Goal: Task Accomplishment & Management: Manage account settings

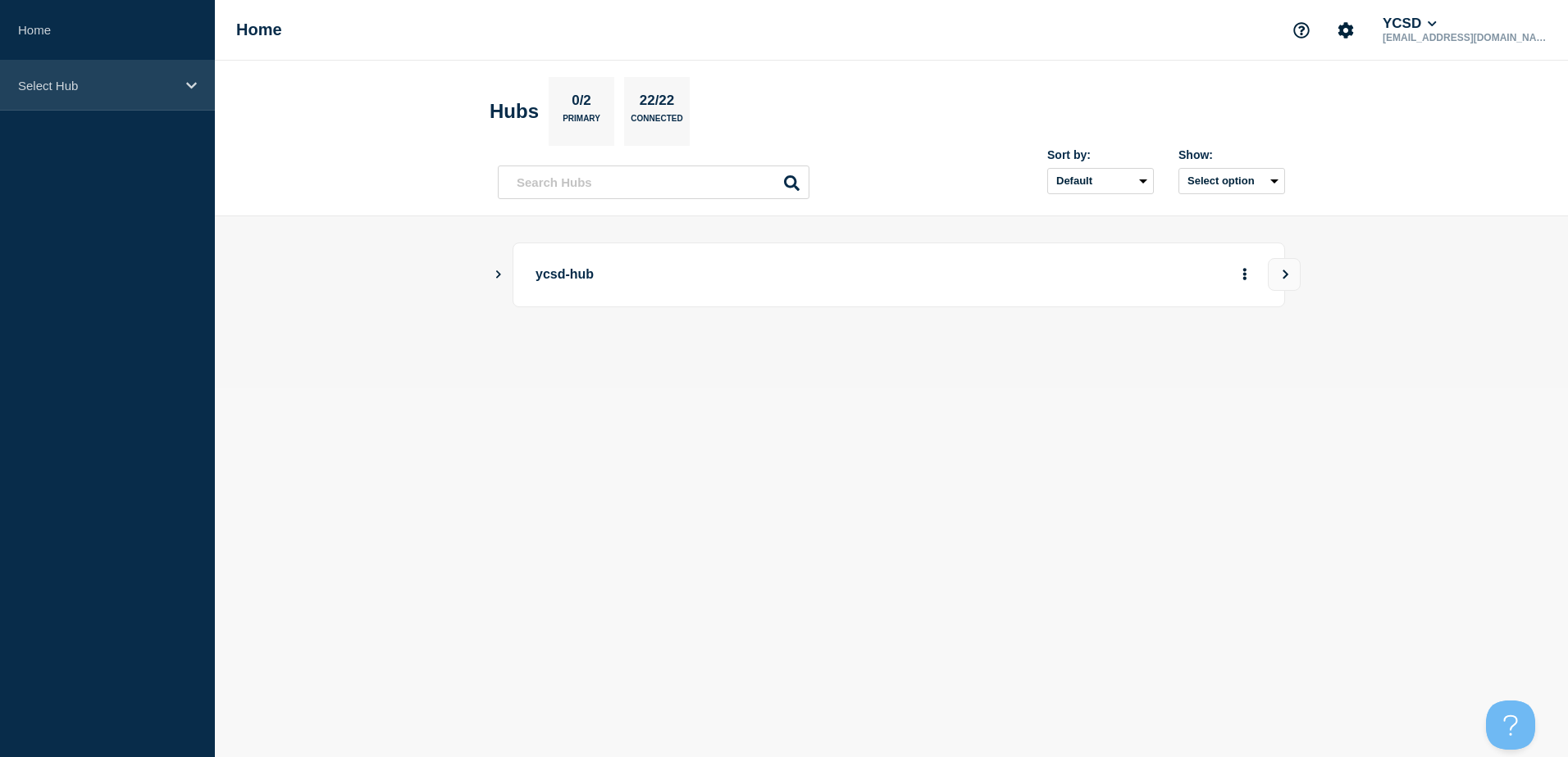
click at [195, 86] on icon at bounding box center [191, 85] width 10 height 12
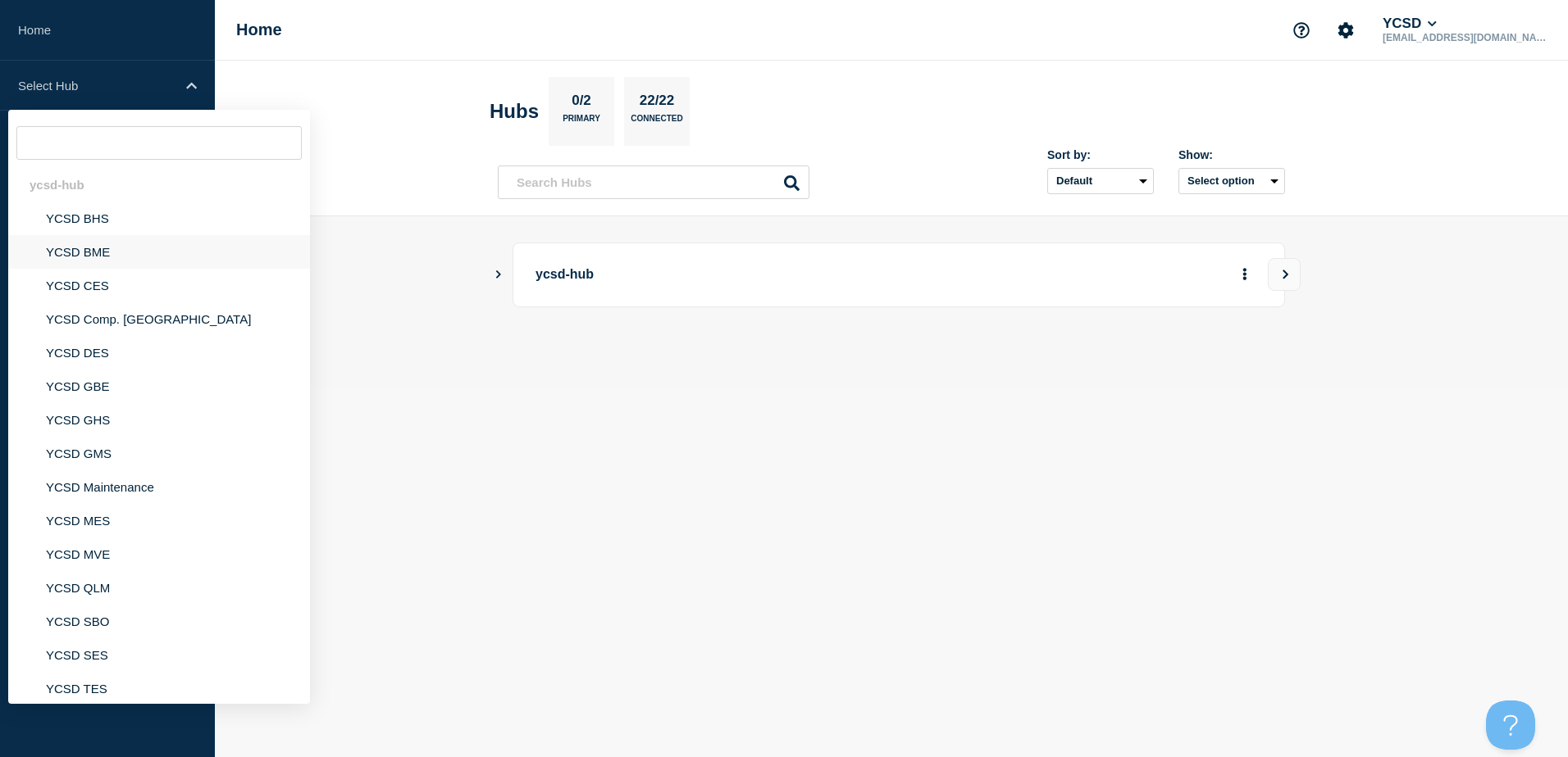
click at [85, 253] on li "YCSD BME" at bounding box center [159, 252] width 301 height 34
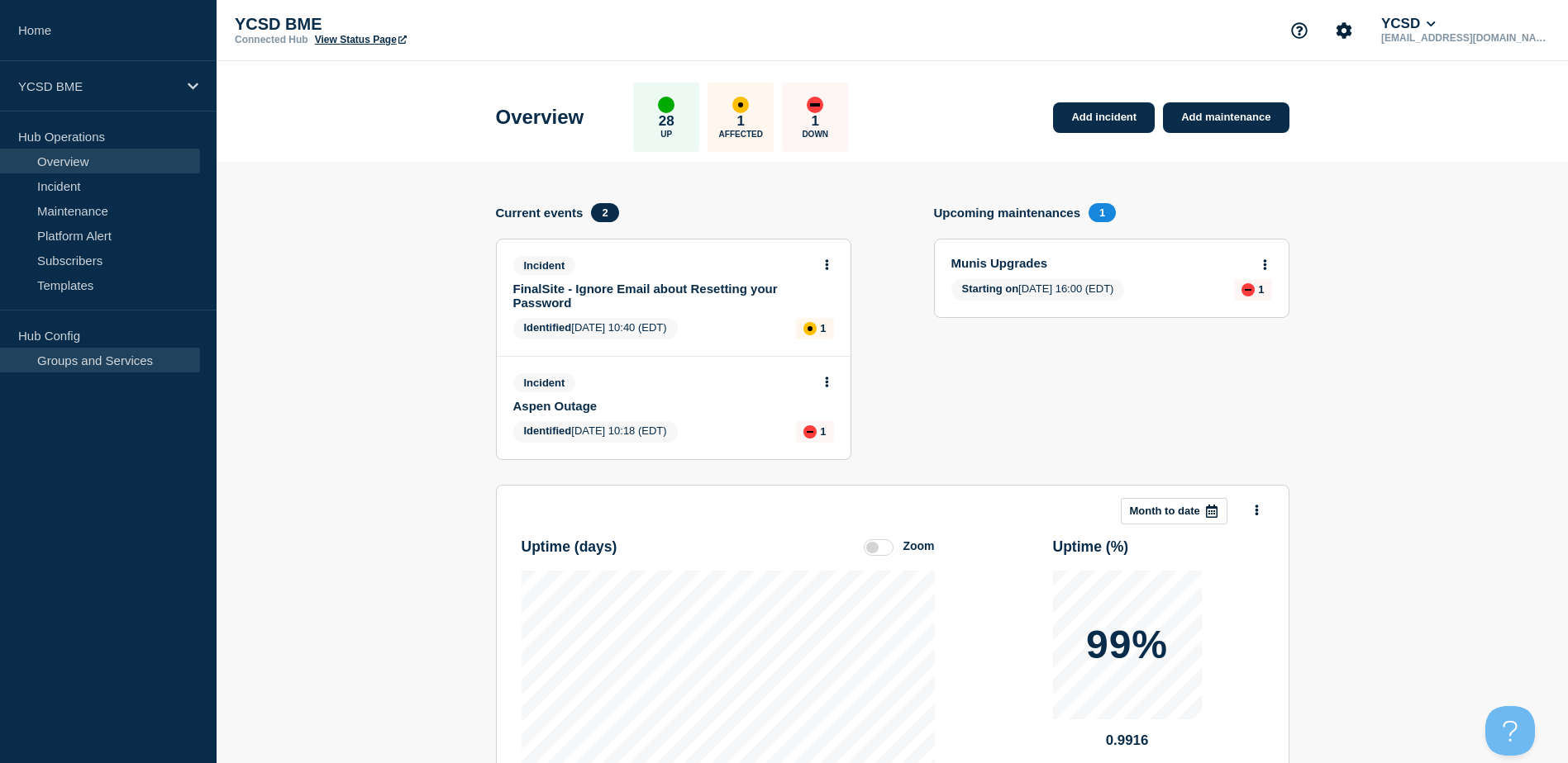
click at [93, 356] on link "Groups and Services" at bounding box center [100, 360] width 200 height 25
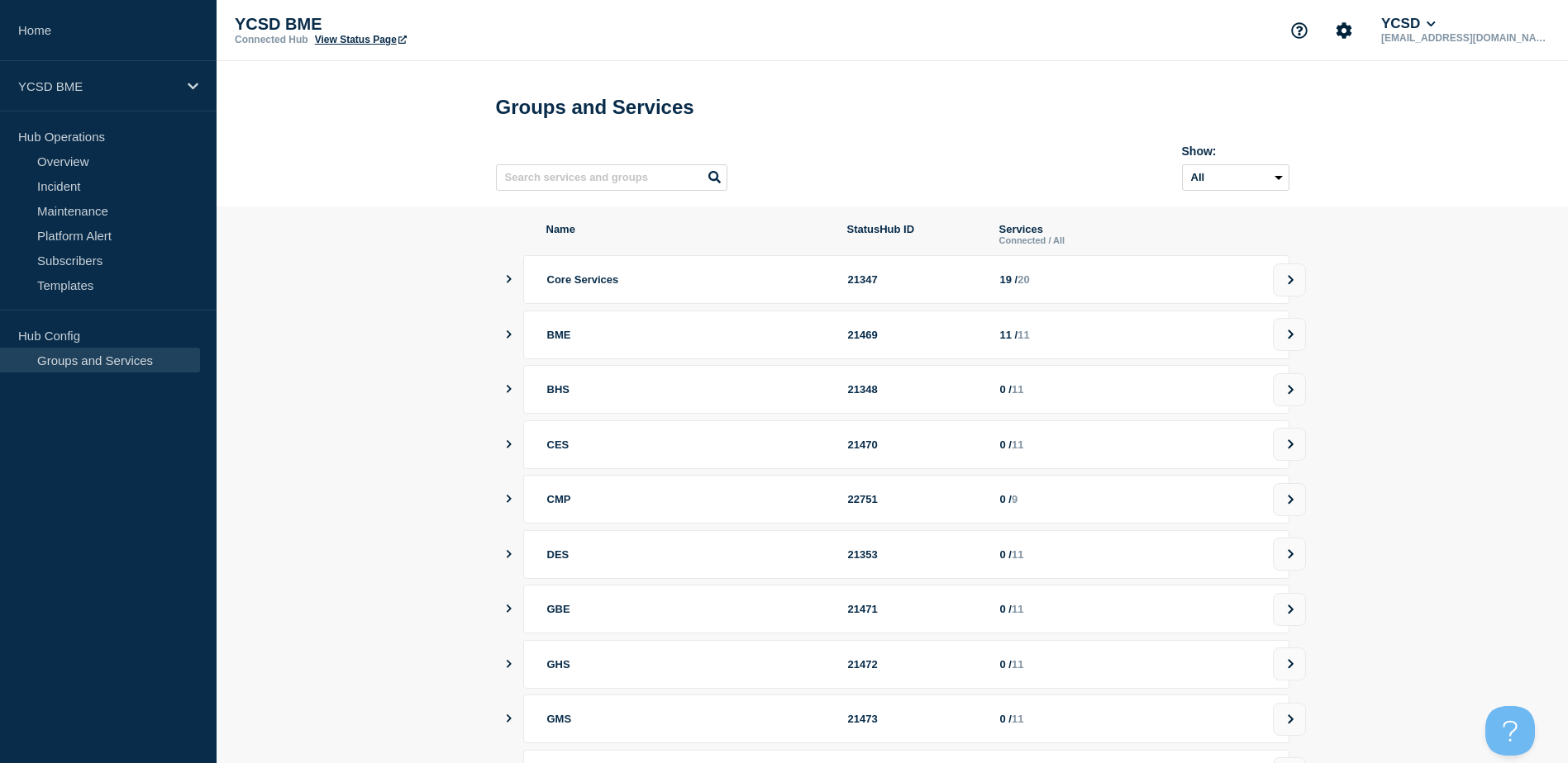
click at [509, 283] on icon "showServices" at bounding box center [508, 279] width 10 height 8
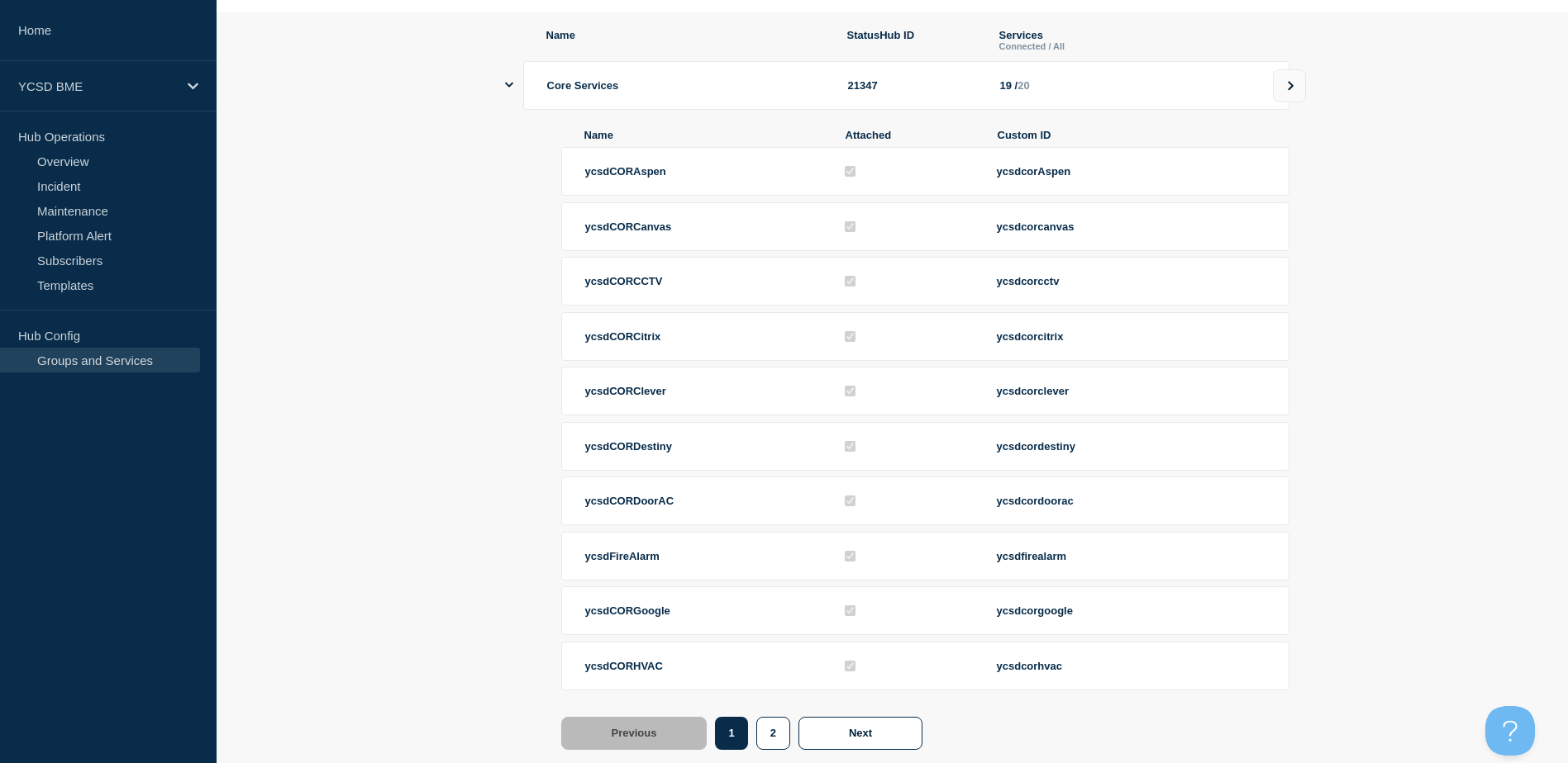
scroll to position [165, 0]
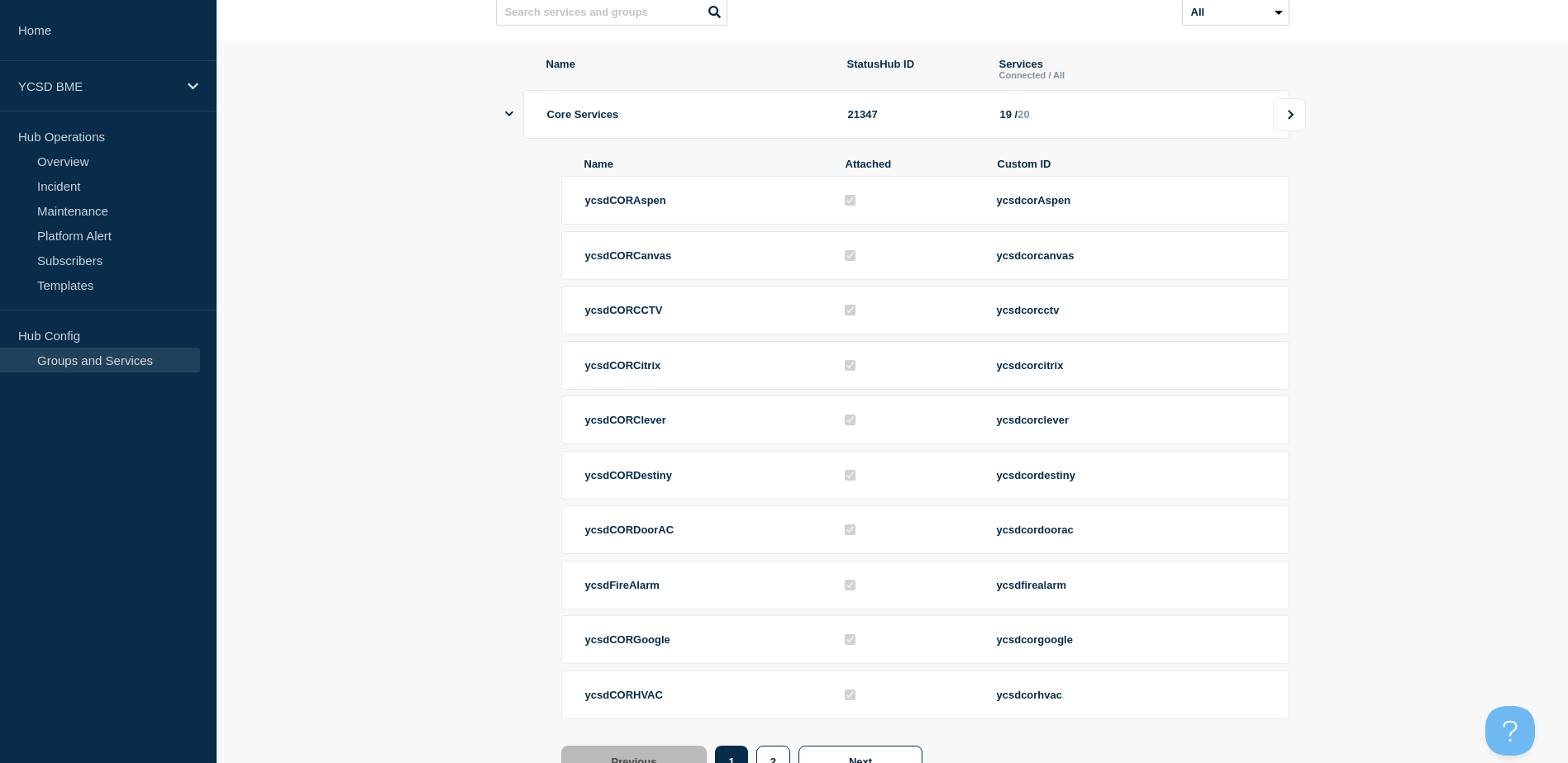
click at [1296, 130] on button at bounding box center [1289, 114] width 33 height 33
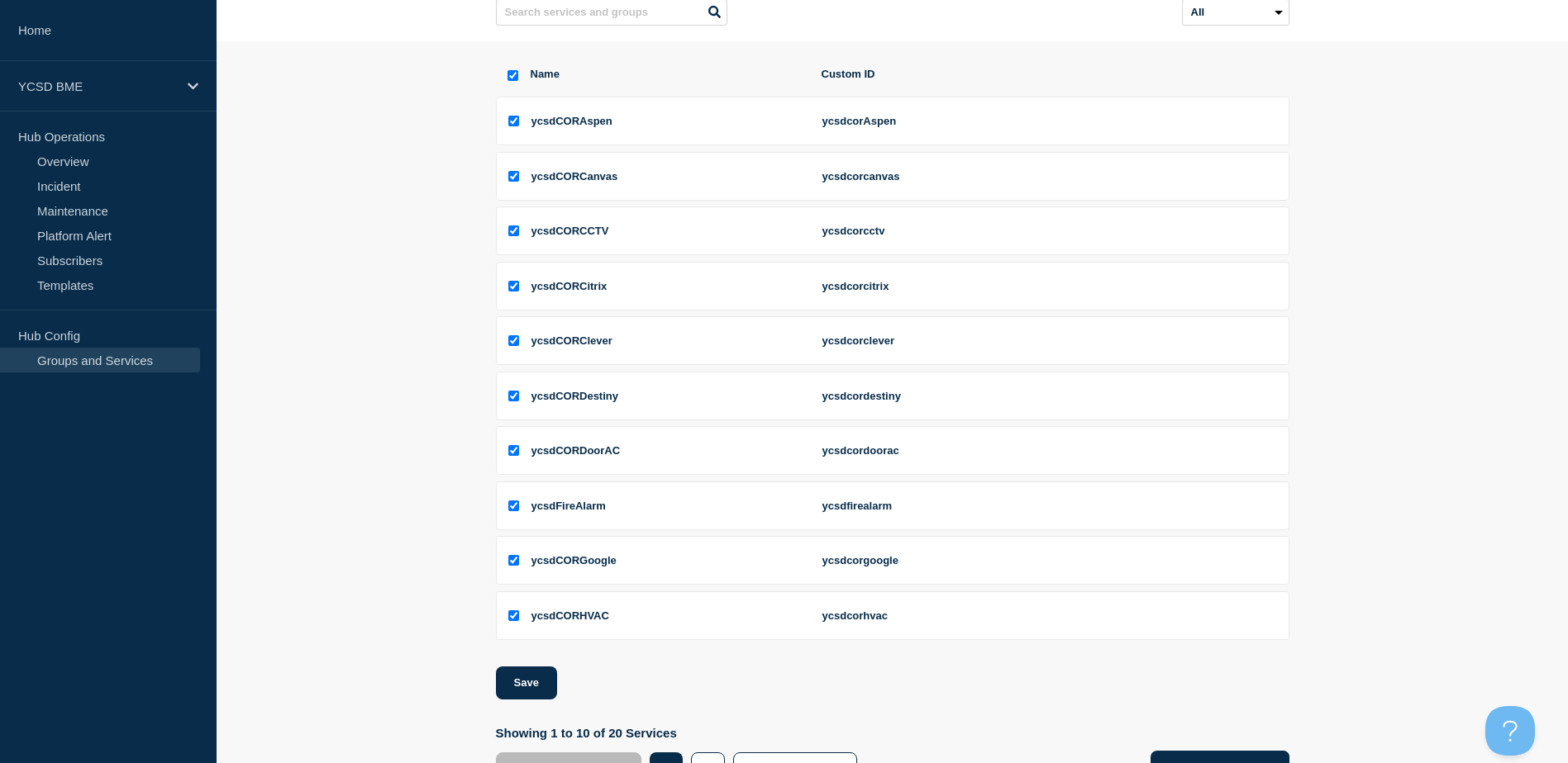
scroll to position [242, 0]
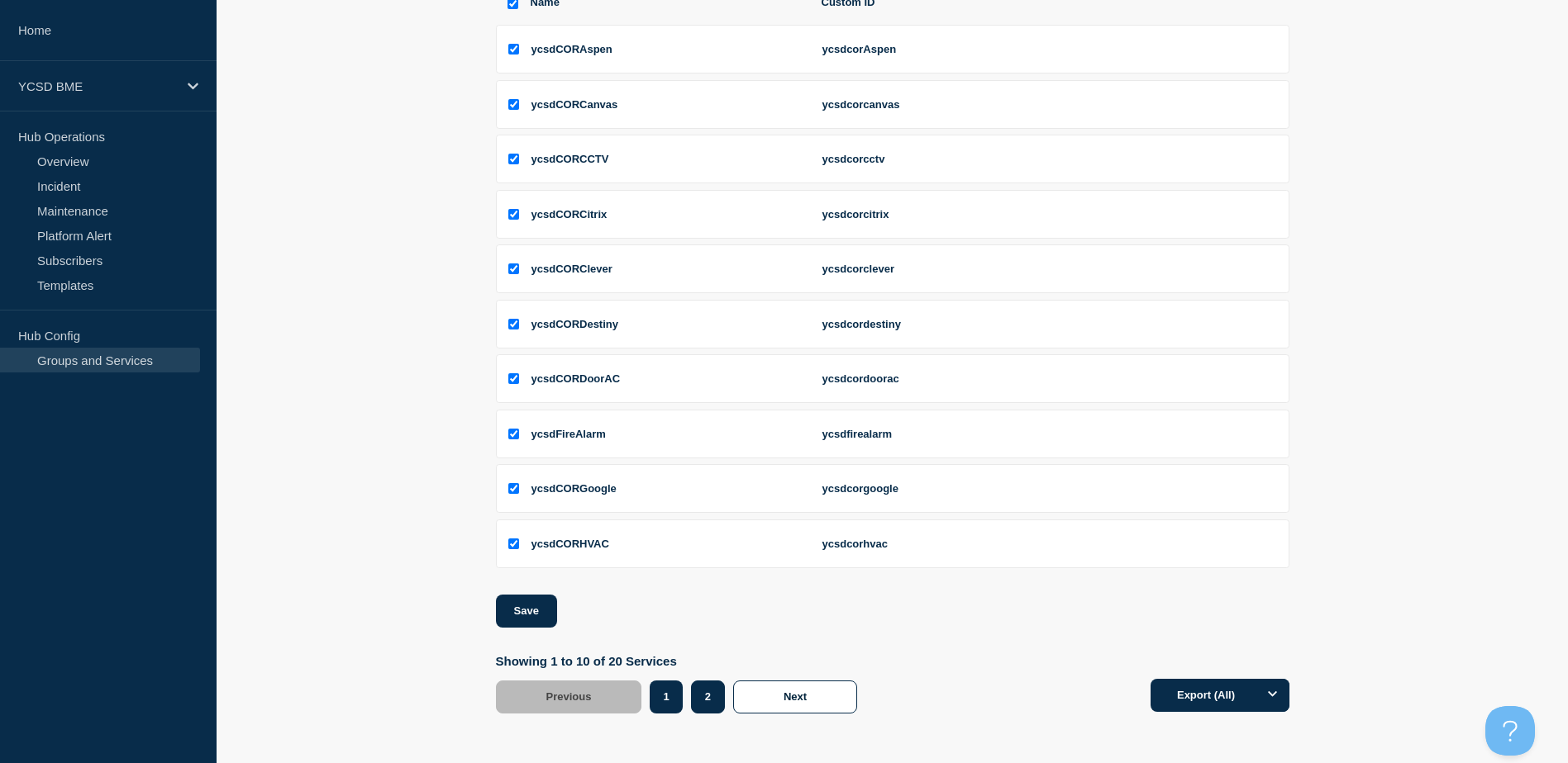
click at [712, 688] on button "2" at bounding box center [708, 697] width 34 height 33
checkbox input "false"
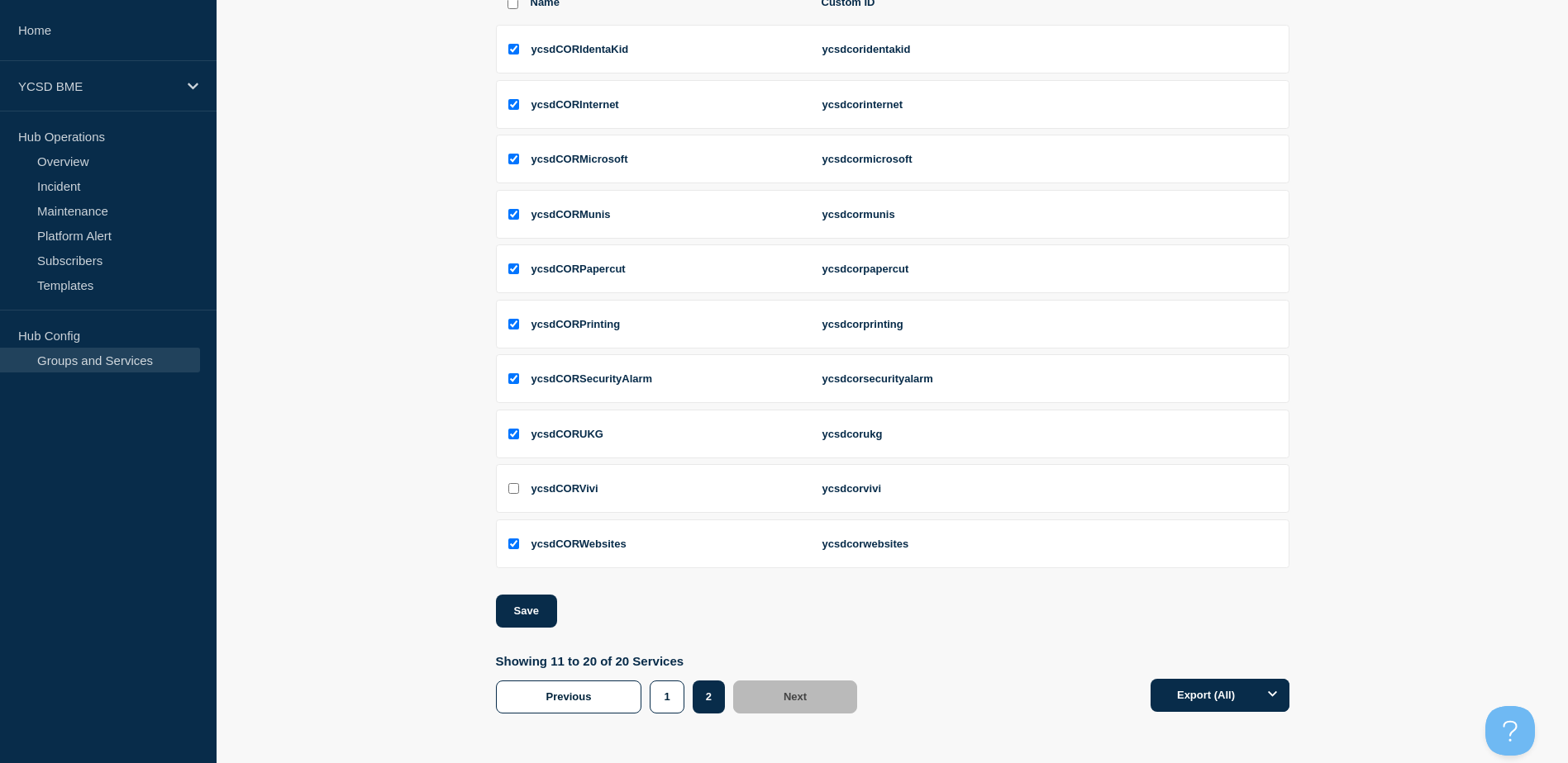
click at [512, 490] on input "ycsdCORVivi checkbox" at bounding box center [513, 488] width 10 height 10
checkbox input "true"
click at [547, 616] on button "Save" at bounding box center [526, 611] width 61 height 33
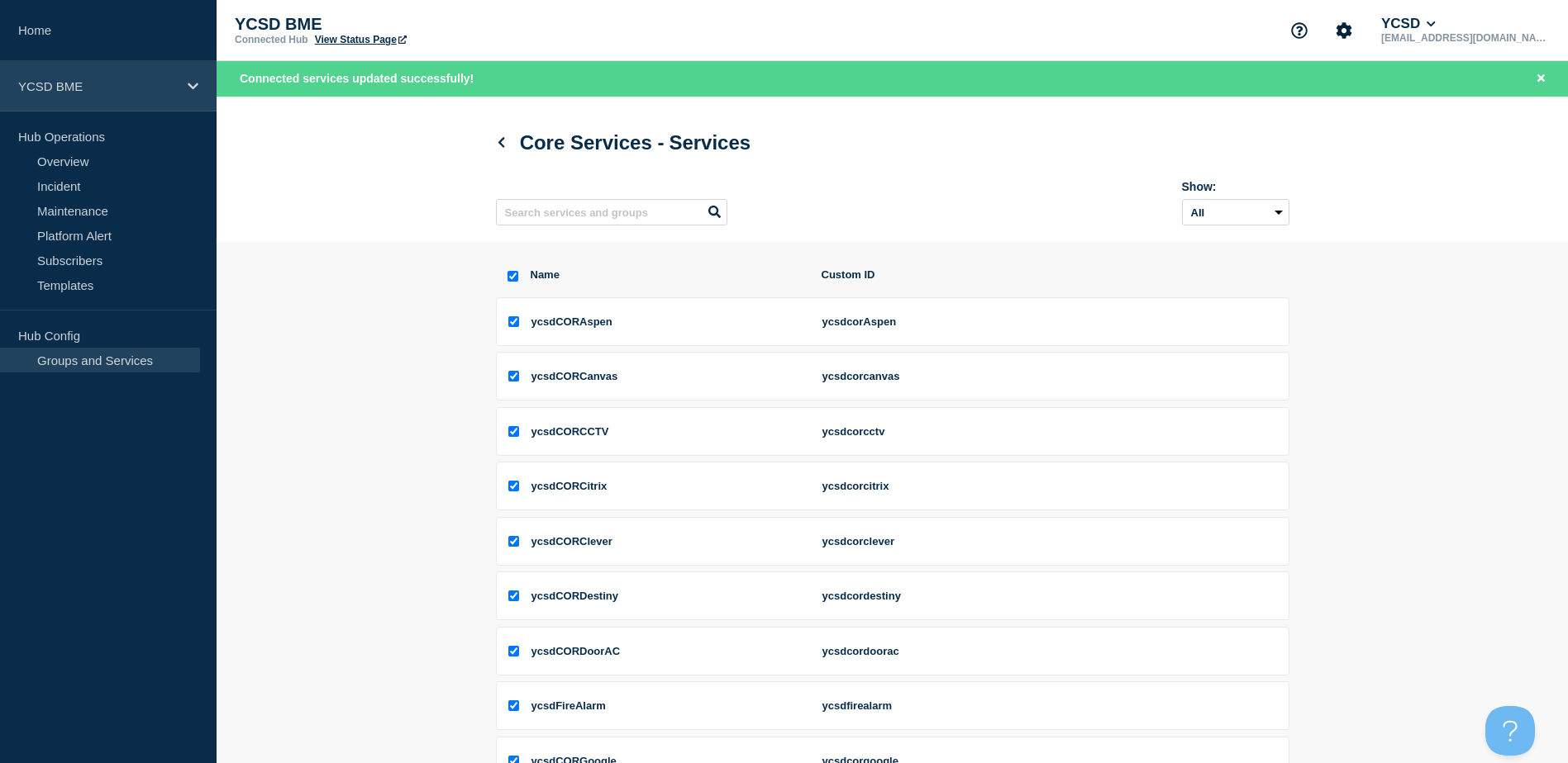
click at [190, 93] on div "YCSD BME" at bounding box center [108, 86] width 216 height 50
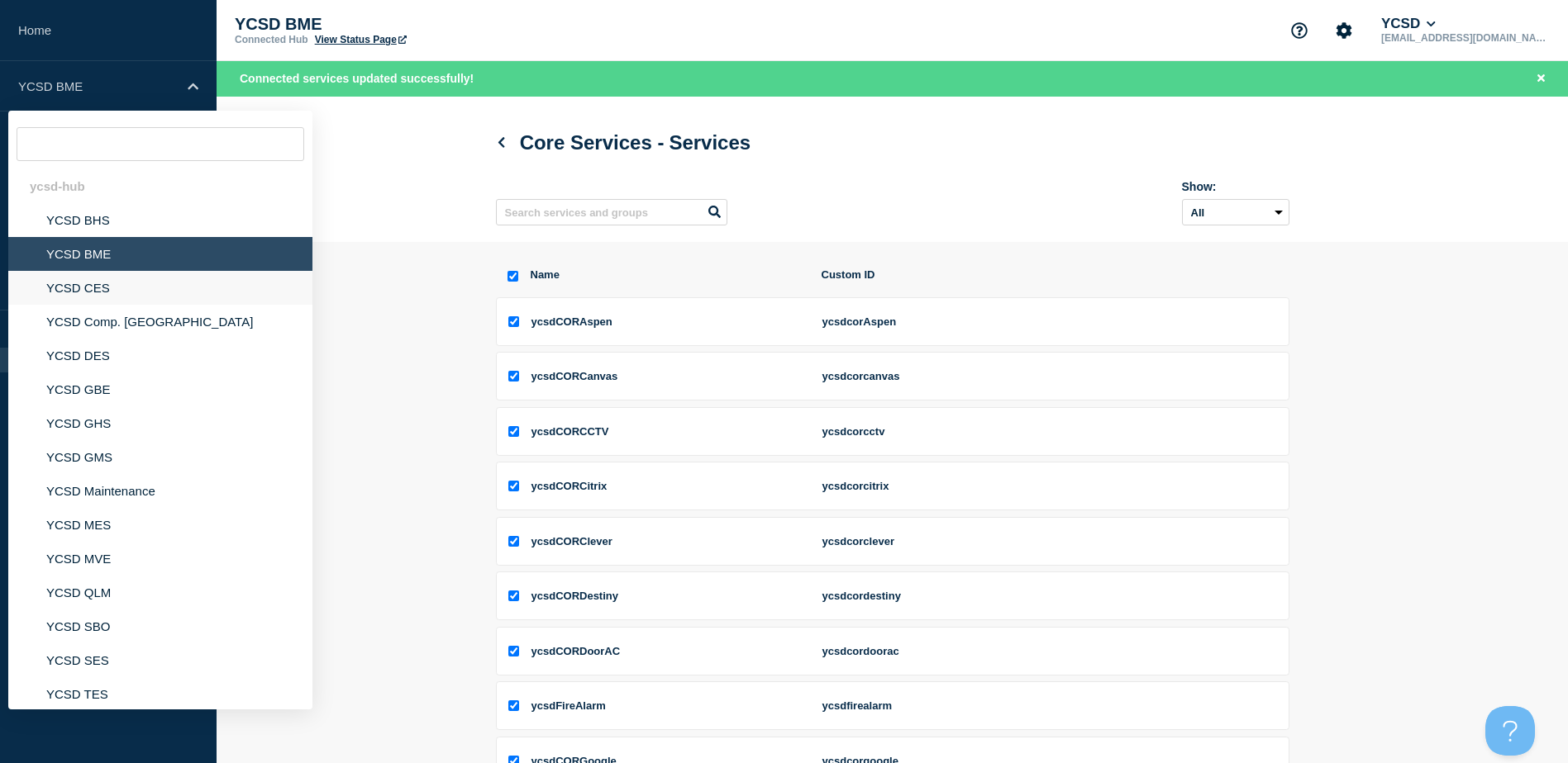
click at [85, 283] on li "YCSD CES" at bounding box center [160, 288] width 304 height 34
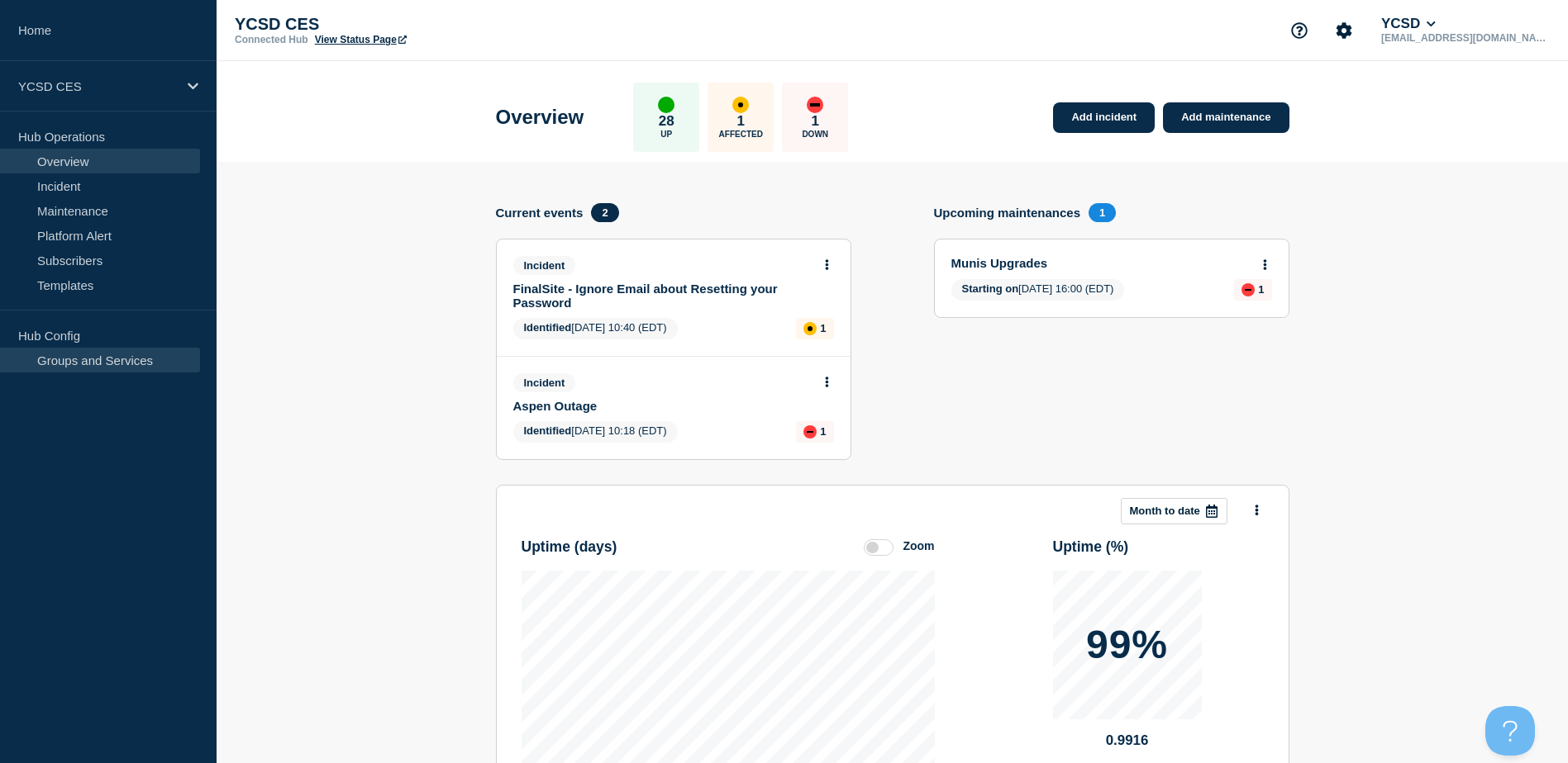
click at [100, 359] on link "Groups and Services" at bounding box center [100, 360] width 200 height 25
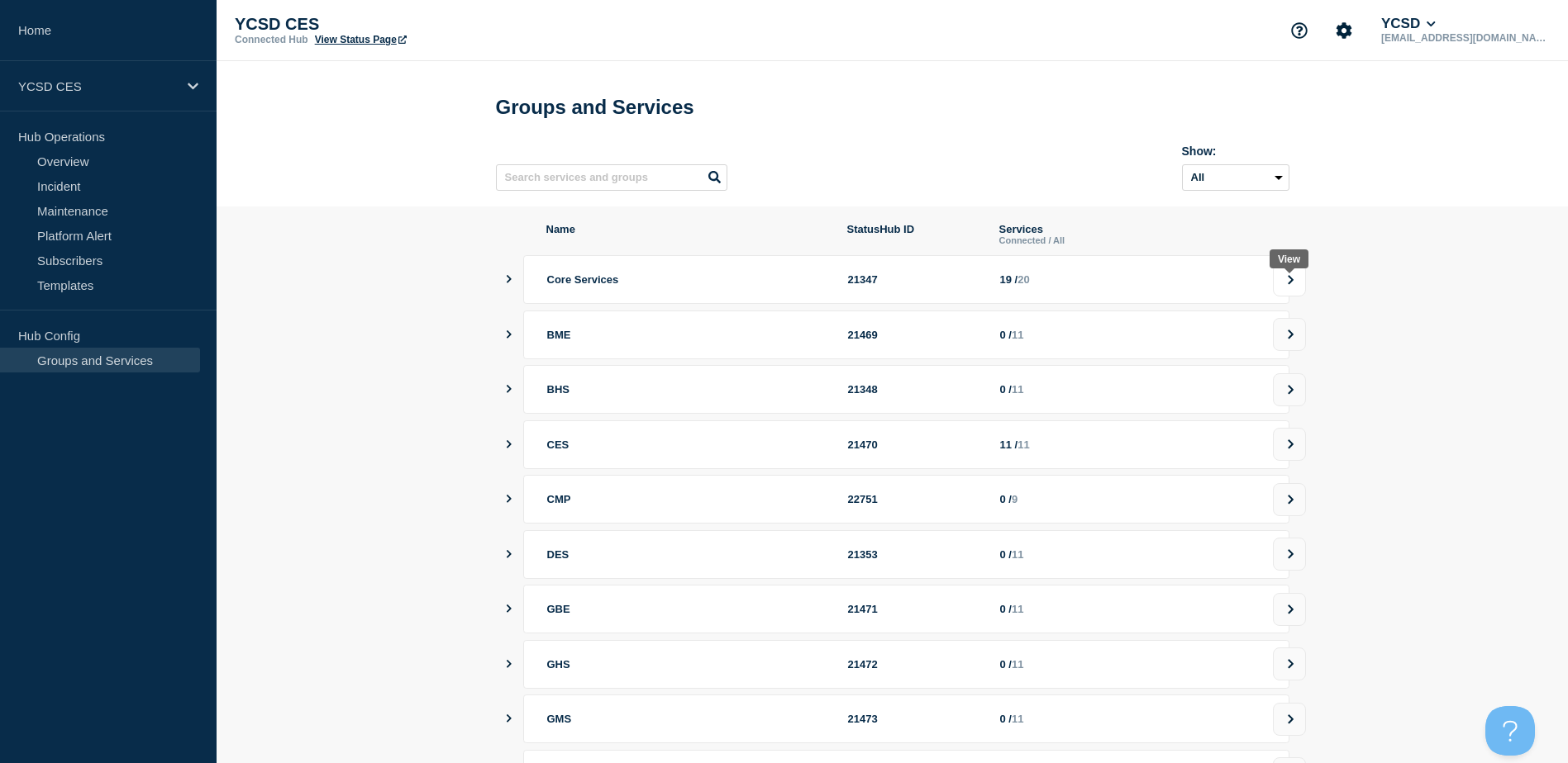
click at [1299, 290] on button at bounding box center [1289, 279] width 33 height 33
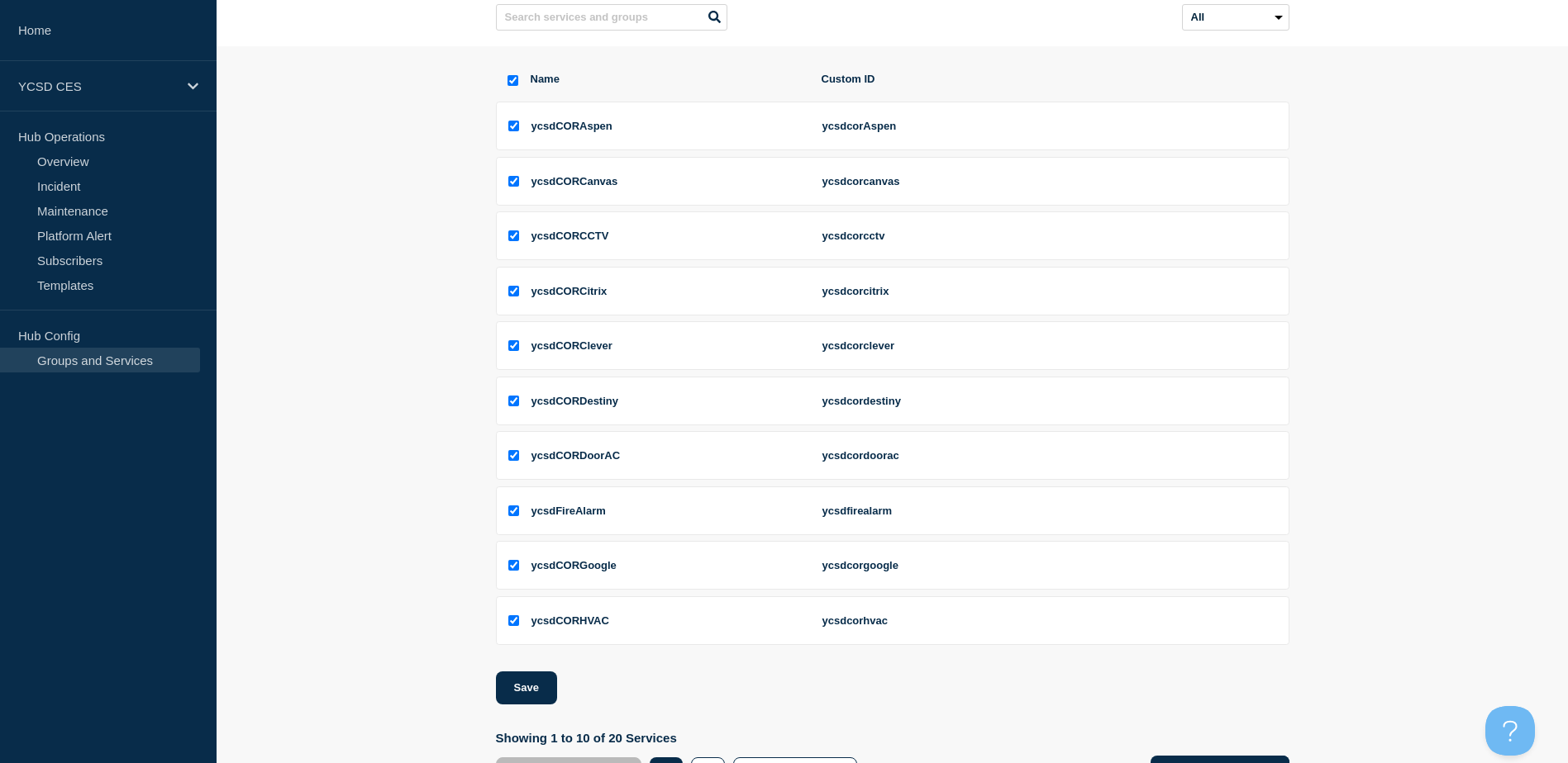
scroll to position [242, 0]
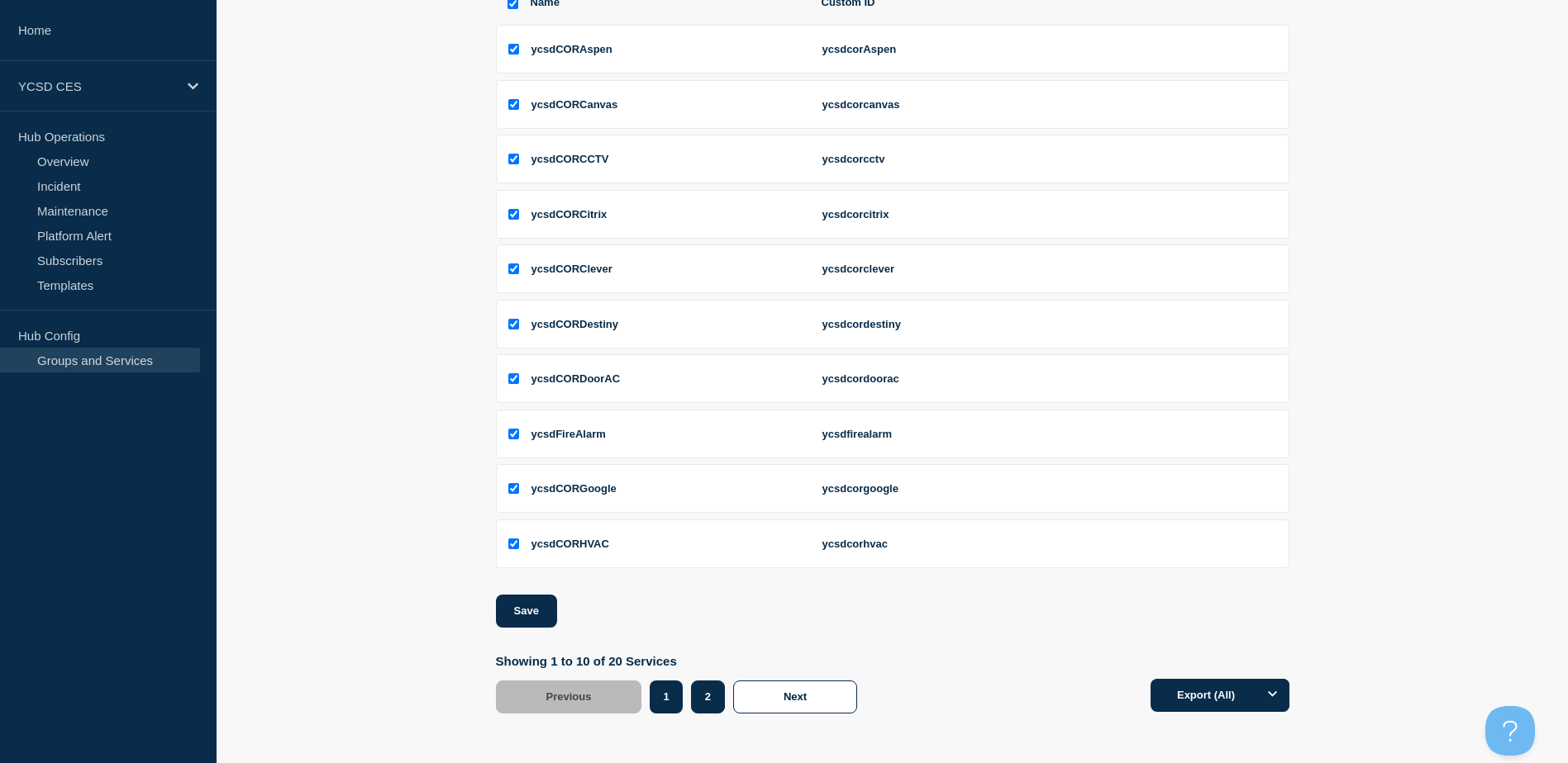
click at [709, 694] on button "2" at bounding box center [708, 697] width 34 height 33
checkbox input "false"
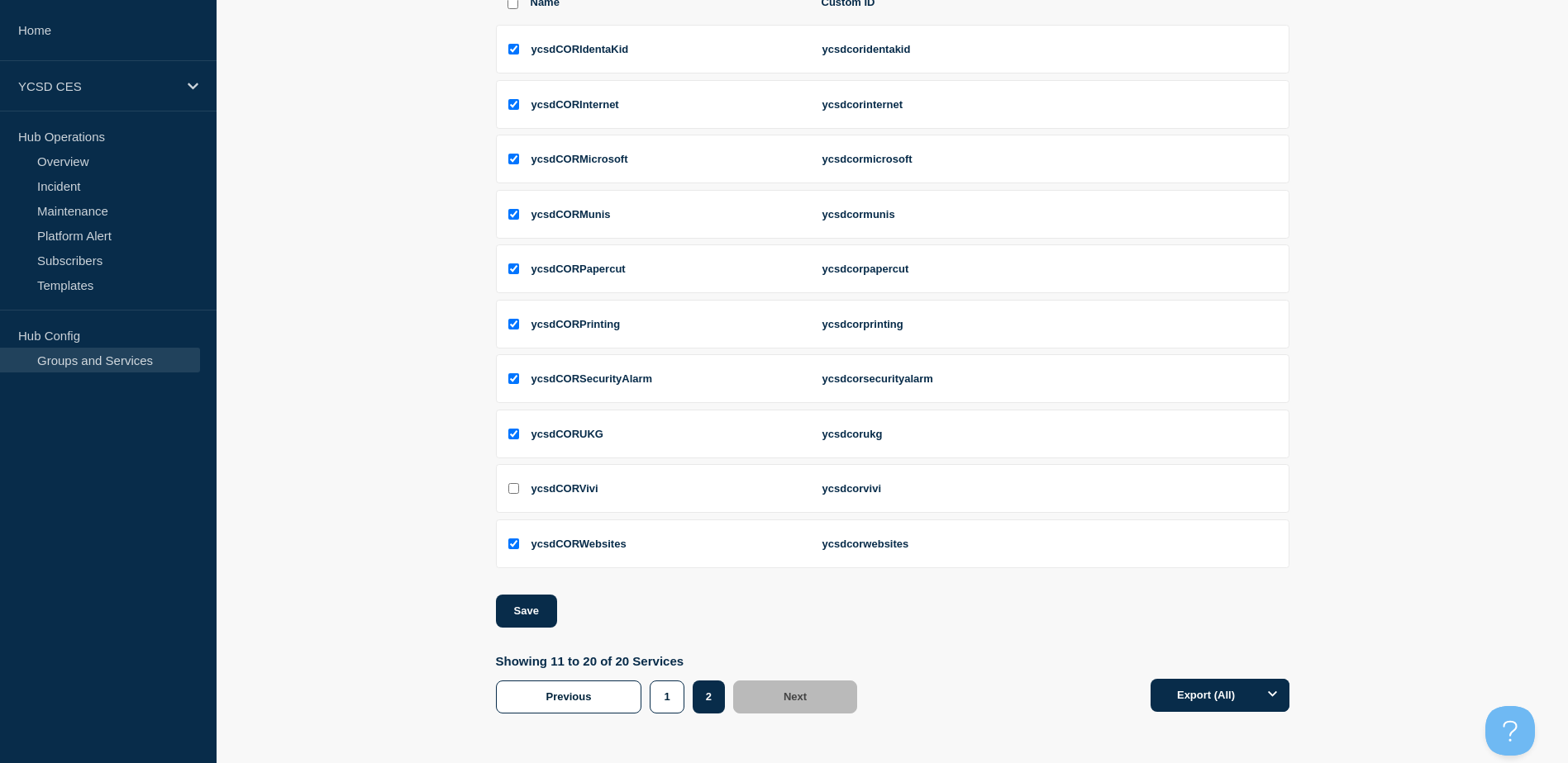
click at [514, 489] on input "ycsdCORVivi checkbox" at bounding box center [513, 488] width 10 height 10
checkbox input "true"
click at [529, 616] on button "Save" at bounding box center [526, 611] width 61 height 33
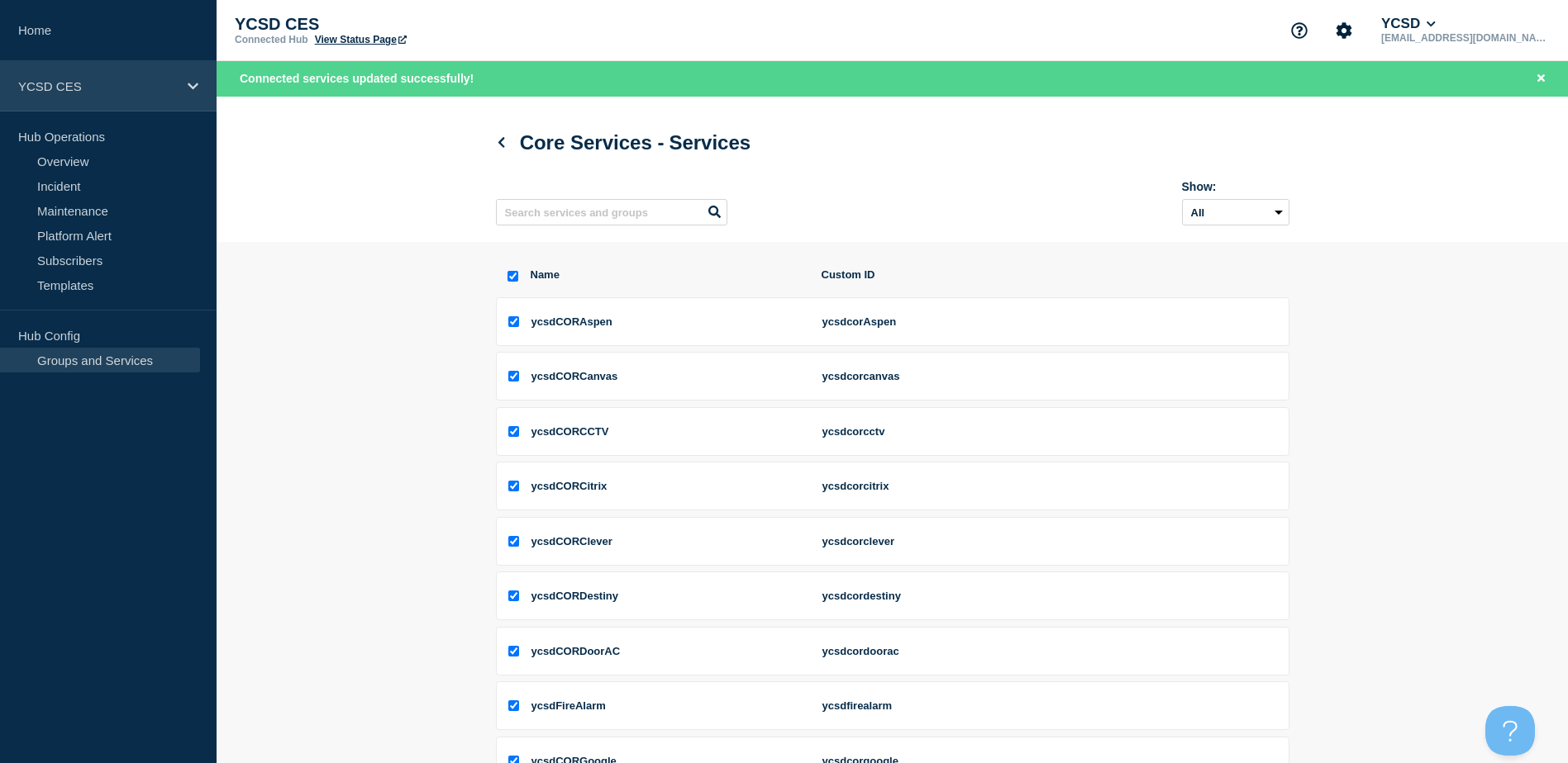
click at [188, 85] on icon at bounding box center [192, 86] width 10 height 12
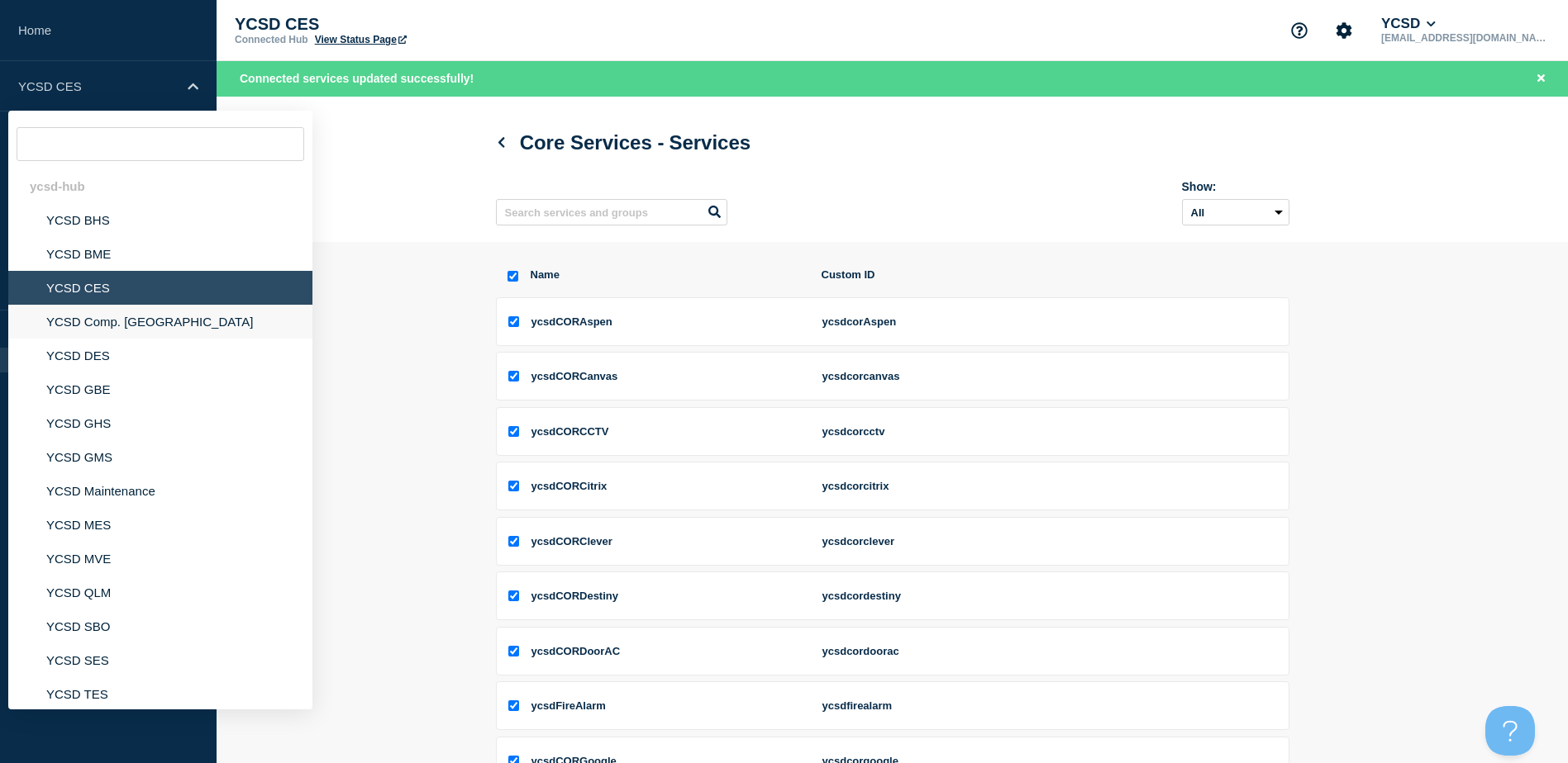
click at [95, 324] on li "YCSD Comp. [GEOGRAPHIC_DATA]" at bounding box center [160, 322] width 304 height 34
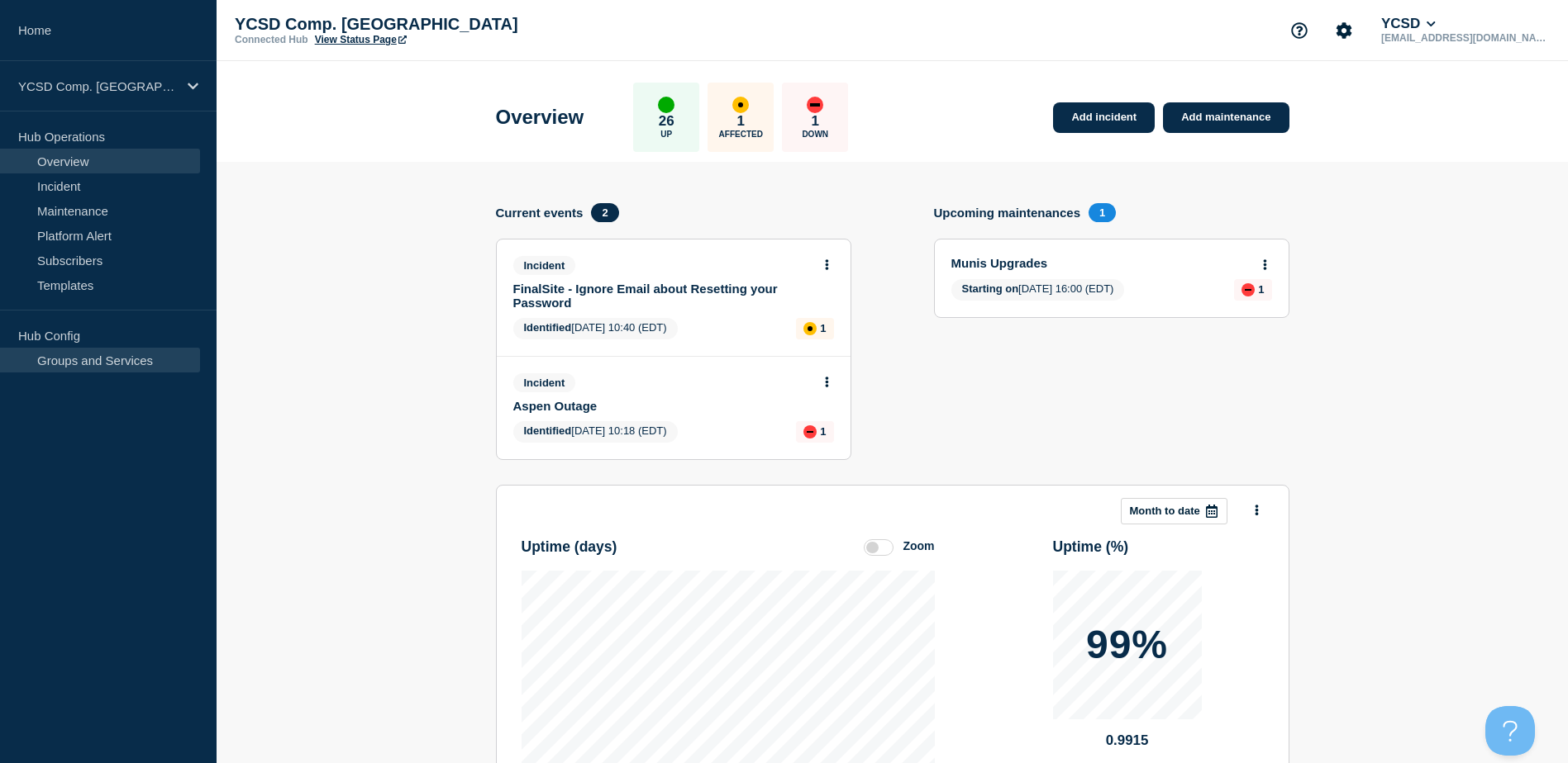
click at [89, 363] on link "Groups and Services" at bounding box center [100, 360] width 200 height 25
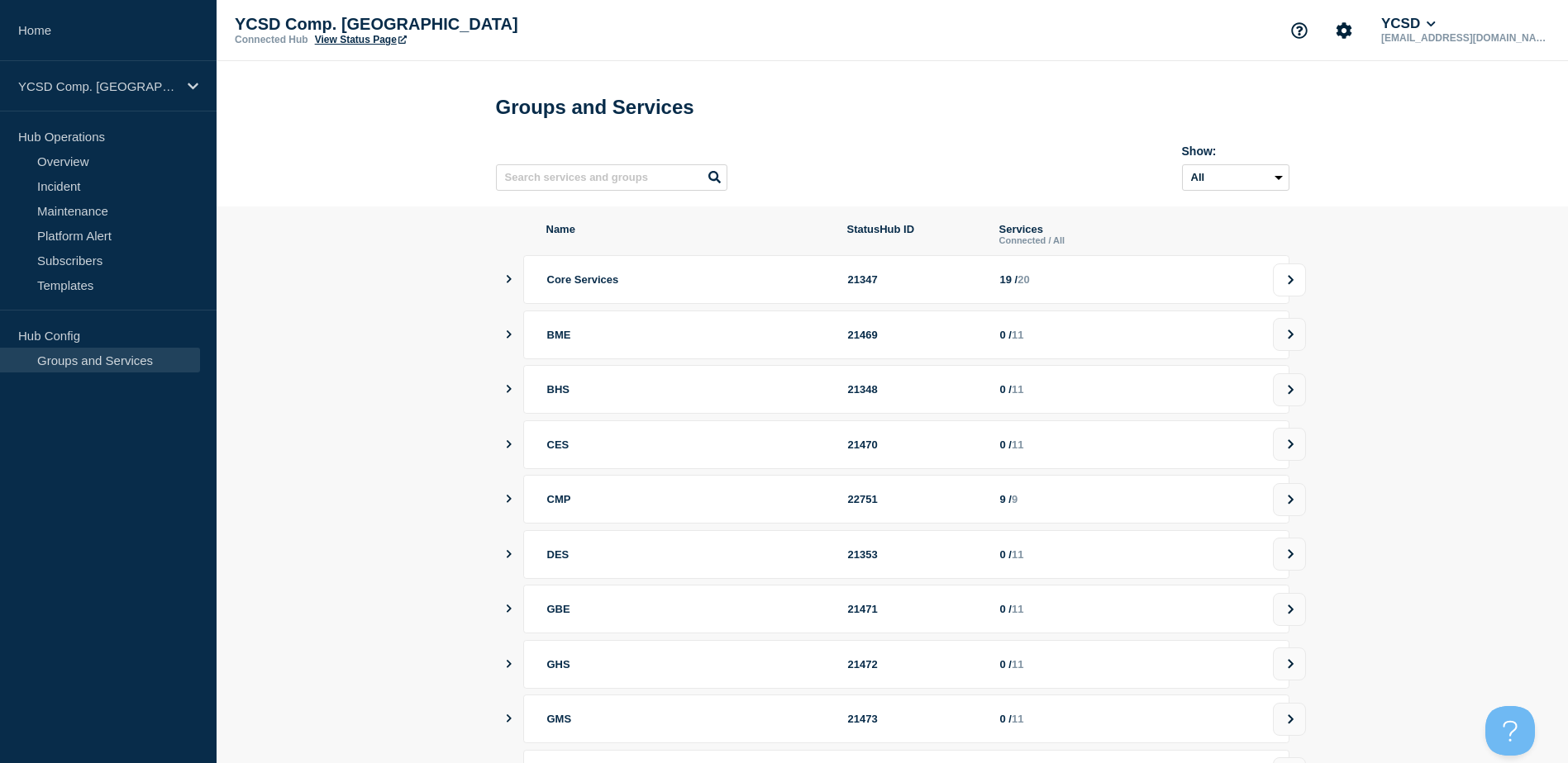
click at [1293, 285] on icon at bounding box center [1290, 280] width 10 height 10
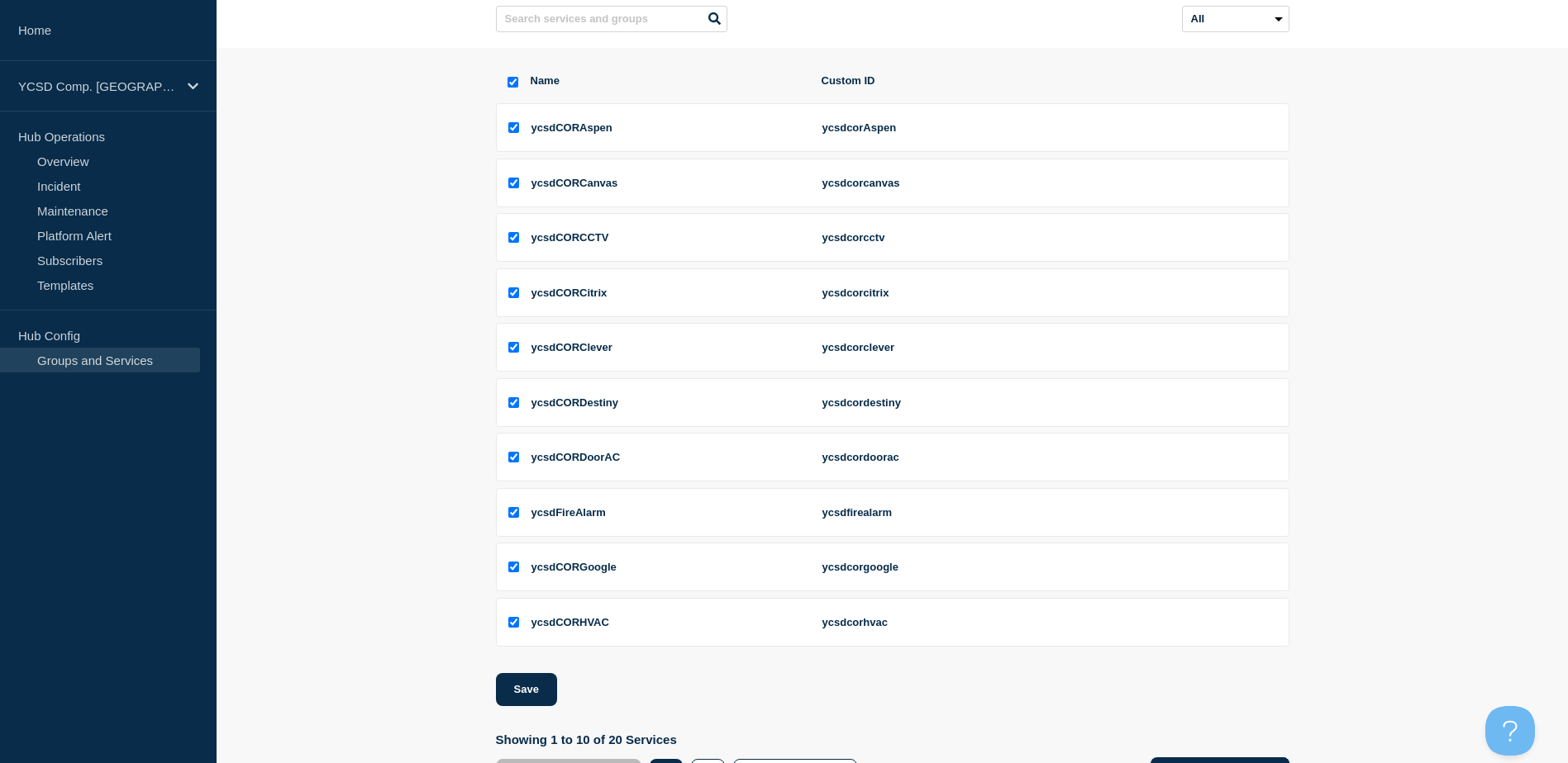
scroll to position [242, 0]
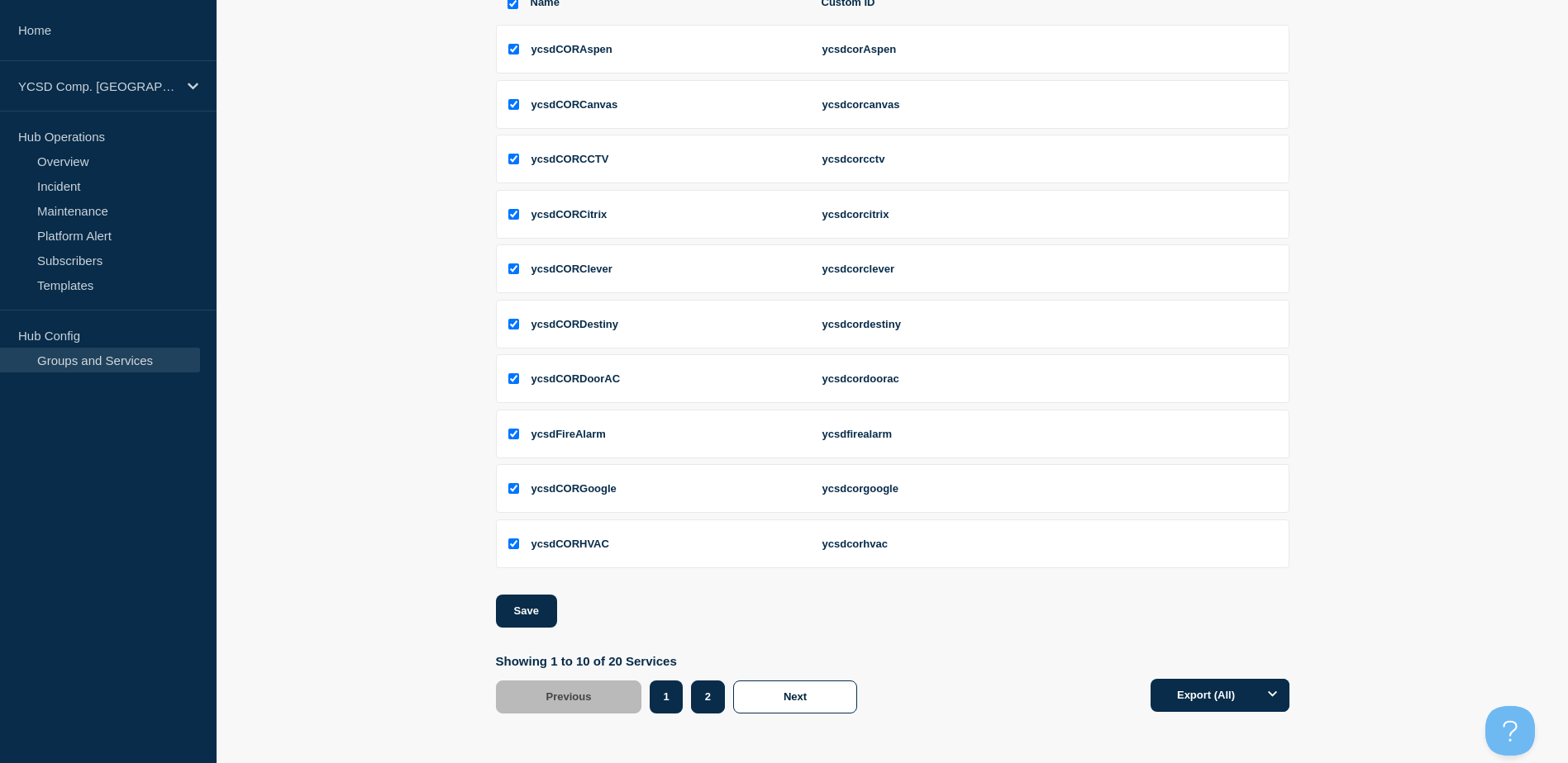
click at [723, 702] on button "2" at bounding box center [708, 697] width 34 height 33
checkbox input "false"
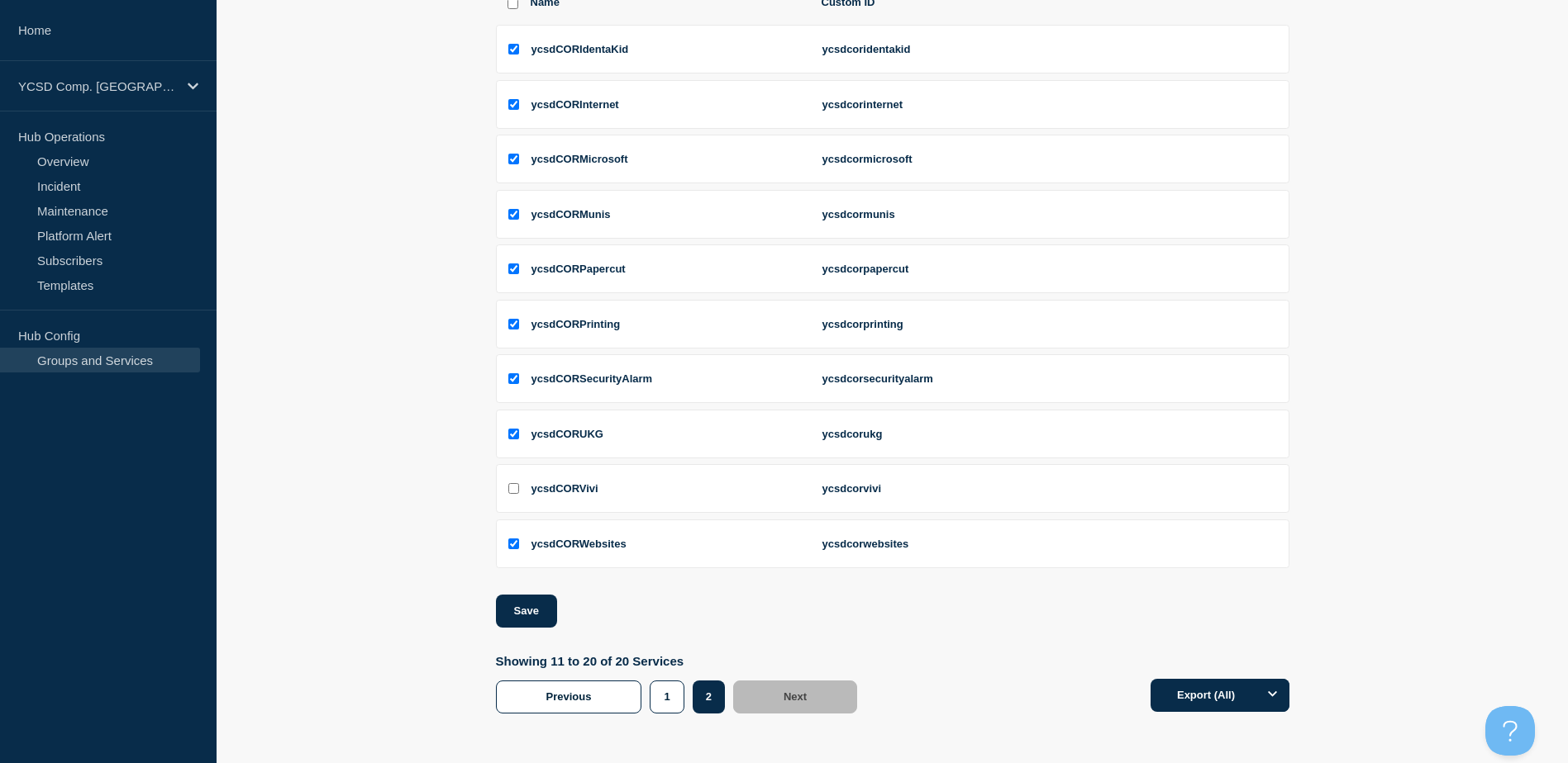
click at [513, 487] on input "ycsdCORVivi checkbox" at bounding box center [513, 488] width 10 height 10
checkbox input "true"
click at [527, 609] on button "Save" at bounding box center [526, 611] width 61 height 33
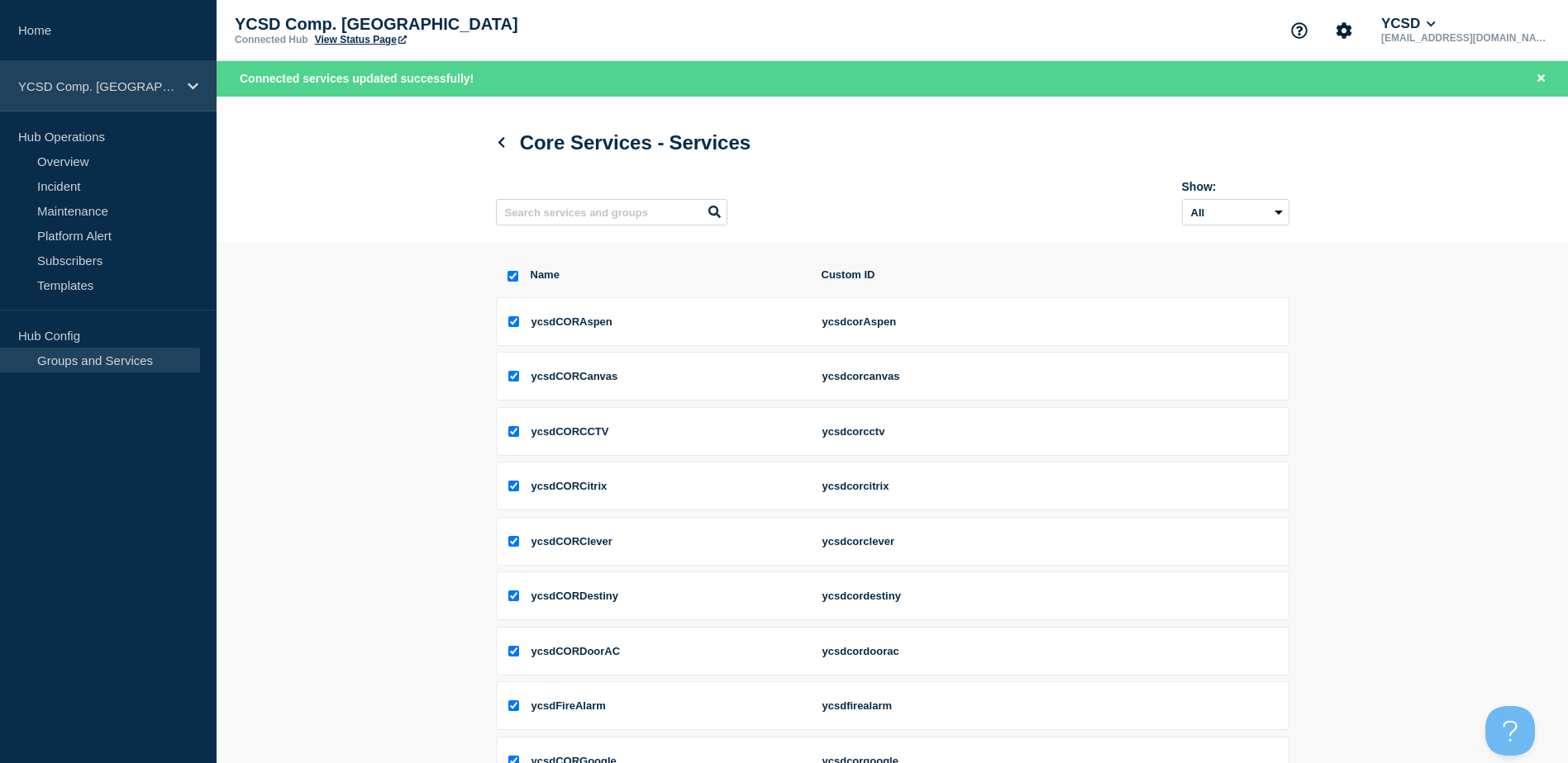
click at [204, 80] on div "YCSD Comp. [GEOGRAPHIC_DATA]" at bounding box center [108, 86] width 216 height 50
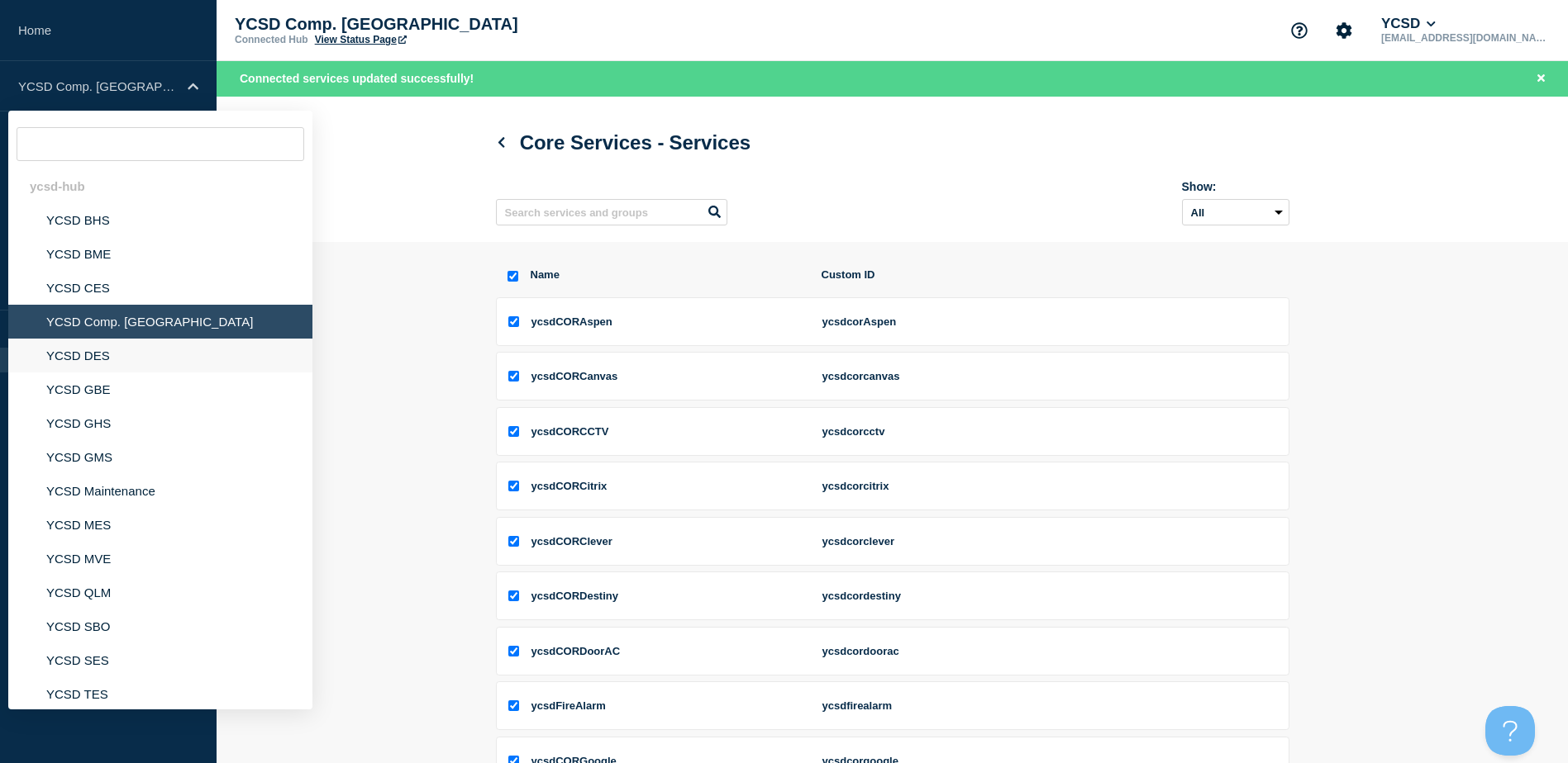
click at [83, 349] on li "YCSD DES" at bounding box center [160, 356] width 304 height 34
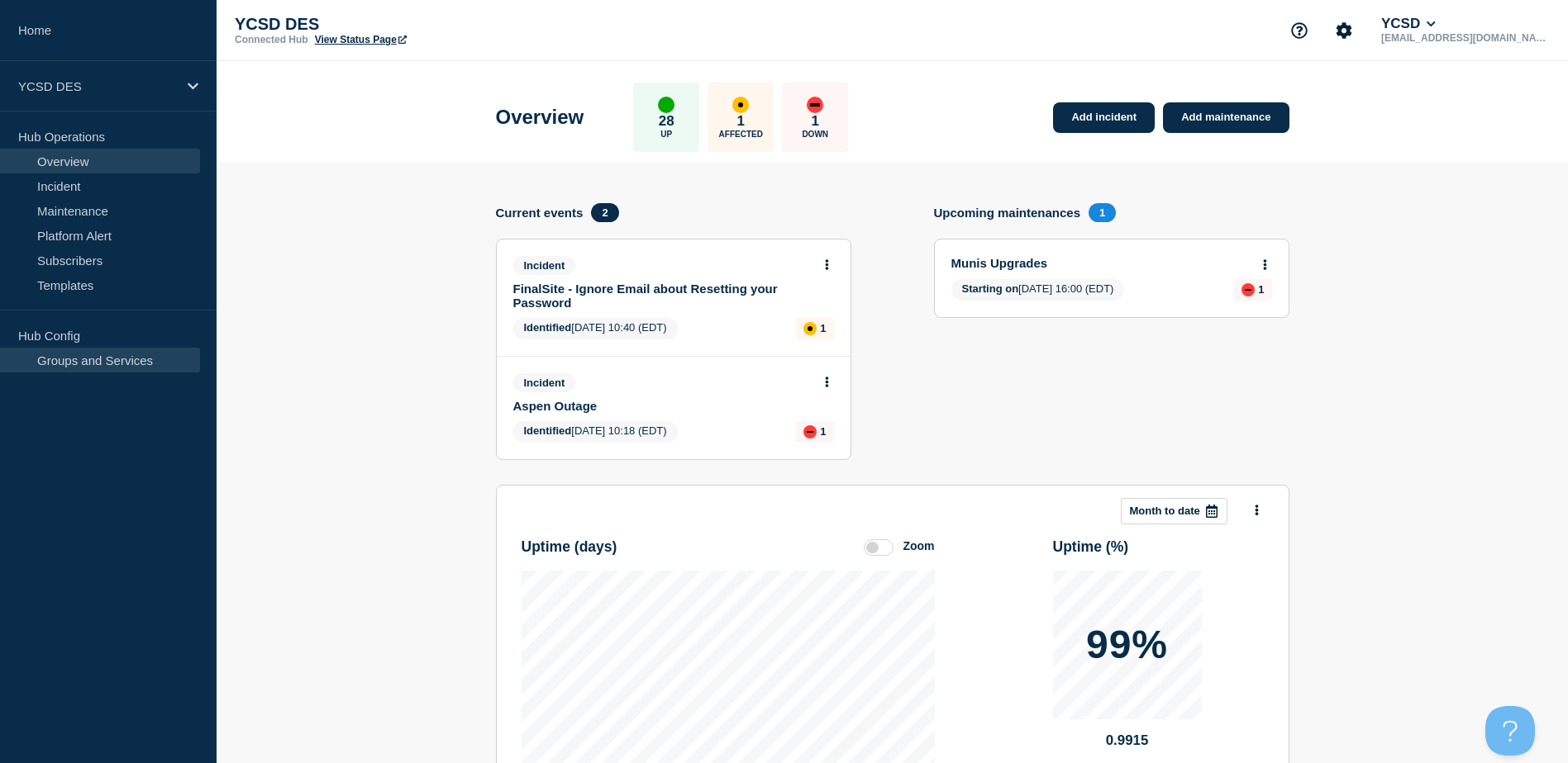
click at [66, 360] on link "Groups and Services" at bounding box center [100, 360] width 200 height 25
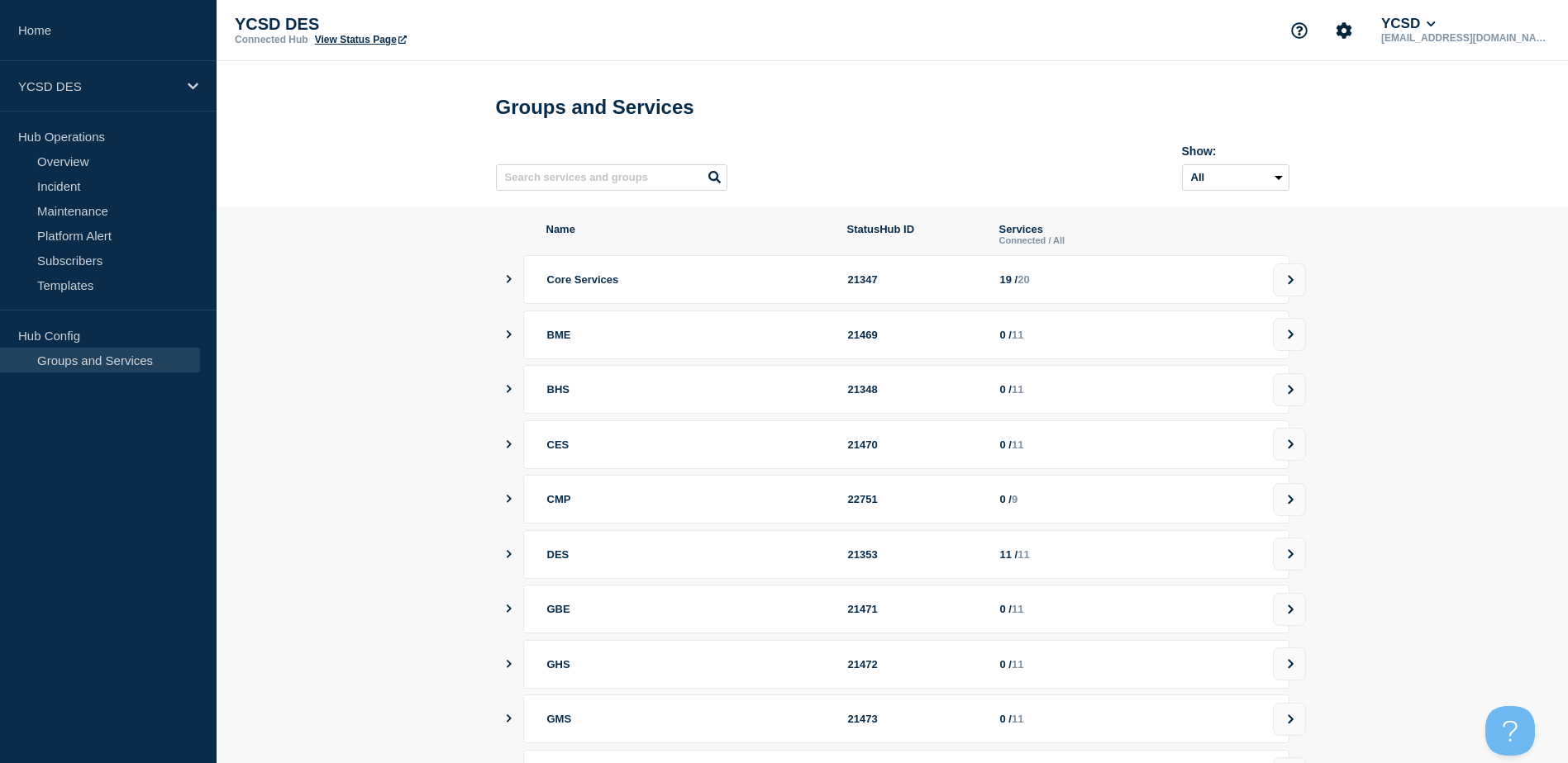
click at [509, 283] on icon "showServices" at bounding box center [509, 279] width 5 height 8
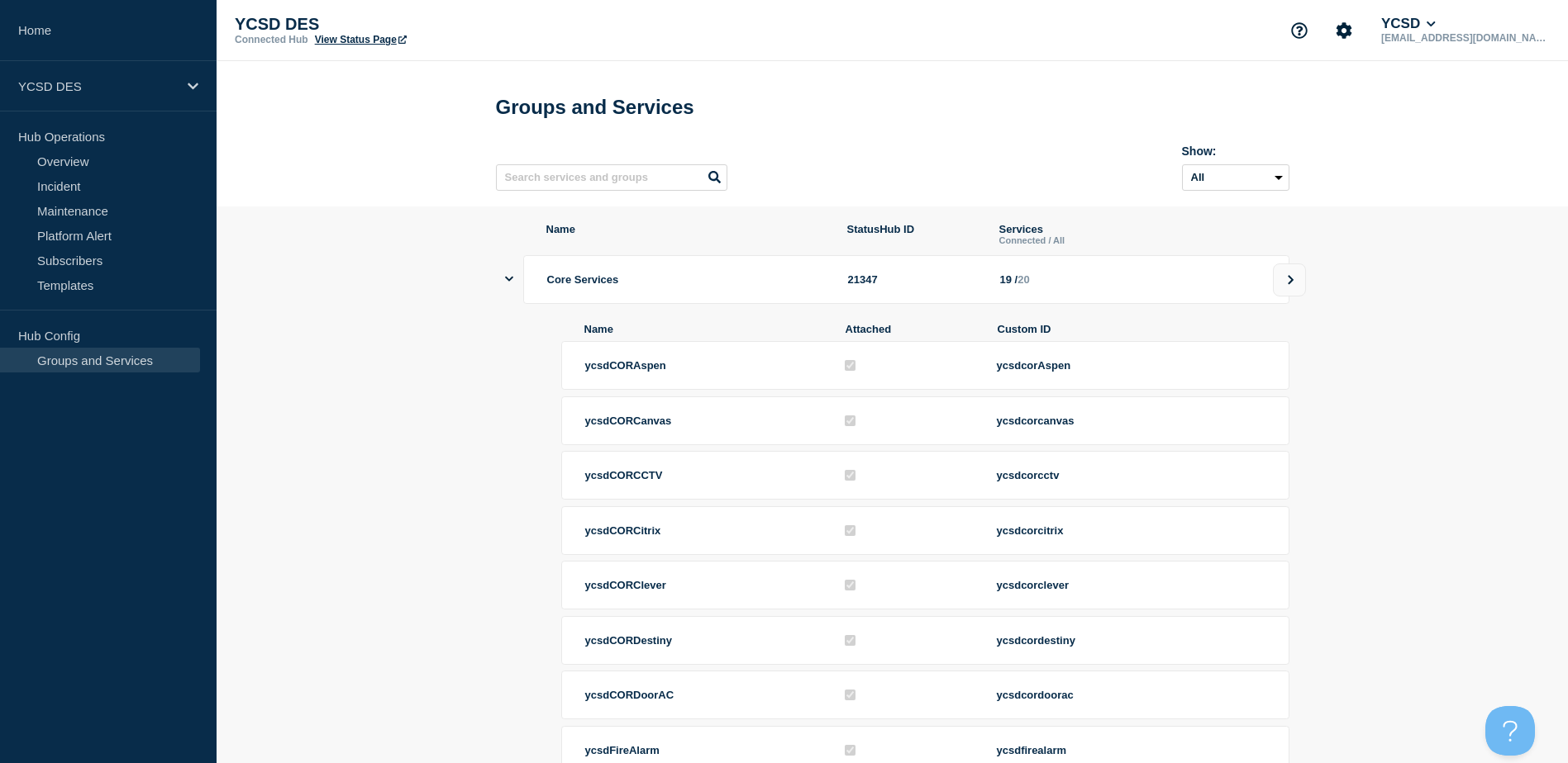
click at [509, 284] on icon "showServices" at bounding box center [509, 278] width 8 height 10
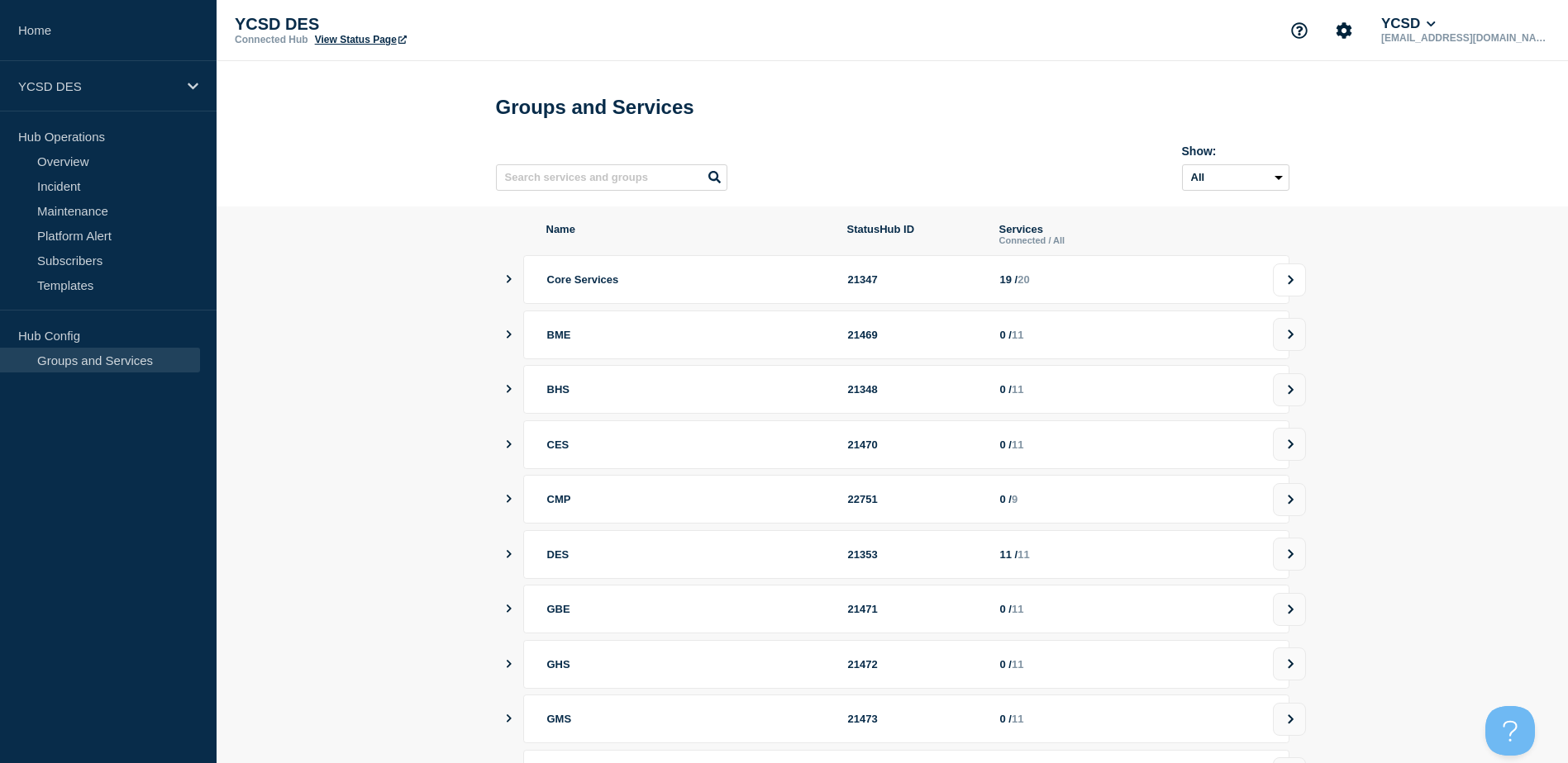
click at [1299, 287] on button at bounding box center [1289, 279] width 33 height 33
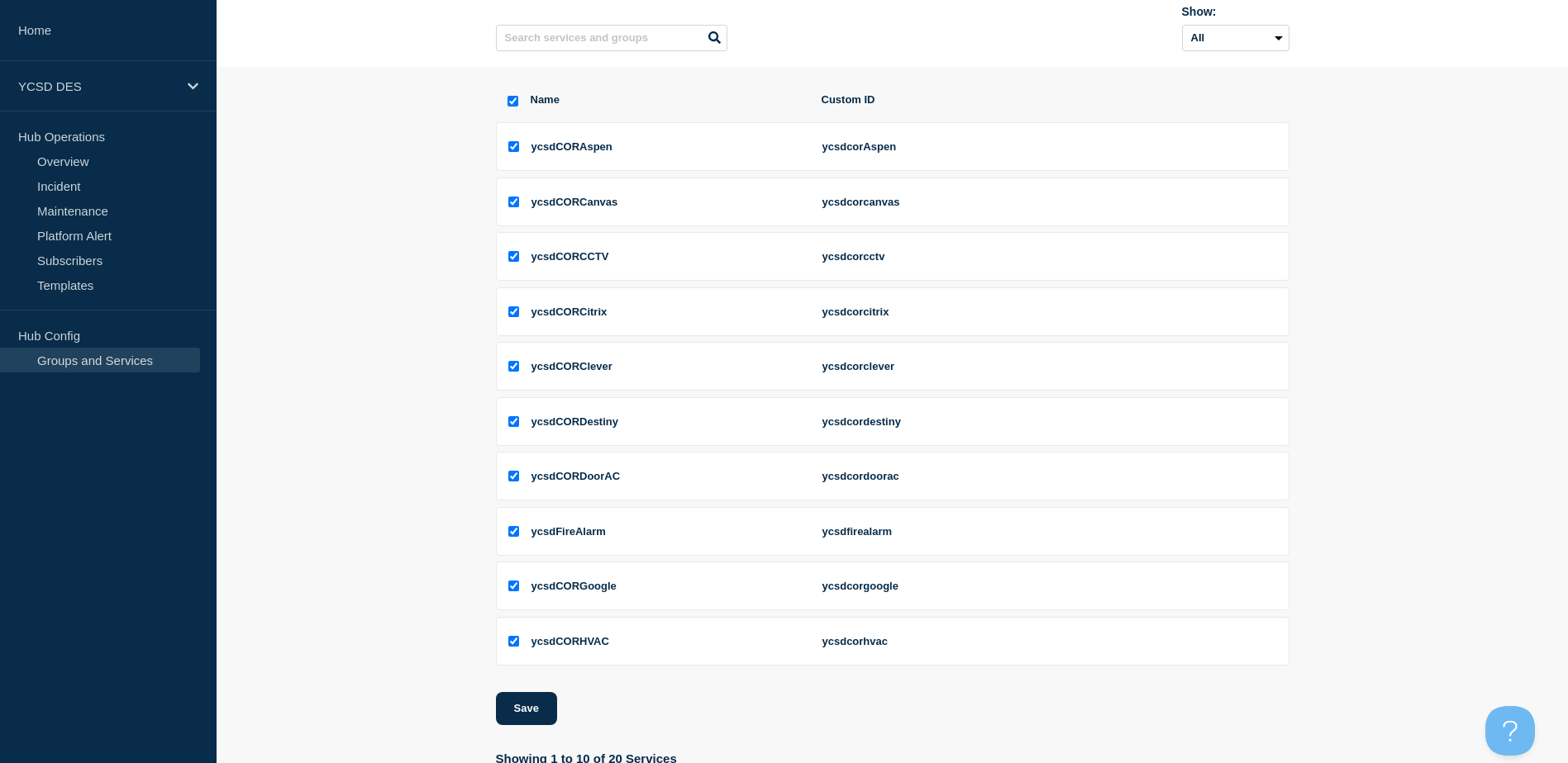
scroll to position [242, 0]
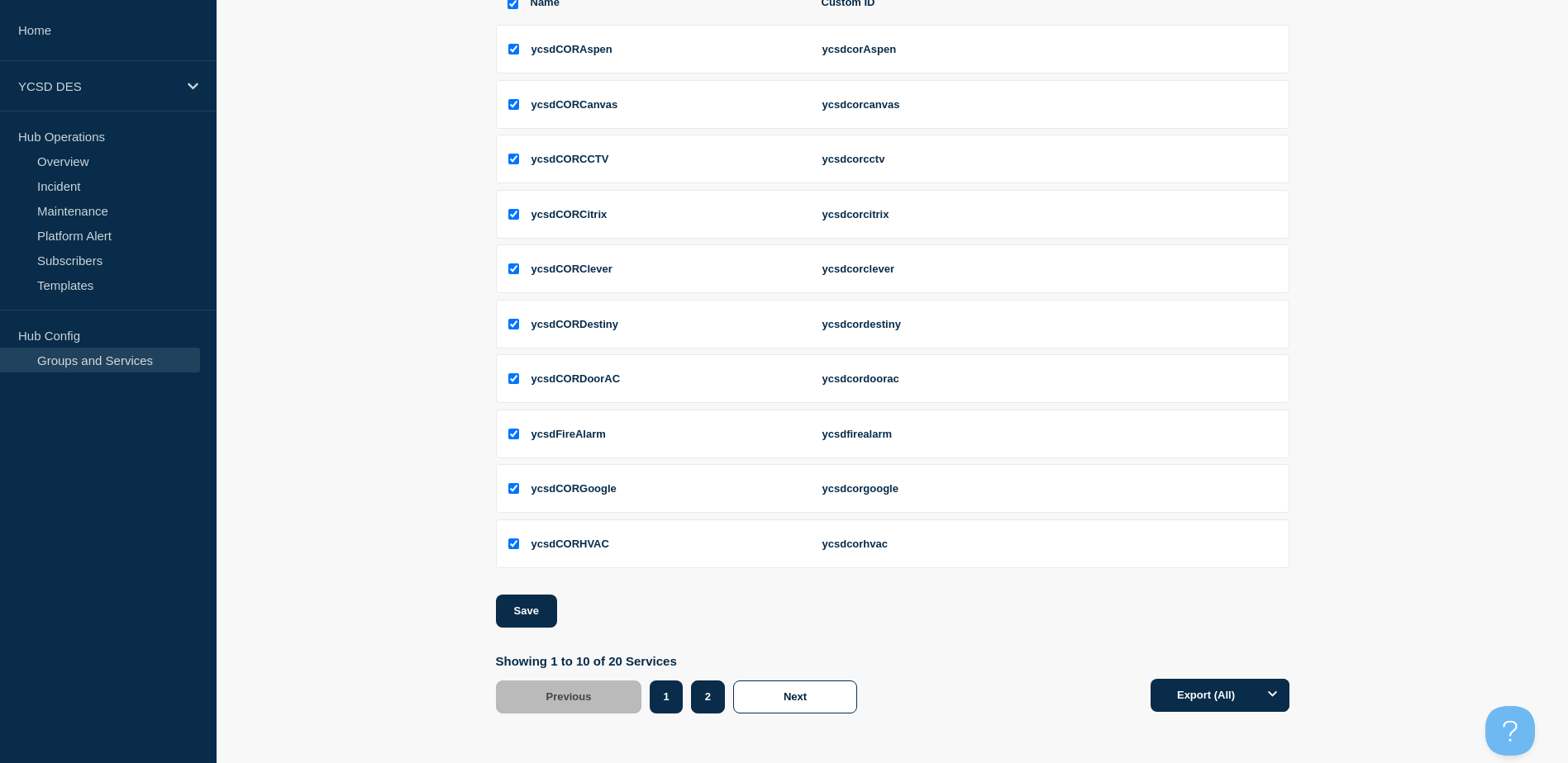
click at [705, 688] on button "2" at bounding box center [708, 697] width 34 height 33
checkbox input "false"
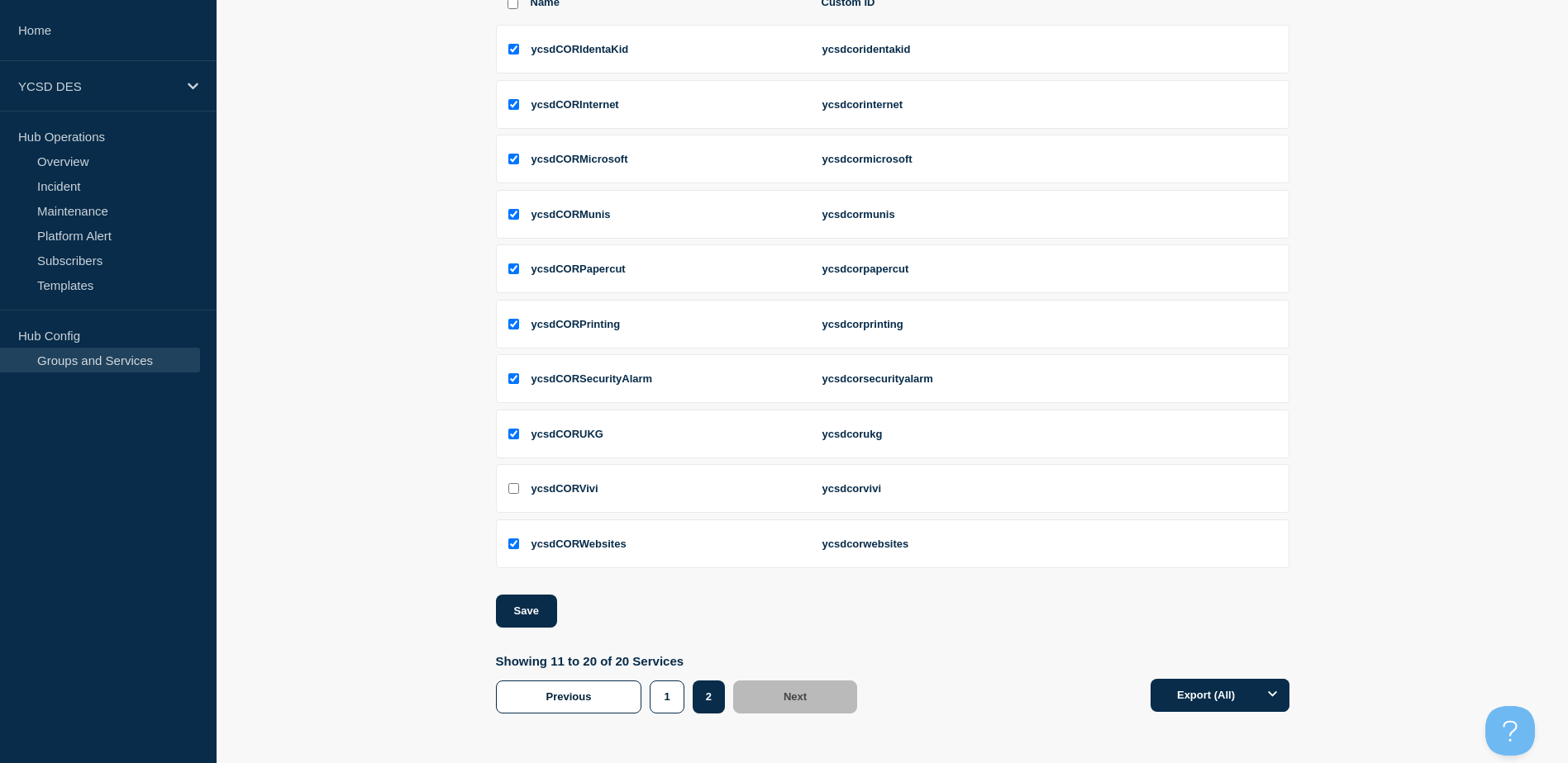
click at [512, 493] on input "ycsdCORVivi checkbox" at bounding box center [513, 488] width 10 height 10
checkbox input "true"
click at [522, 607] on button "Save" at bounding box center [526, 611] width 61 height 33
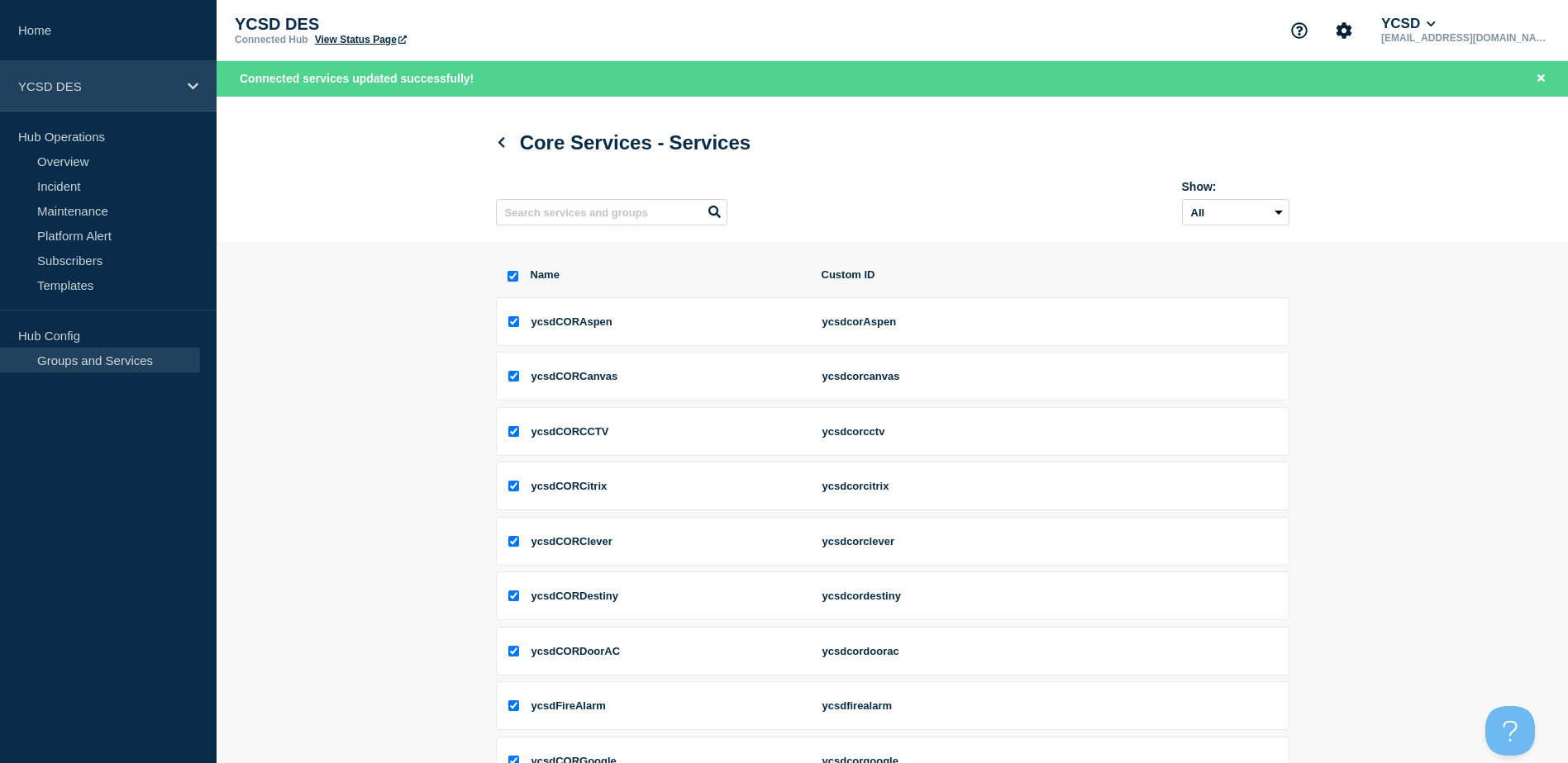
click at [192, 88] on icon at bounding box center [192, 86] width 10 height 7
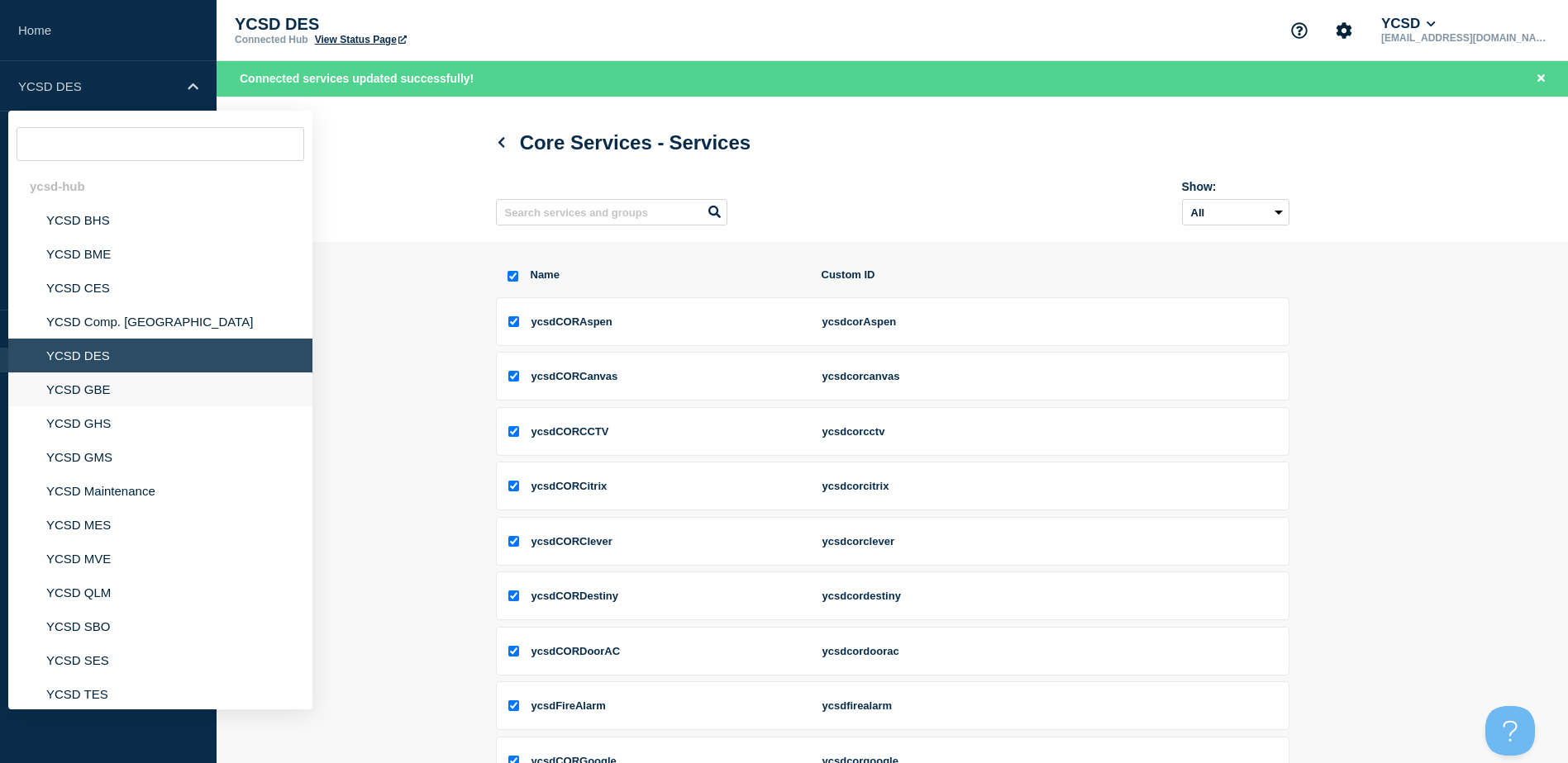
click at [93, 387] on li "YCSD GBE" at bounding box center [160, 390] width 304 height 34
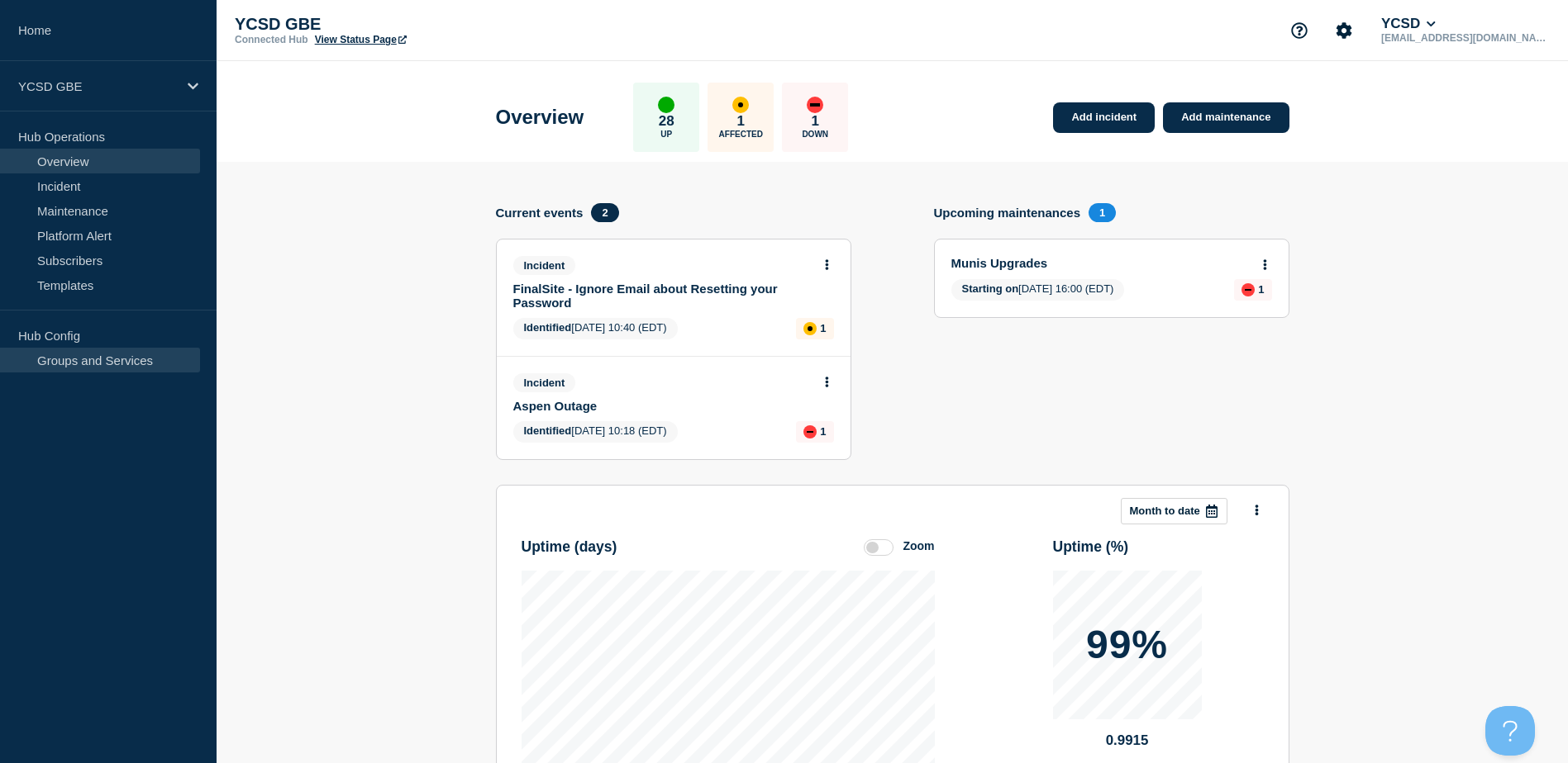
drag, startPoint x: 83, startPoint y: 359, endPoint x: 96, endPoint y: 362, distance: 13.3
click at [83, 359] on link "Groups and Services" at bounding box center [100, 360] width 200 height 25
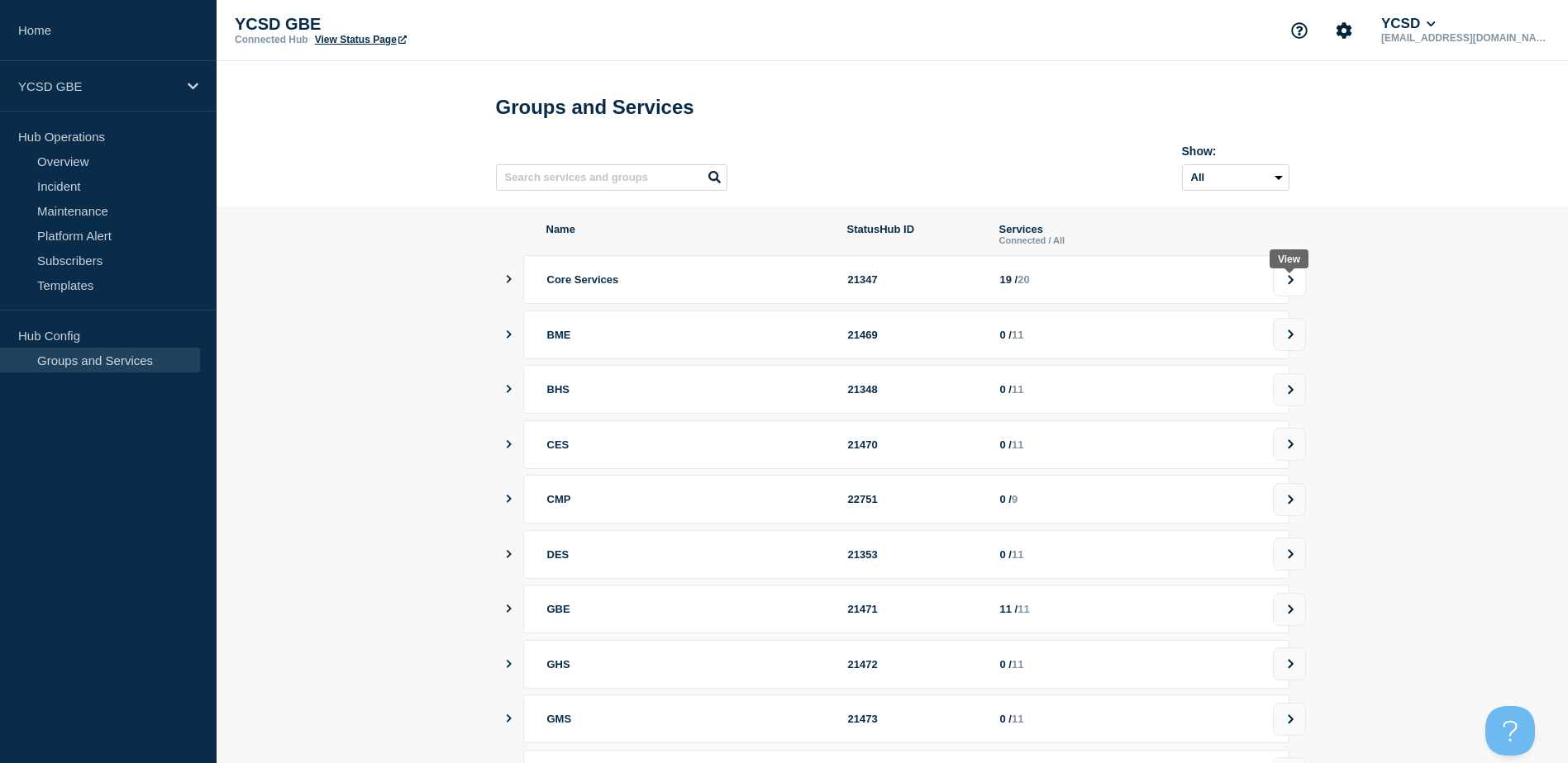
click at [1301, 294] on button at bounding box center [1289, 279] width 33 height 33
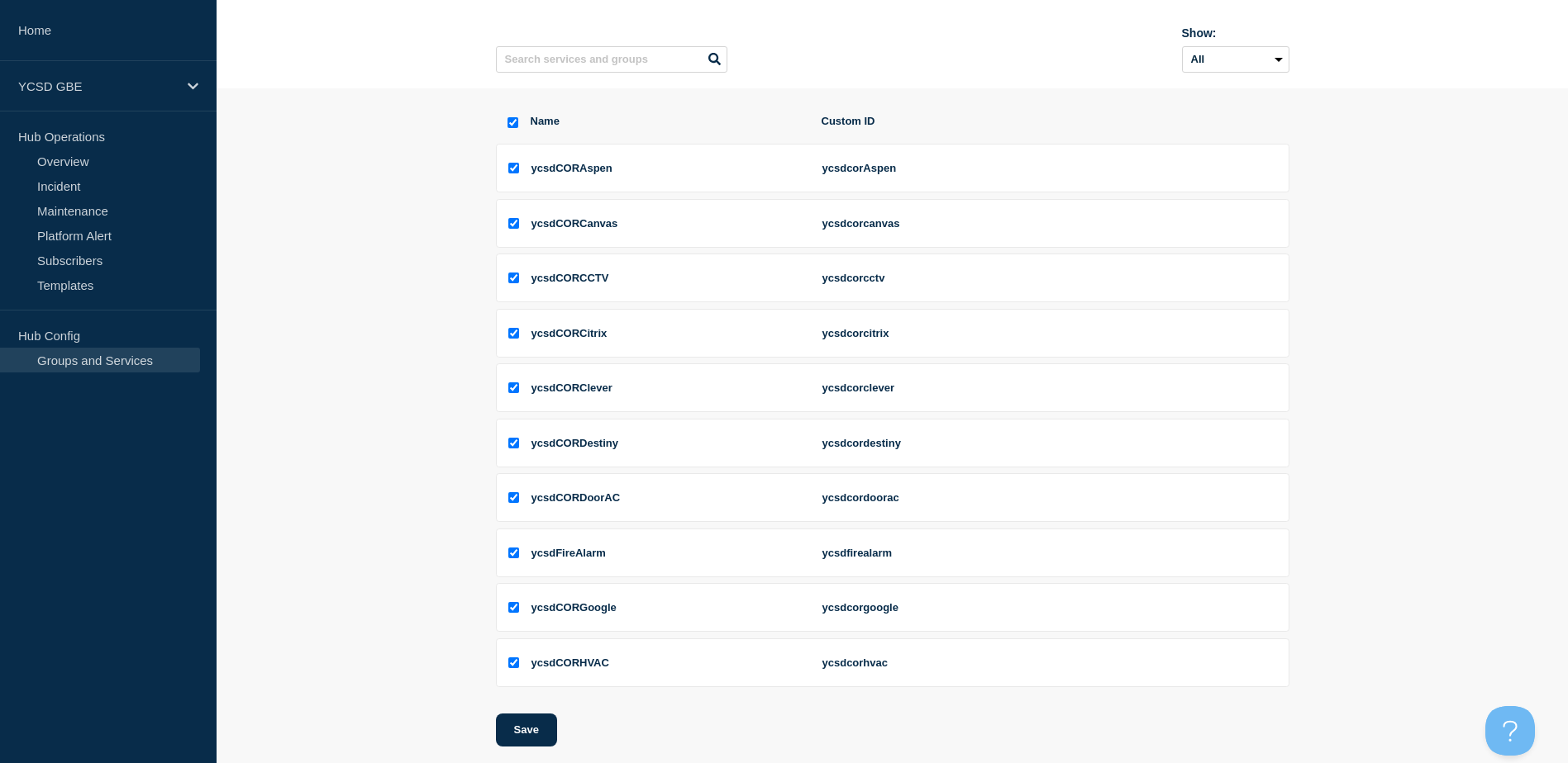
scroll to position [242, 0]
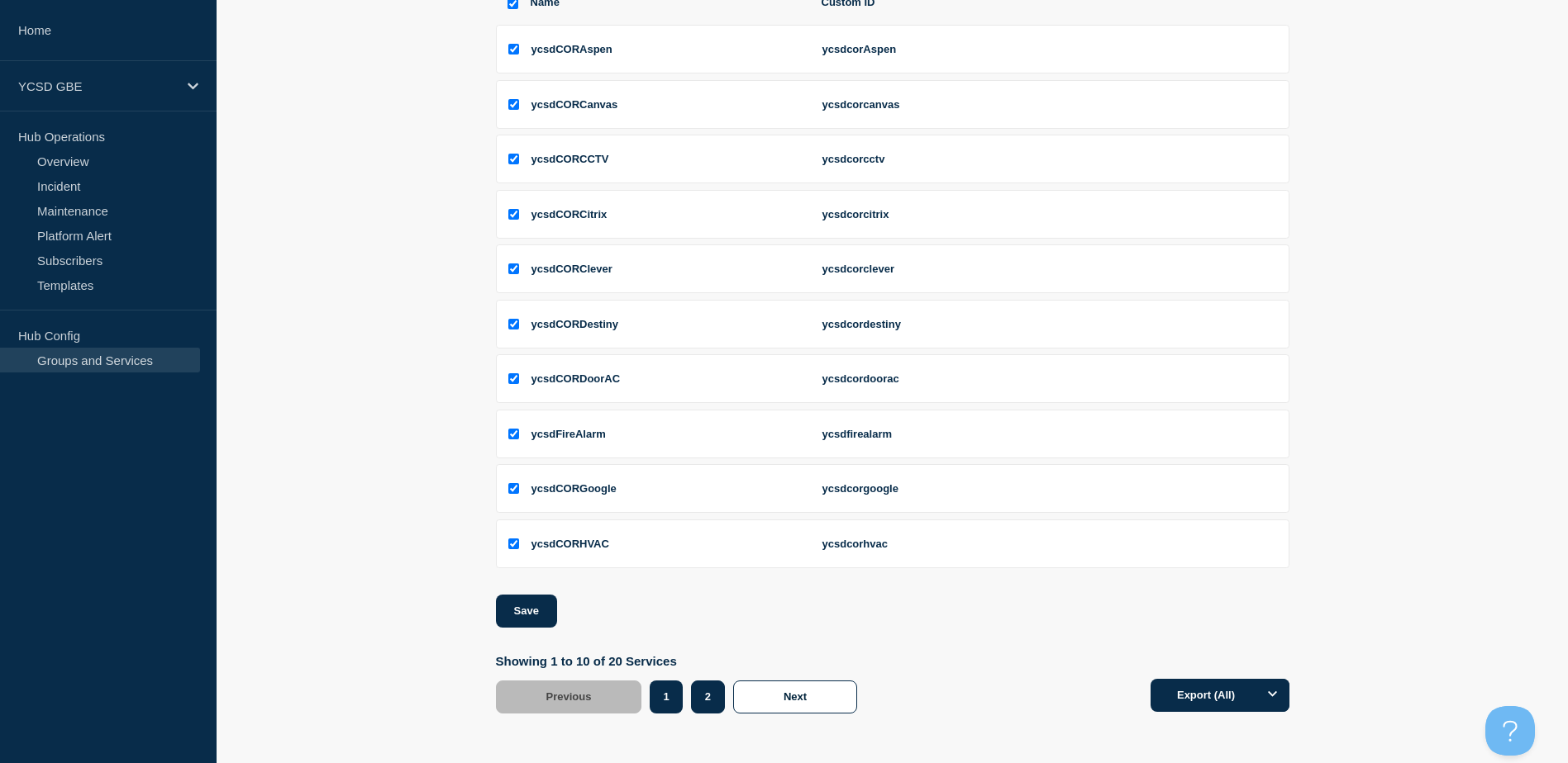
click at [713, 697] on button "2" at bounding box center [708, 697] width 34 height 33
checkbox input "false"
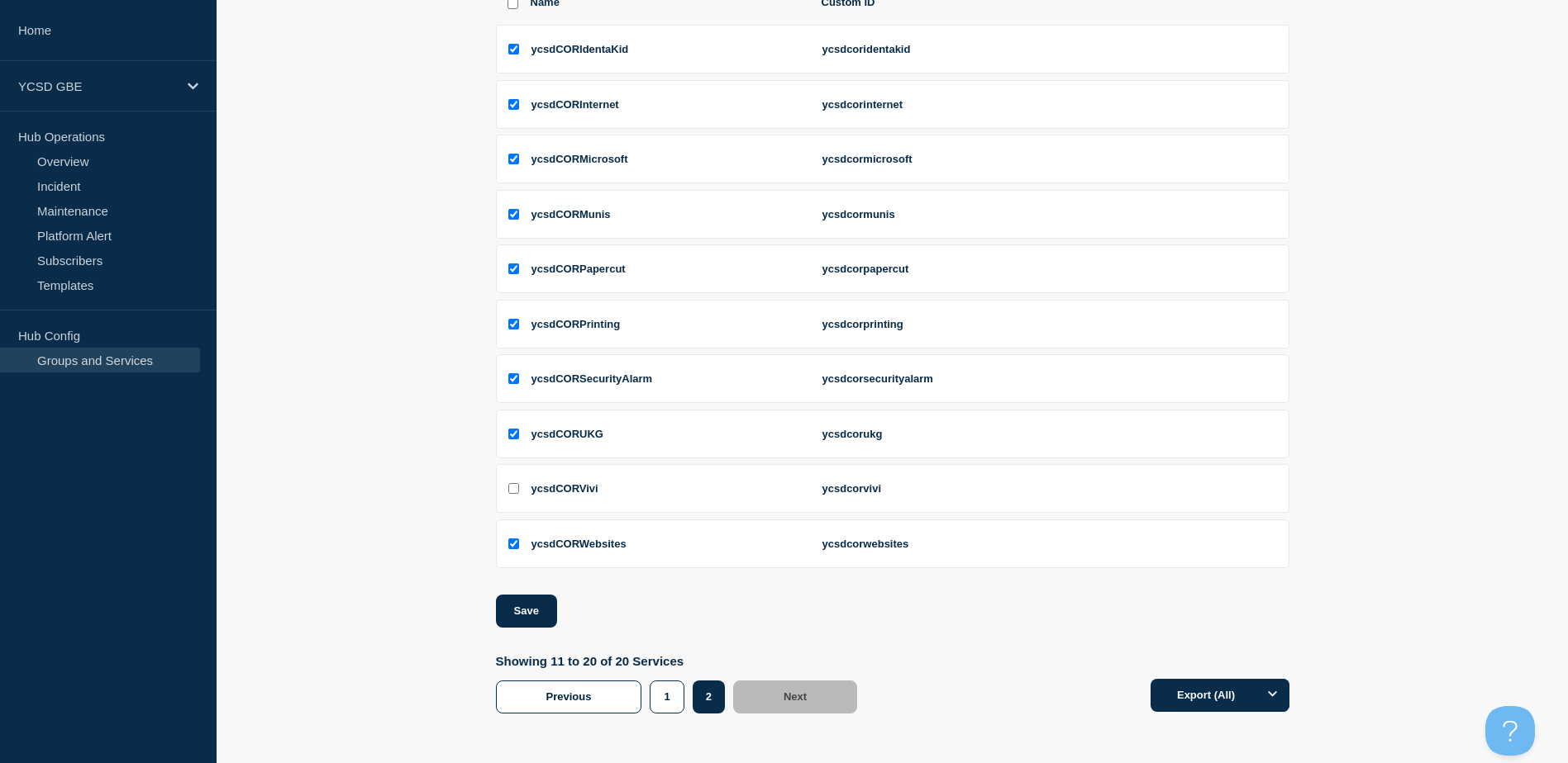
click at [510, 485] on input "ycsdCORVivi checkbox" at bounding box center [513, 488] width 10 height 10
checkbox input "true"
click at [510, 607] on button "Save" at bounding box center [526, 611] width 61 height 33
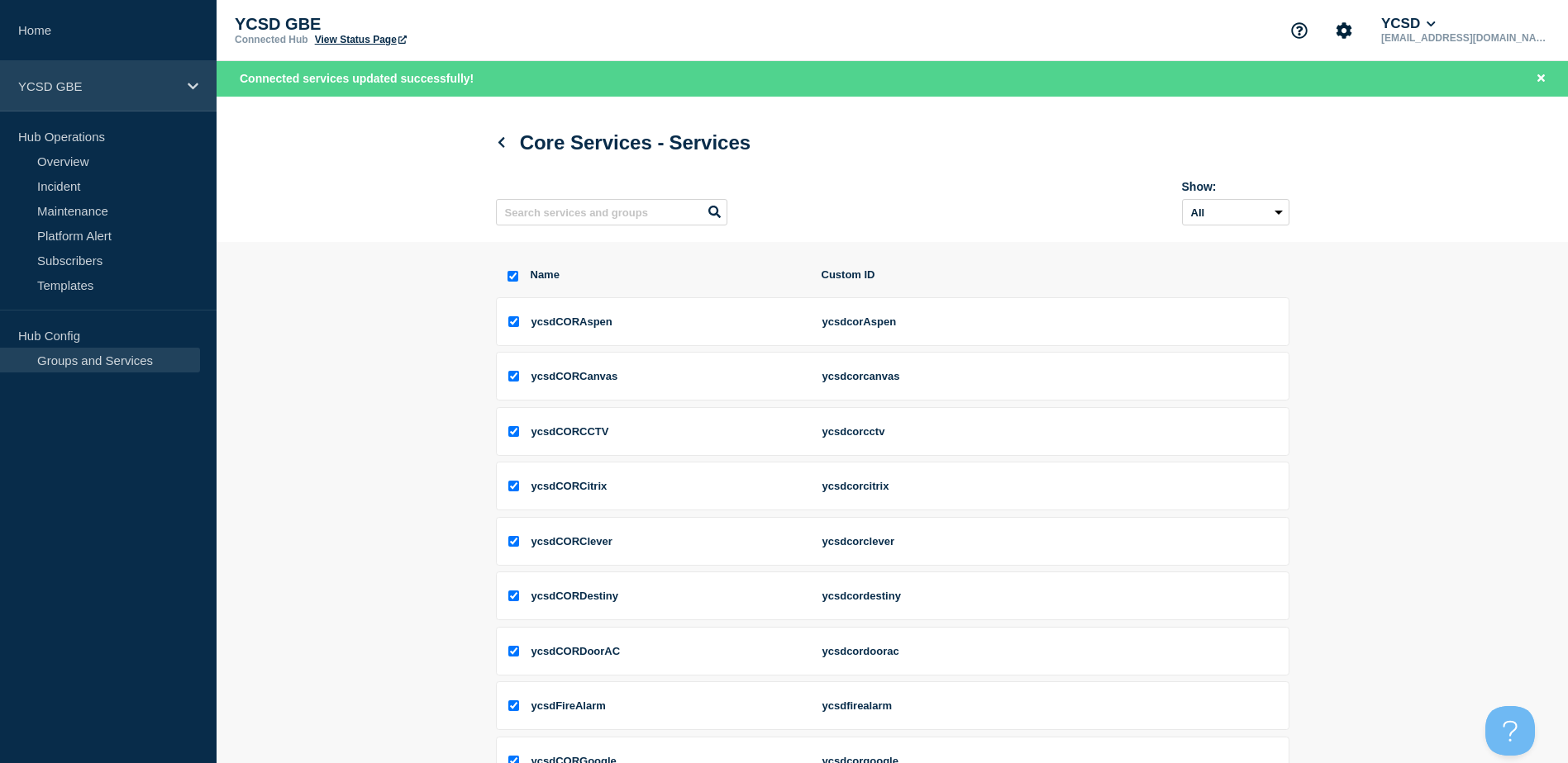
click at [197, 83] on icon at bounding box center [192, 86] width 10 height 7
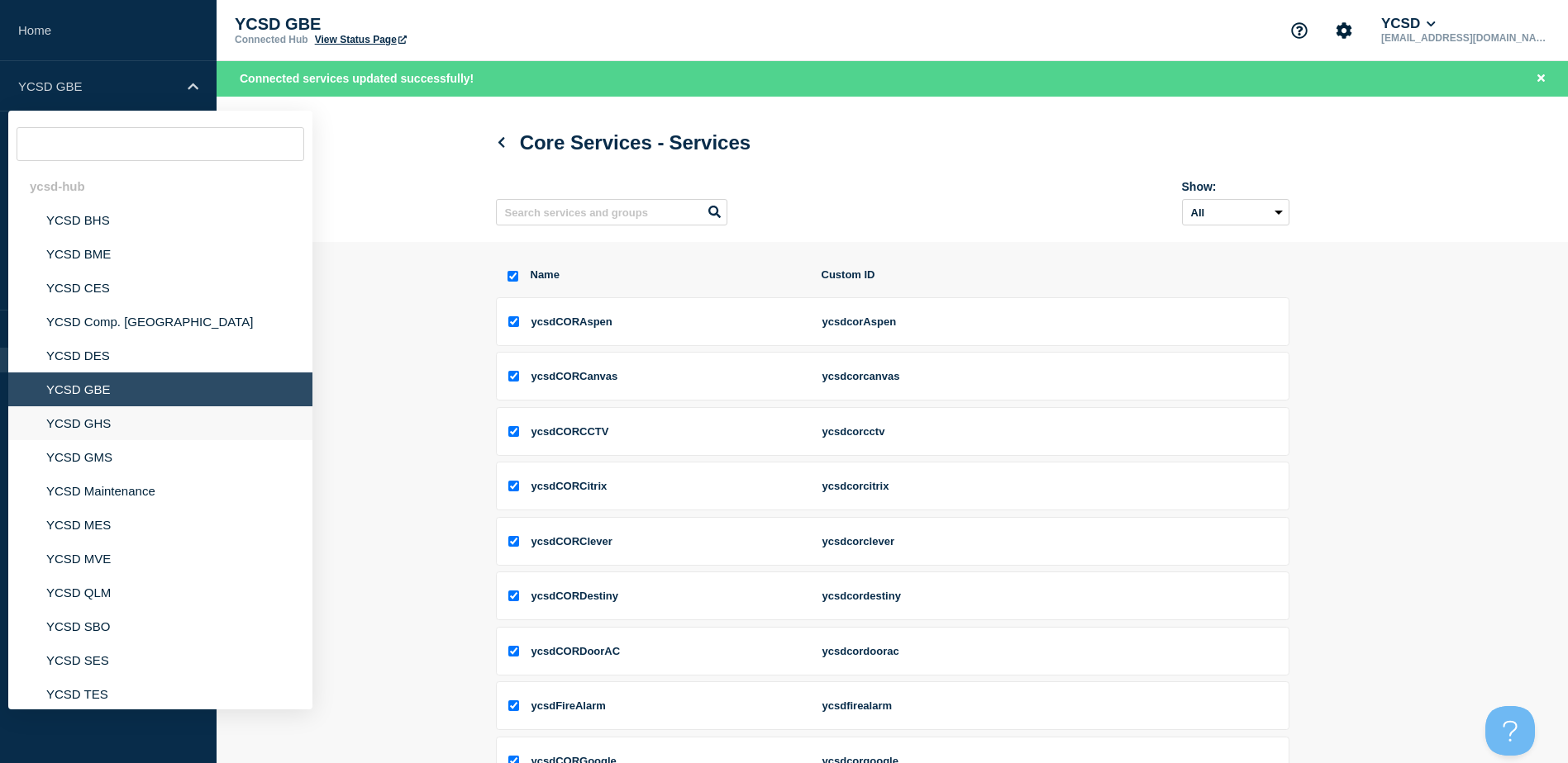
click at [71, 422] on li "YCSD GHS" at bounding box center [160, 423] width 304 height 34
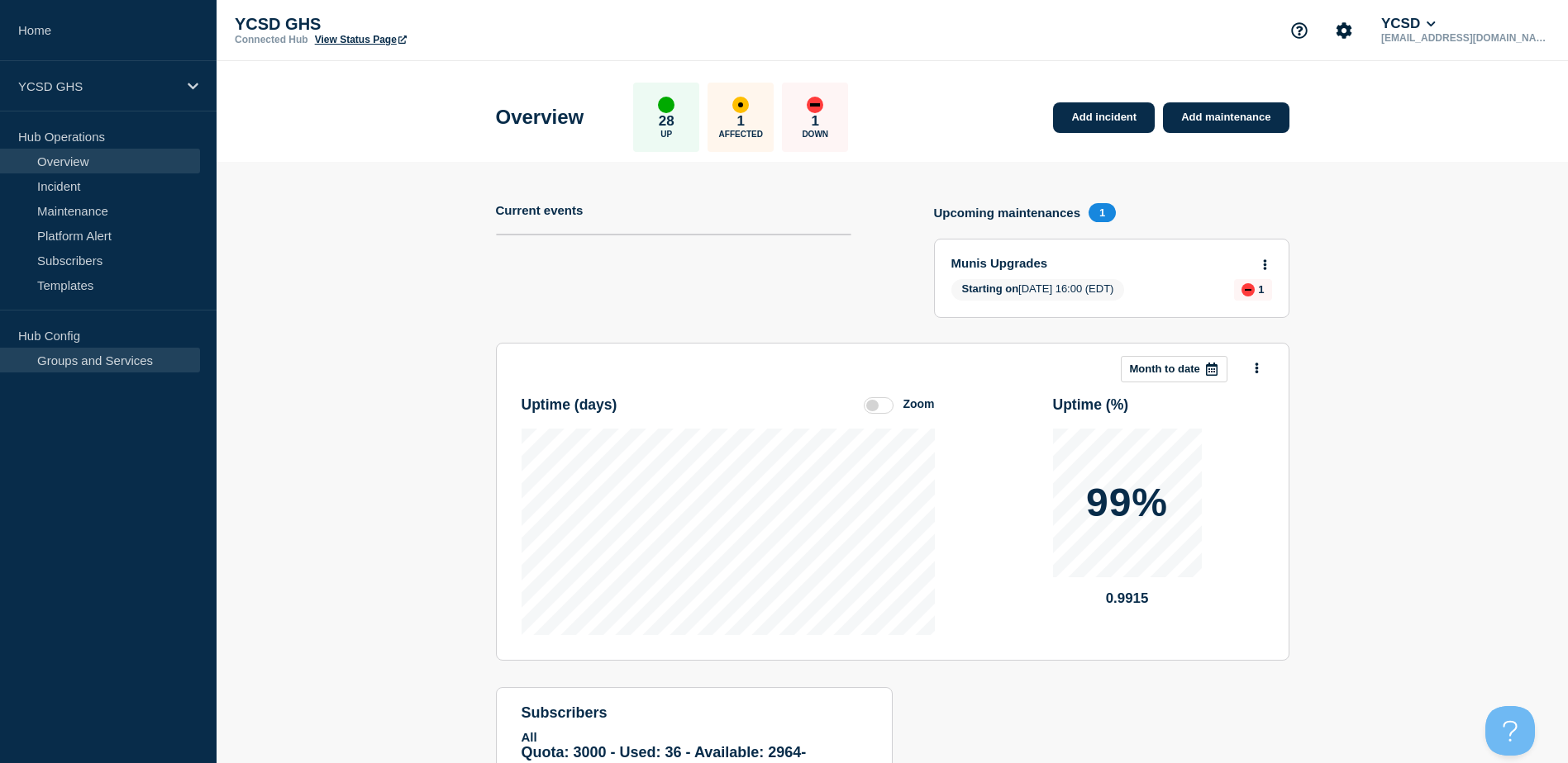
click at [117, 360] on link "Groups and Services" at bounding box center [100, 360] width 200 height 25
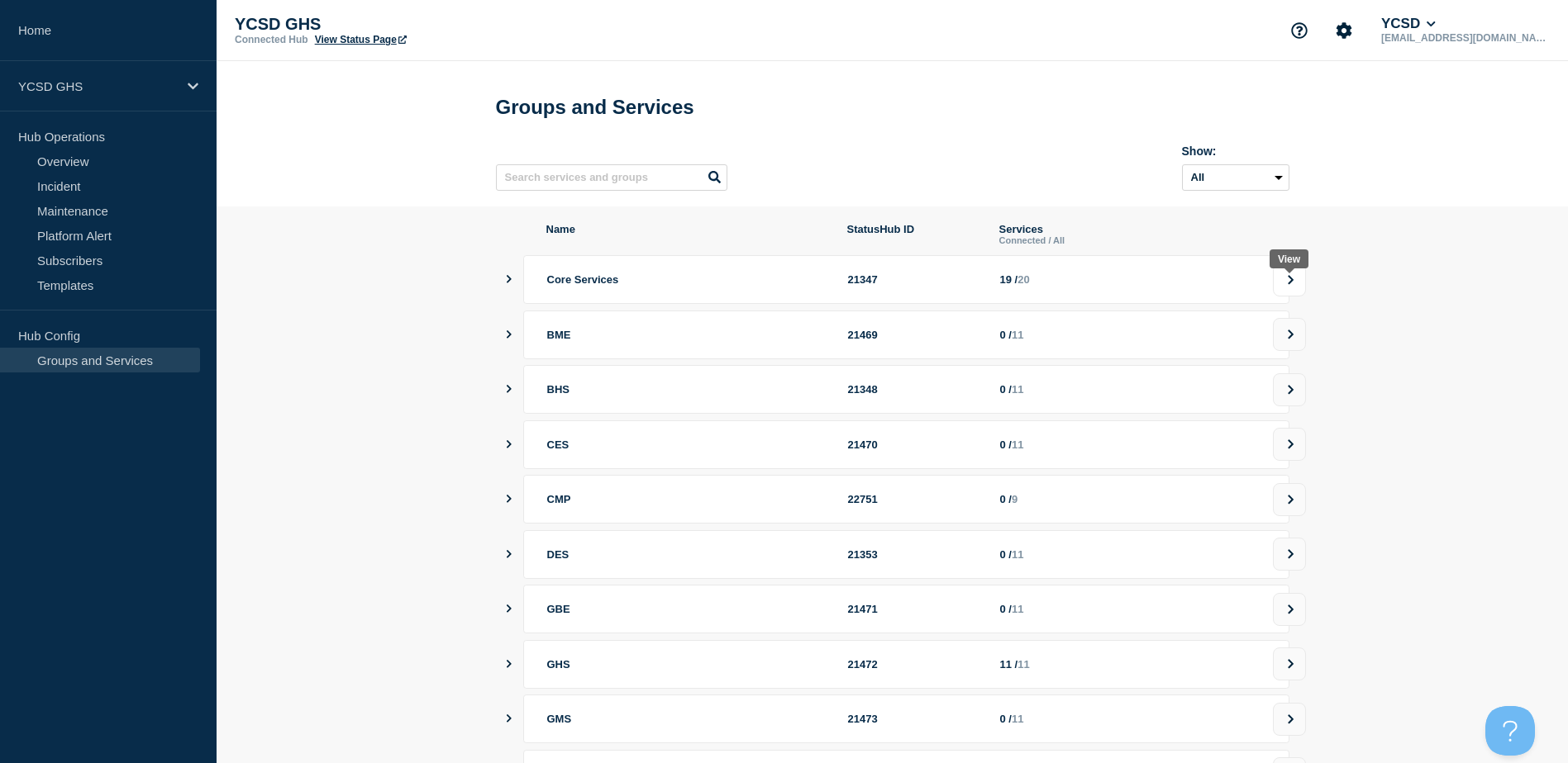
click at [1291, 281] on button at bounding box center [1289, 279] width 33 height 33
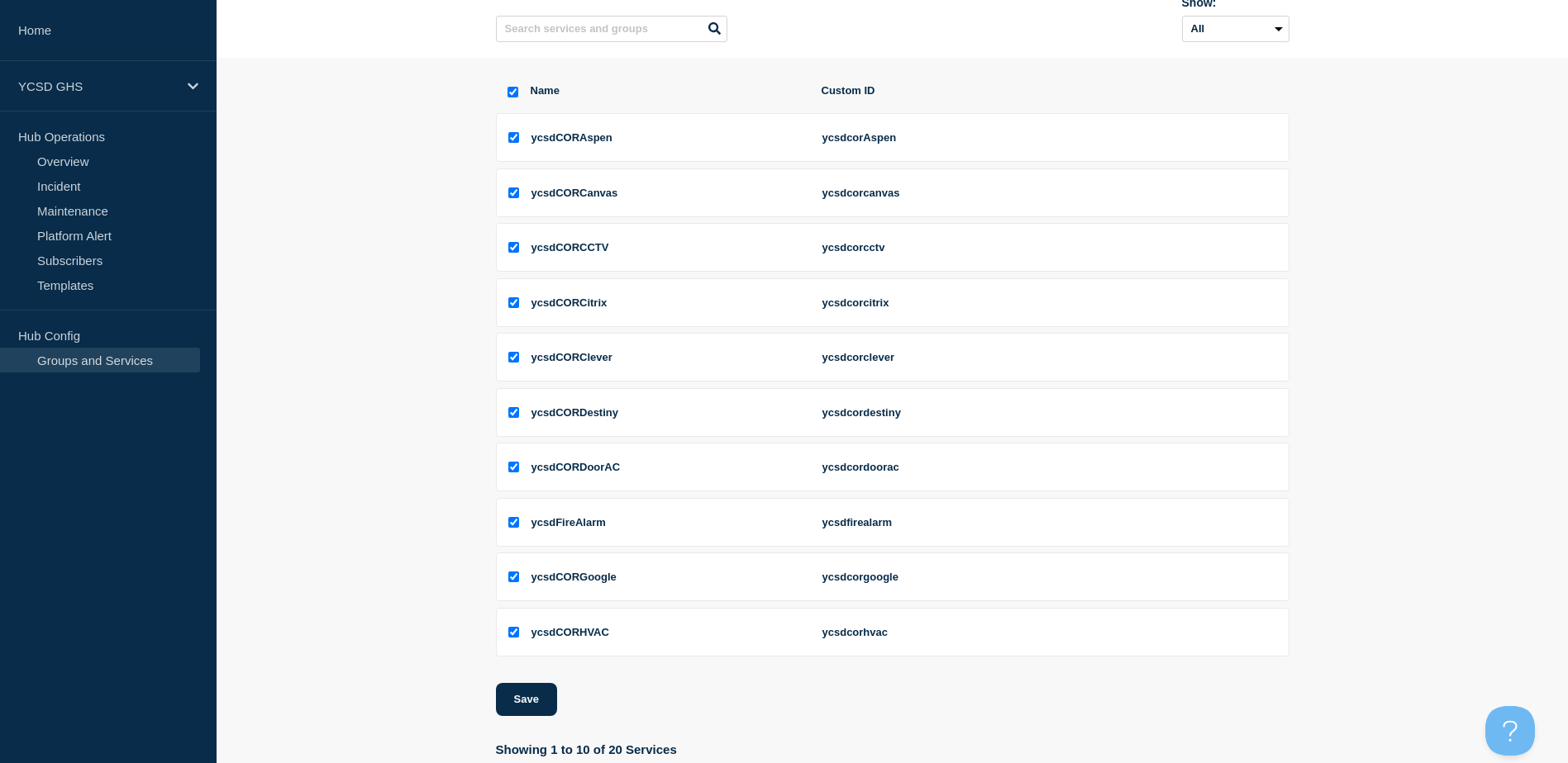
scroll to position [242, 0]
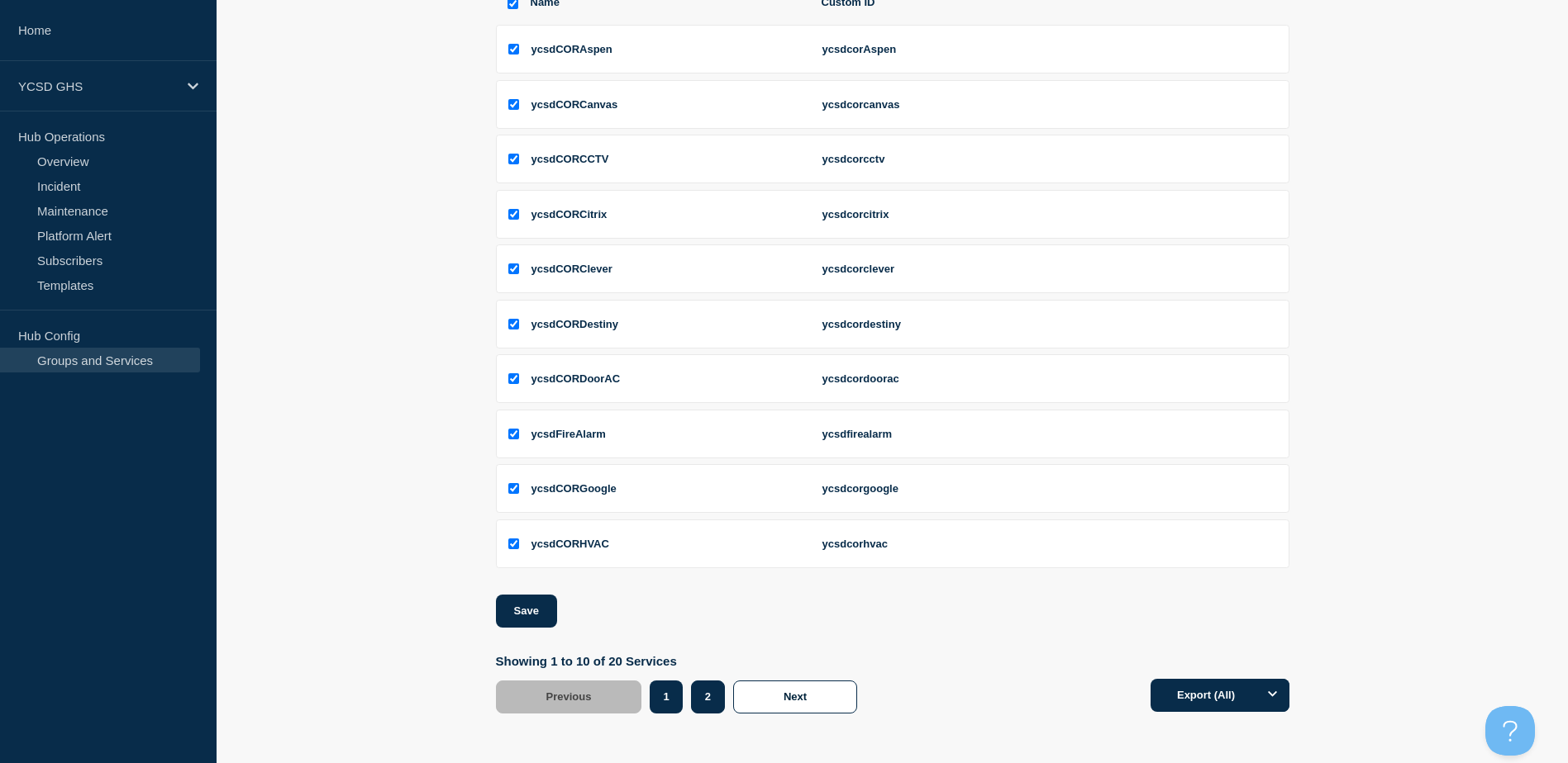
click at [720, 693] on button "2" at bounding box center [708, 697] width 34 height 33
checkbox input "false"
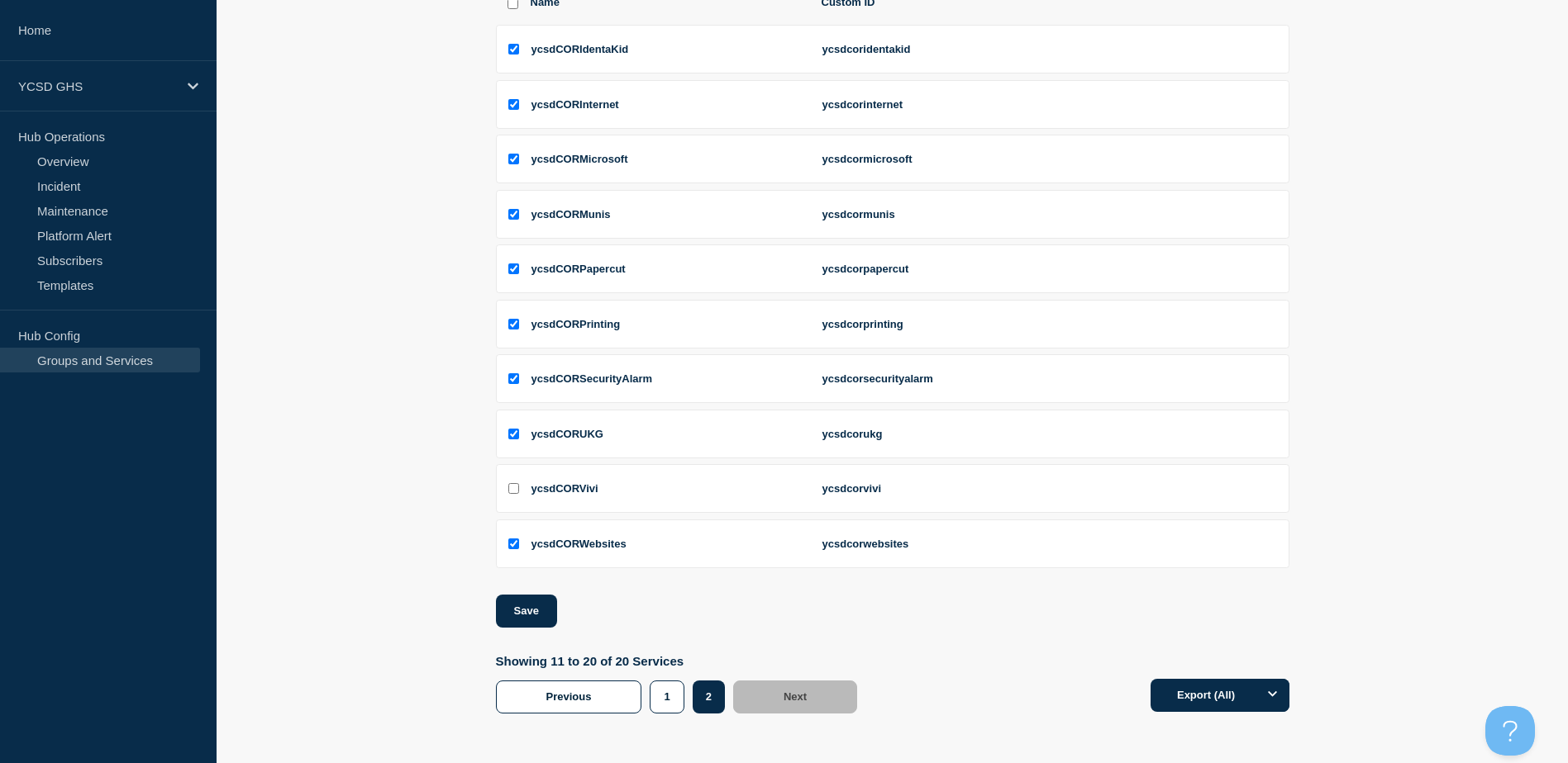
click at [515, 489] on input "ycsdCORVivi checkbox" at bounding box center [513, 488] width 10 height 10
checkbox input "true"
click at [530, 615] on button "Save" at bounding box center [526, 611] width 61 height 33
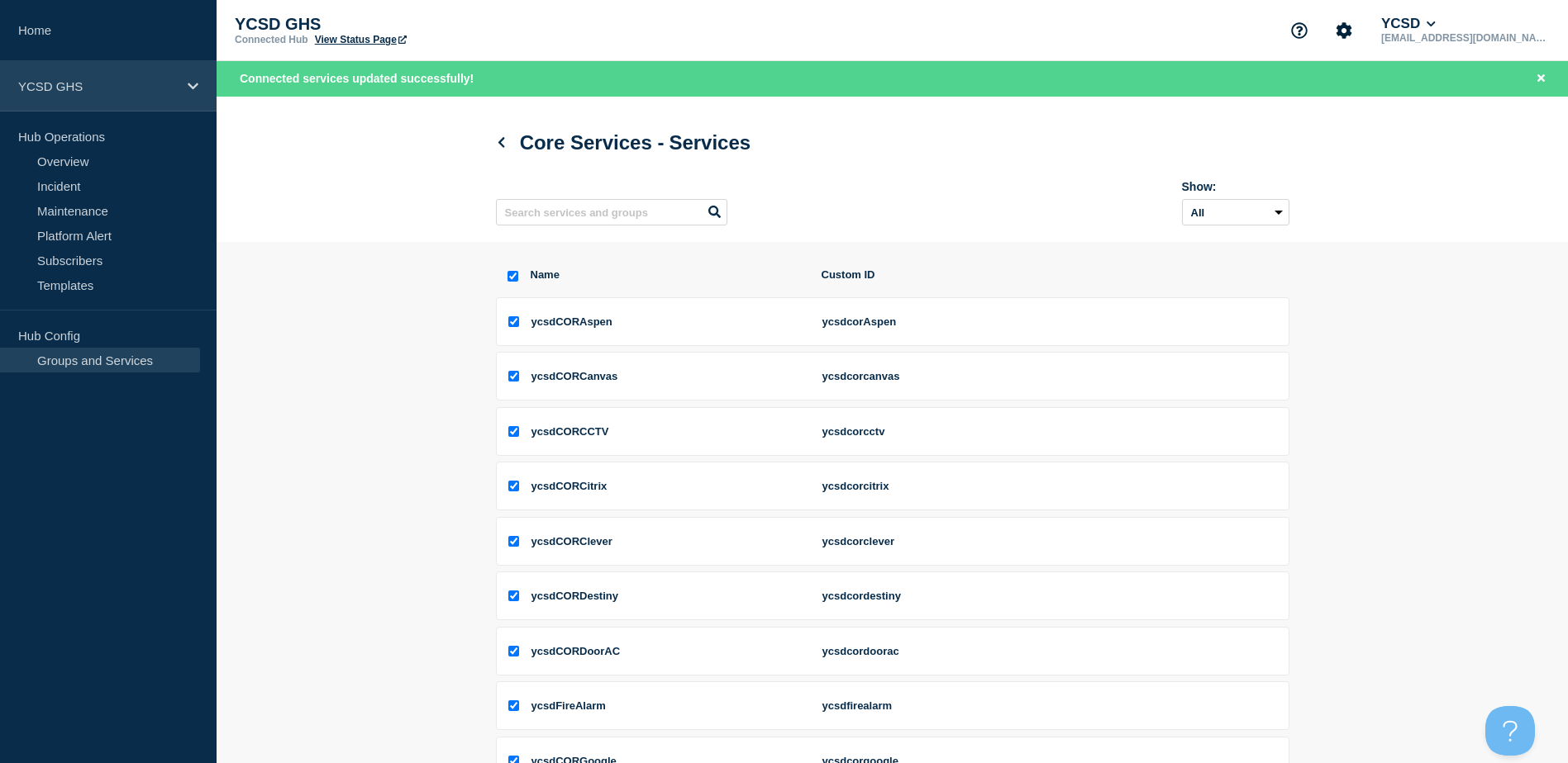
click at [195, 86] on icon at bounding box center [192, 86] width 10 height 7
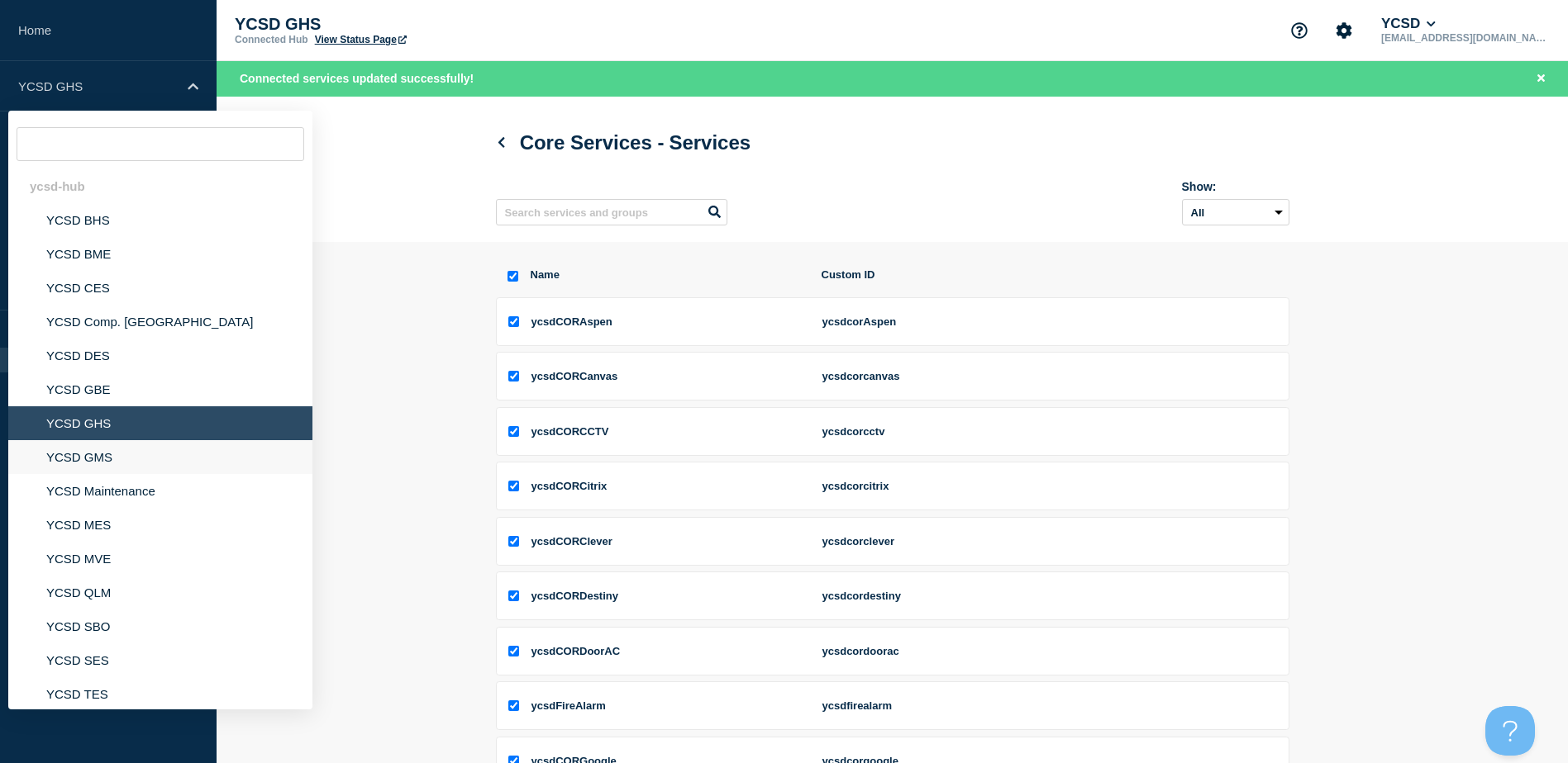
click at [90, 453] on li "YCSD GMS" at bounding box center [160, 457] width 304 height 34
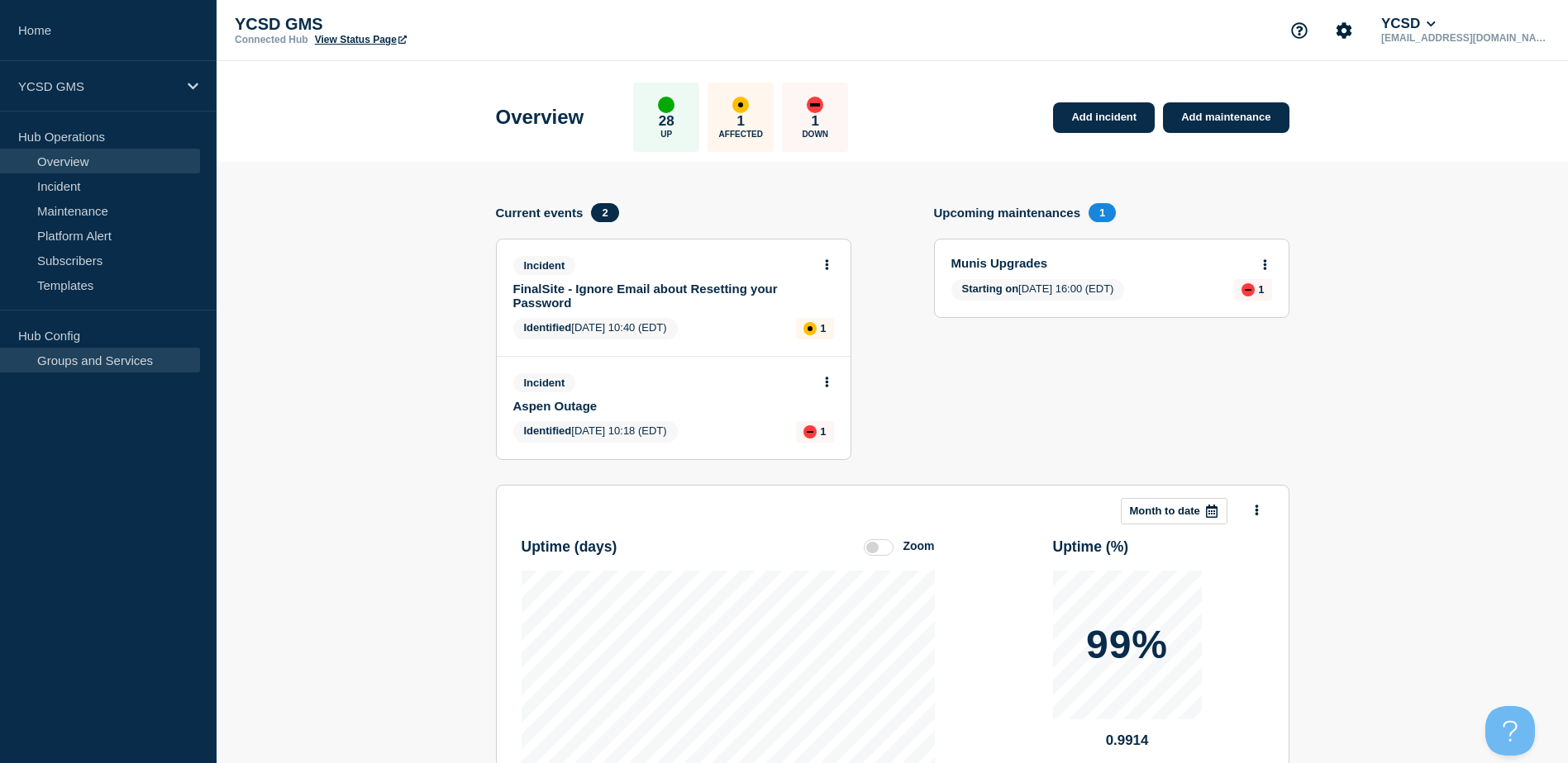
click at [88, 360] on link "Groups and Services" at bounding box center [100, 360] width 200 height 25
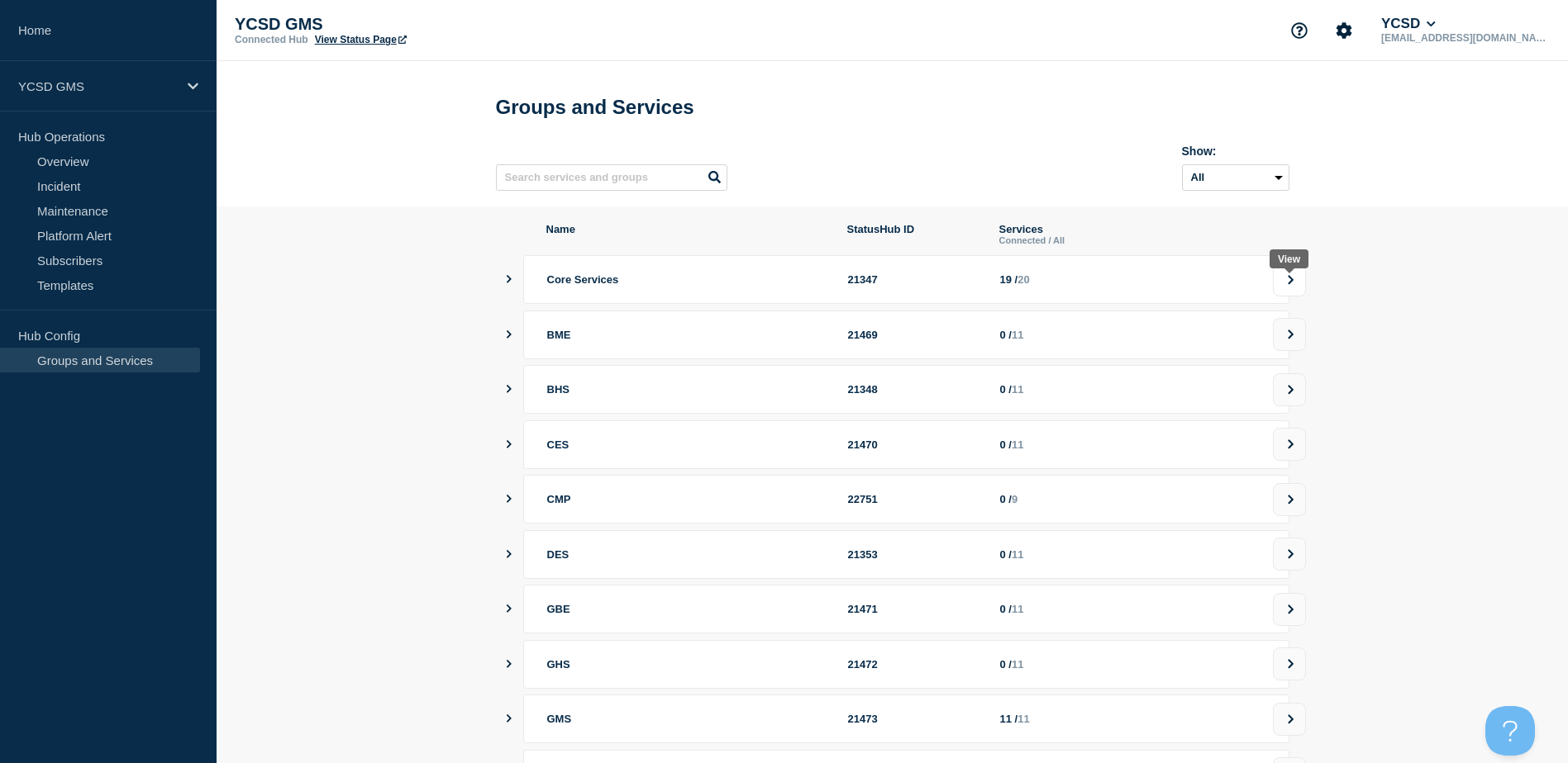
click at [1282, 279] on button at bounding box center [1289, 279] width 33 height 33
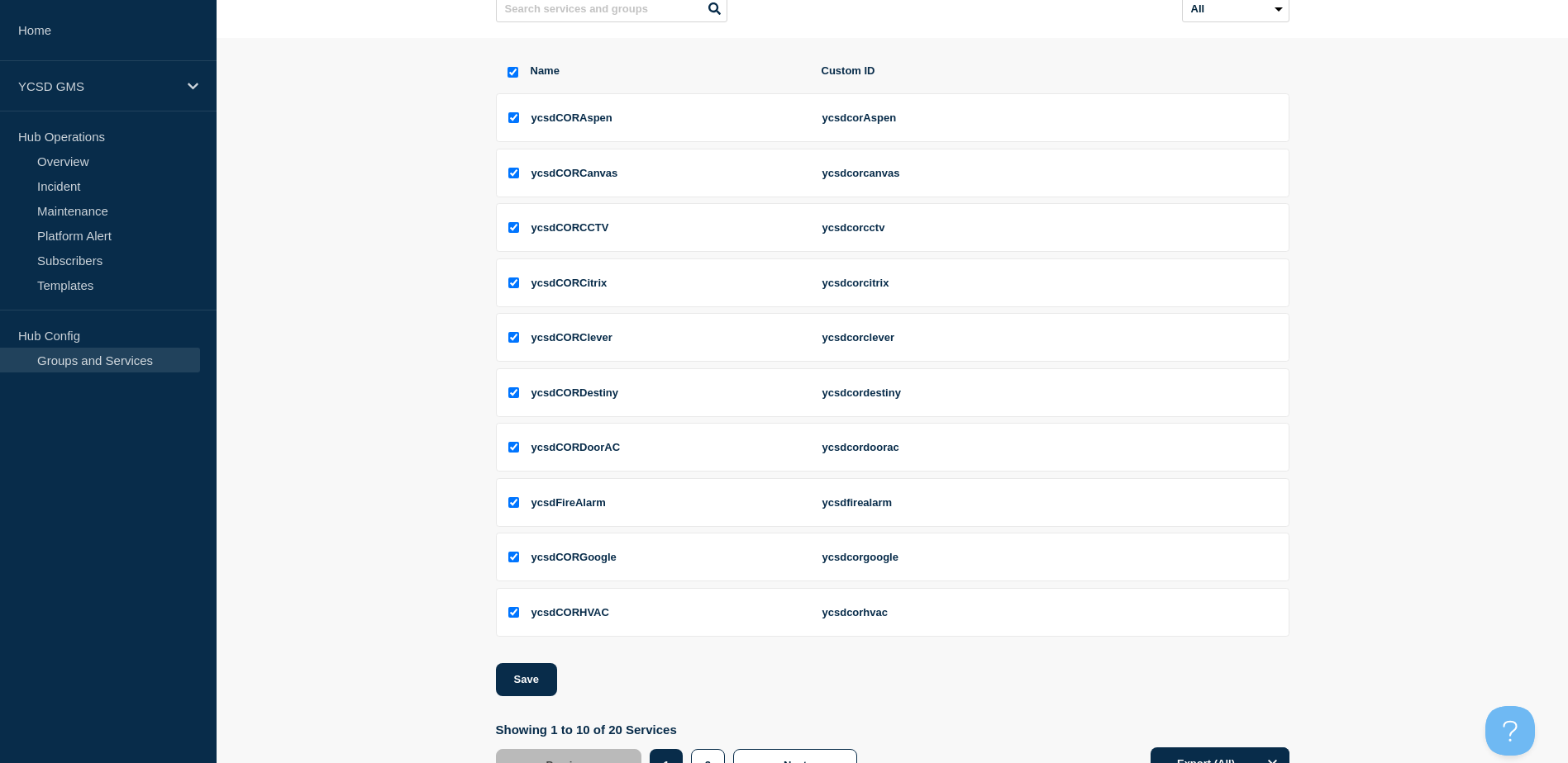
scroll to position [242, 0]
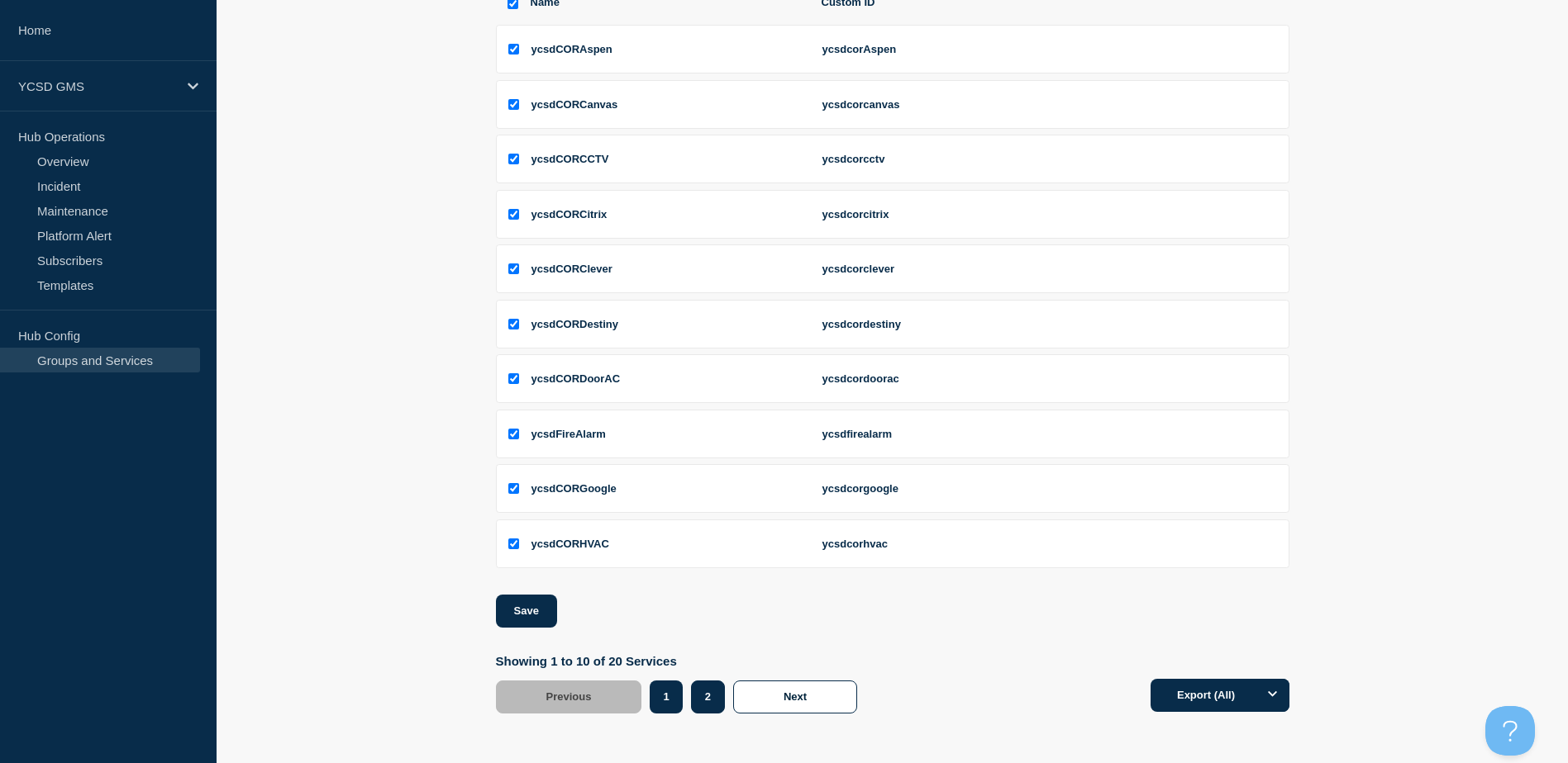
click at [705, 701] on button "2" at bounding box center [708, 697] width 34 height 33
checkbox input "false"
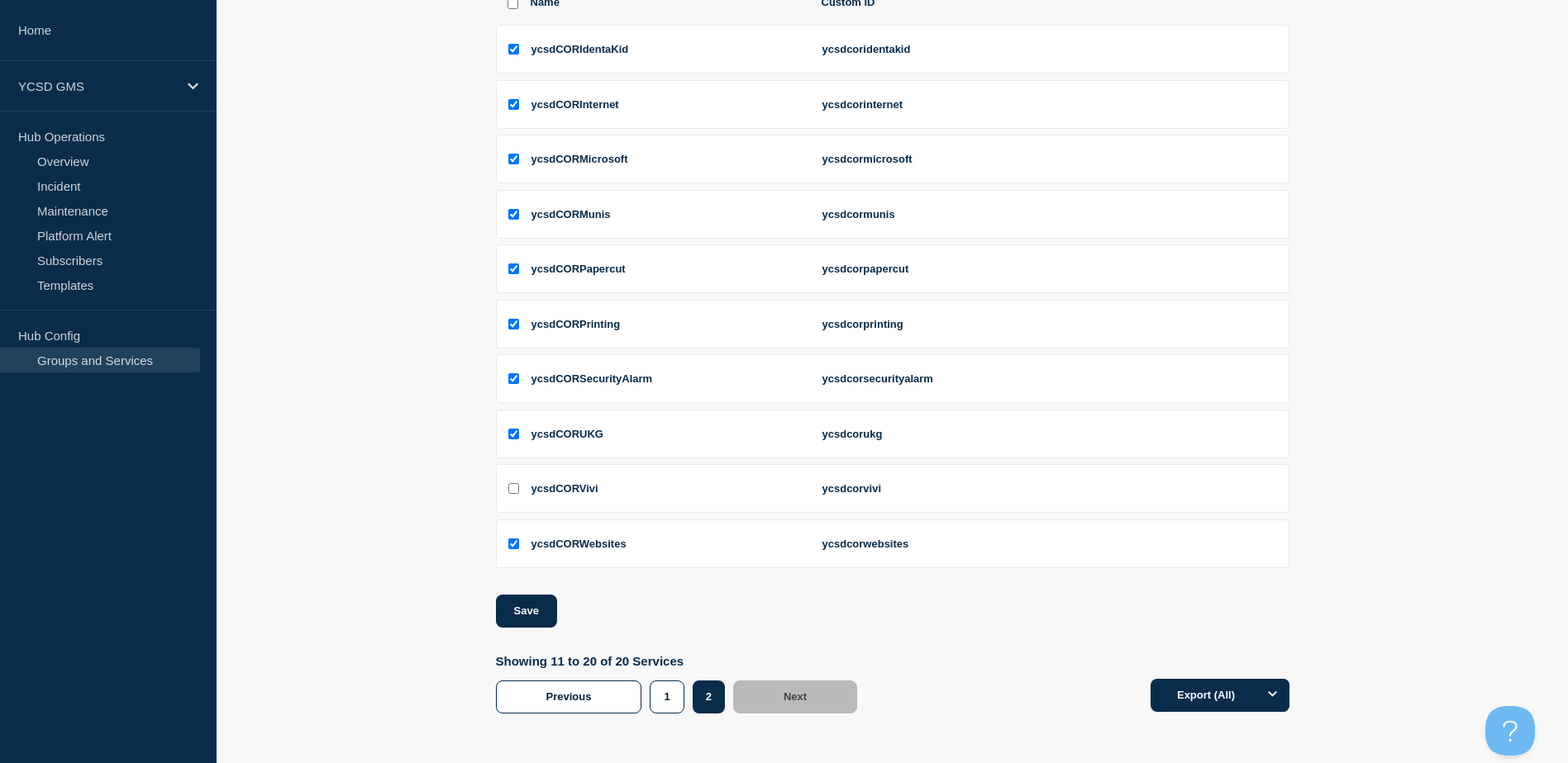
click at [512, 490] on input "ycsdCORVivi checkbox" at bounding box center [513, 488] width 10 height 10
checkbox input "true"
click at [533, 610] on button "Save" at bounding box center [526, 611] width 61 height 33
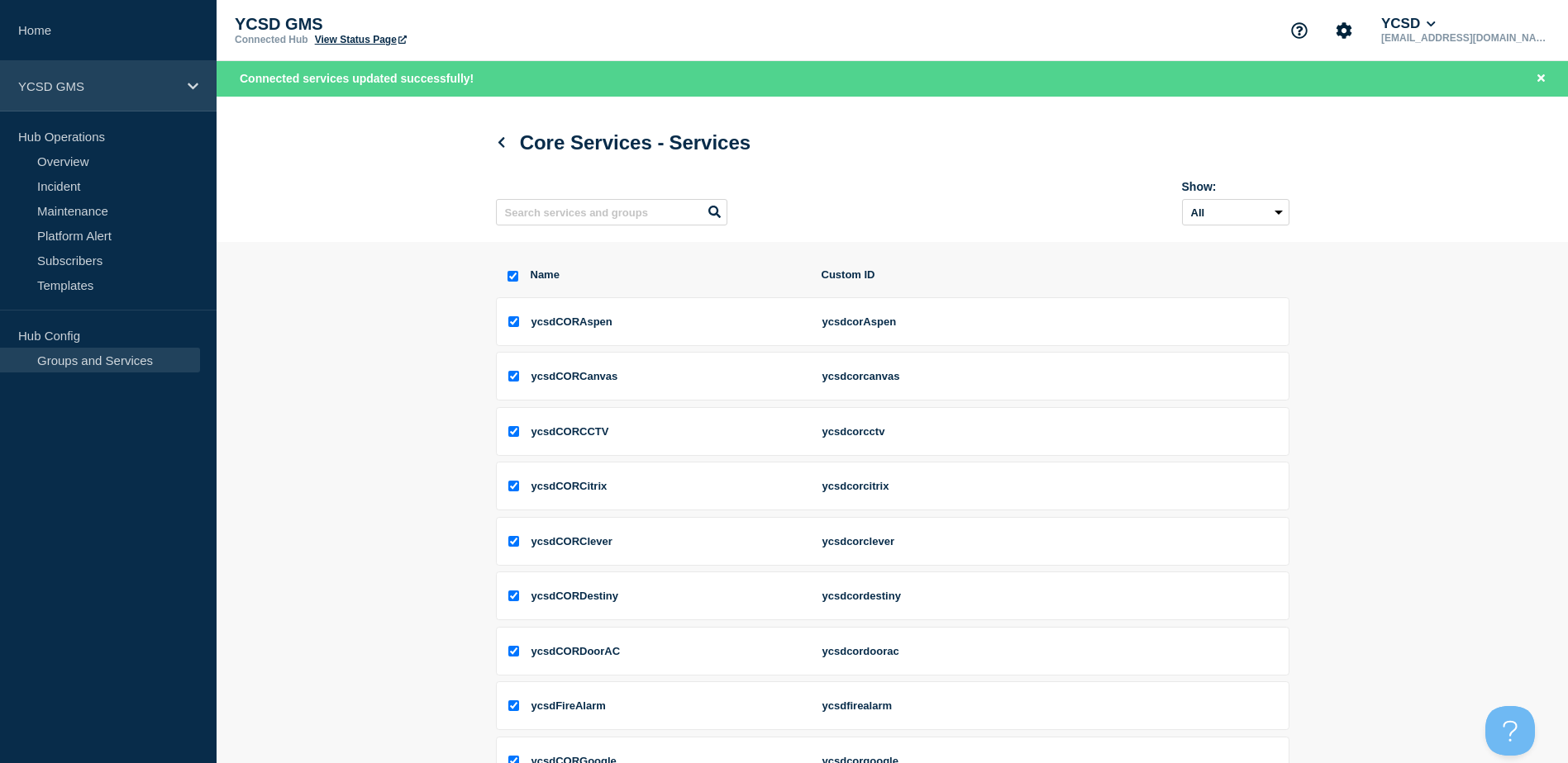
click at [190, 83] on icon at bounding box center [192, 86] width 10 height 12
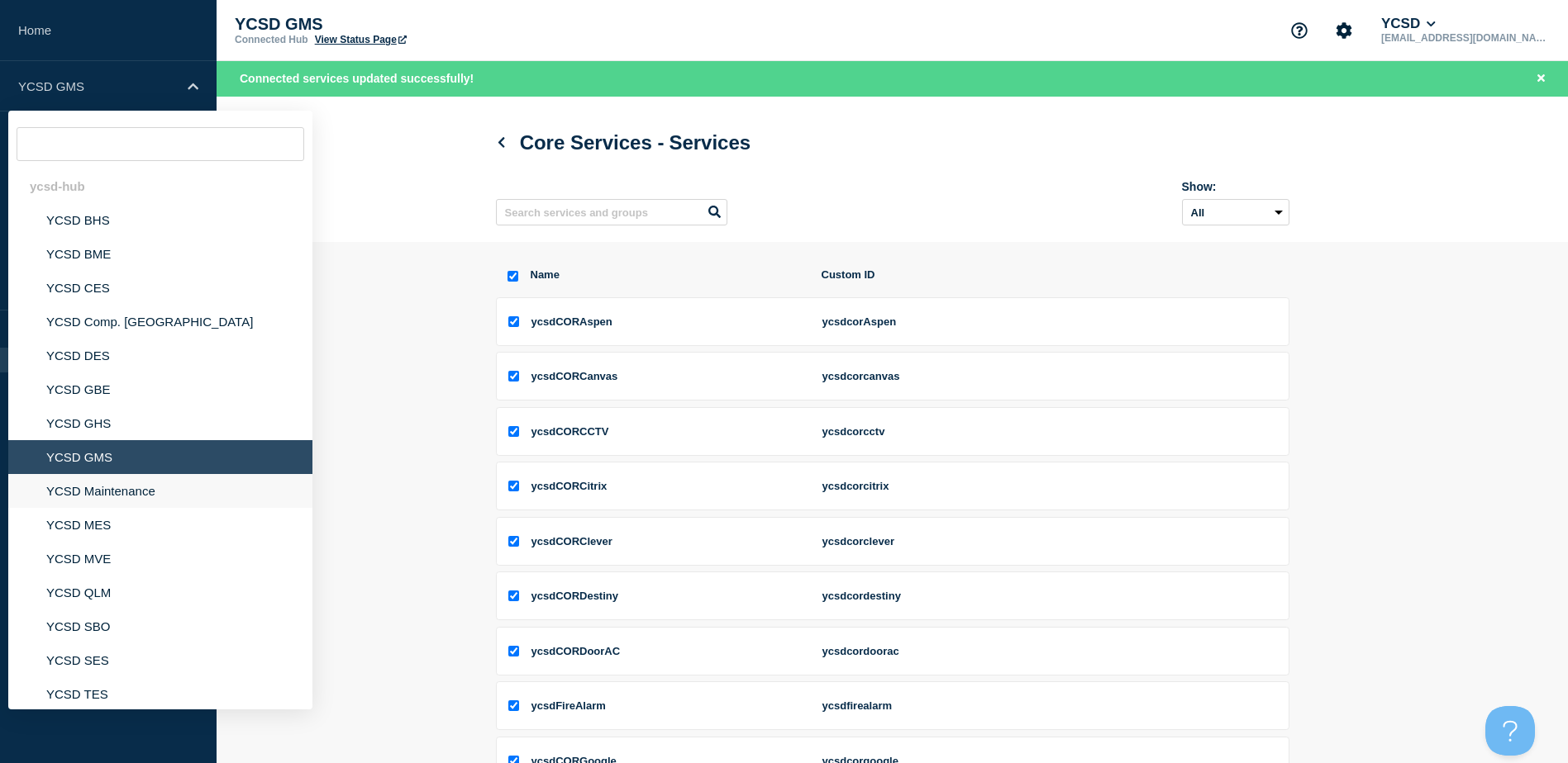
click at [70, 486] on li "YCSD Maintenance" at bounding box center [160, 491] width 304 height 34
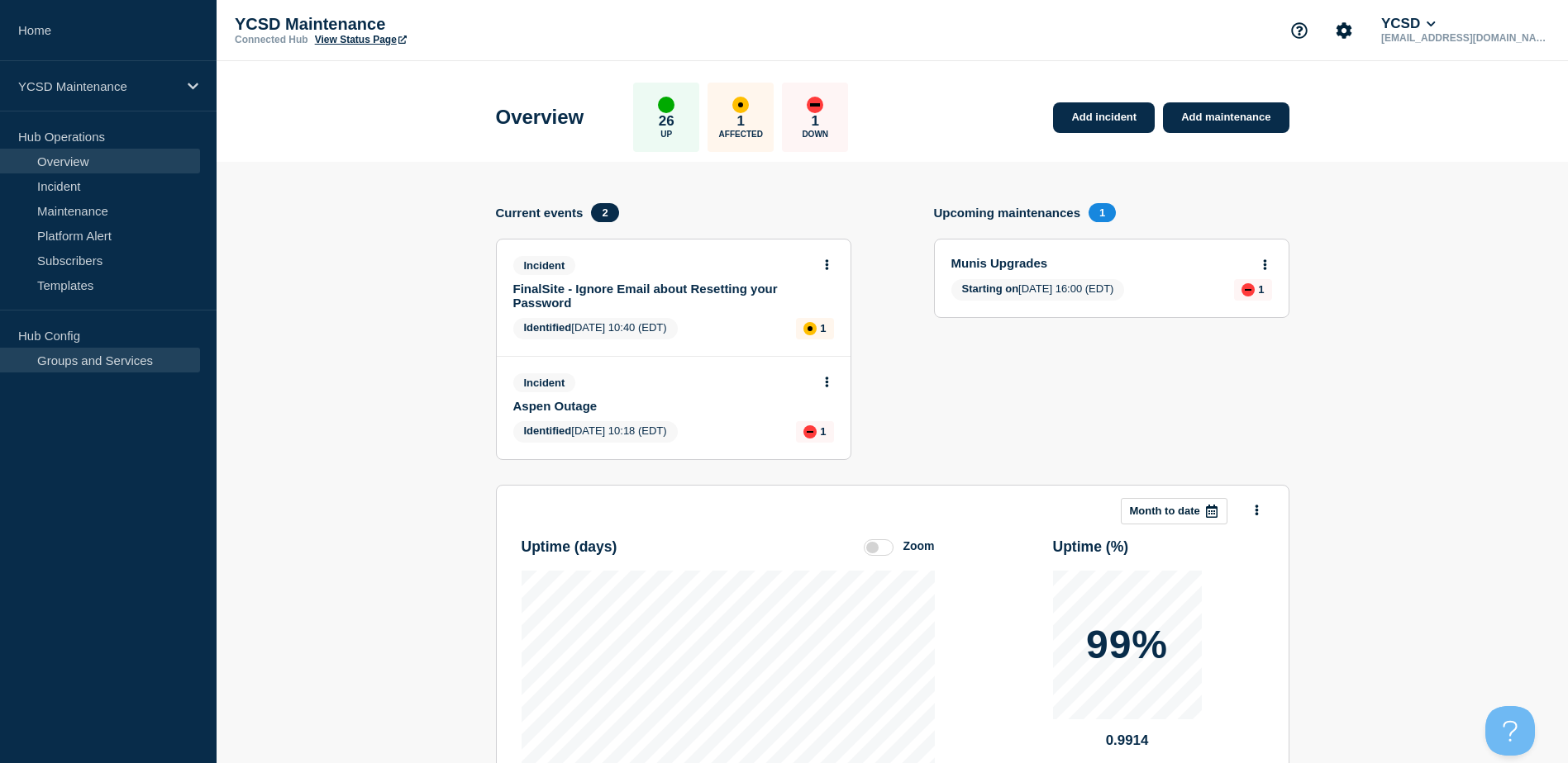
click at [97, 363] on link "Groups and Services" at bounding box center [100, 360] width 200 height 25
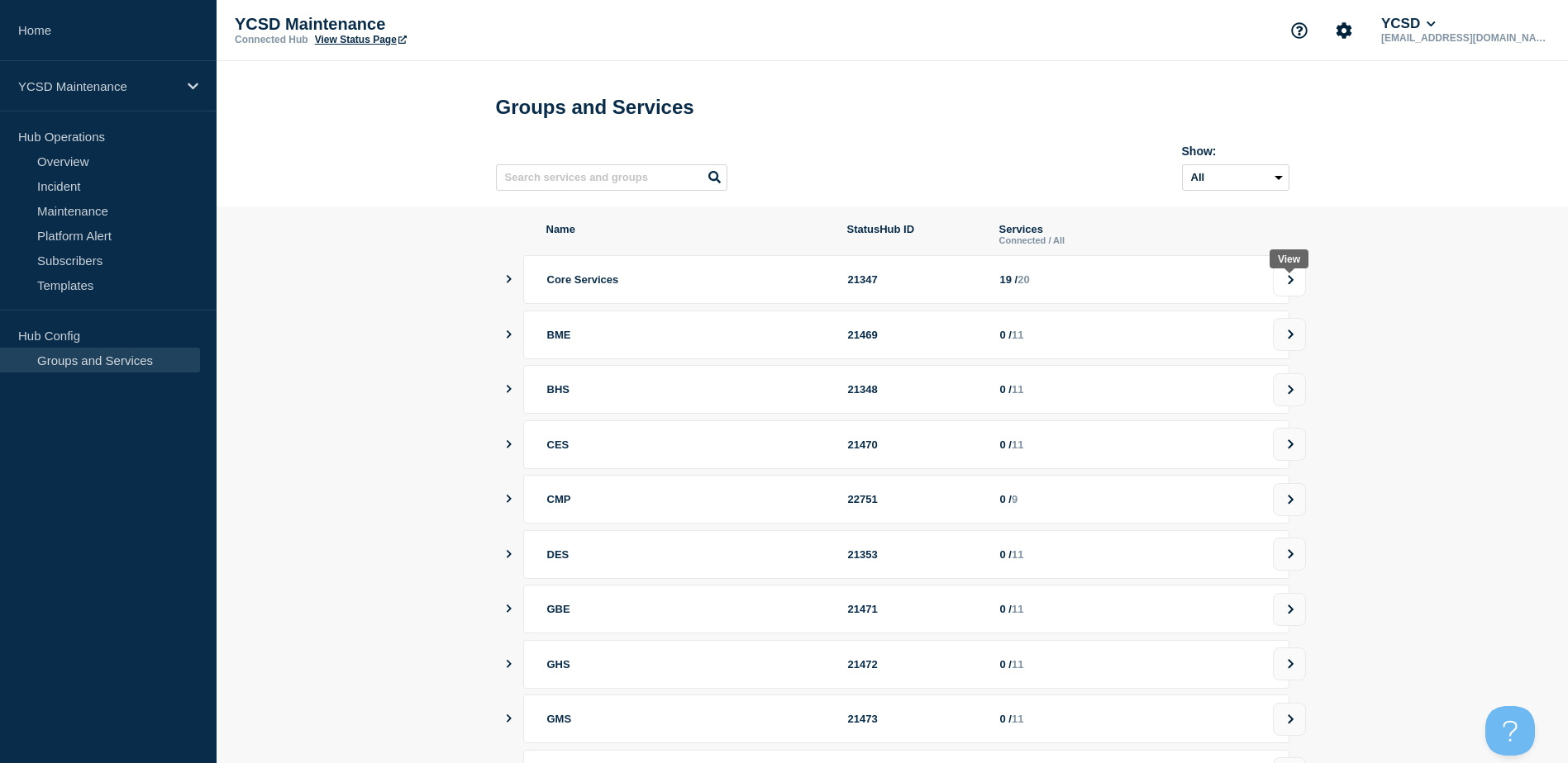
click at [1280, 284] on button at bounding box center [1289, 279] width 33 height 33
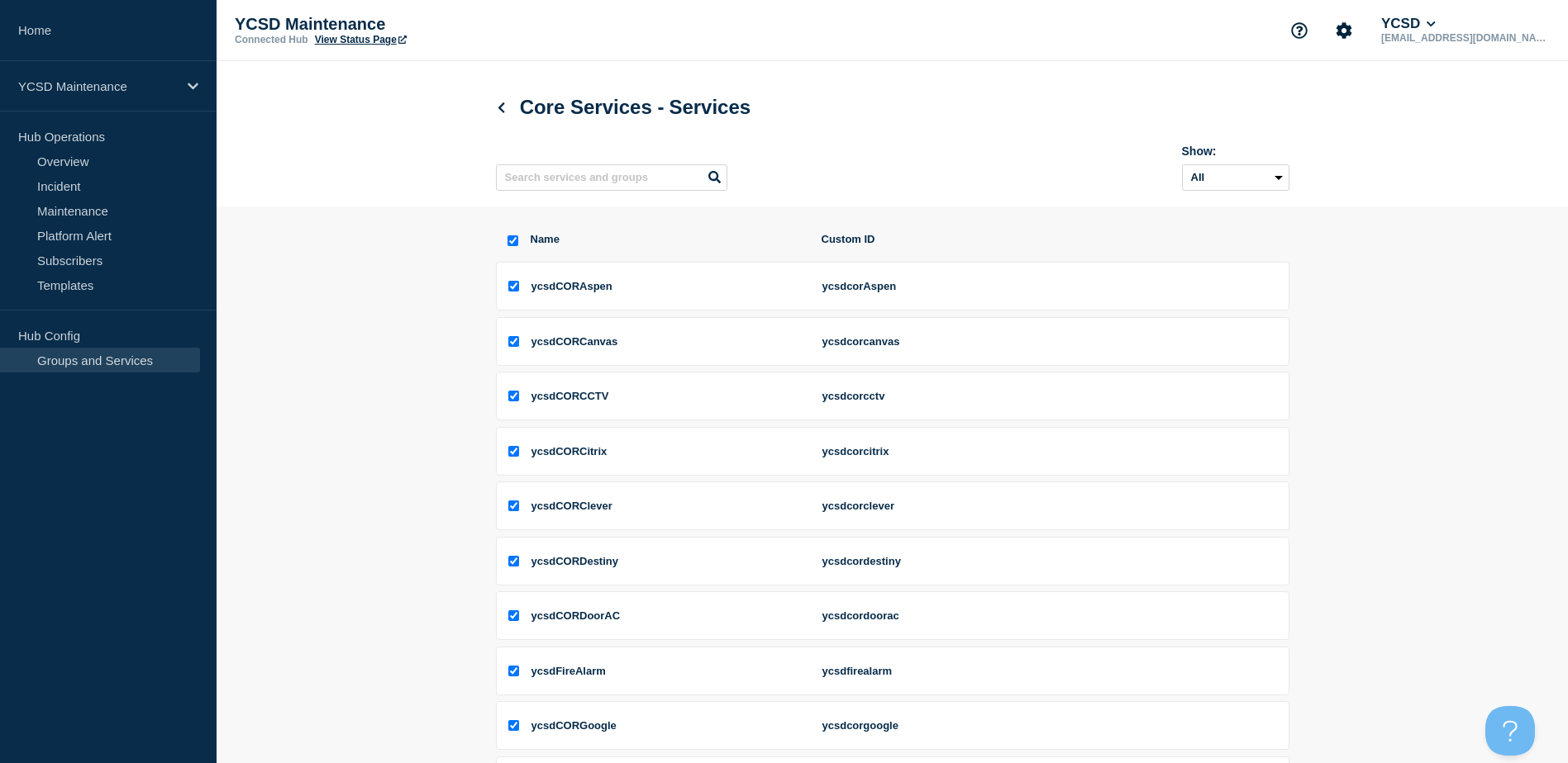
scroll to position [242, 0]
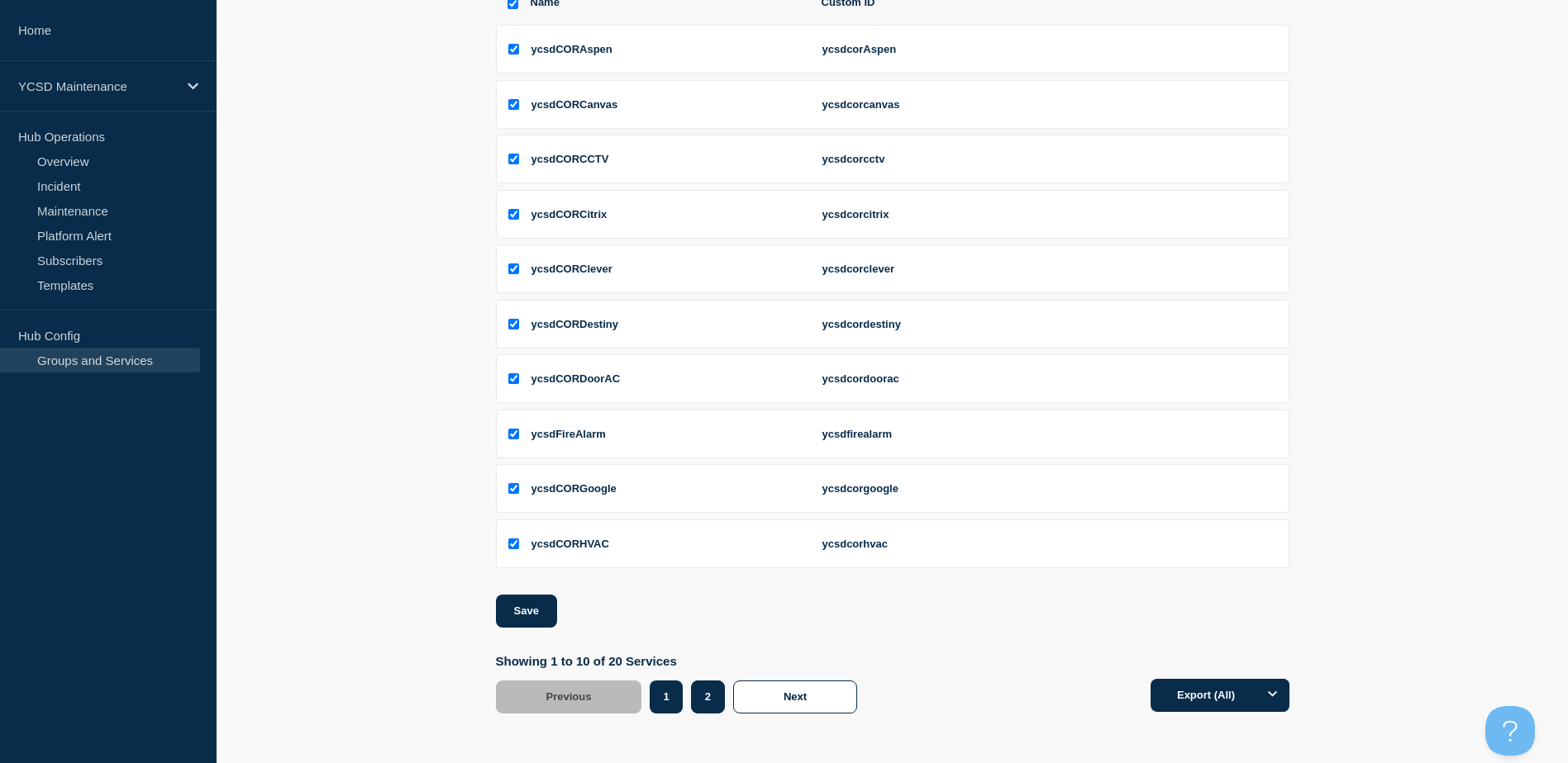
click at [706, 686] on button "2" at bounding box center [708, 697] width 34 height 33
checkbox input "false"
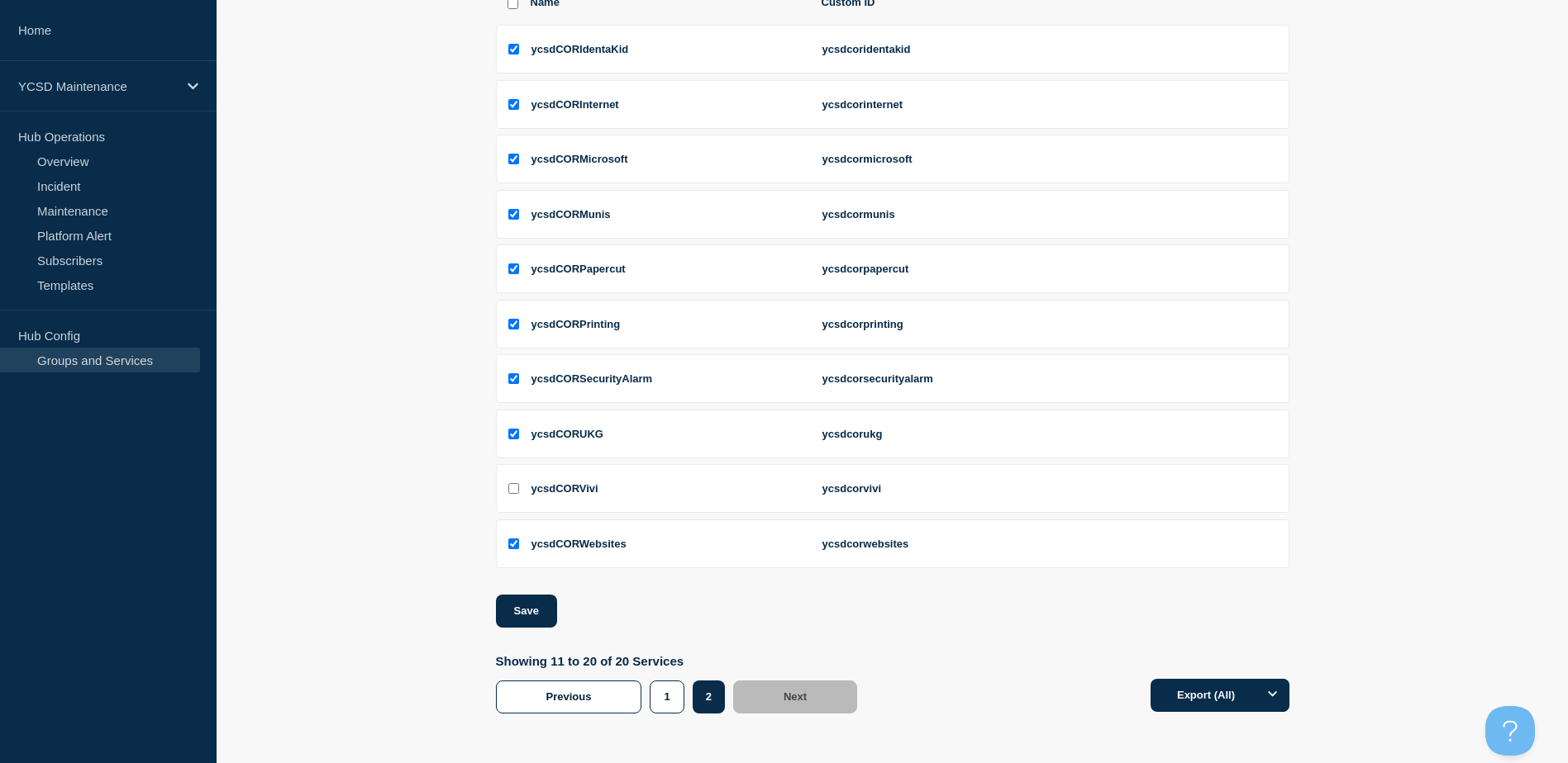
click at [512, 487] on input "ycsdCORVivi checkbox" at bounding box center [513, 488] width 10 height 10
checkbox input "true"
click at [523, 622] on button "Save" at bounding box center [526, 611] width 61 height 33
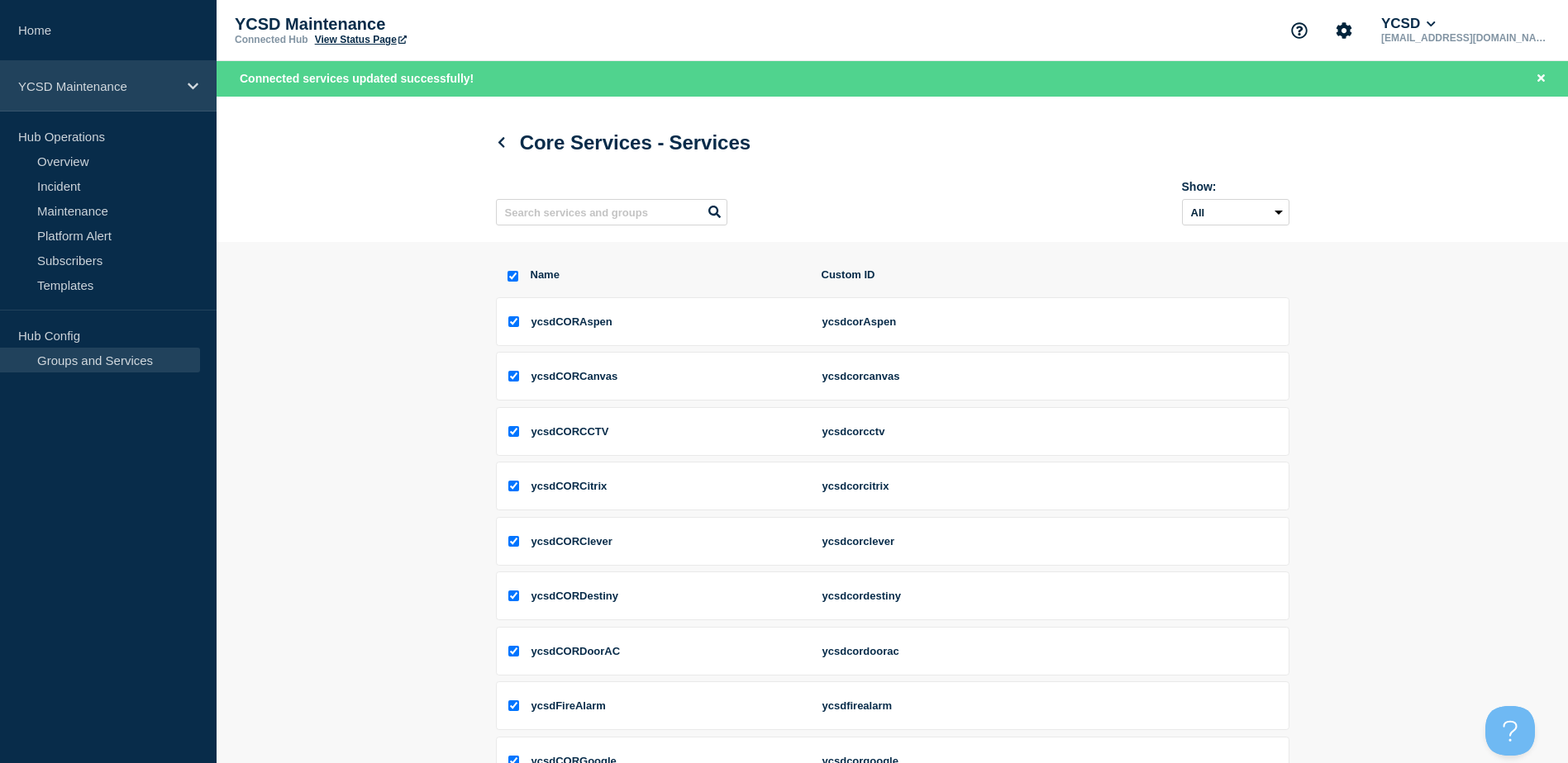
click at [196, 88] on icon at bounding box center [192, 86] width 10 height 12
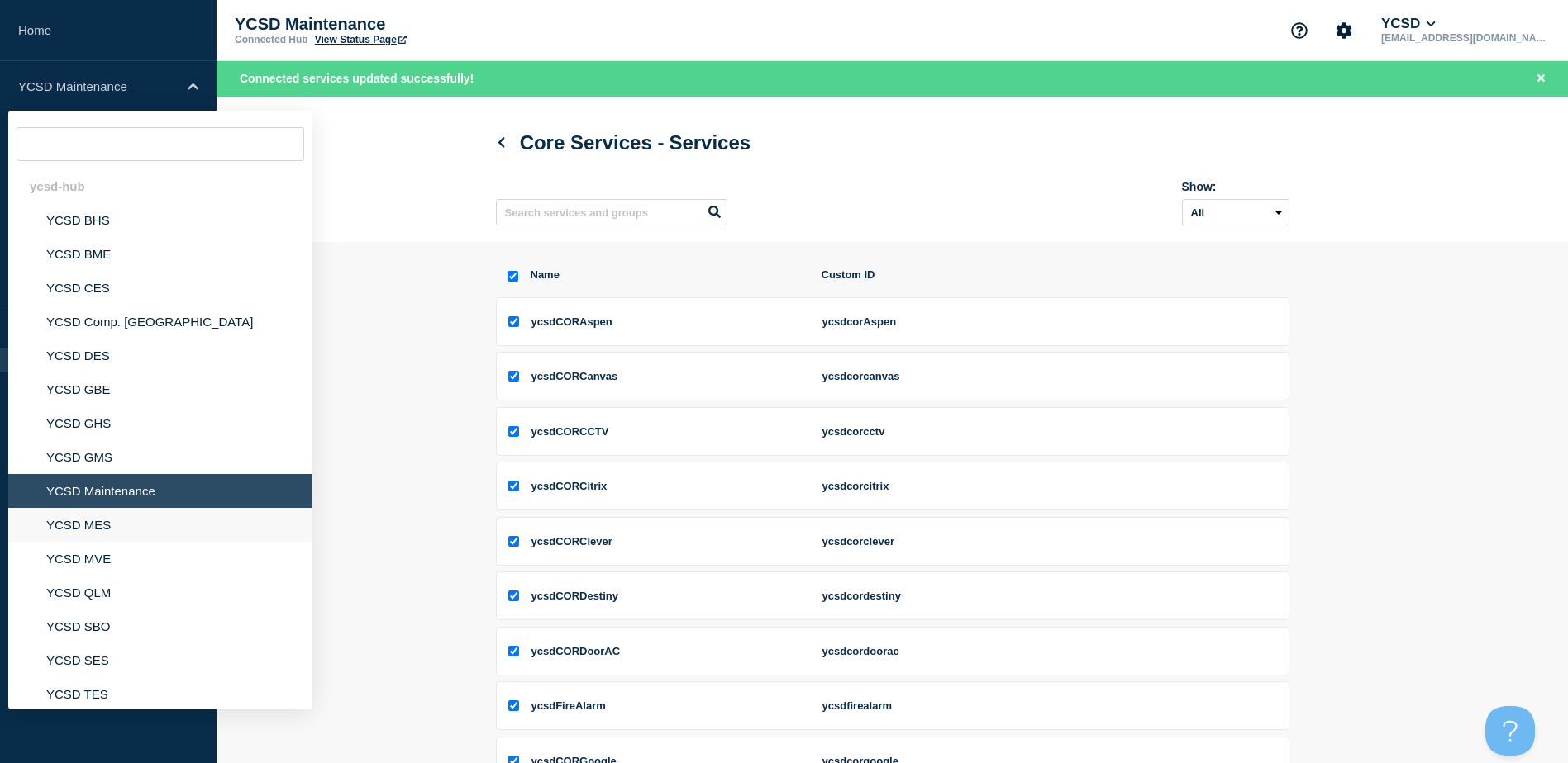
click at [87, 520] on li "YCSD MES" at bounding box center [160, 525] width 304 height 34
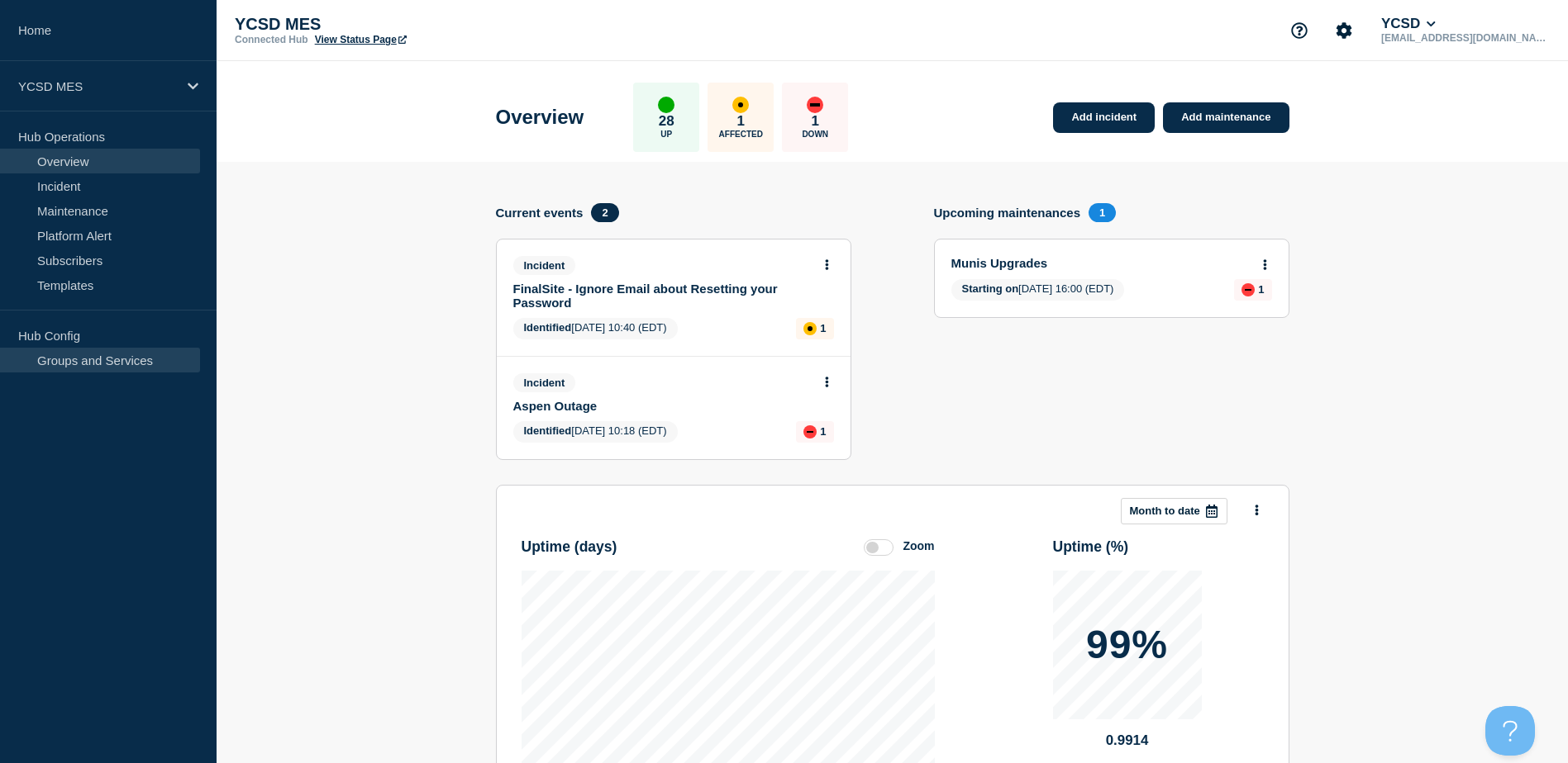
click at [104, 362] on link "Groups and Services" at bounding box center [100, 360] width 200 height 25
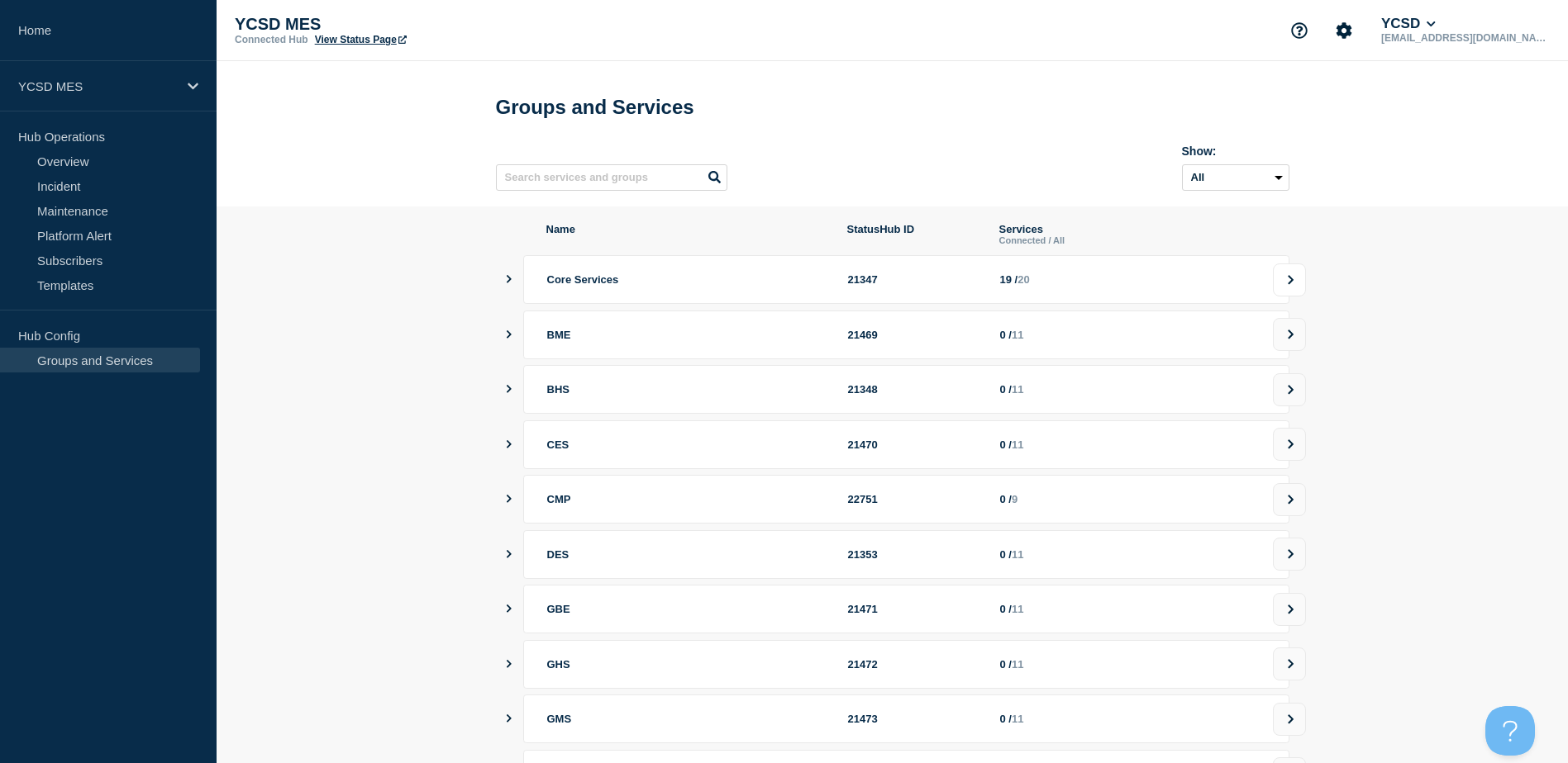
click at [1290, 285] on icon at bounding box center [1290, 280] width 10 height 10
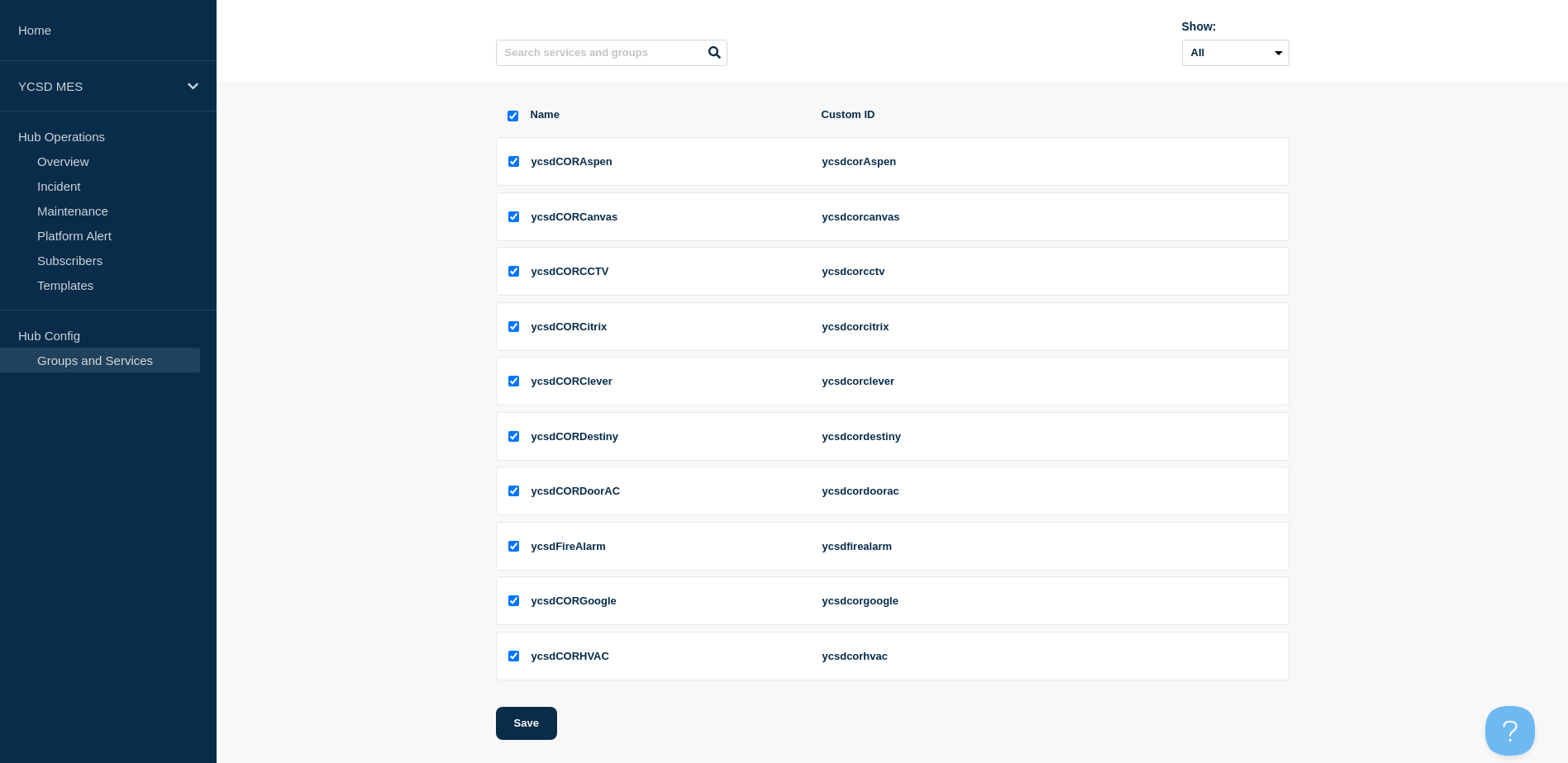
scroll to position [242, 0]
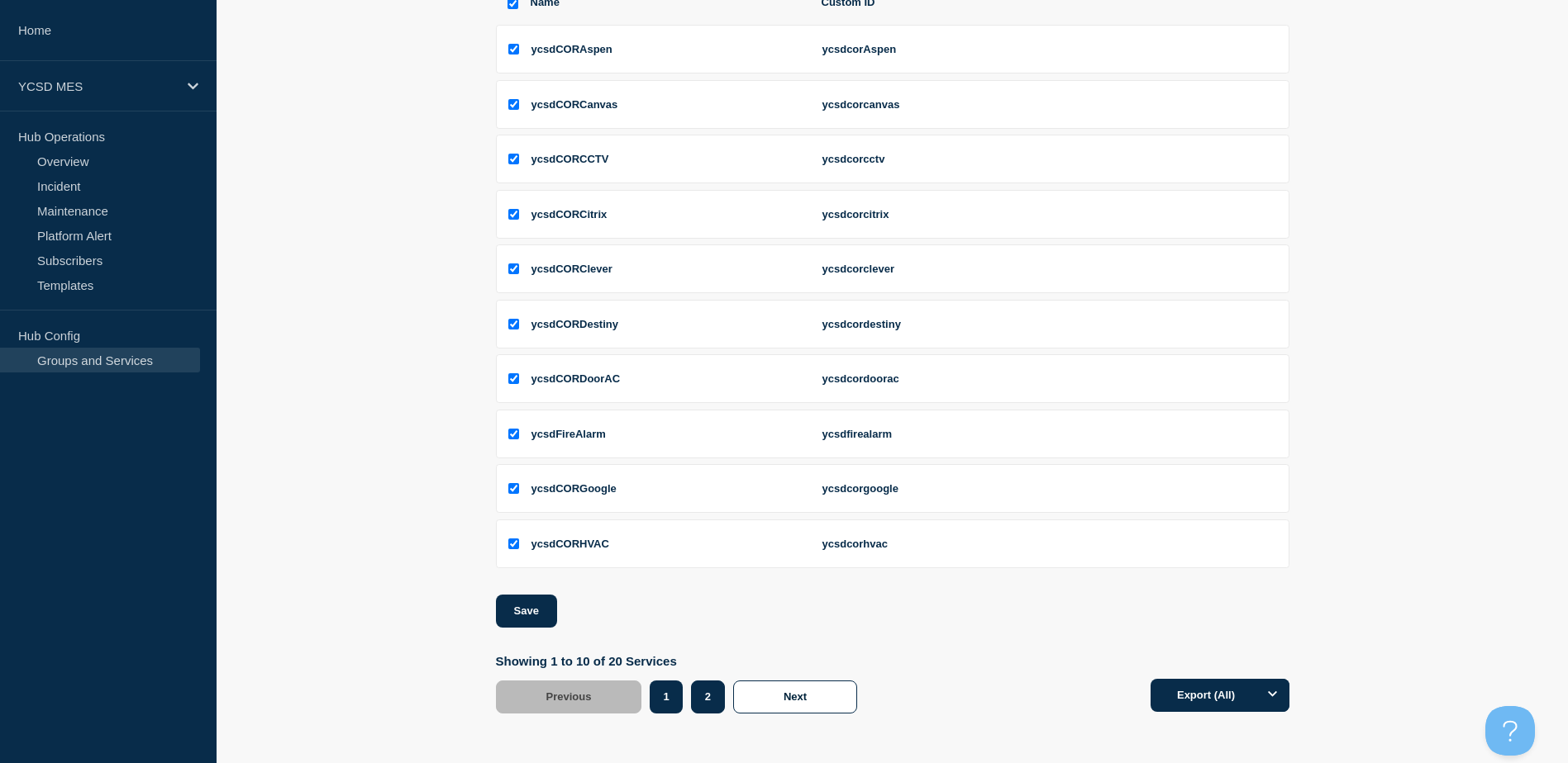
click at [709, 698] on button "2" at bounding box center [708, 697] width 34 height 33
checkbox input "false"
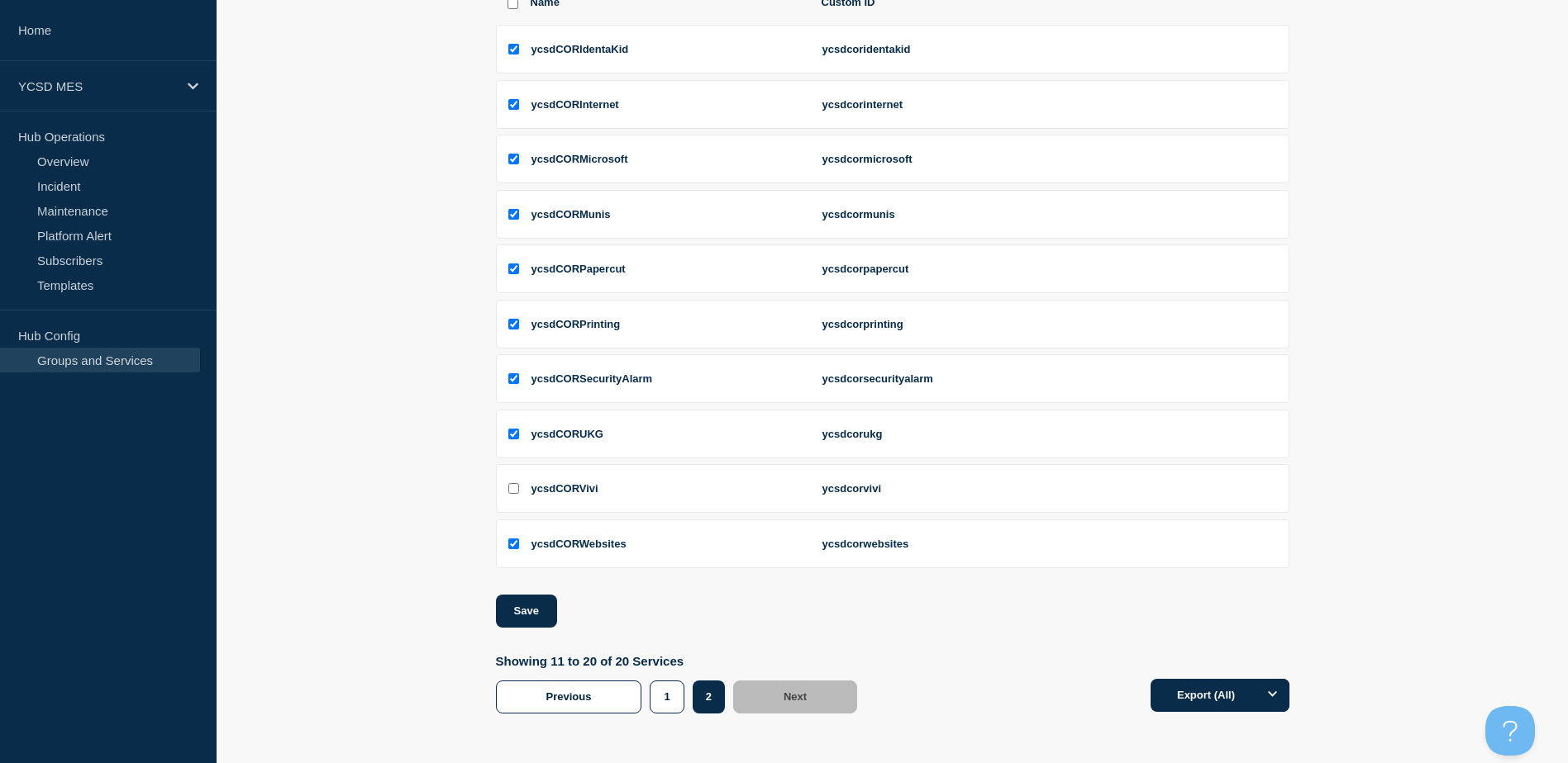
click at [510, 489] on input "ycsdCORVivi checkbox" at bounding box center [513, 488] width 10 height 10
checkbox input "true"
click at [520, 607] on button "Save" at bounding box center [526, 611] width 61 height 33
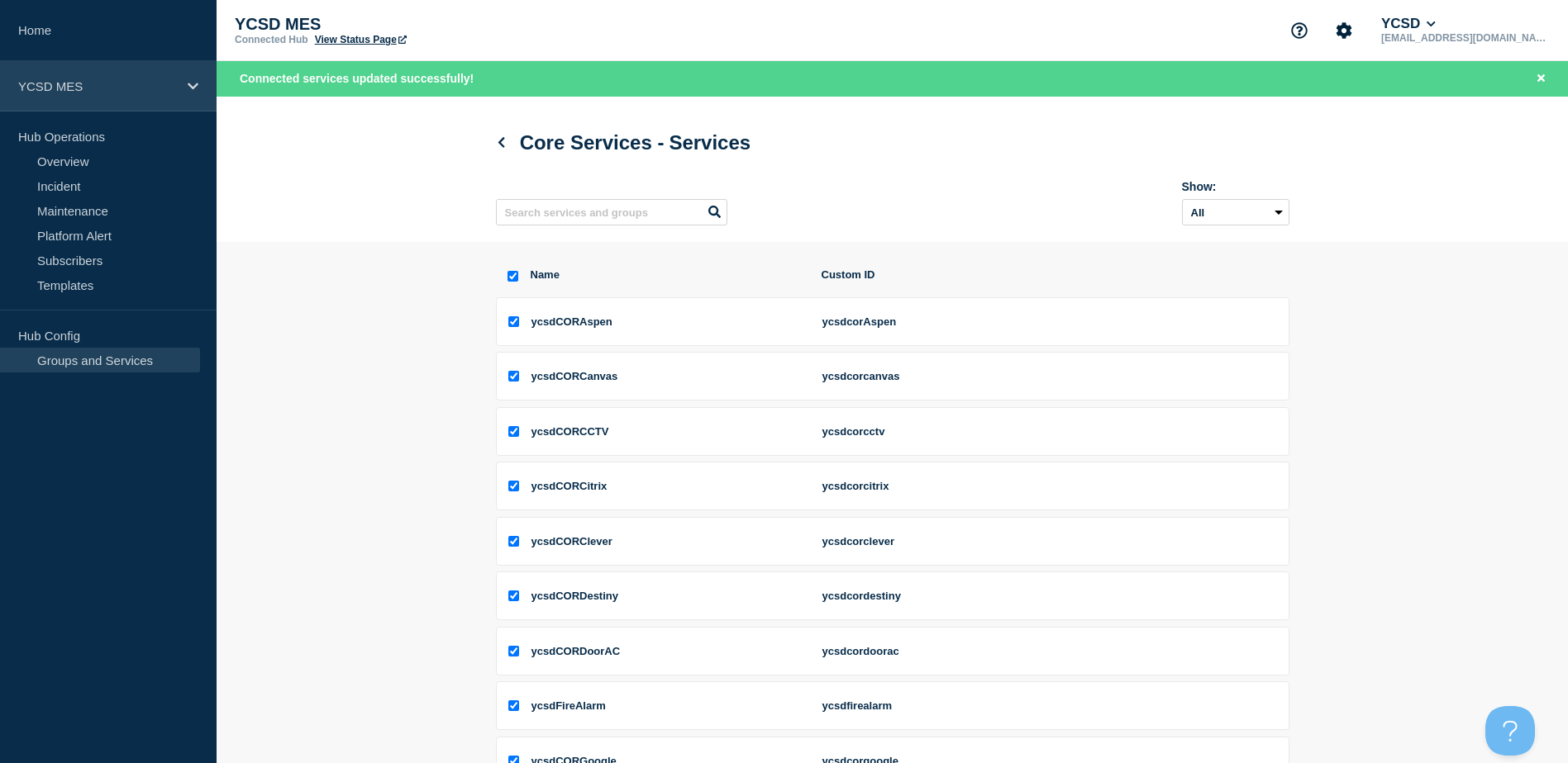
click at [116, 94] on div "YCSD MES" at bounding box center [108, 86] width 216 height 50
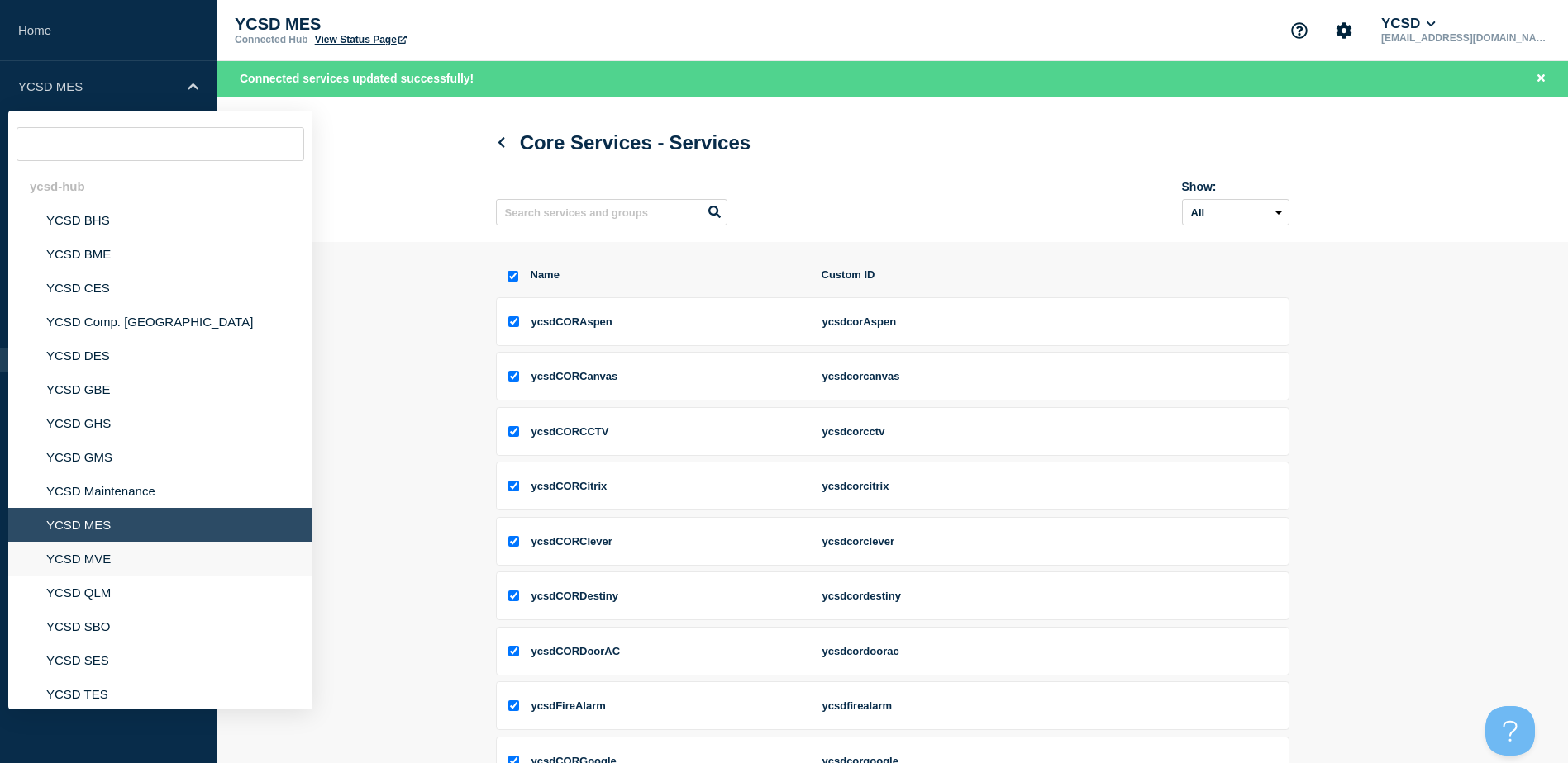
click at [84, 555] on li "YCSD MVE" at bounding box center [160, 559] width 304 height 34
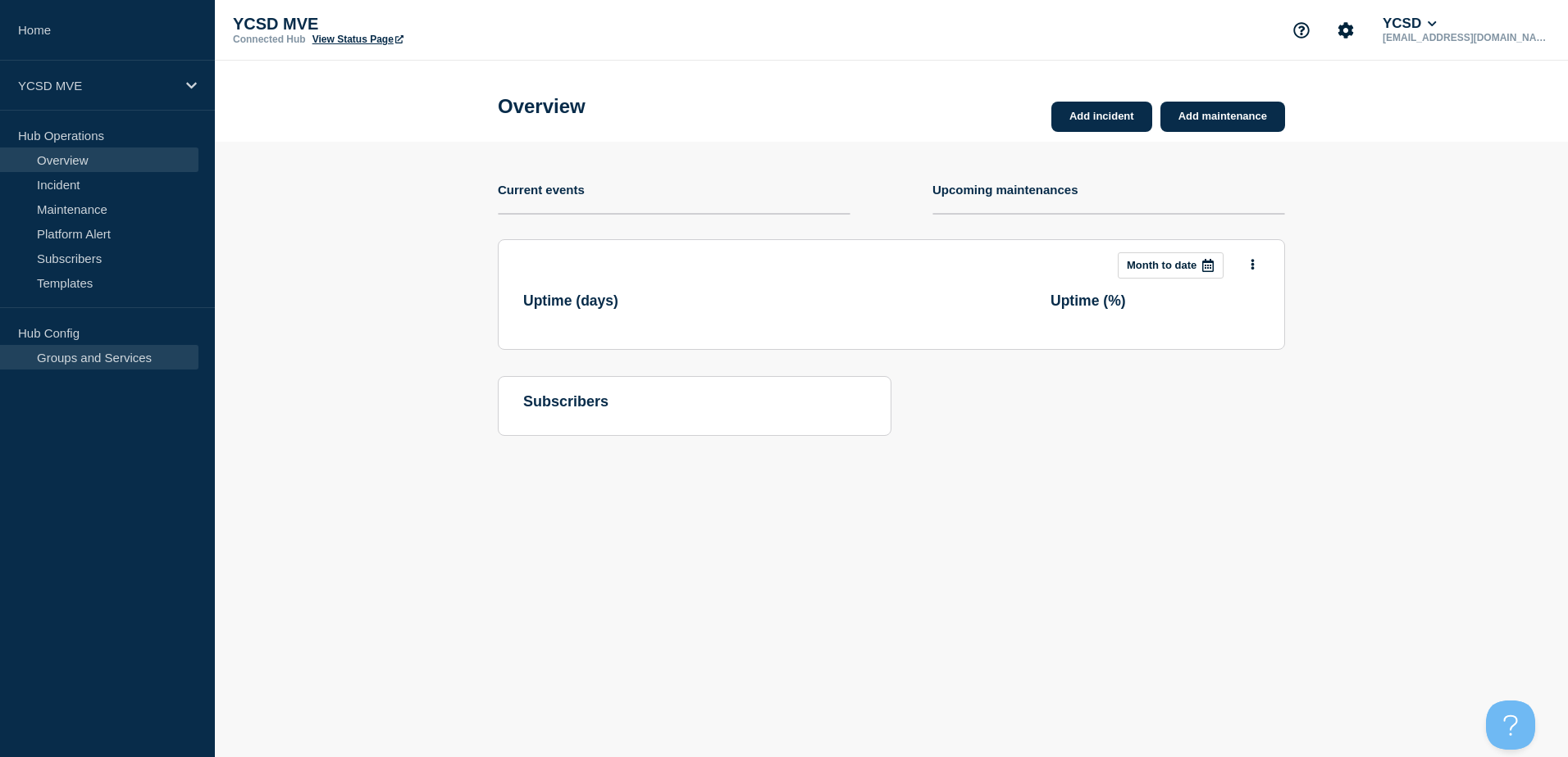
click at [89, 351] on link "Groups and Services" at bounding box center [99, 357] width 198 height 24
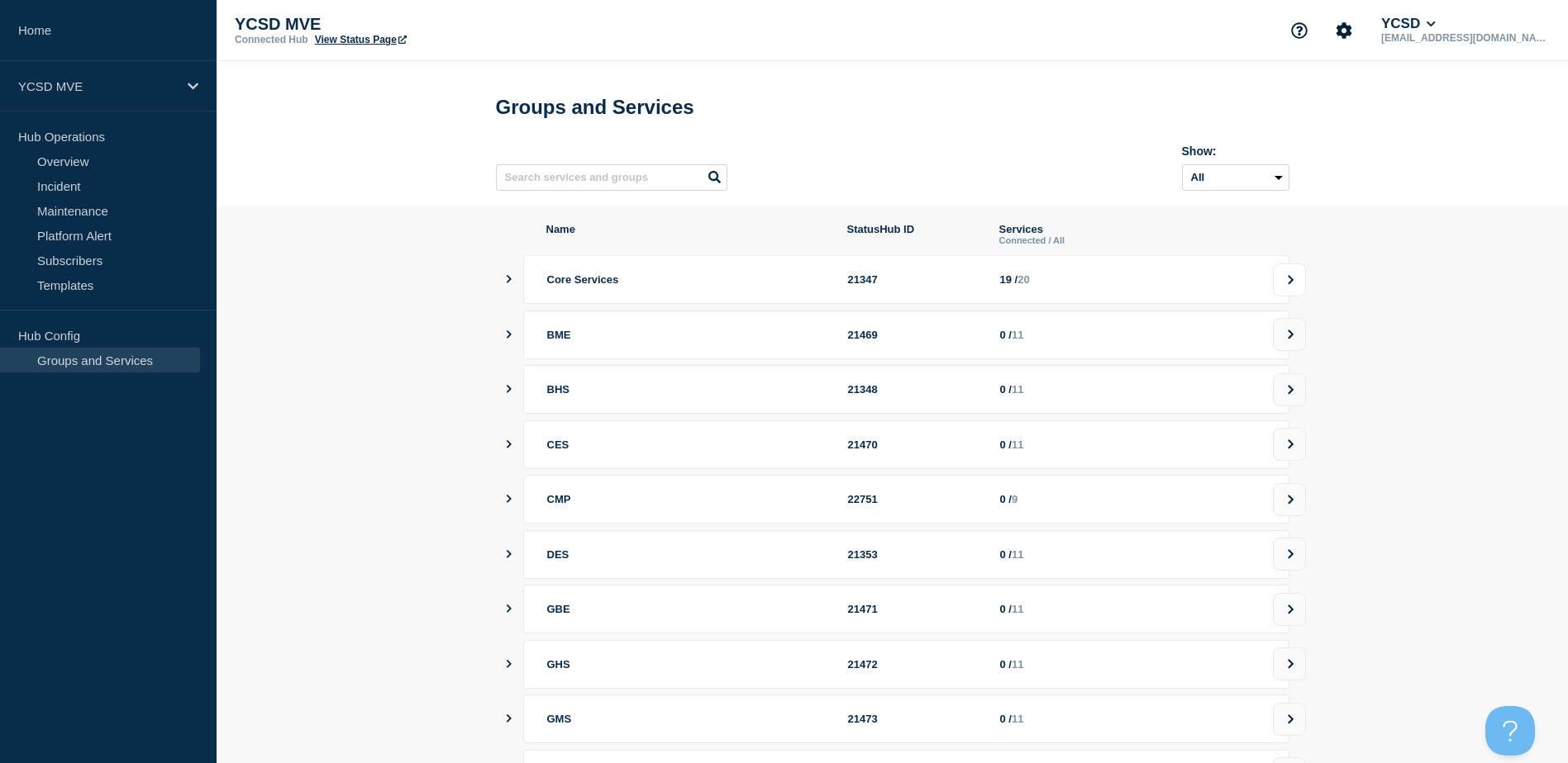
click at [1301, 291] on button at bounding box center [1289, 279] width 33 height 33
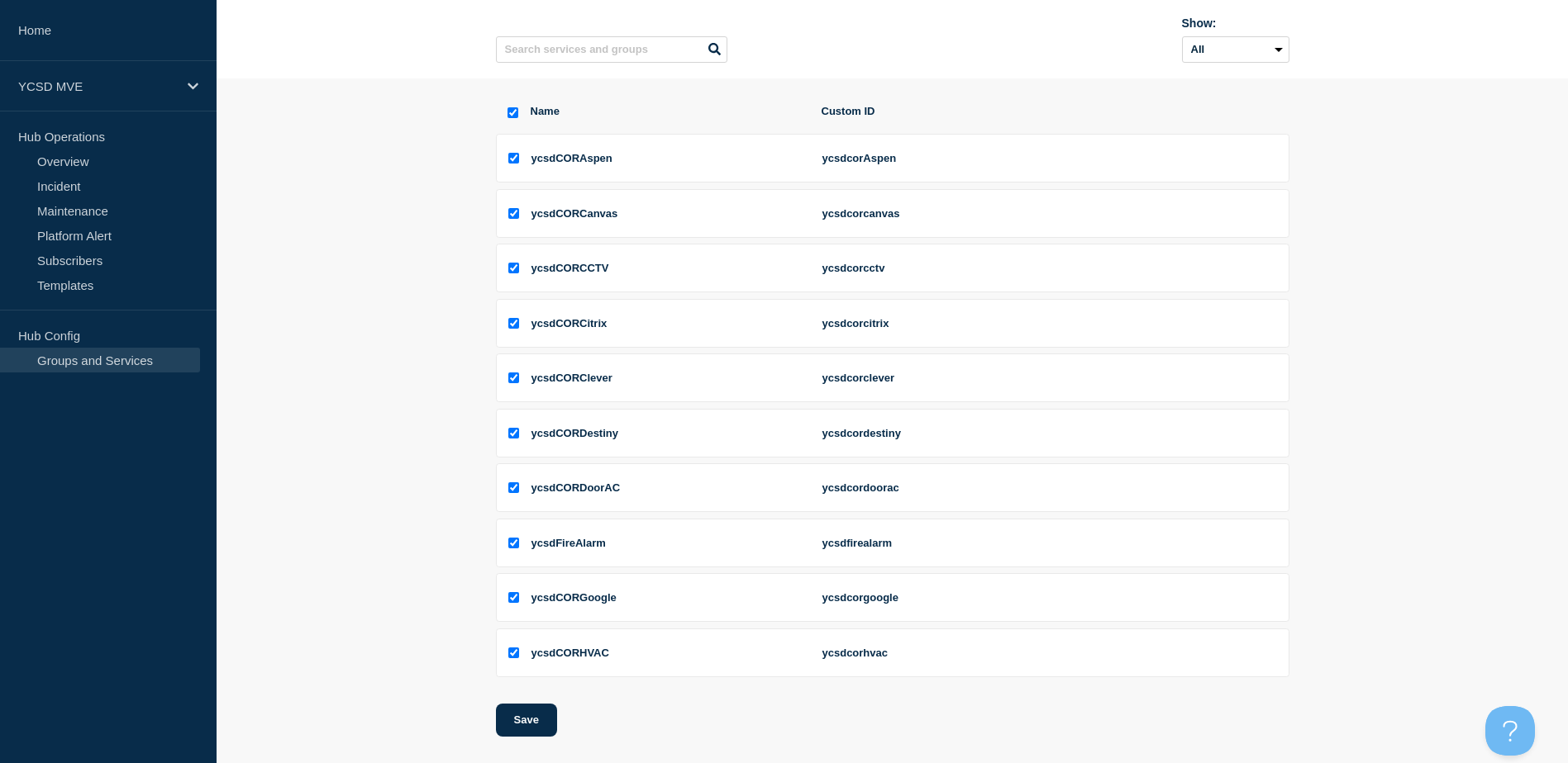
scroll to position [242, 0]
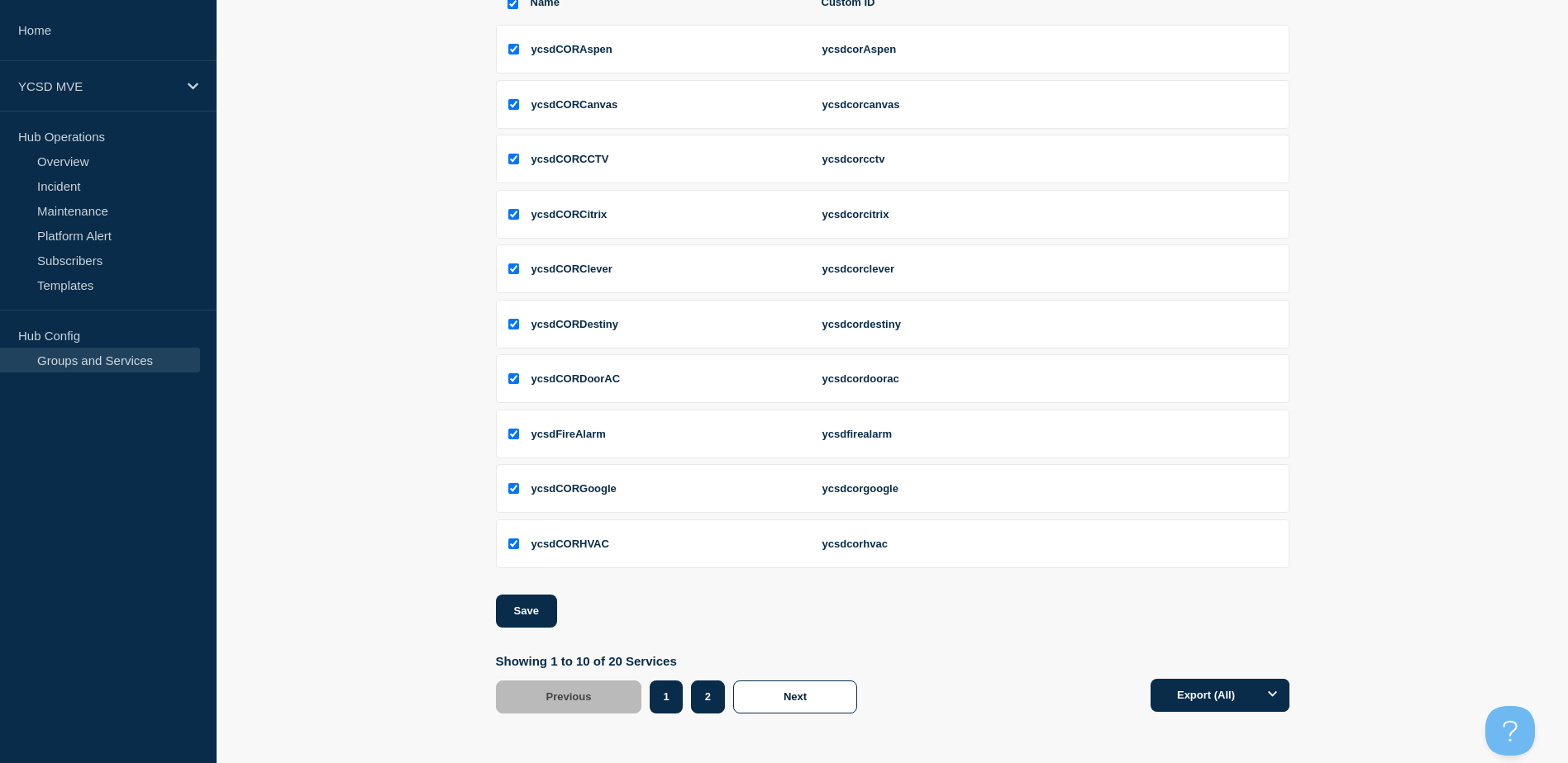
click at [709, 709] on button "2" at bounding box center [708, 697] width 34 height 33
checkbox input "false"
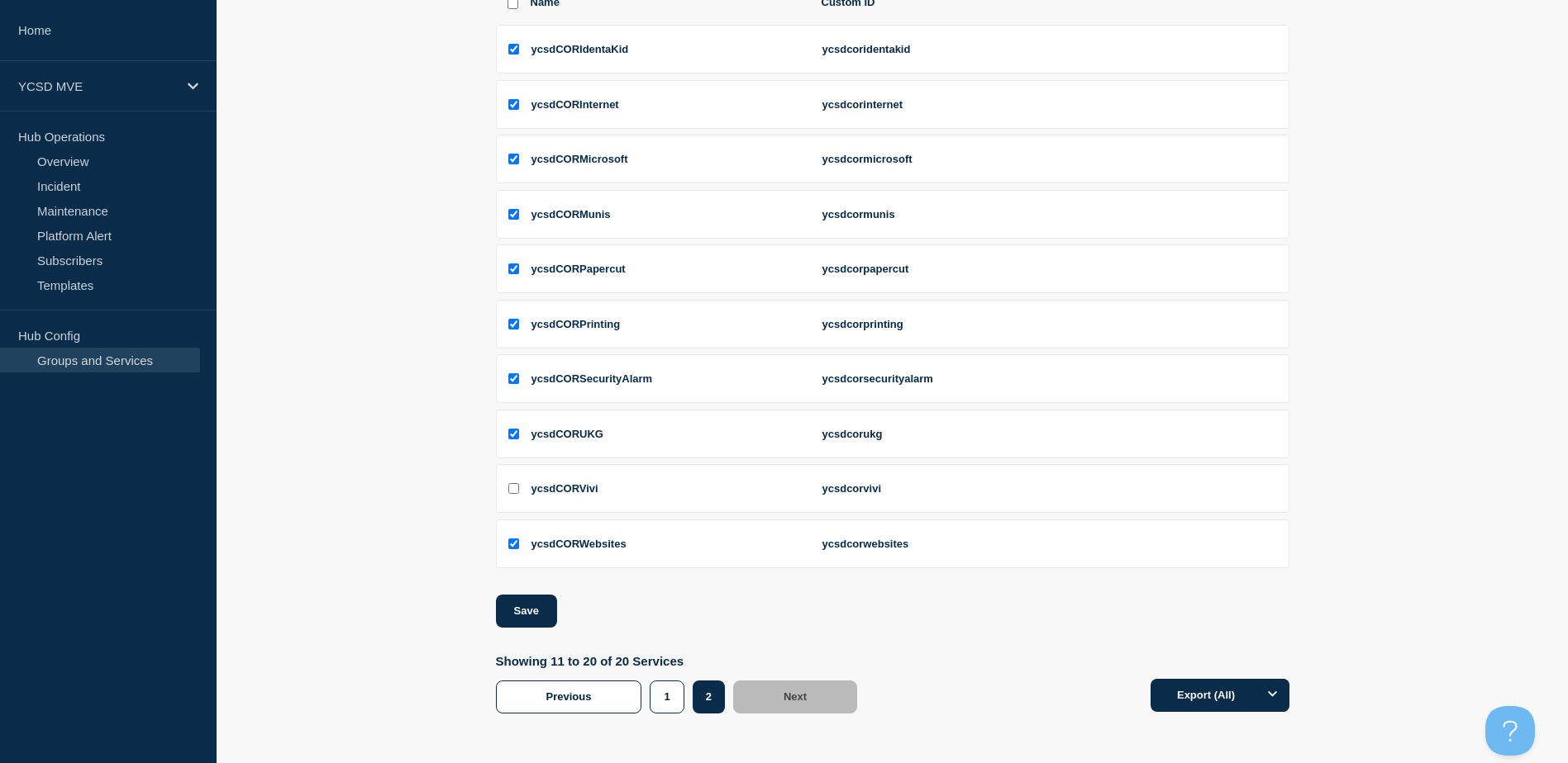
click at [516, 488] on input "ycsdCORVivi checkbox" at bounding box center [513, 488] width 10 height 10
checkbox input "true"
click at [528, 612] on button "Save" at bounding box center [526, 611] width 61 height 33
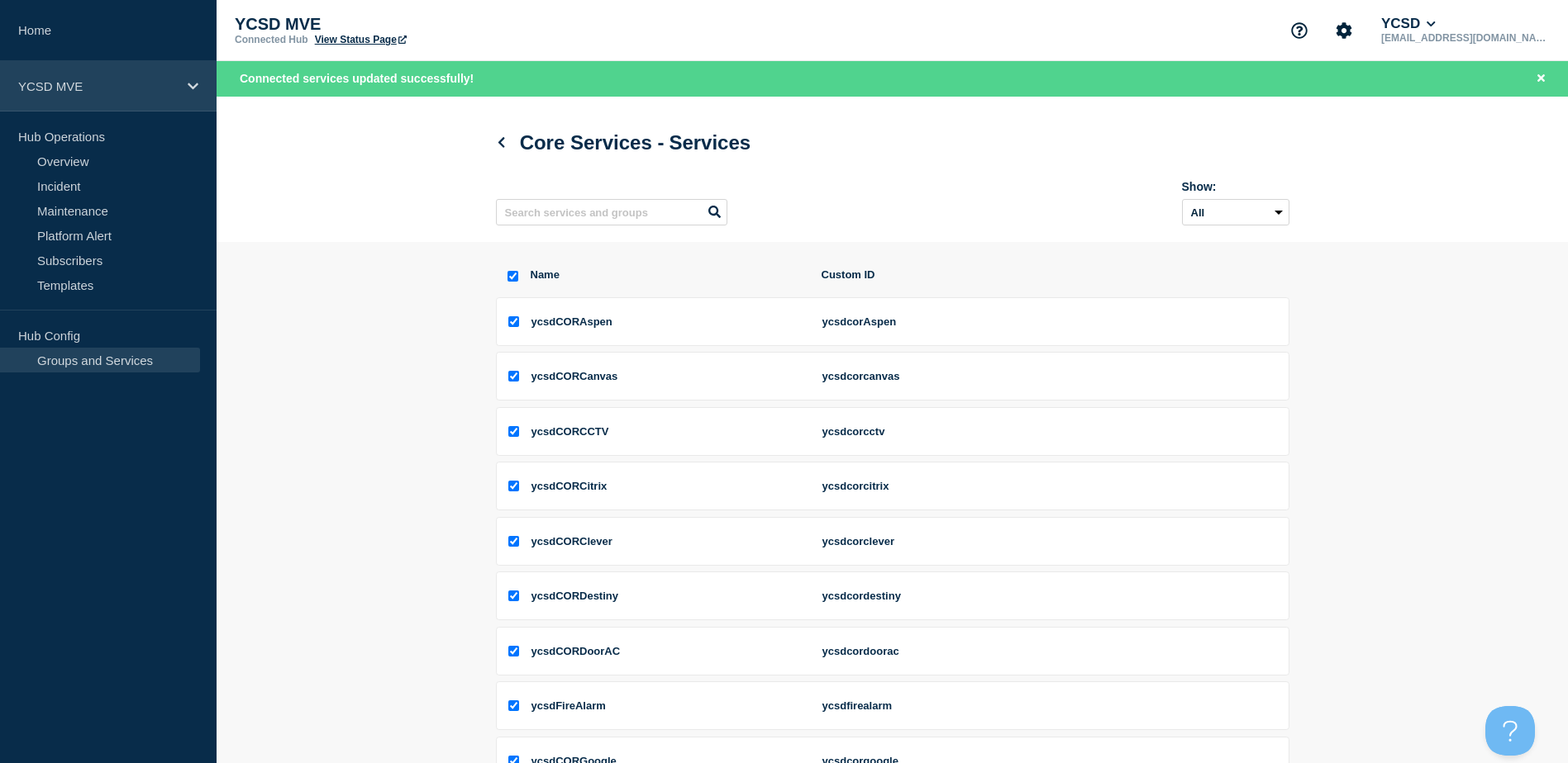
click at [59, 90] on p "YCSD MVE" at bounding box center [97, 86] width 158 height 14
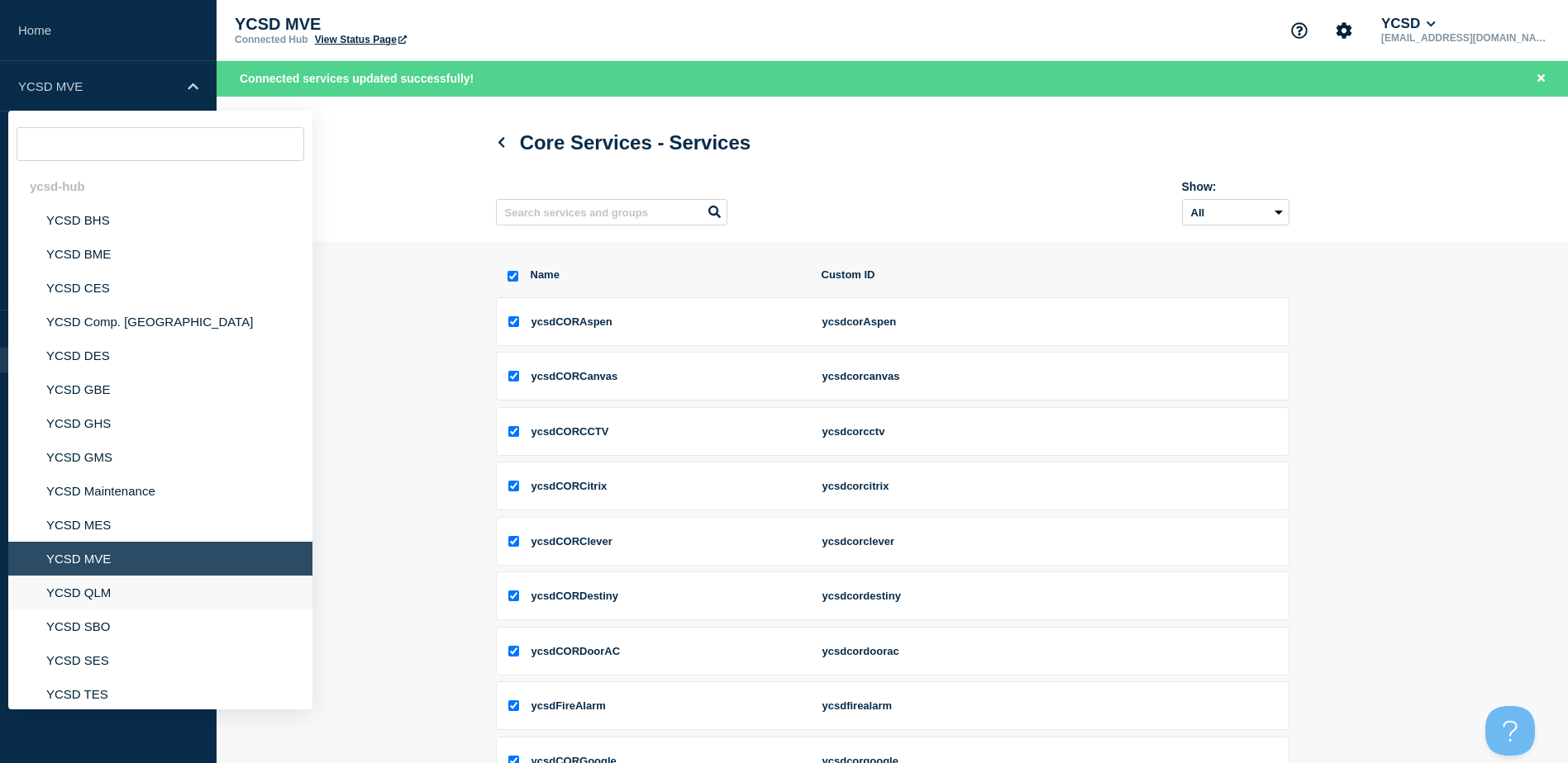
click at [96, 586] on li "YCSD QLM" at bounding box center [160, 592] width 304 height 34
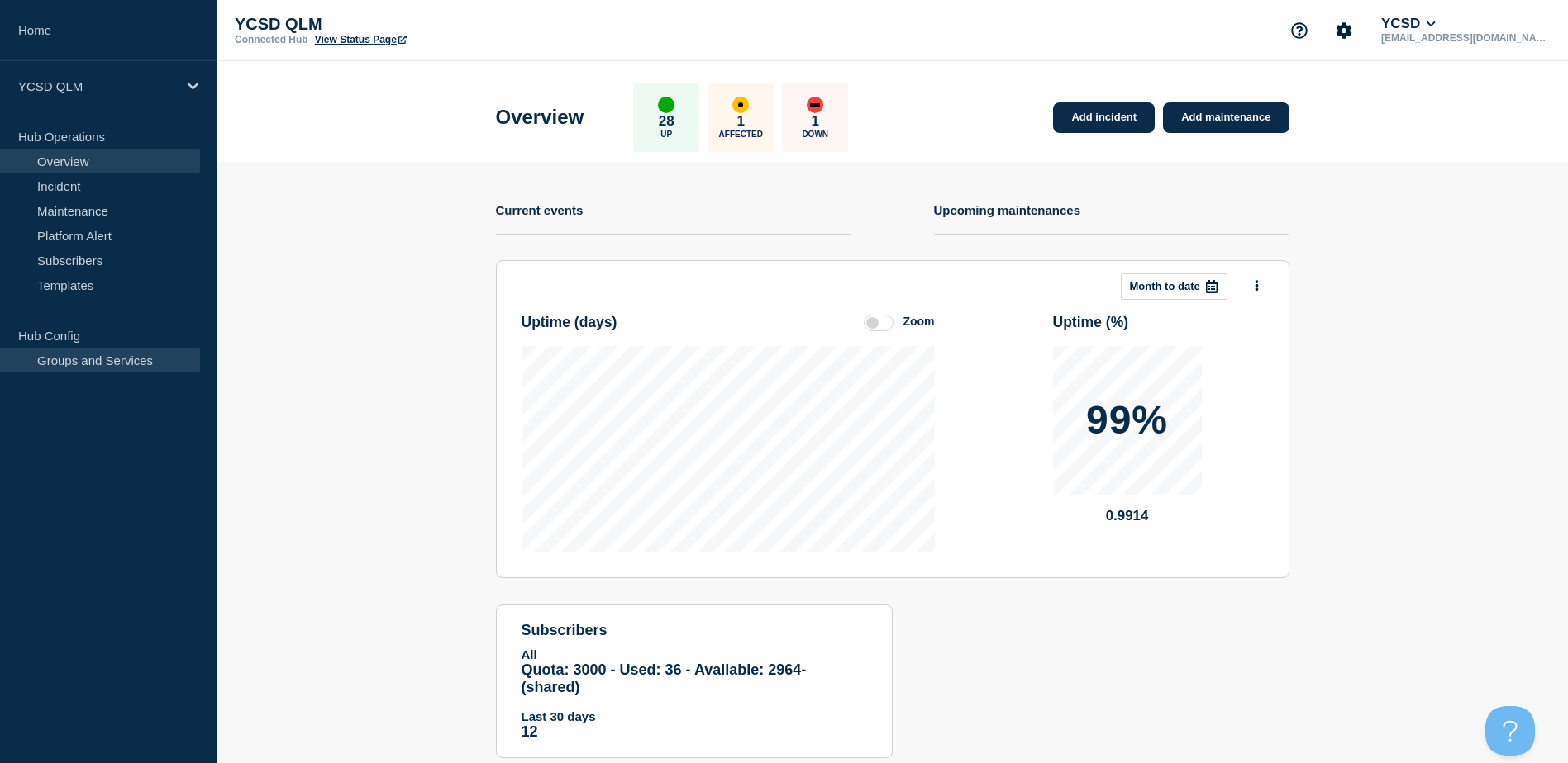
click at [99, 363] on link "Groups and Services" at bounding box center [100, 360] width 200 height 25
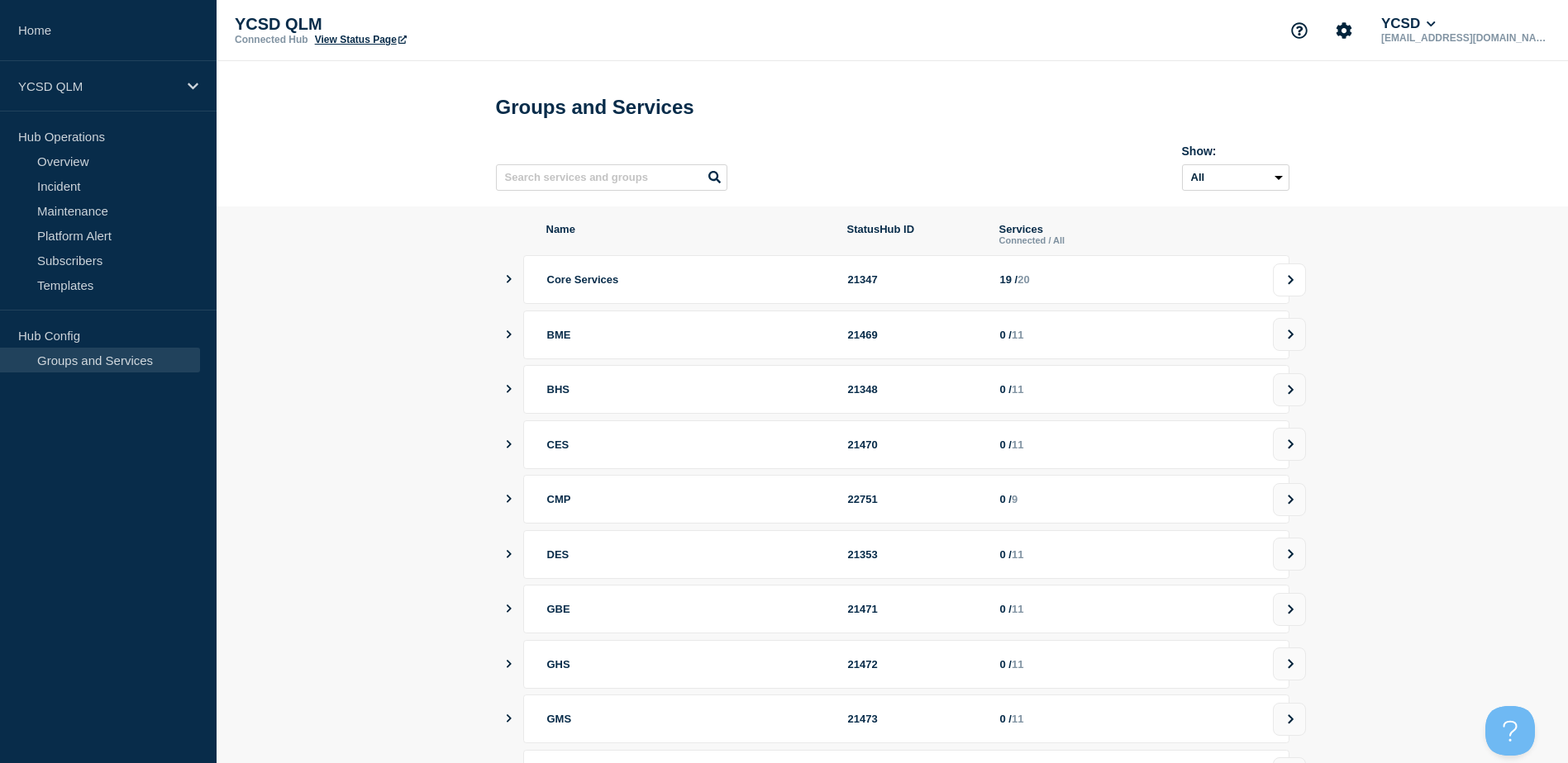
click at [1291, 284] on icon at bounding box center [1291, 280] width 6 height 9
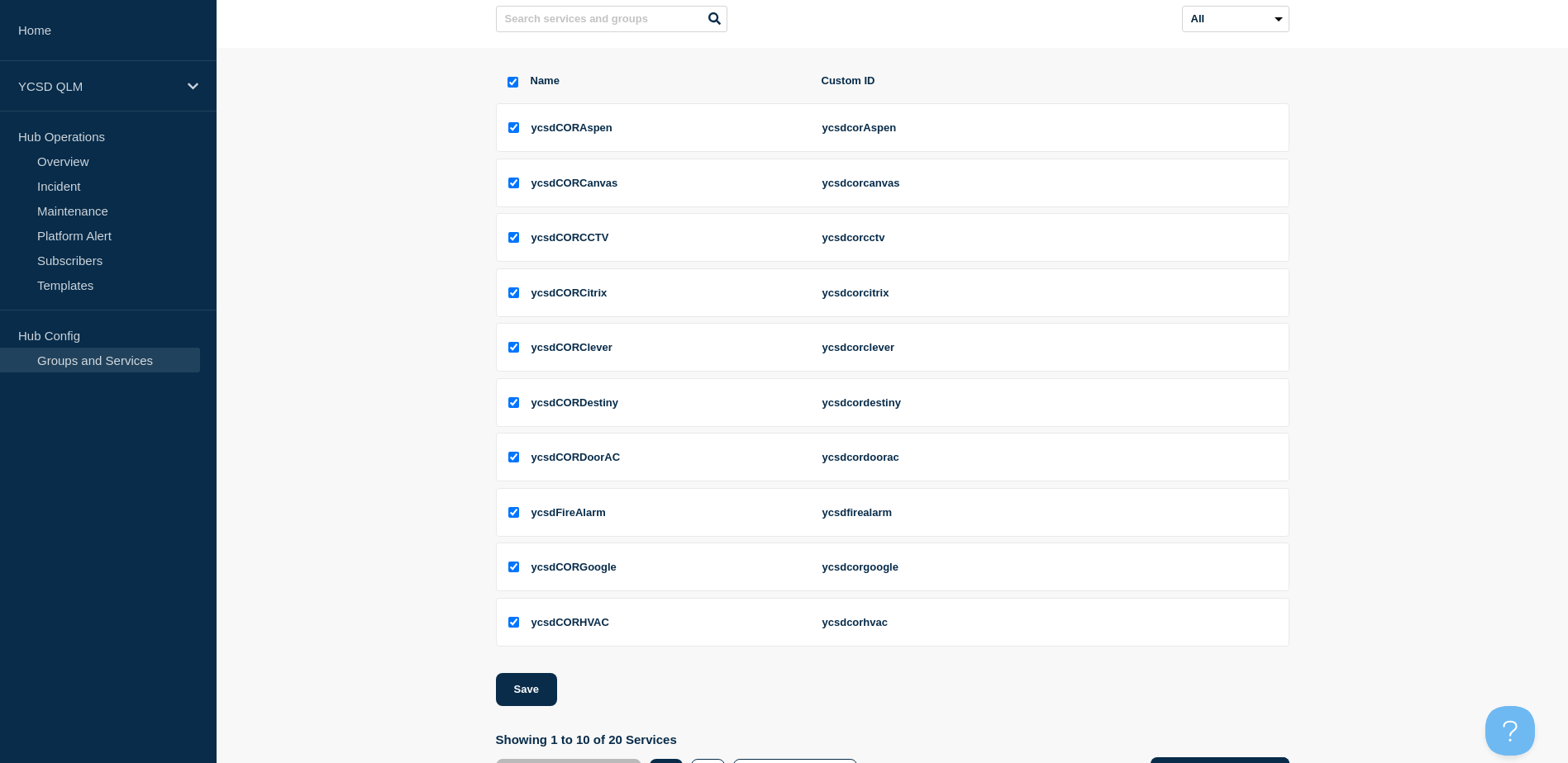
scroll to position [242, 0]
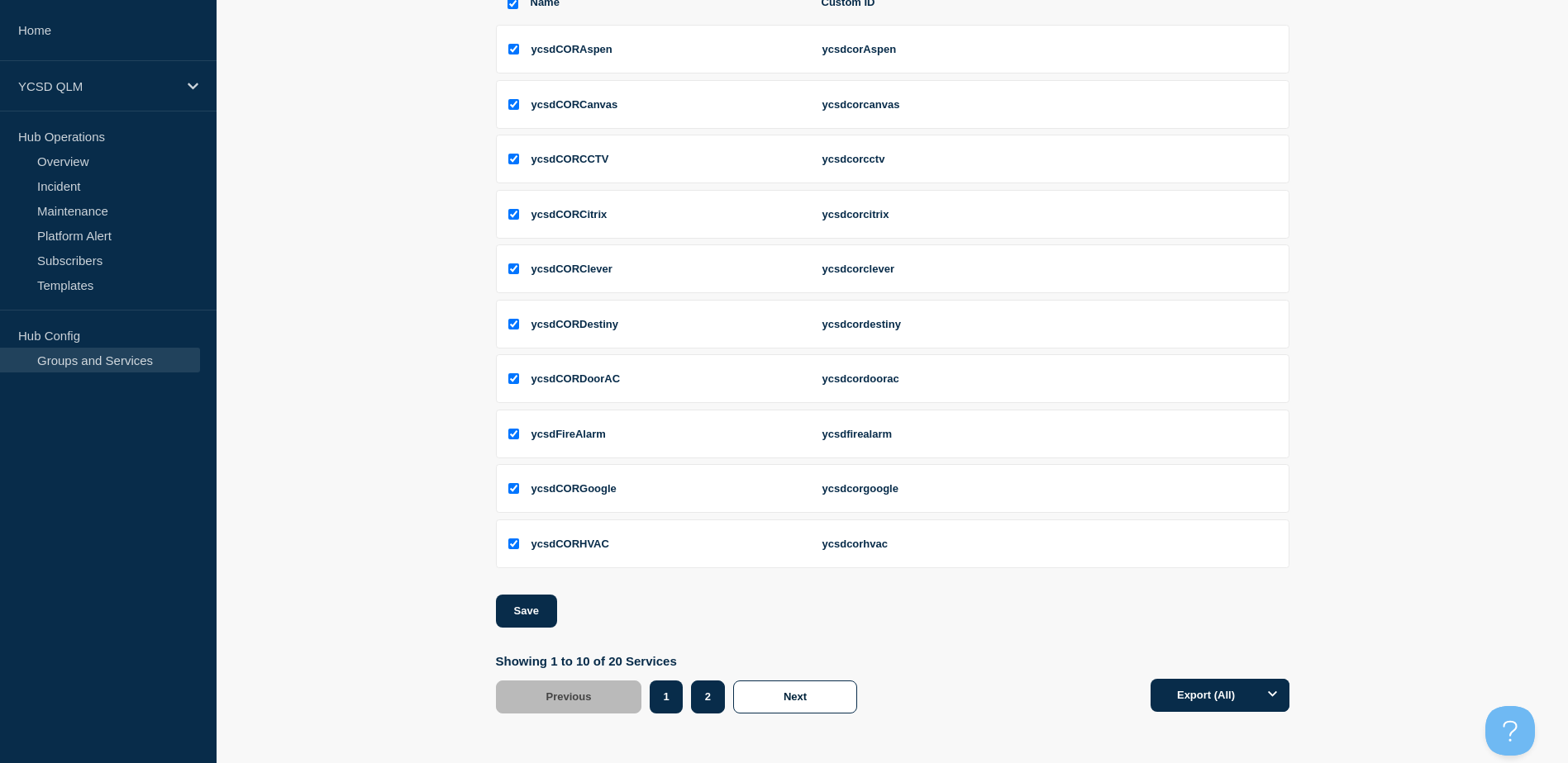
click at [705, 698] on button "2" at bounding box center [708, 697] width 34 height 33
checkbox input "false"
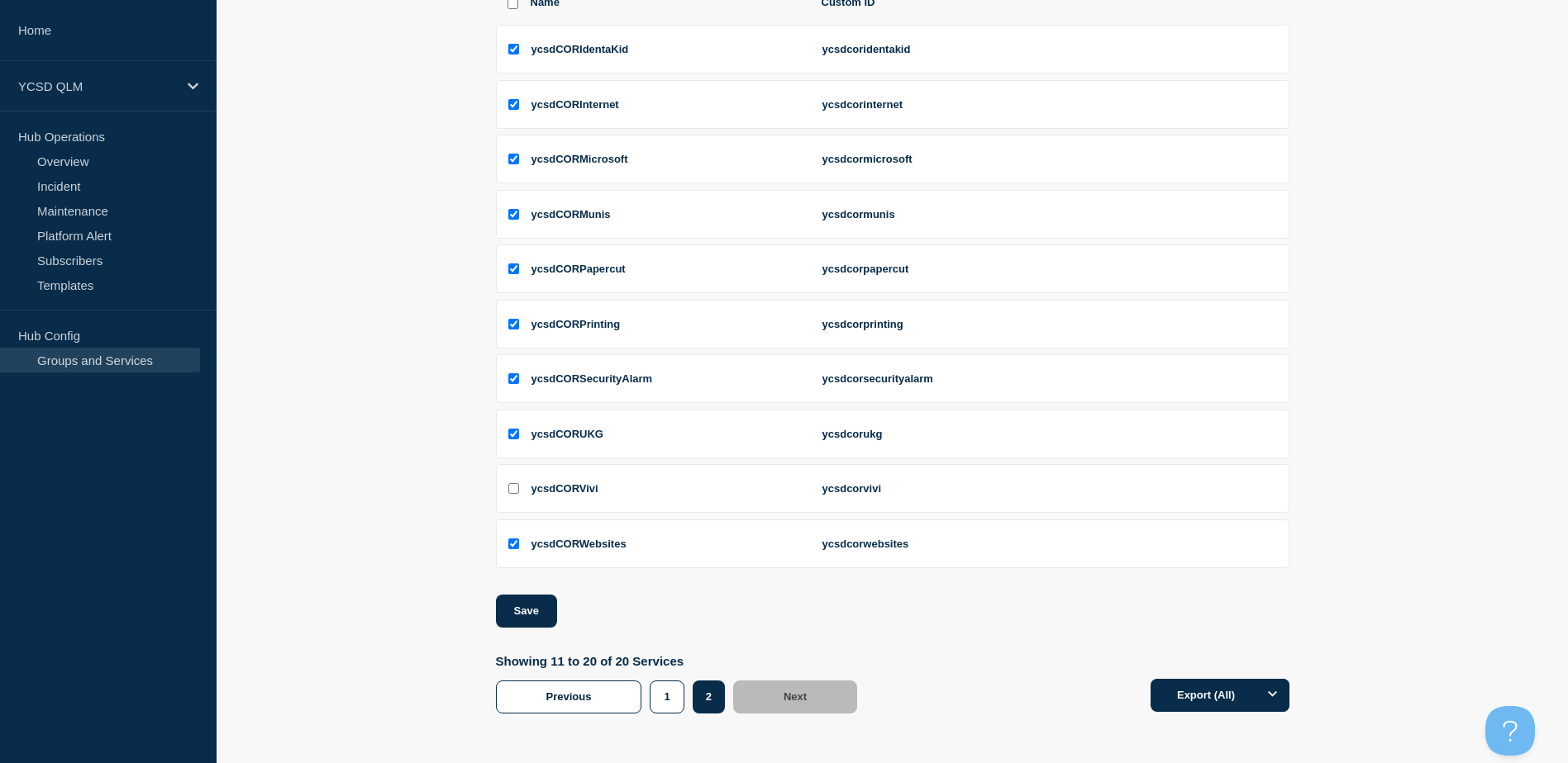
click at [516, 489] on input "ycsdCORVivi checkbox" at bounding box center [513, 488] width 10 height 10
checkbox input "true"
click at [542, 605] on button "Save" at bounding box center [526, 611] width 61 height 33
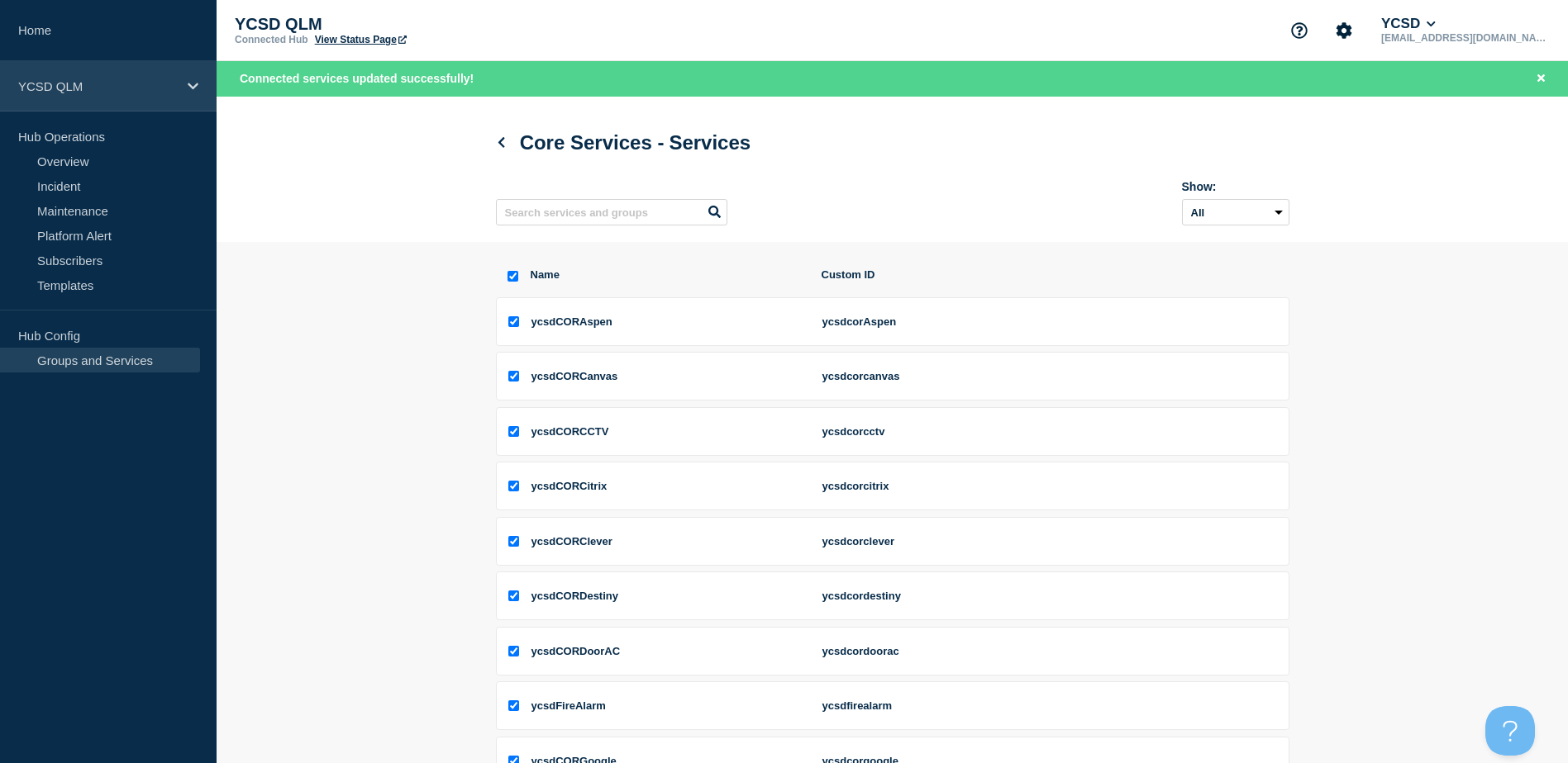
click at [197, 90] on icon at bounding box center [192, 86] width 10 height 12
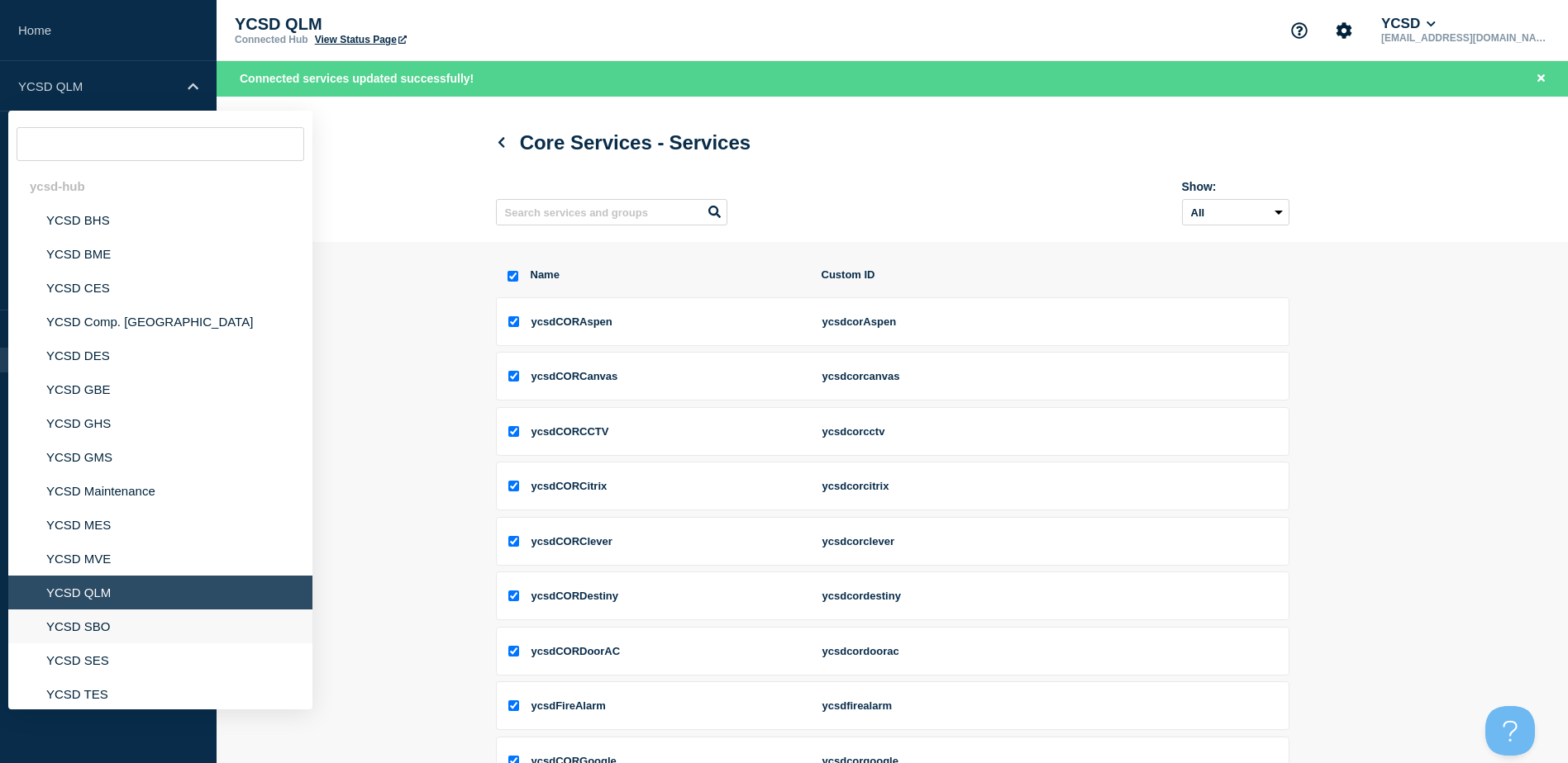
click at [93, 617] on li "YCSD SBO" at bounding box center [160, 626] width 304 height 34
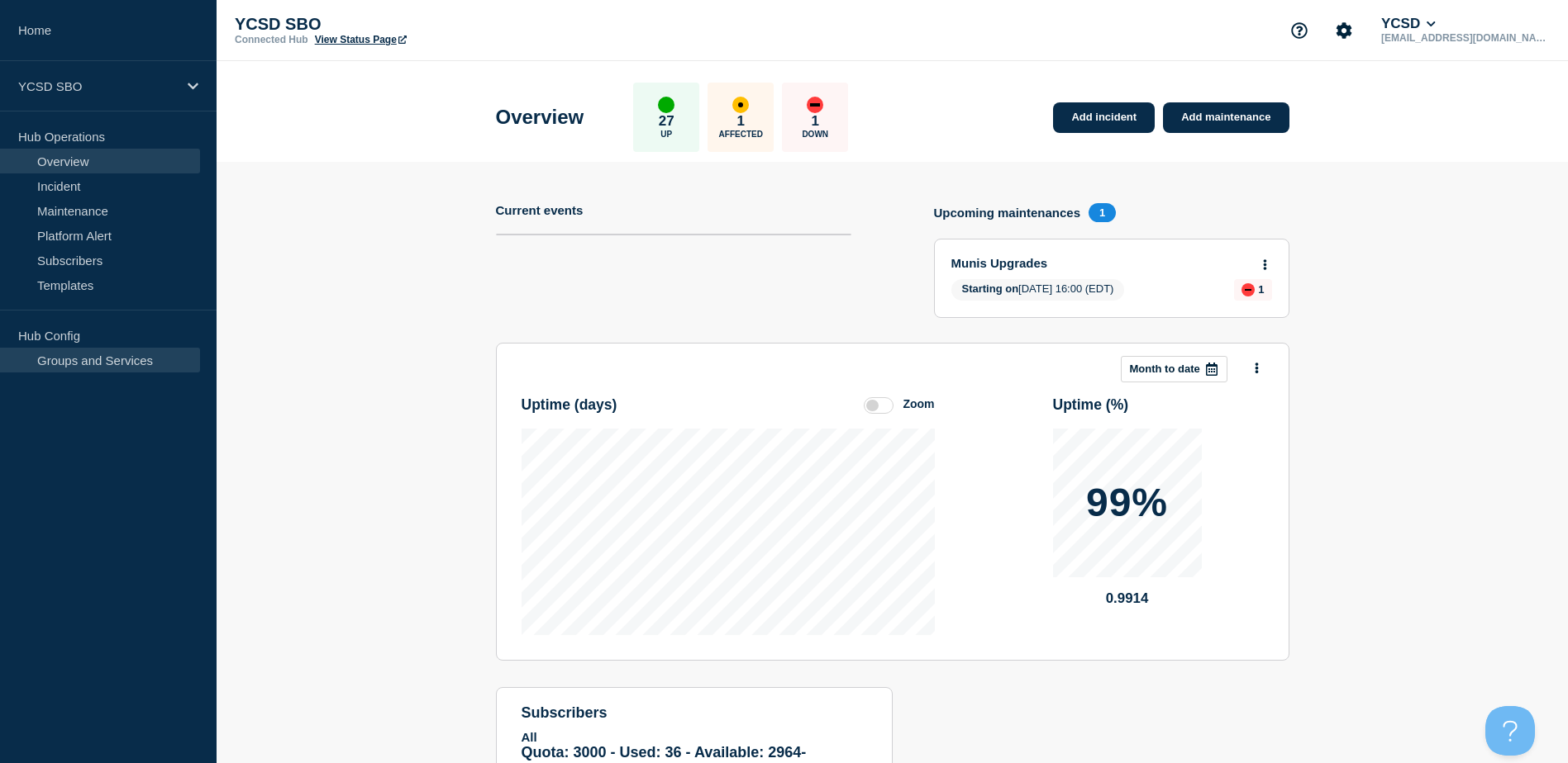
click at [104, 360] on link "Groups and Services" at bounding box center [100, 360] width 200 height 25
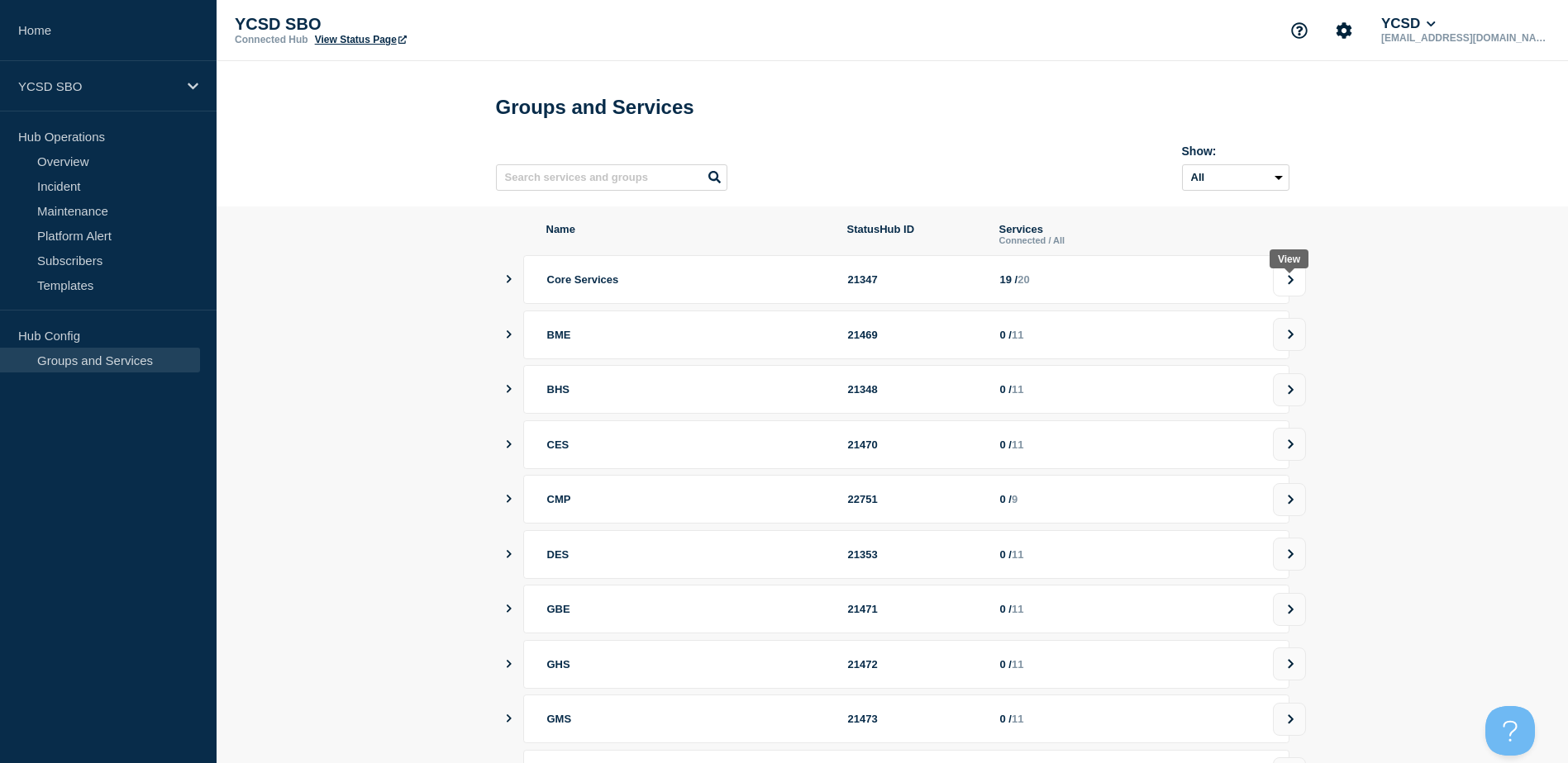
click at [1285, 282] on button at bounding box center [1289, 279] width 33 height 33
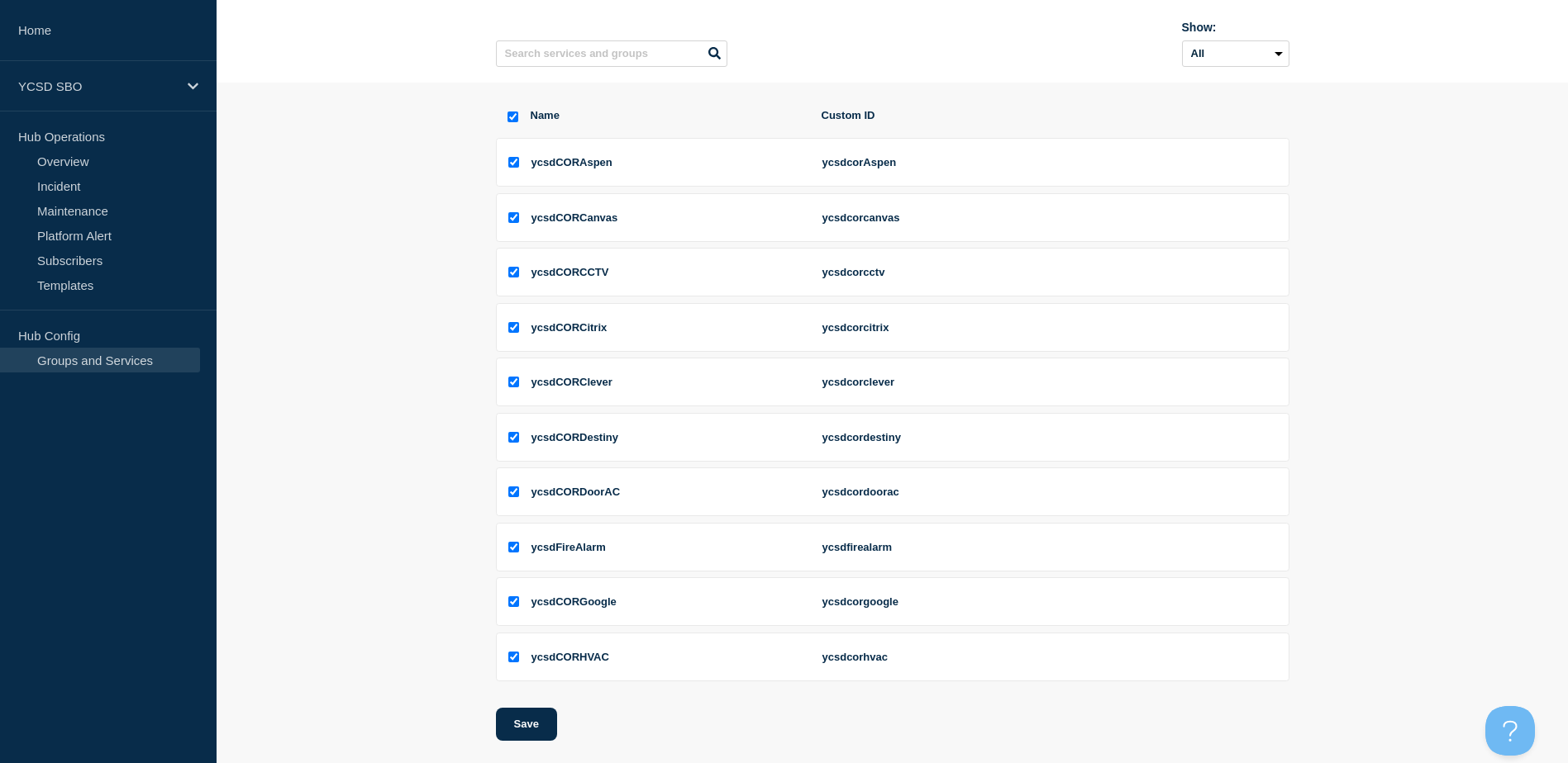
scroll to position [242, 0]
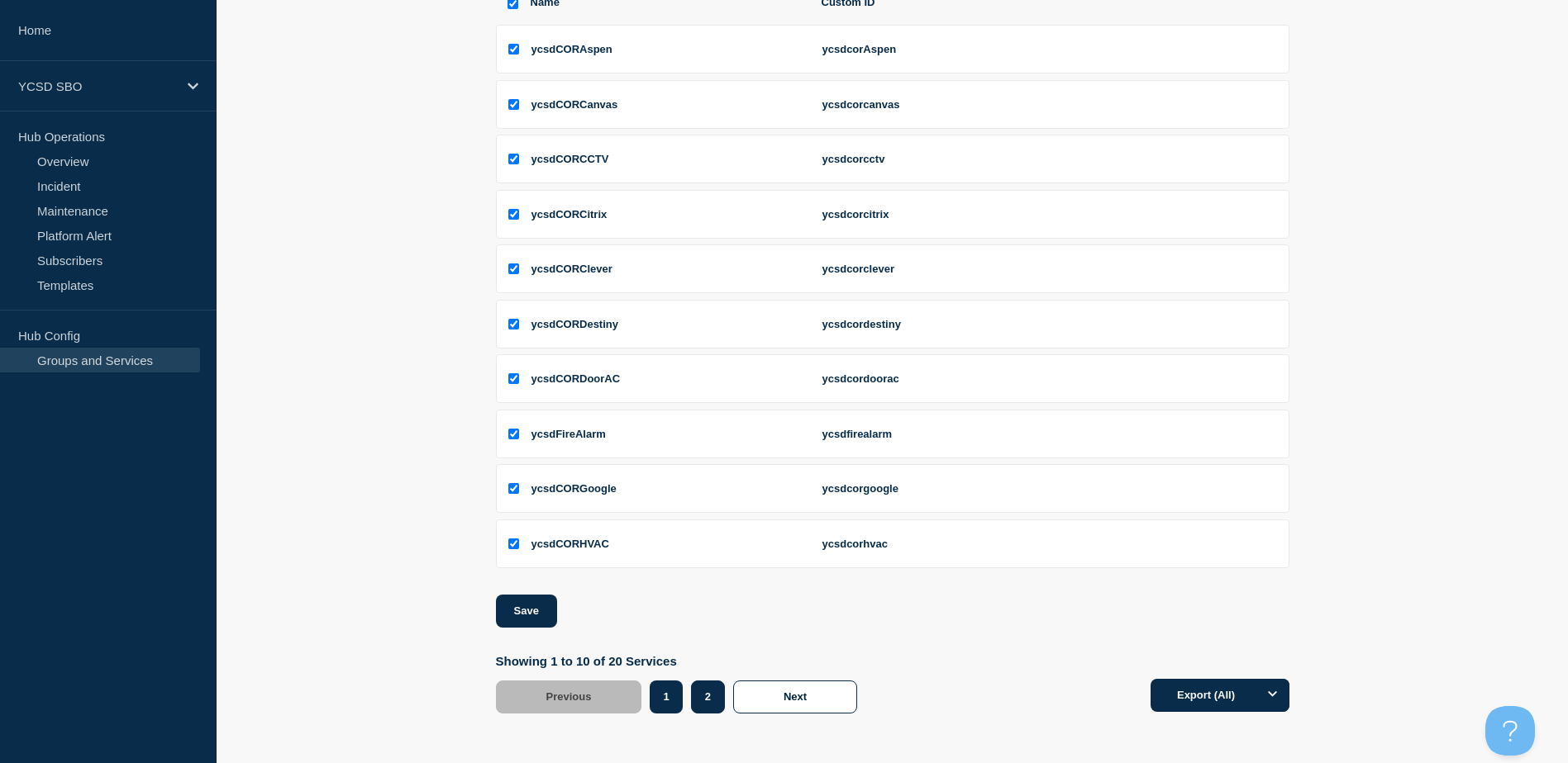
click at [718, 705] on button "2" at bounding box center [708, 697] width 34 height 33
checkbox input "false"
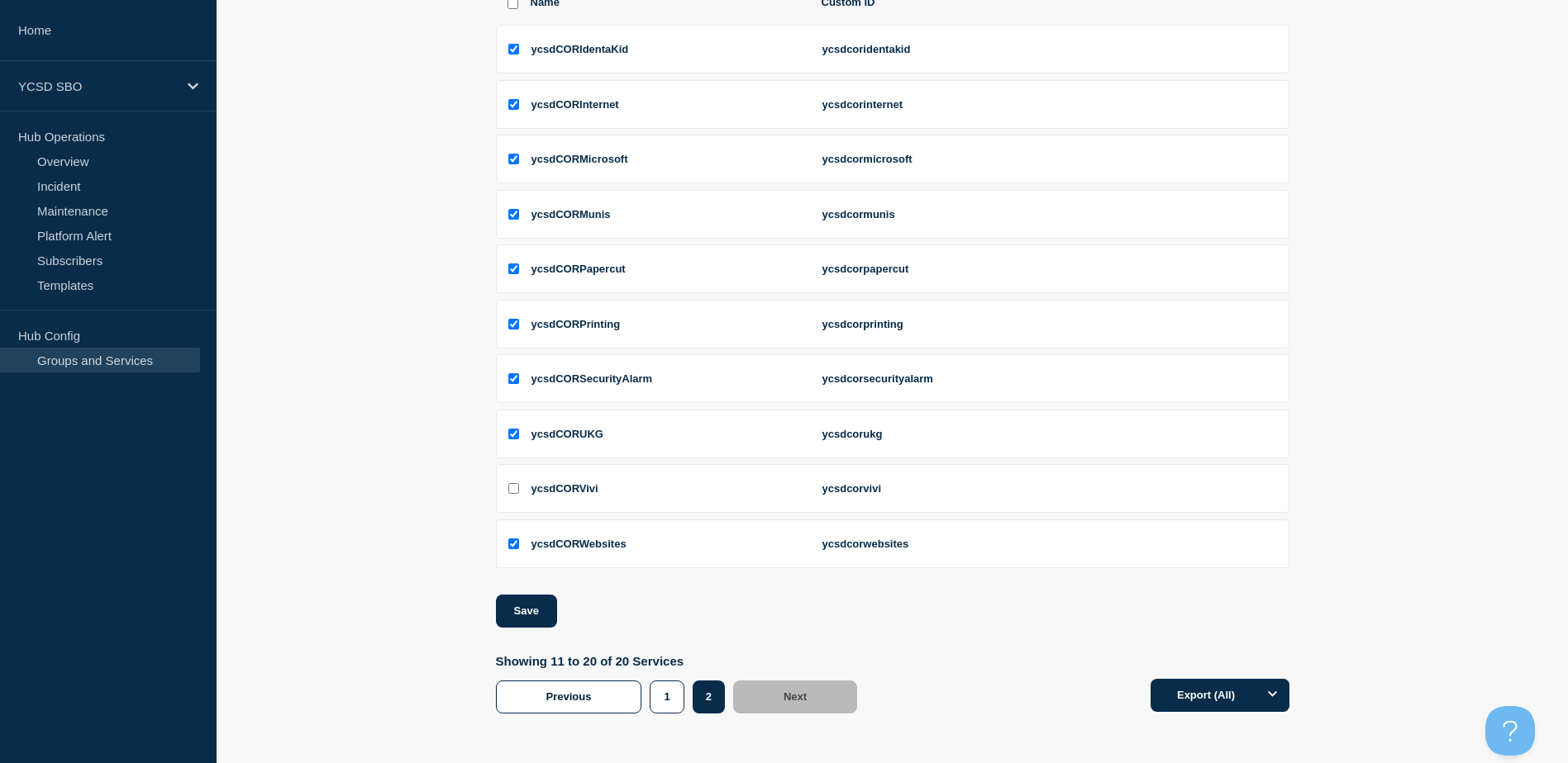
click at [519, 488] on li "ycsdCORVivi ycsdcorvivi" at bounding box center [892, 489] width 793 height 49
click at [515, 491] on input "ycsdCORVivi checkbox" at bounding box center [513, 488] width 10 height 10
checkbox input "true"
click at [521, 603] on button "Save" at bounding box center [526, 611] width 61 height 33
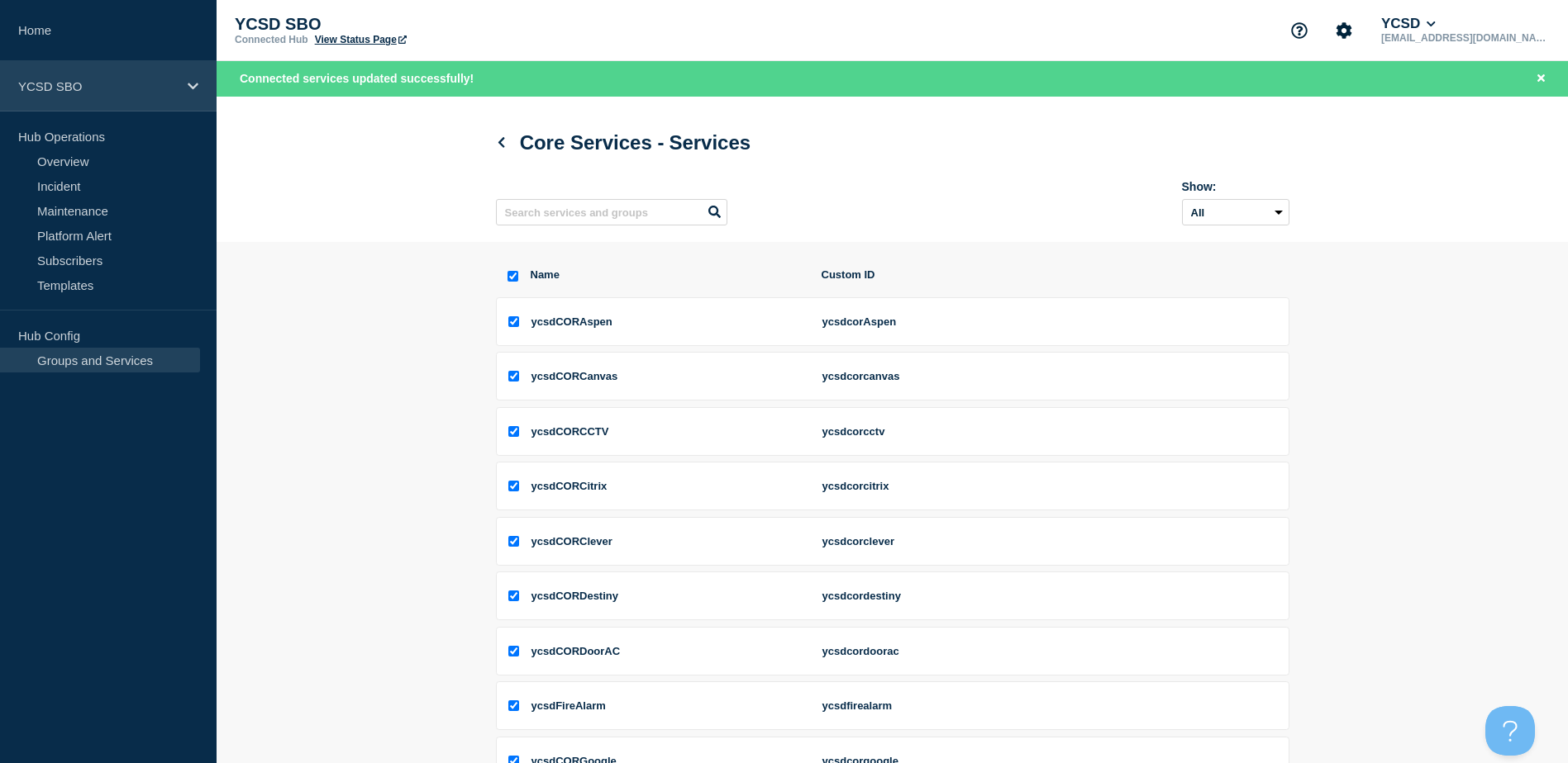
click at [196, 80] on icon at bounding box center [192, 86] width 10 height 12
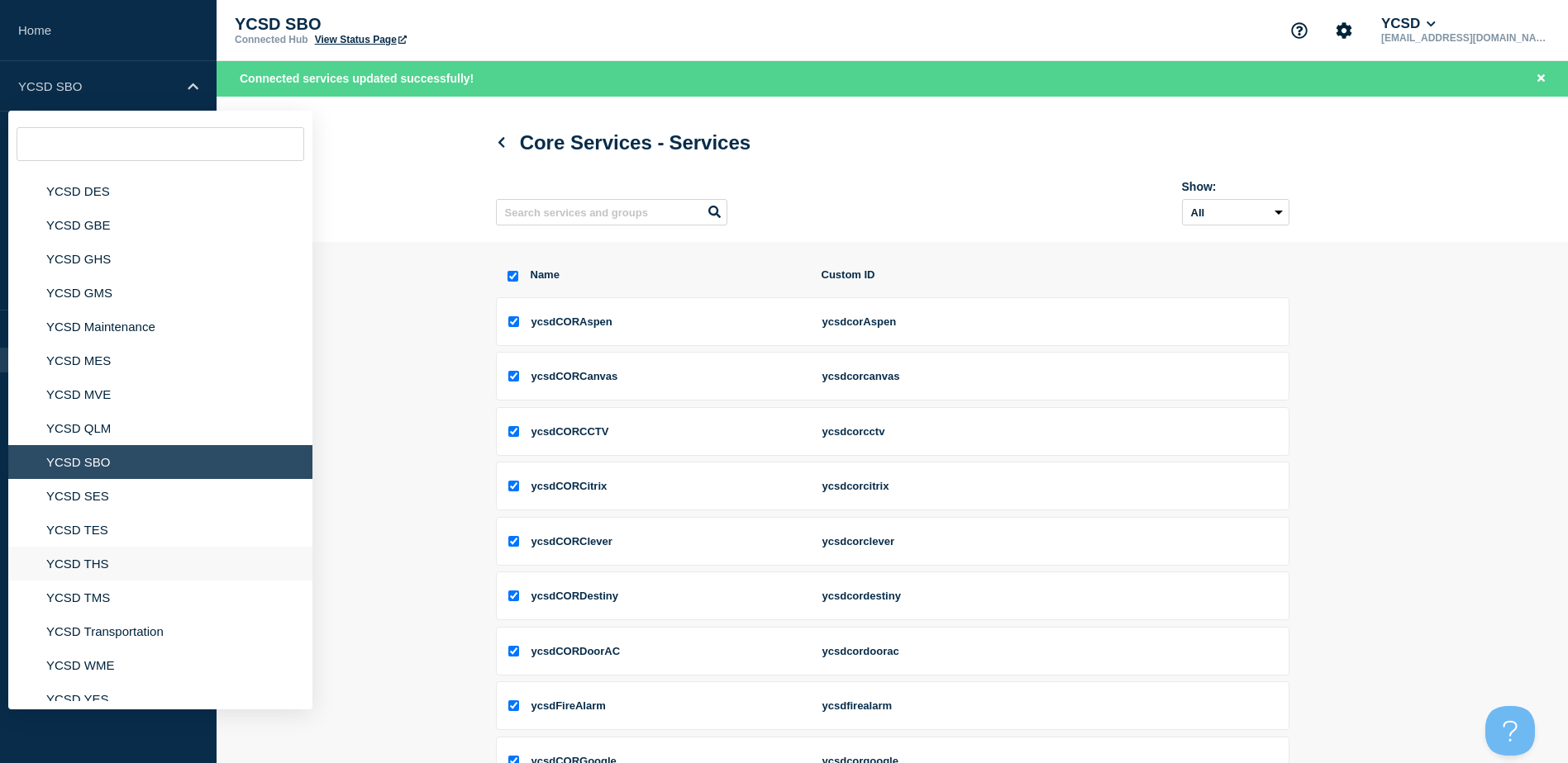
scroll to position [247, 0]
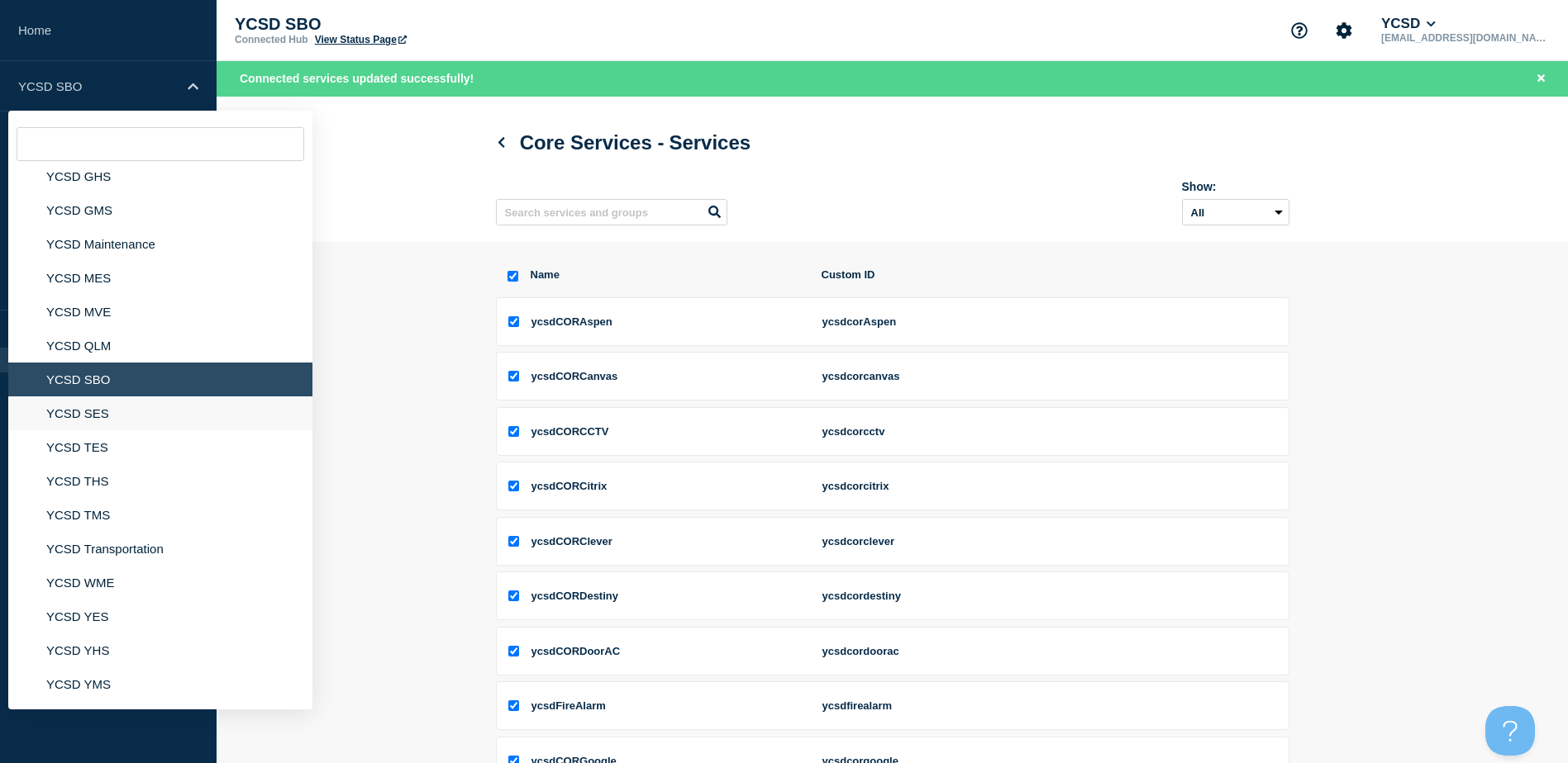
click at [110, 407] on li "YCSD SES" at bounding box center [160, 413] width 304 height 34
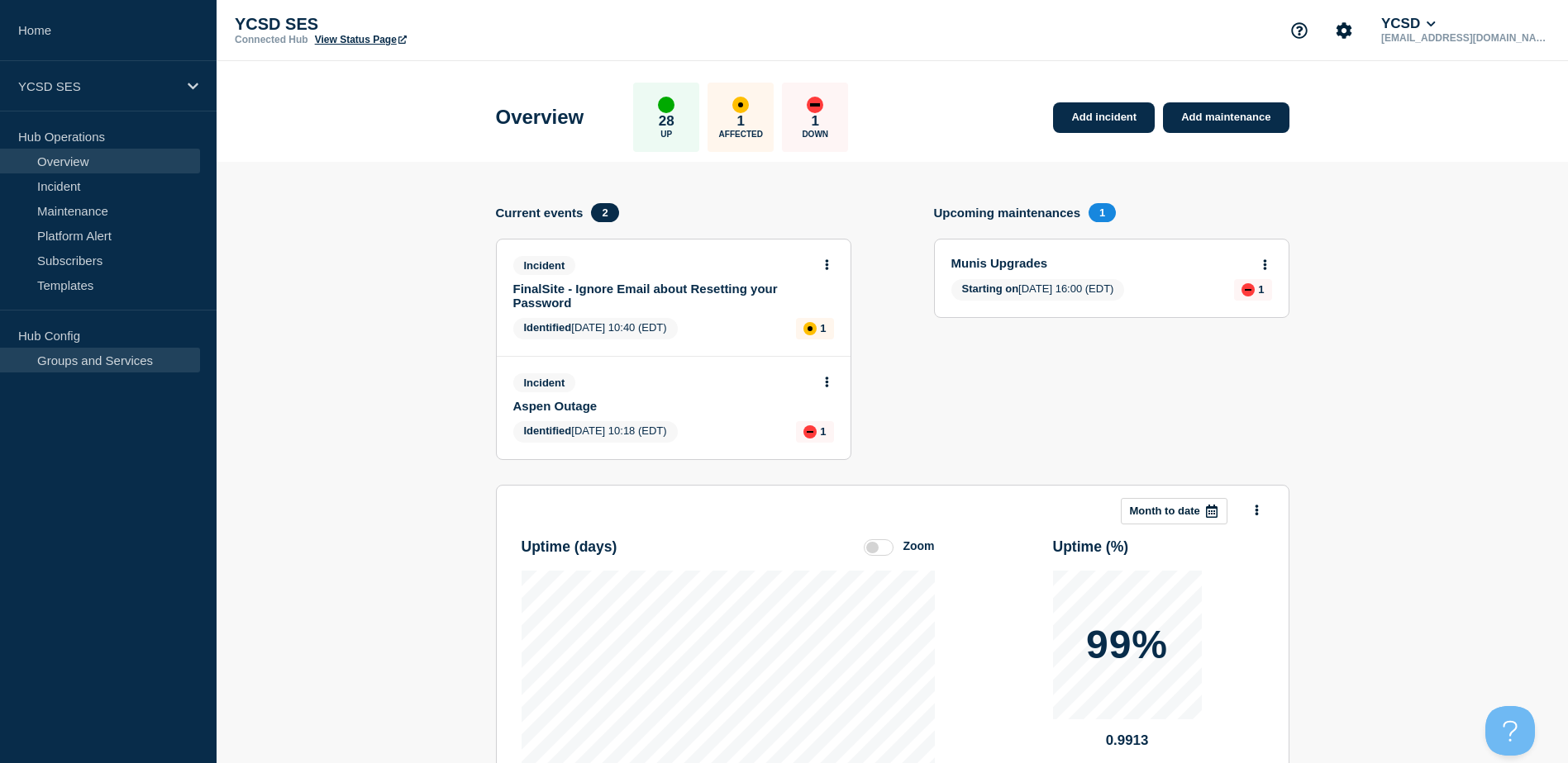
click at [58, 357] on link "Groups and Services" at bounding box center [100, 360] width 200 height 25
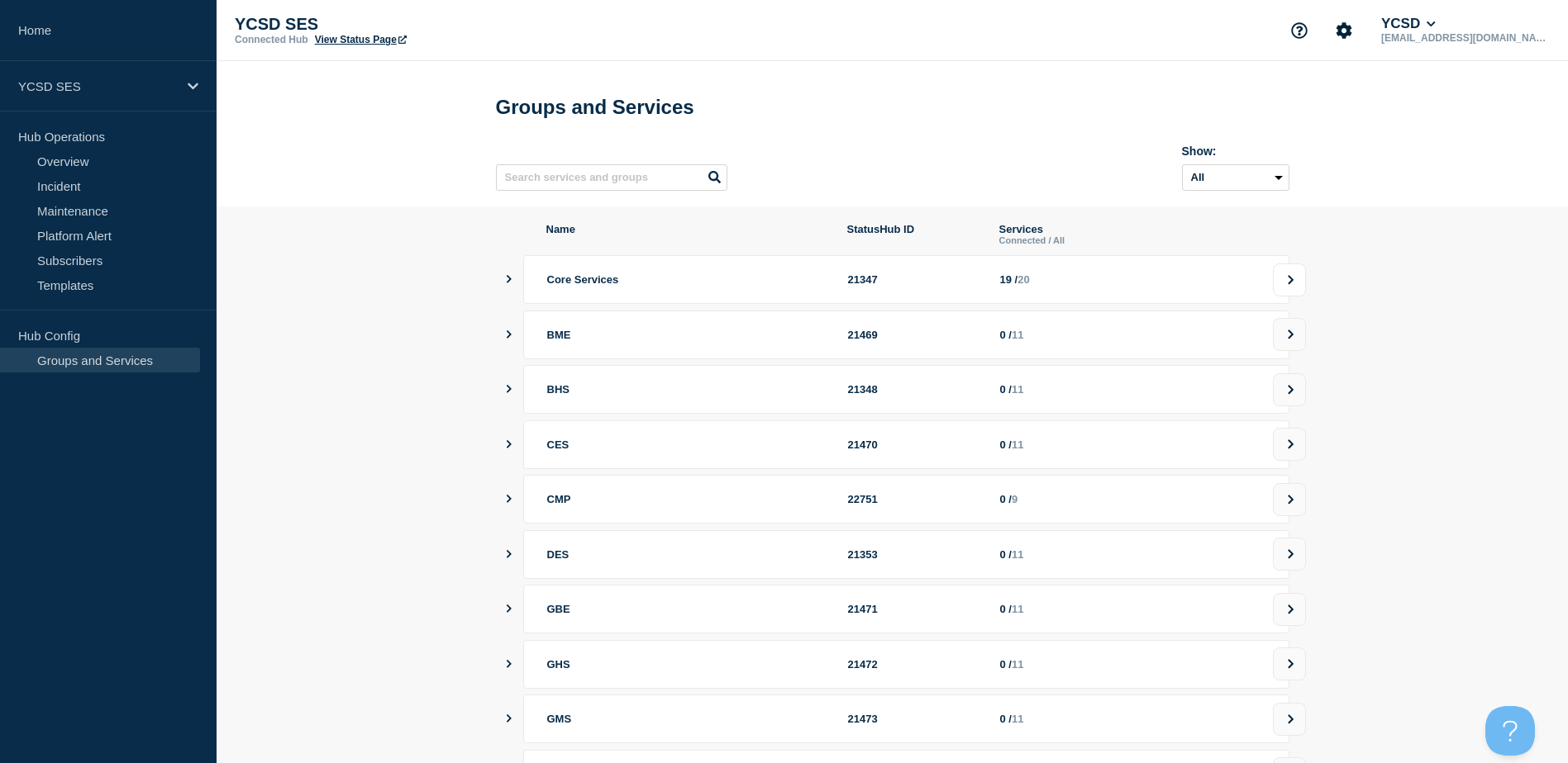
click at [1294, 285] on icon at bounding box center [1290, 280] width 10 height 10
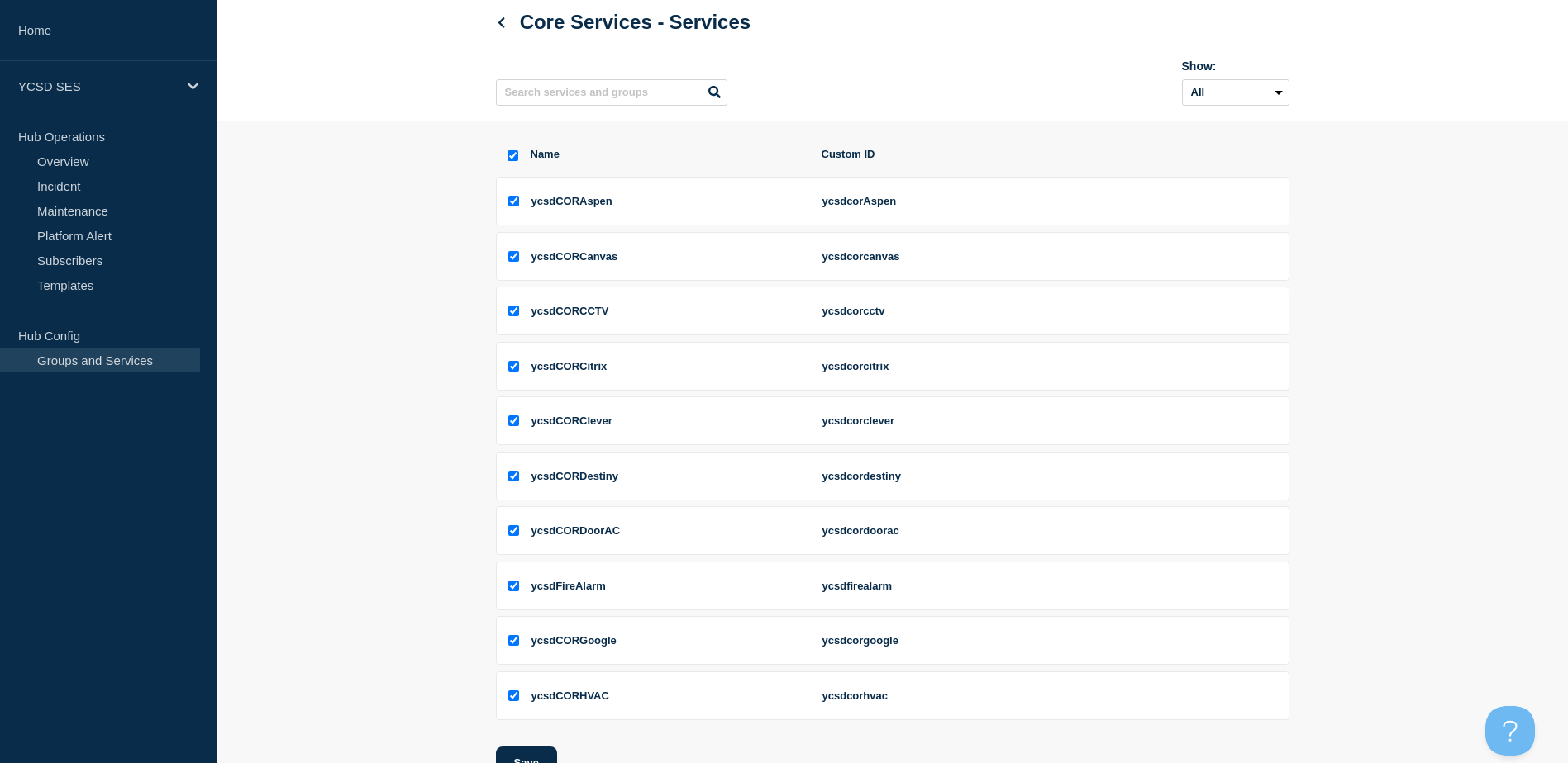
scroll to position [242, 0]
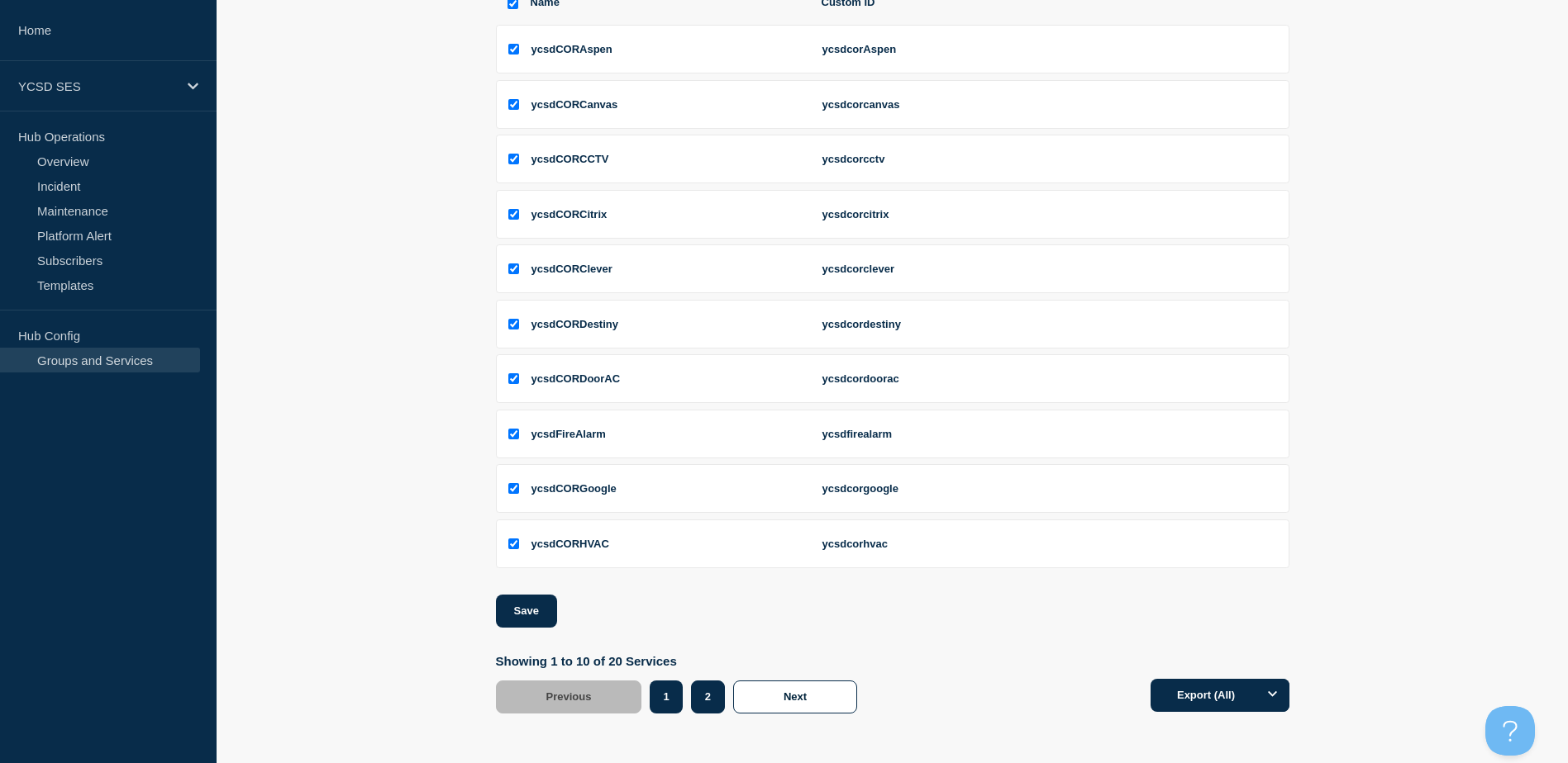
click at [709, 695] on button "2" at bounding box center [708, 697] width 34 height 33
checkbox input "false"
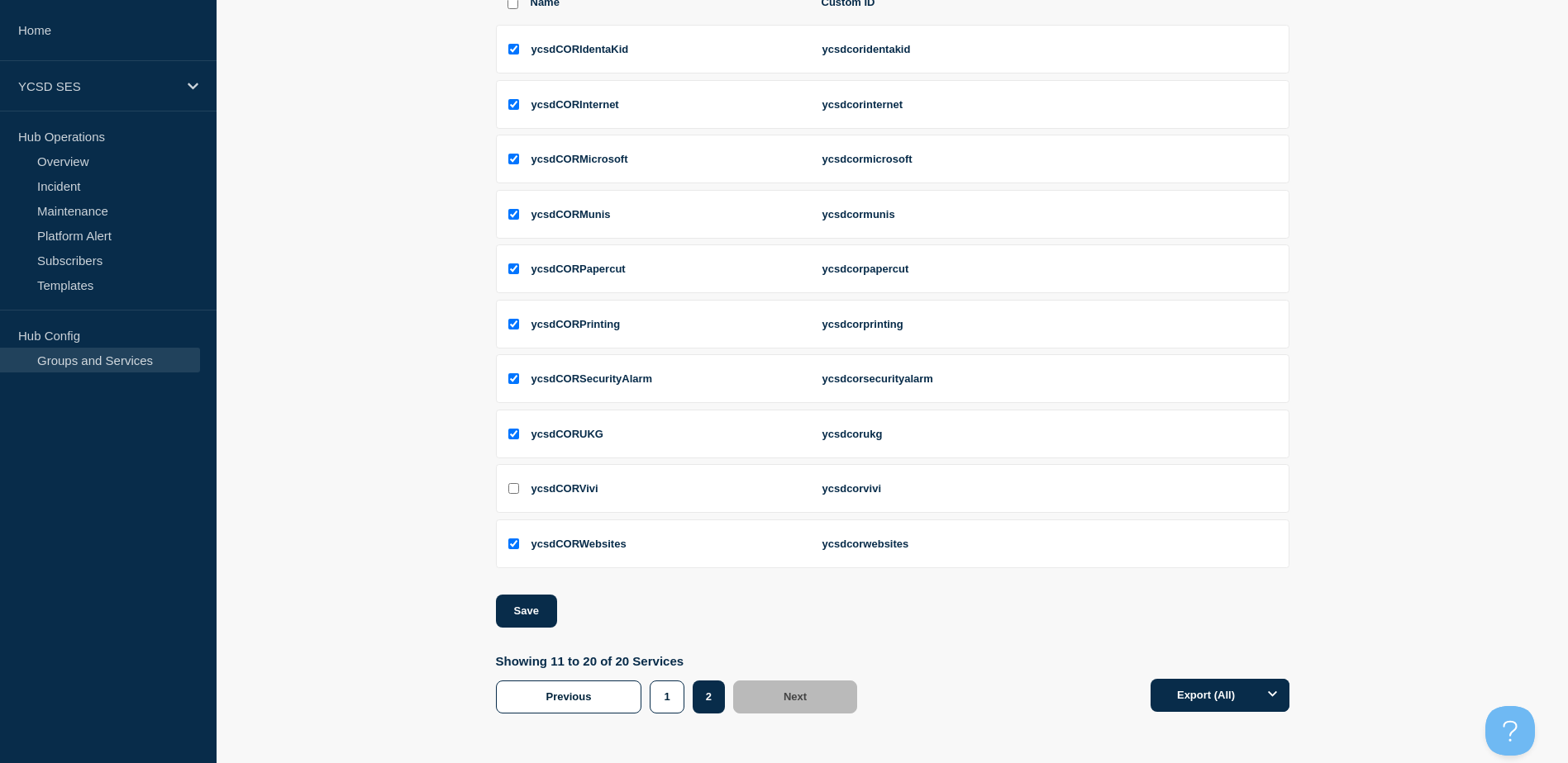
click at [513, 484] on input "ycsdCORVivi checkbox" at bounding box center [513, 488] width 10 height 10
checkbox input "true"
click at [511, 600] on button "Save" at bounding box center [526, 611] width 61 height 33
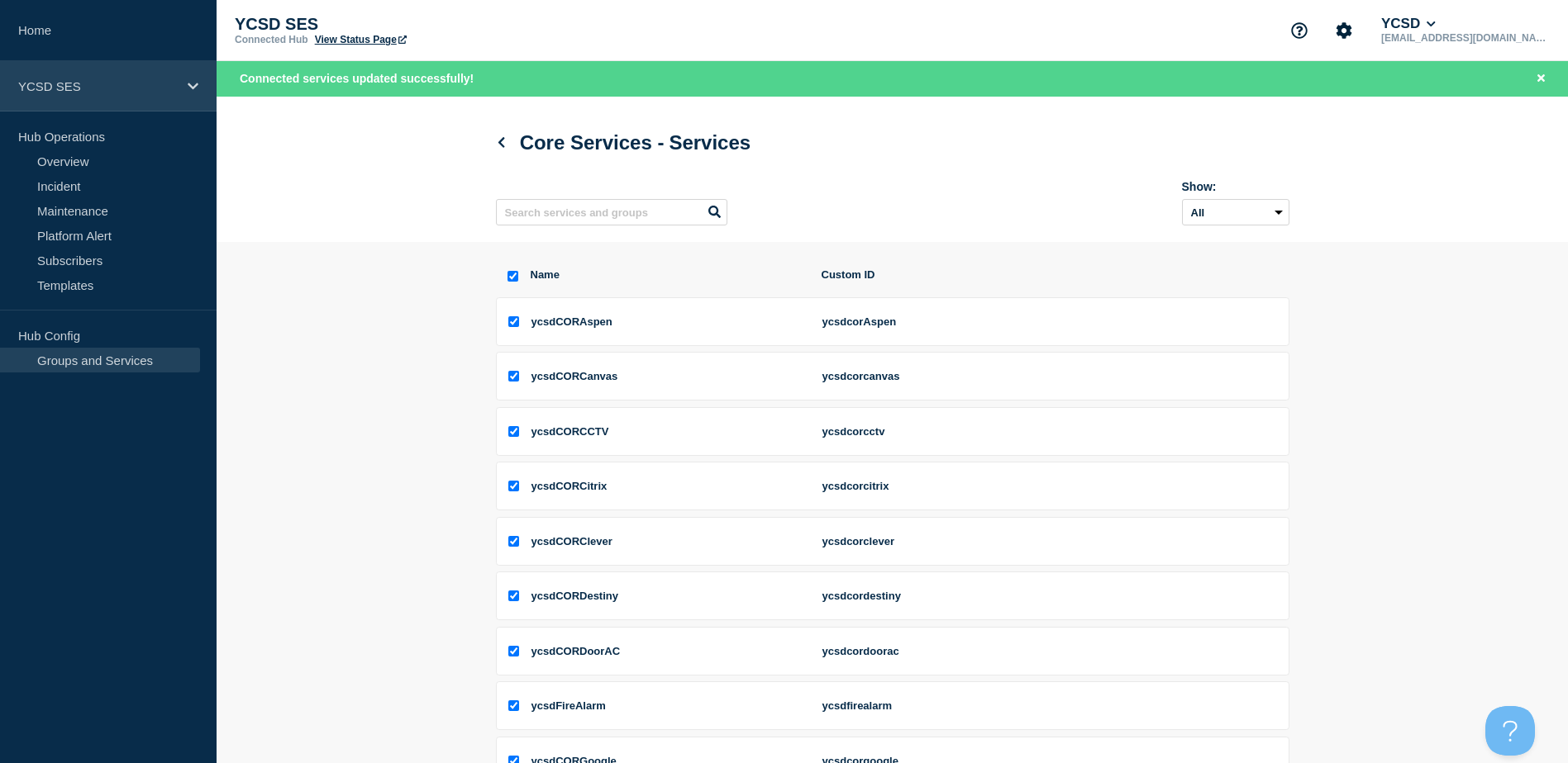
click at [189, 81] on icon at bounding box center [192, 86] width 10 height 12
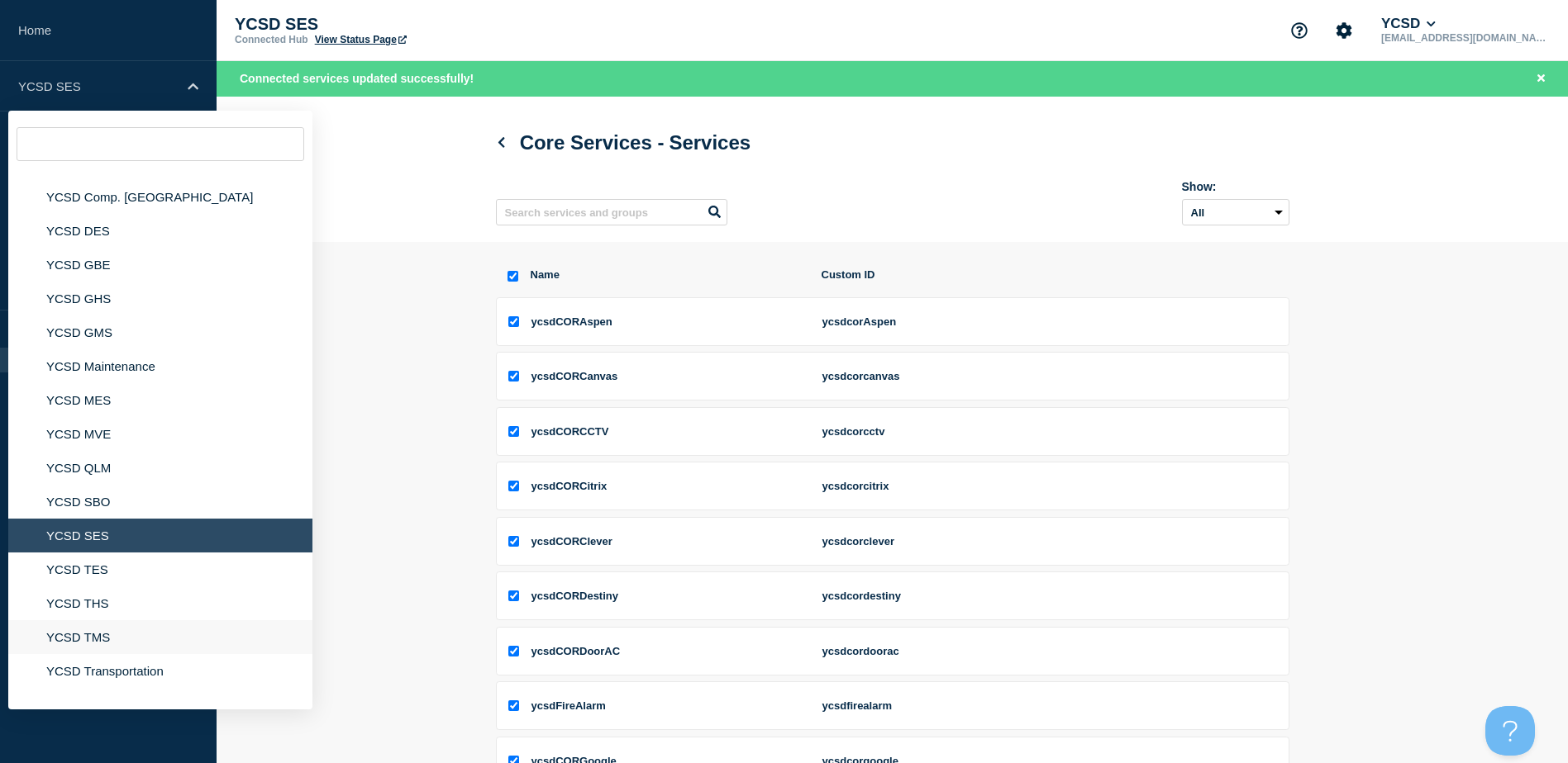
scroll to position [247, 0]
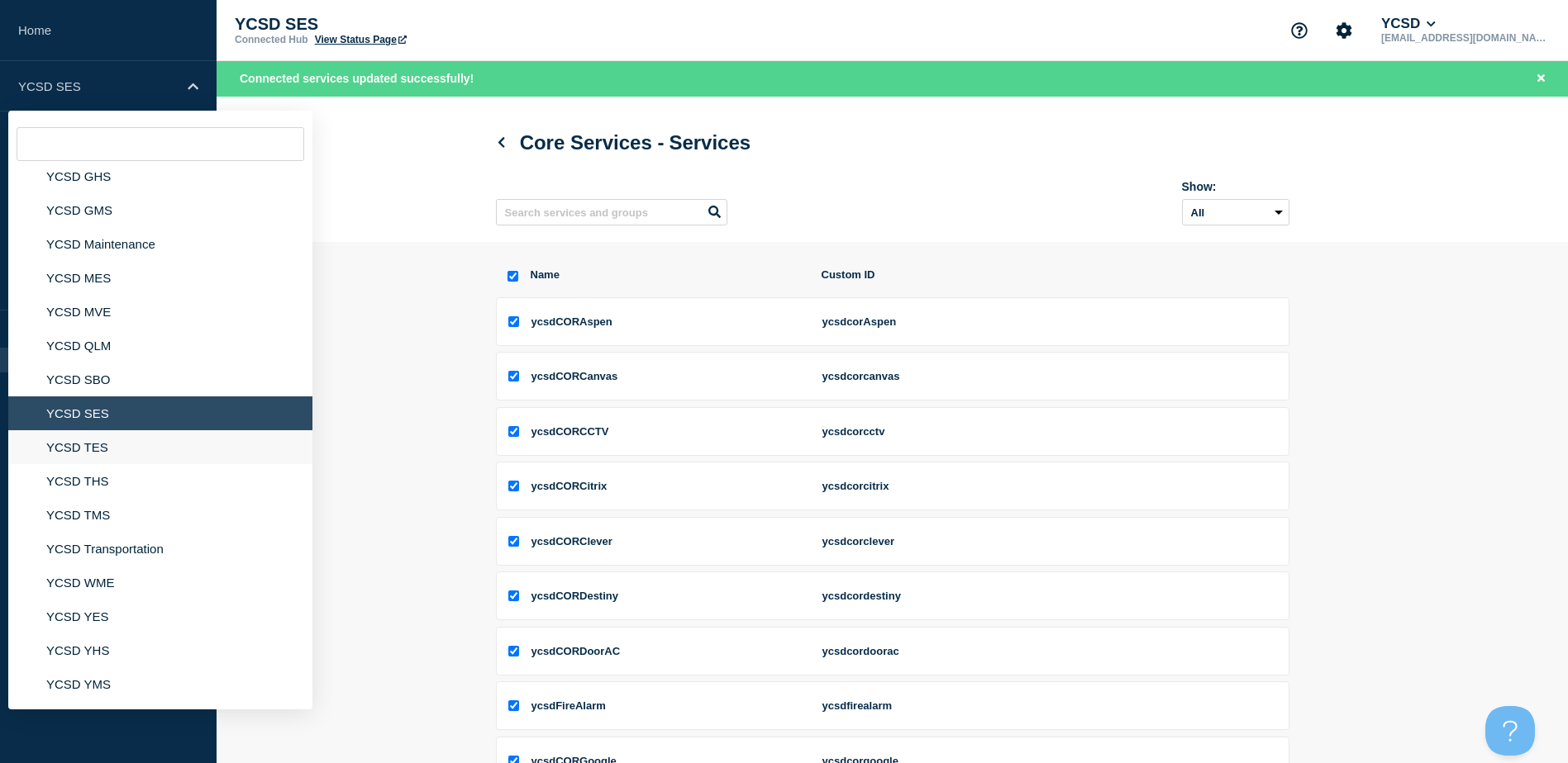
click at [103, 452] on li "YCSD TES" at bounding box center [160, 447] width 304 height 34
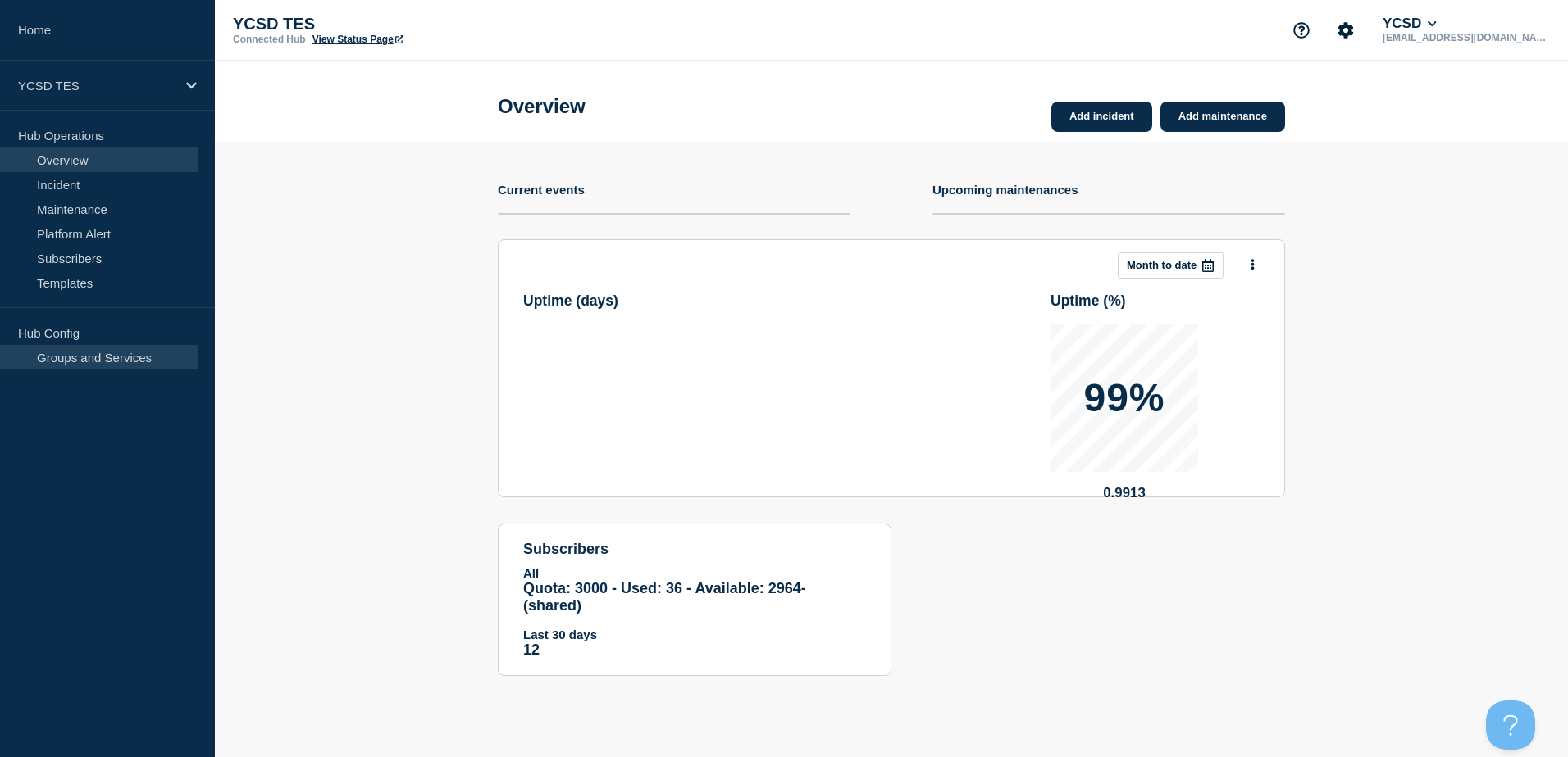
click at [89, 361] on link "Groups and Services" at bounding box center [99, 357] width 198 height 24
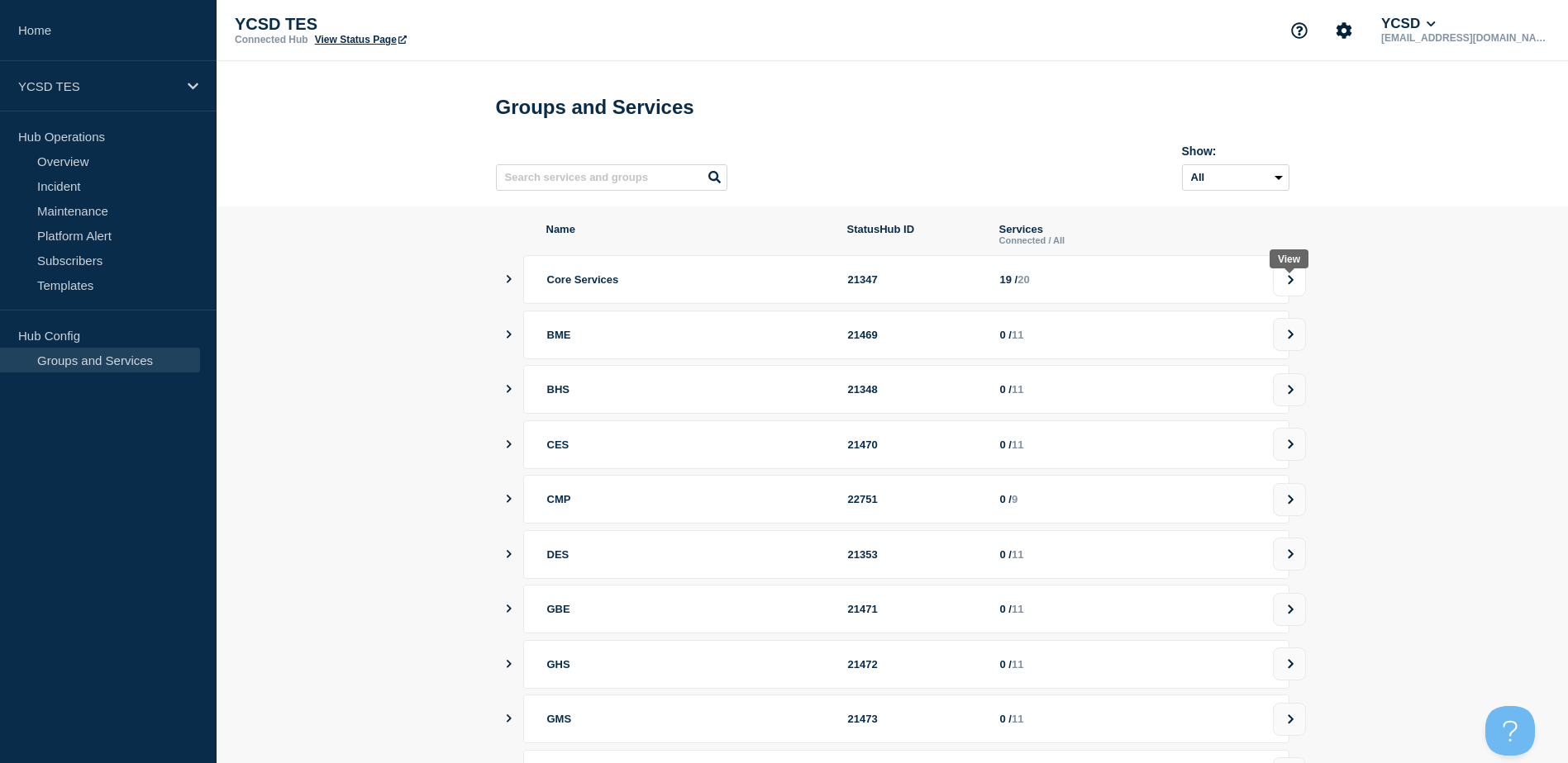
click at [1289, 285] on icon at bounding box center [1290, 280] width 10 height 10
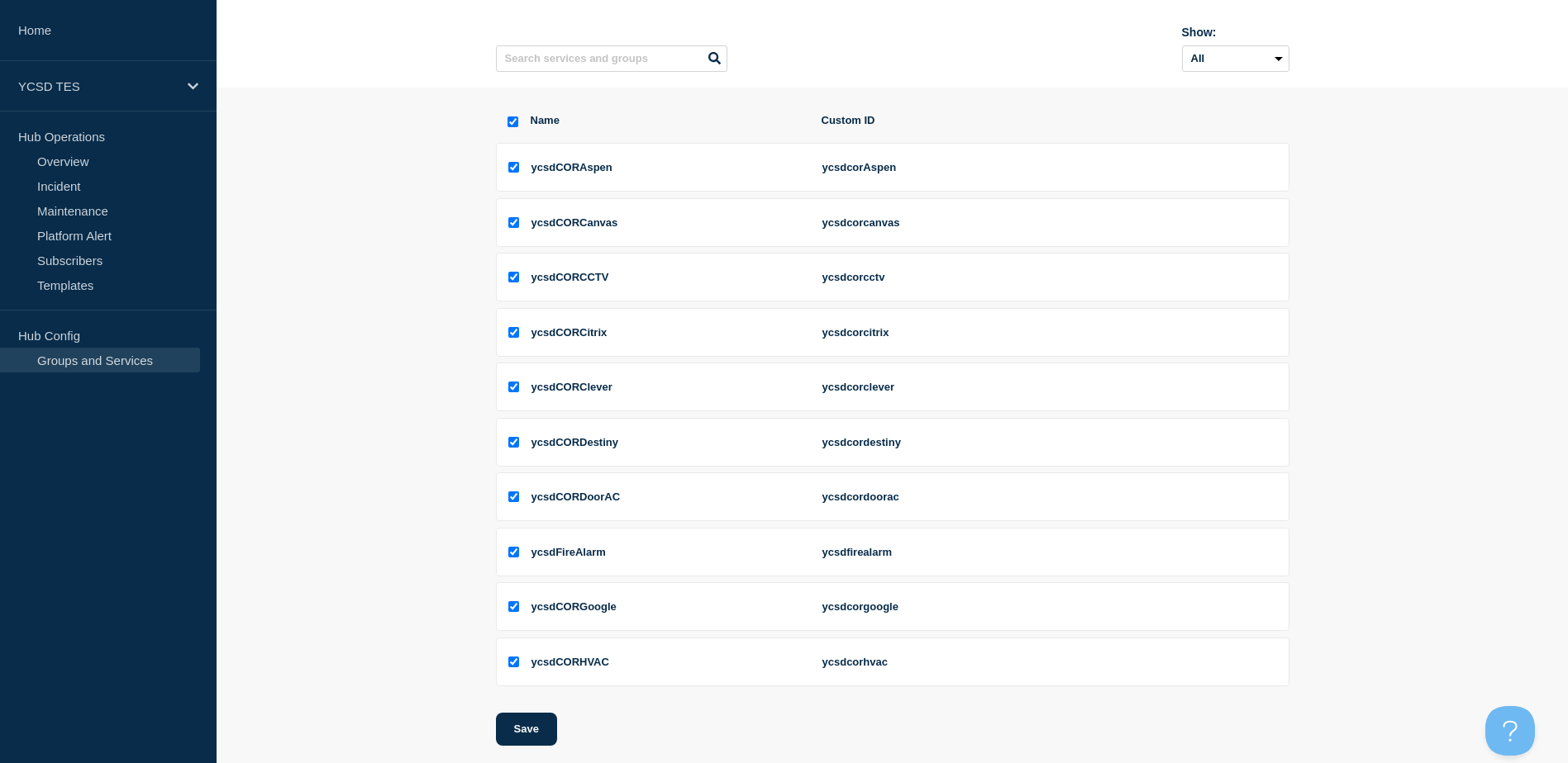
scroll to position [242, 0]
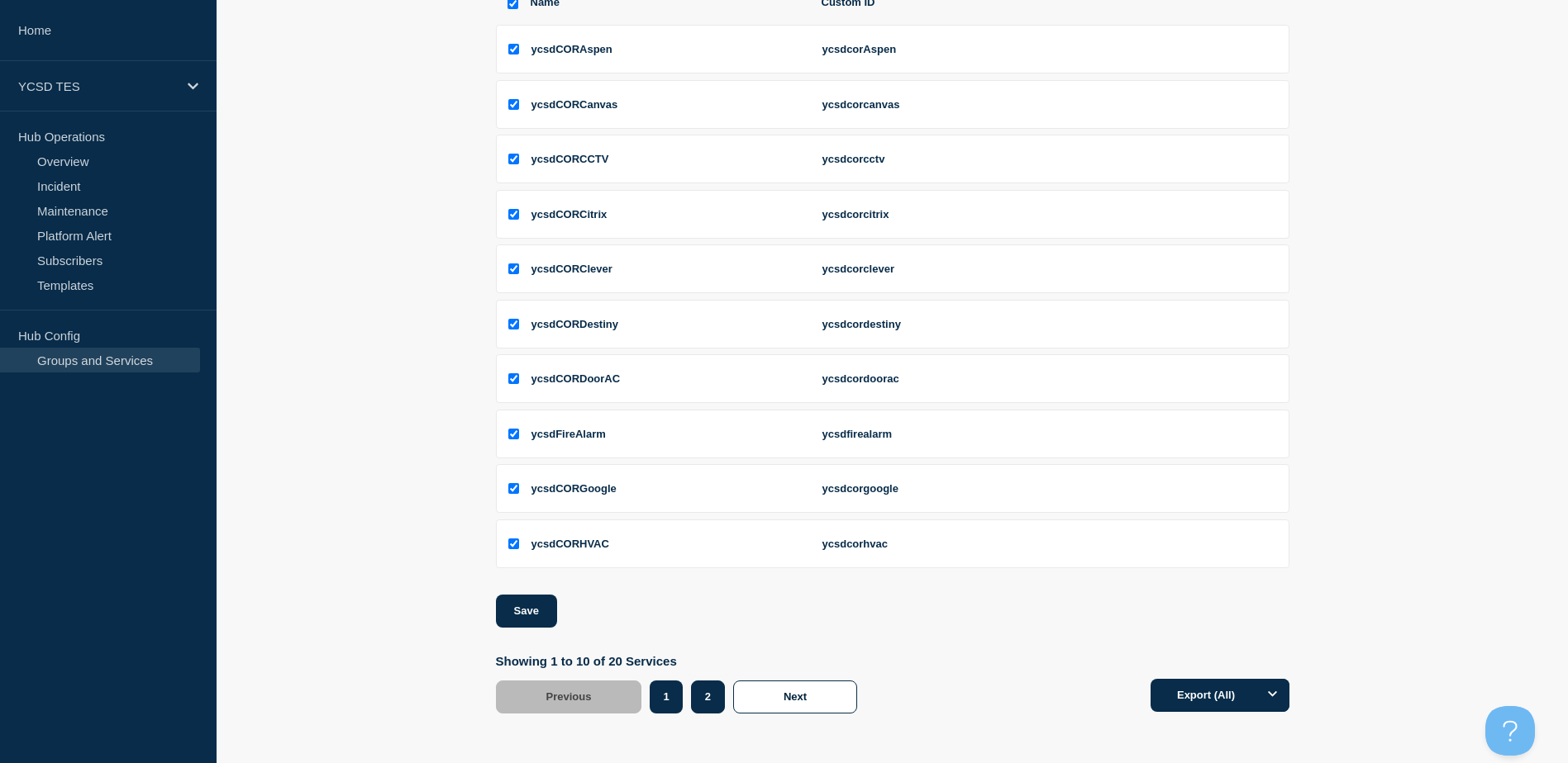
click at [709, 708] on button "2" at bounding box center [708, 697] width 34 height 33
checkbox input "false"
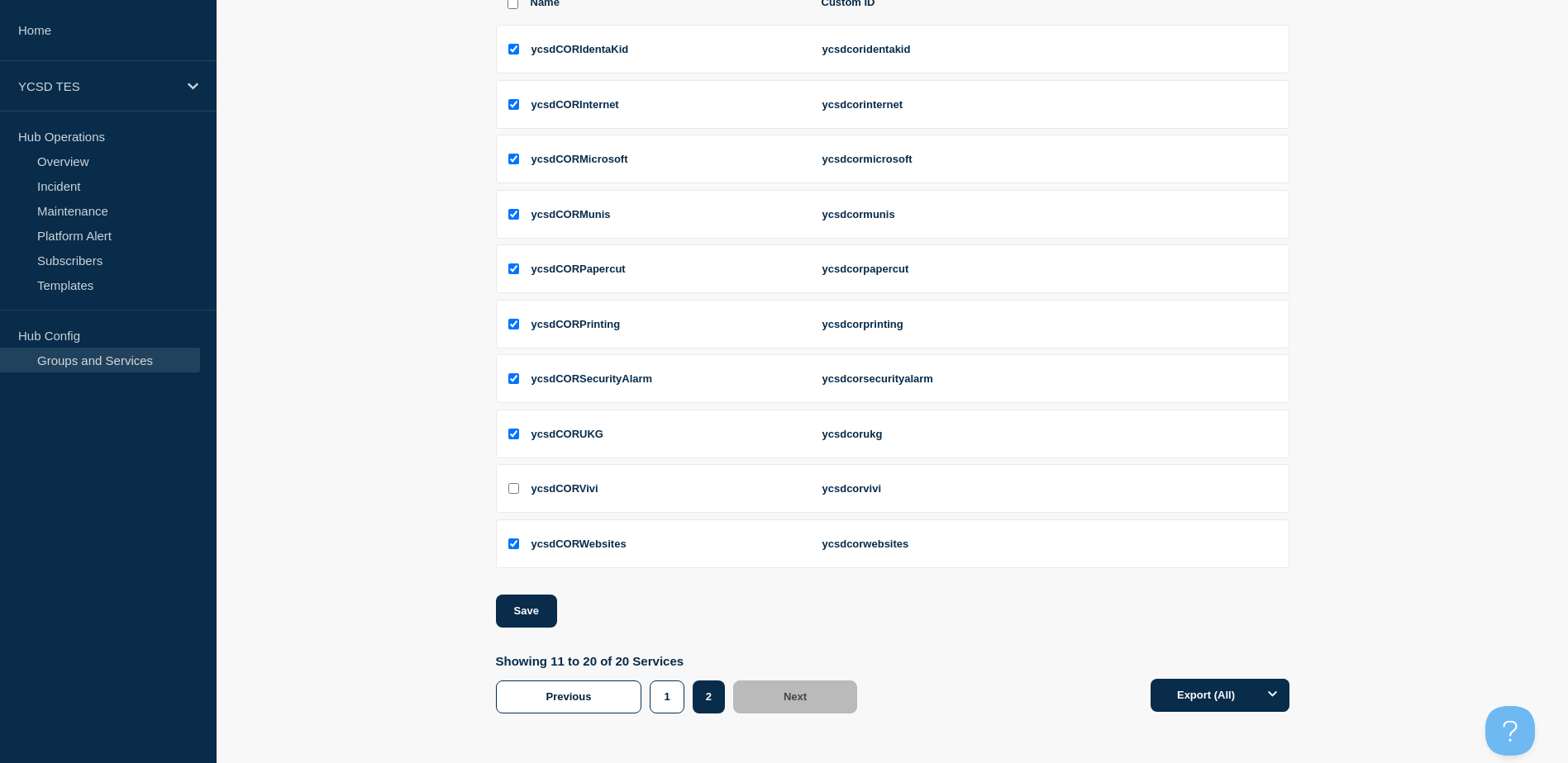
click at [516, 487] on input "ycsdCORVivi checkbox" at bounding box center [513, 488] width 10 height 10
checkbox input "true"
click at [529, 607] on button "Save" at bounding box center [526, 611] width 61 height 33
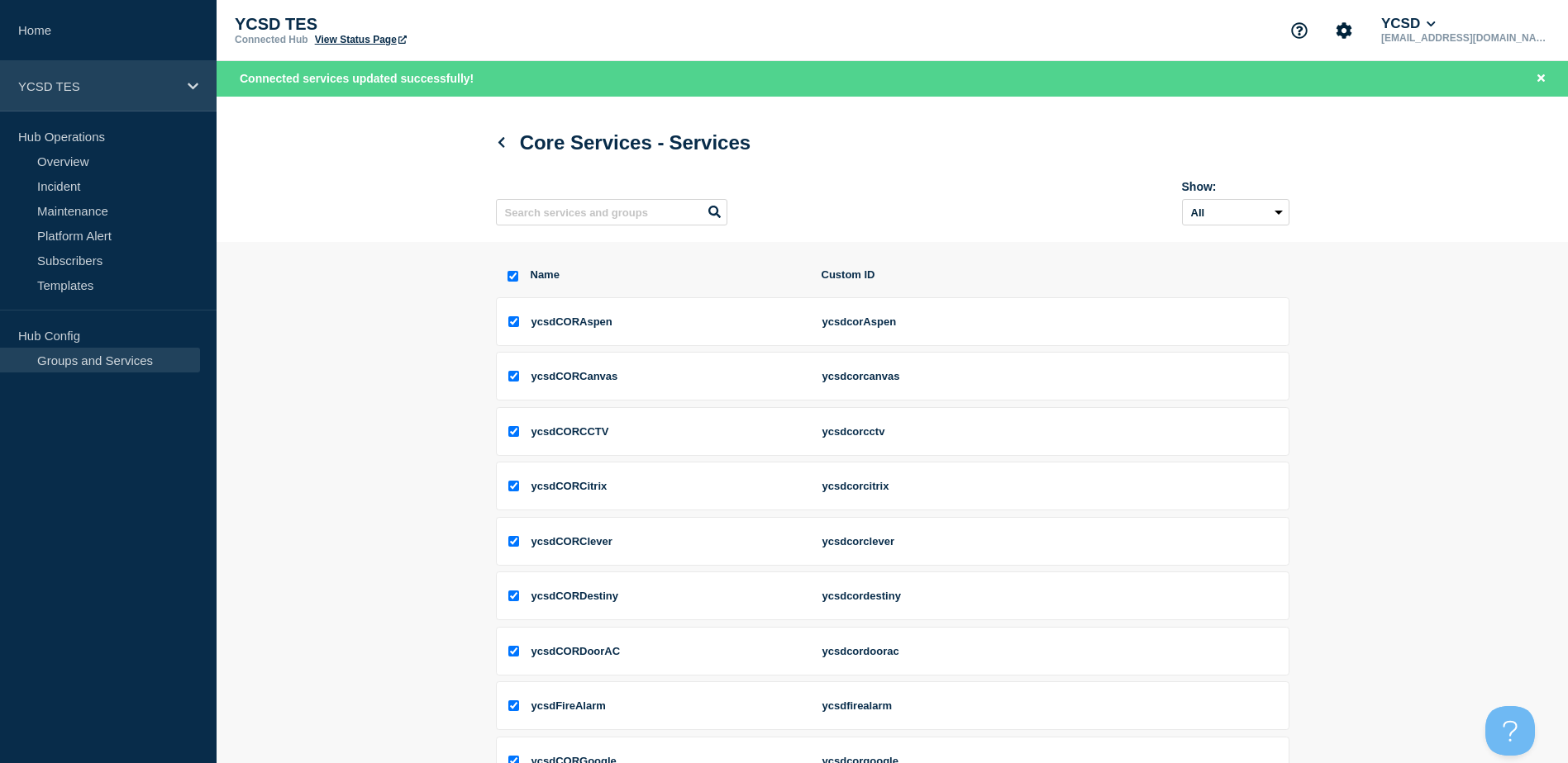
click at [101, 87] on p "YCSD TES" at bounding box center [97, 86] width 158 height 14
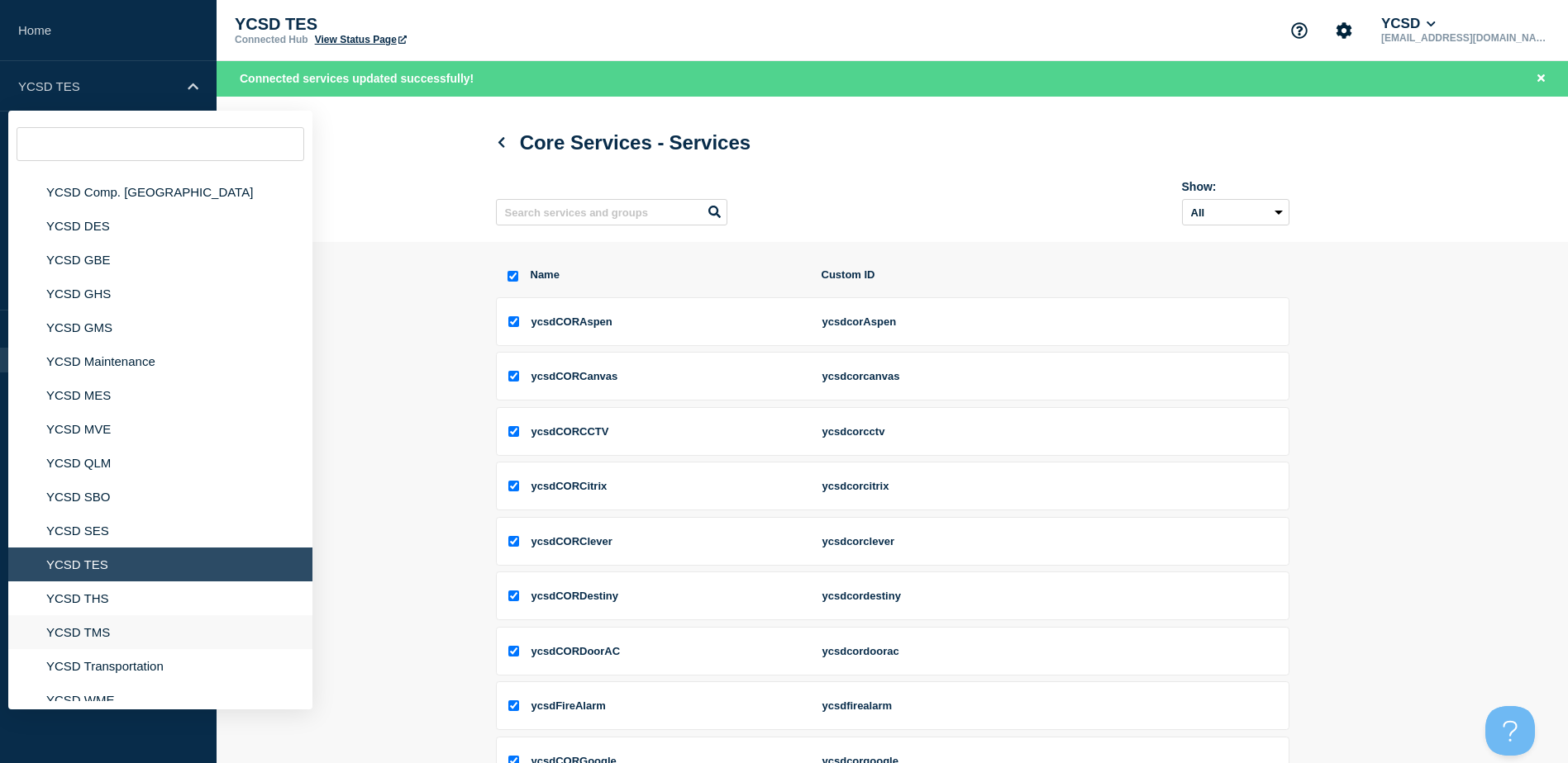
scroll to position [247, 0]
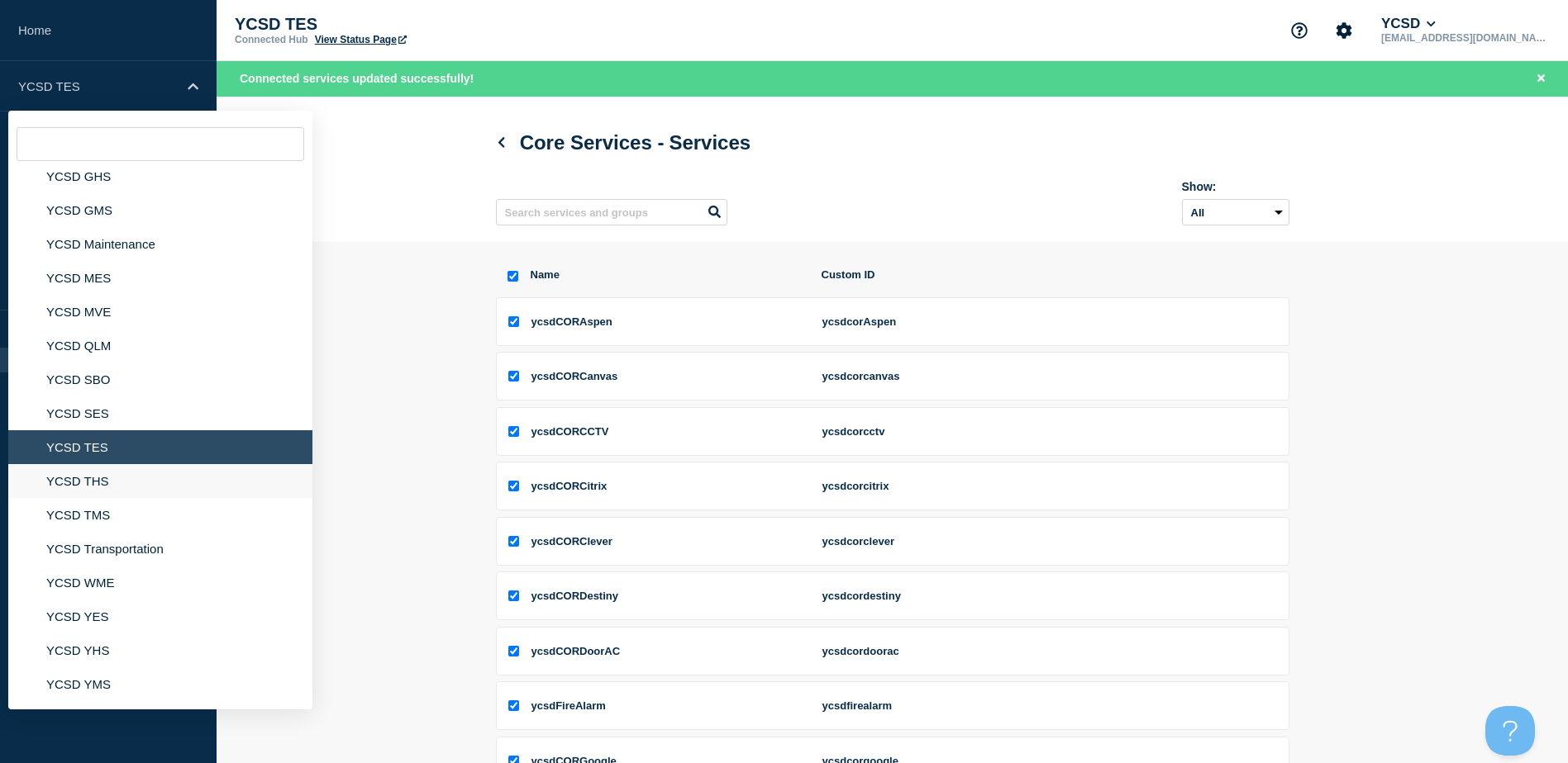
click at [98, 489] on li "YCSD THS" at bounding box center [160, 481] width 304 height 34
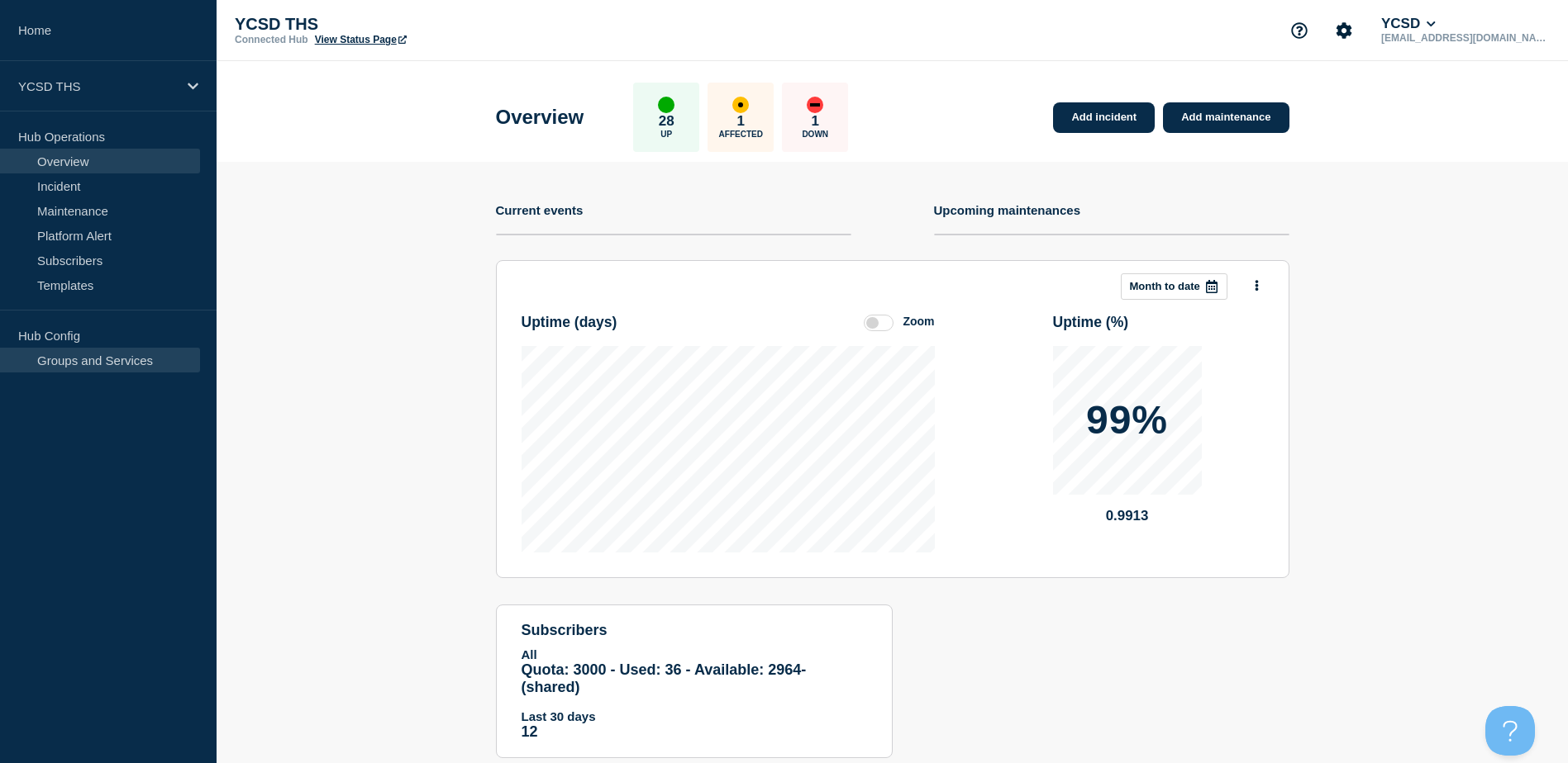
click at [71, 359] on link "Groups and Services" at bounding box center [100, 360] width 200 height 25
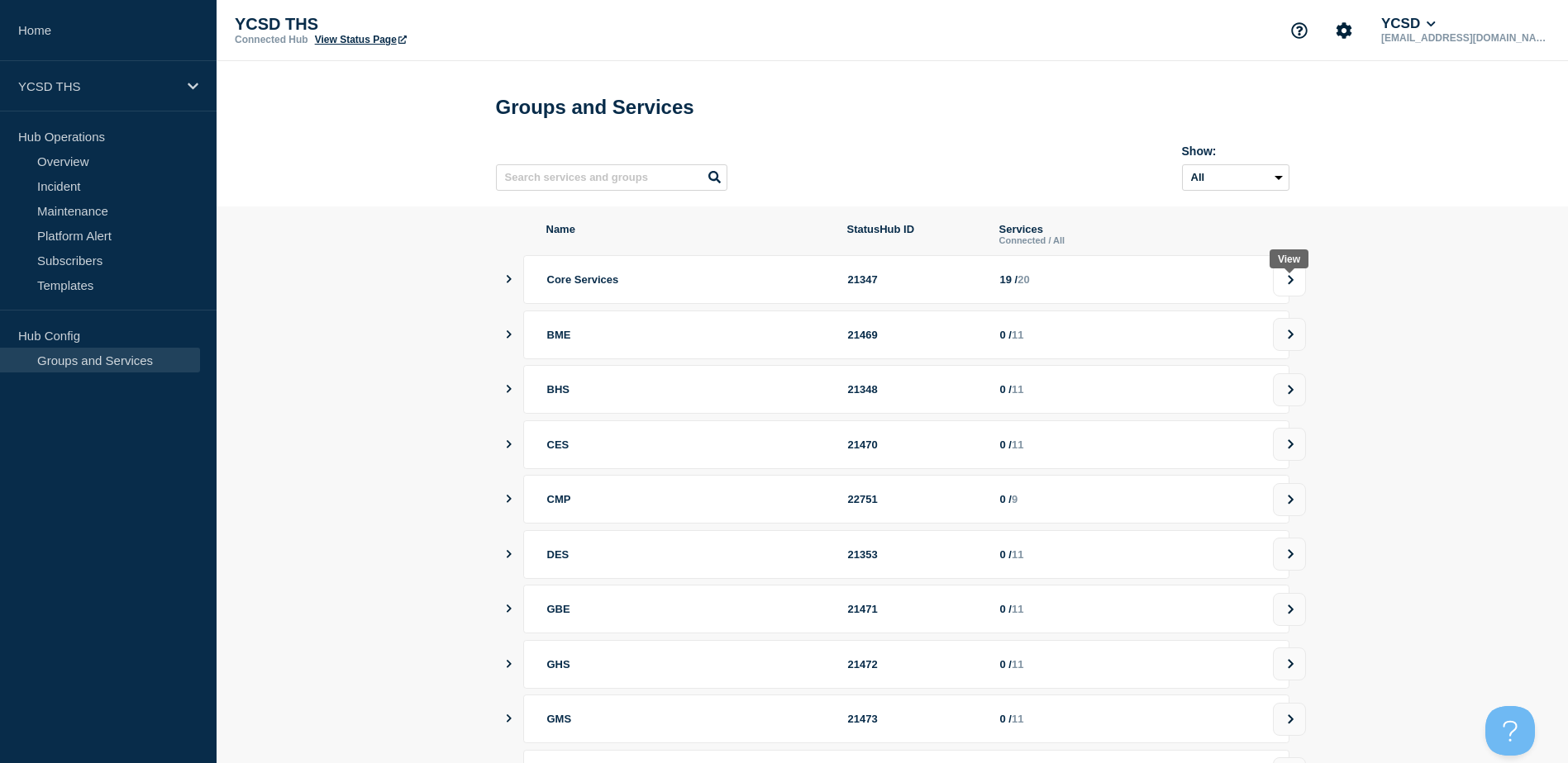
click at [1288, 283] on icon at bounding box center [1290, 280] width 10 height 10
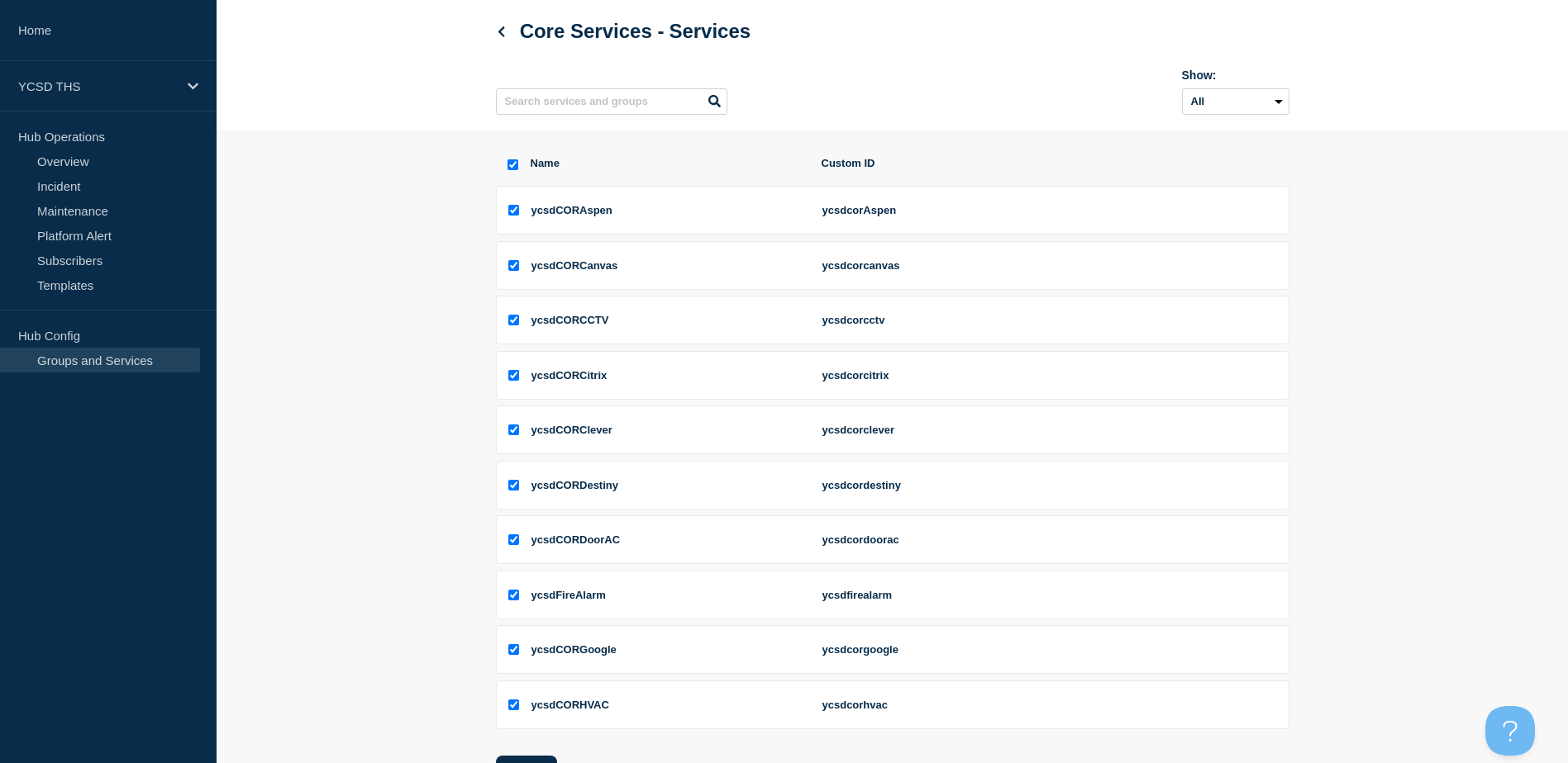
scroll to position [242, 0]
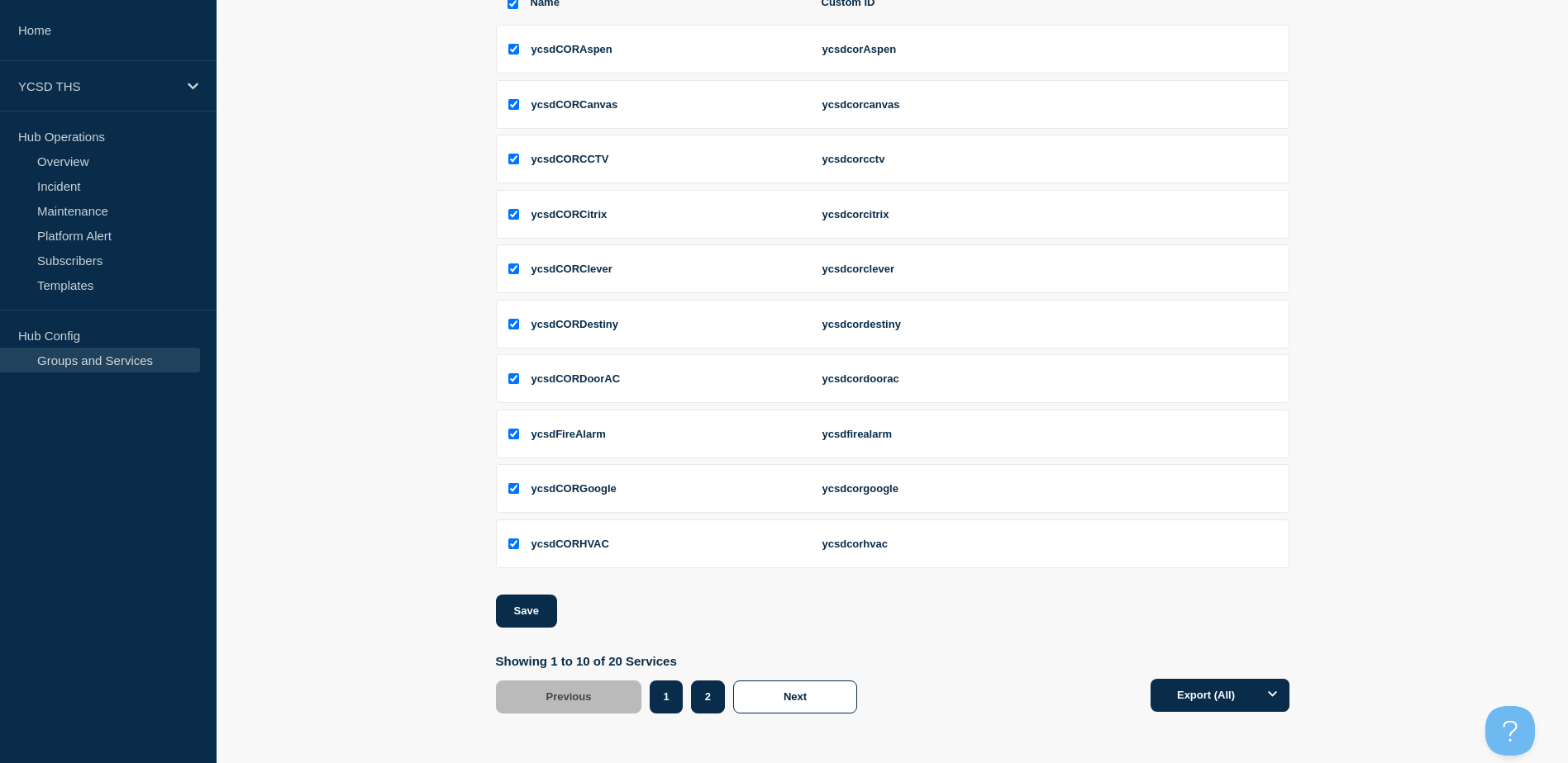
click at [712, 693] on button "2" at bounding box center [708, 697] width 34 height 33
checkbox input "false"
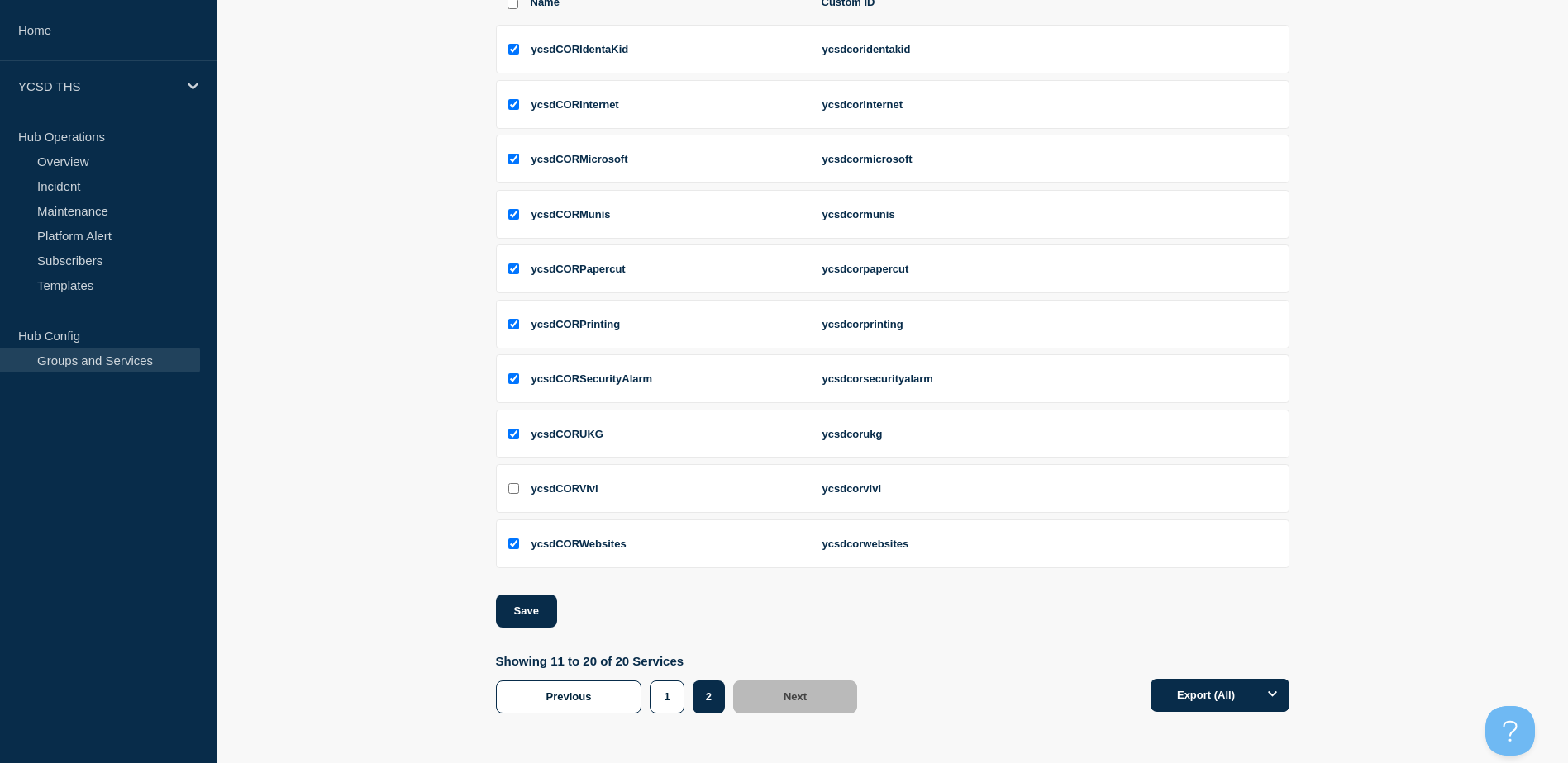
click at [514, 489] on input "ycsdCORVivi checkbox" at bounding box center [513, 488] width 10 height 10
checkbox input "true"
click at [533, 617] on button "Save" at bounding box center [526, 611] width 61 height 33
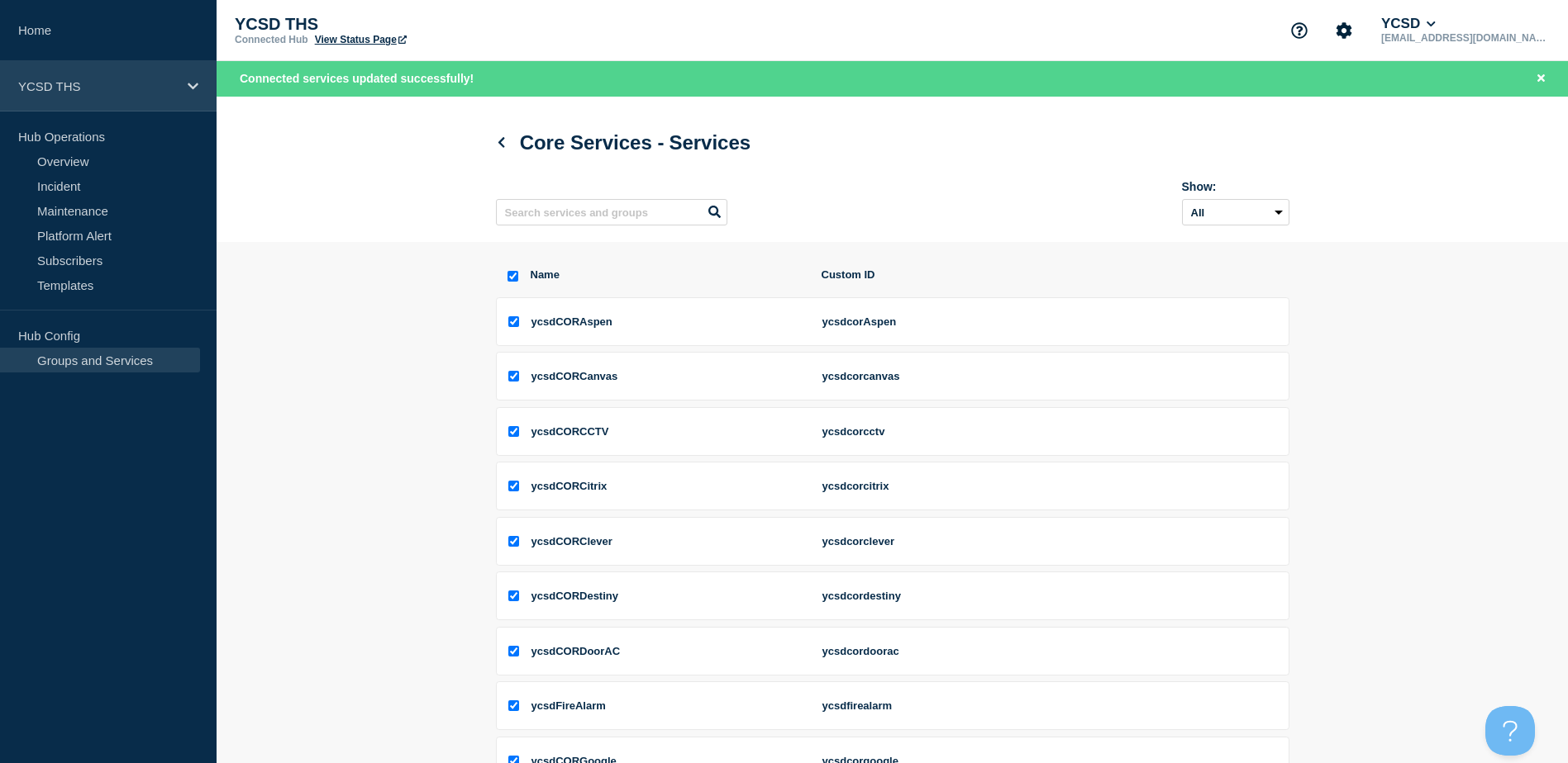
click at [198, 96] on div "YCSD THS" at bounding box center [108, 86] width 216 height 50
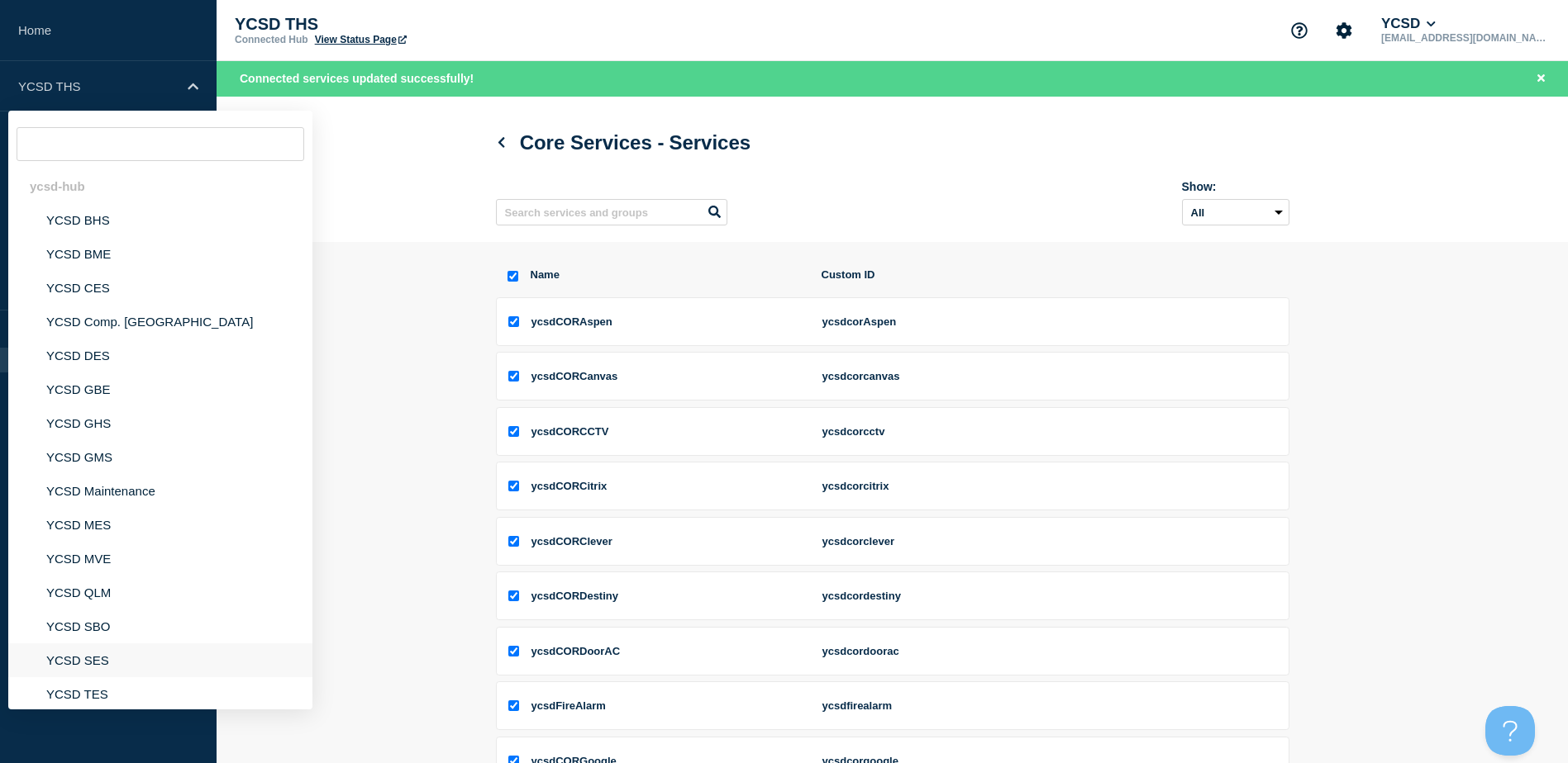
scroll to position [247, 0]
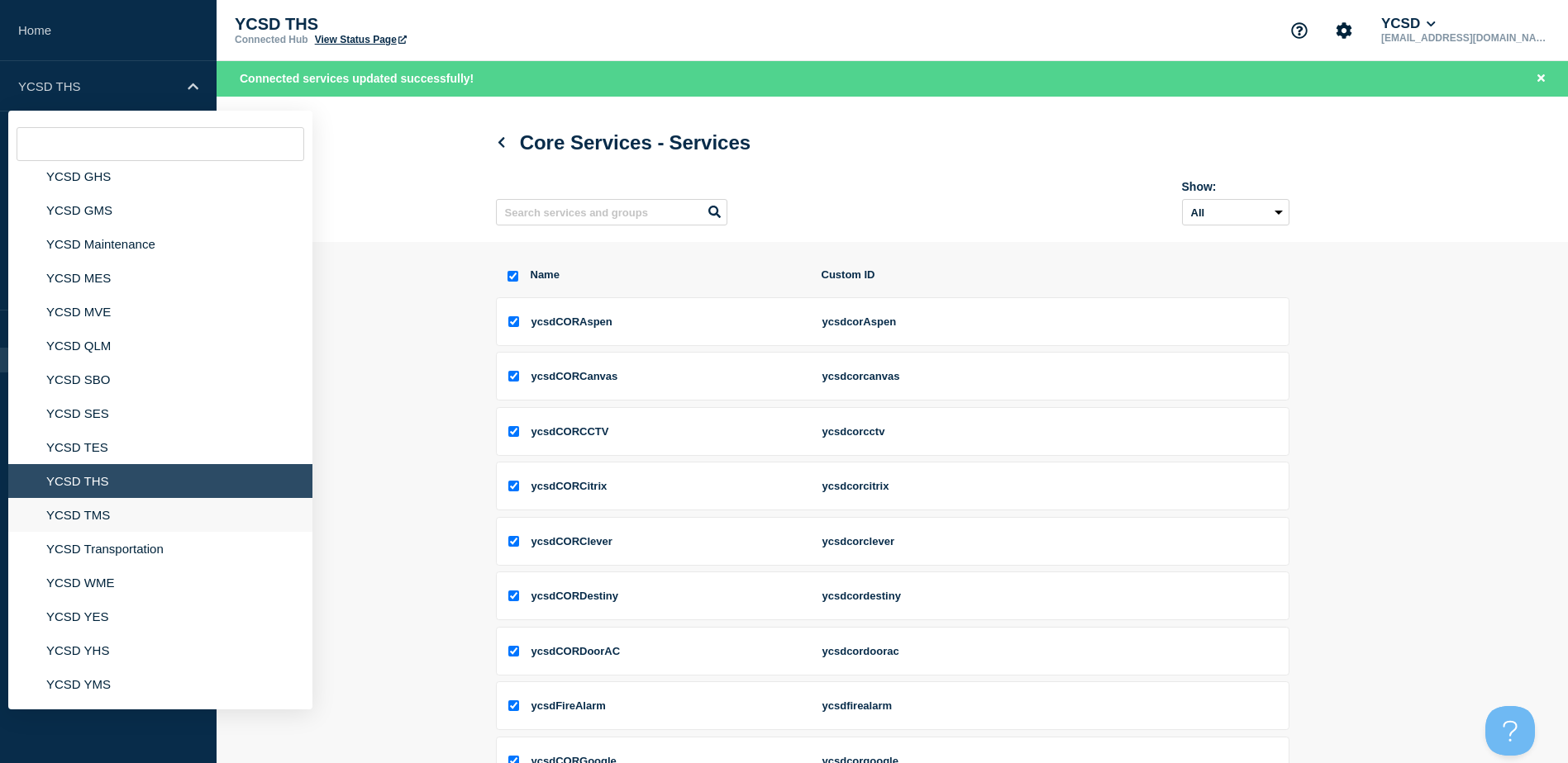
click at [90, 522] on li "YCSD TMS" at bounding box center [160, 515] width 304 height 34
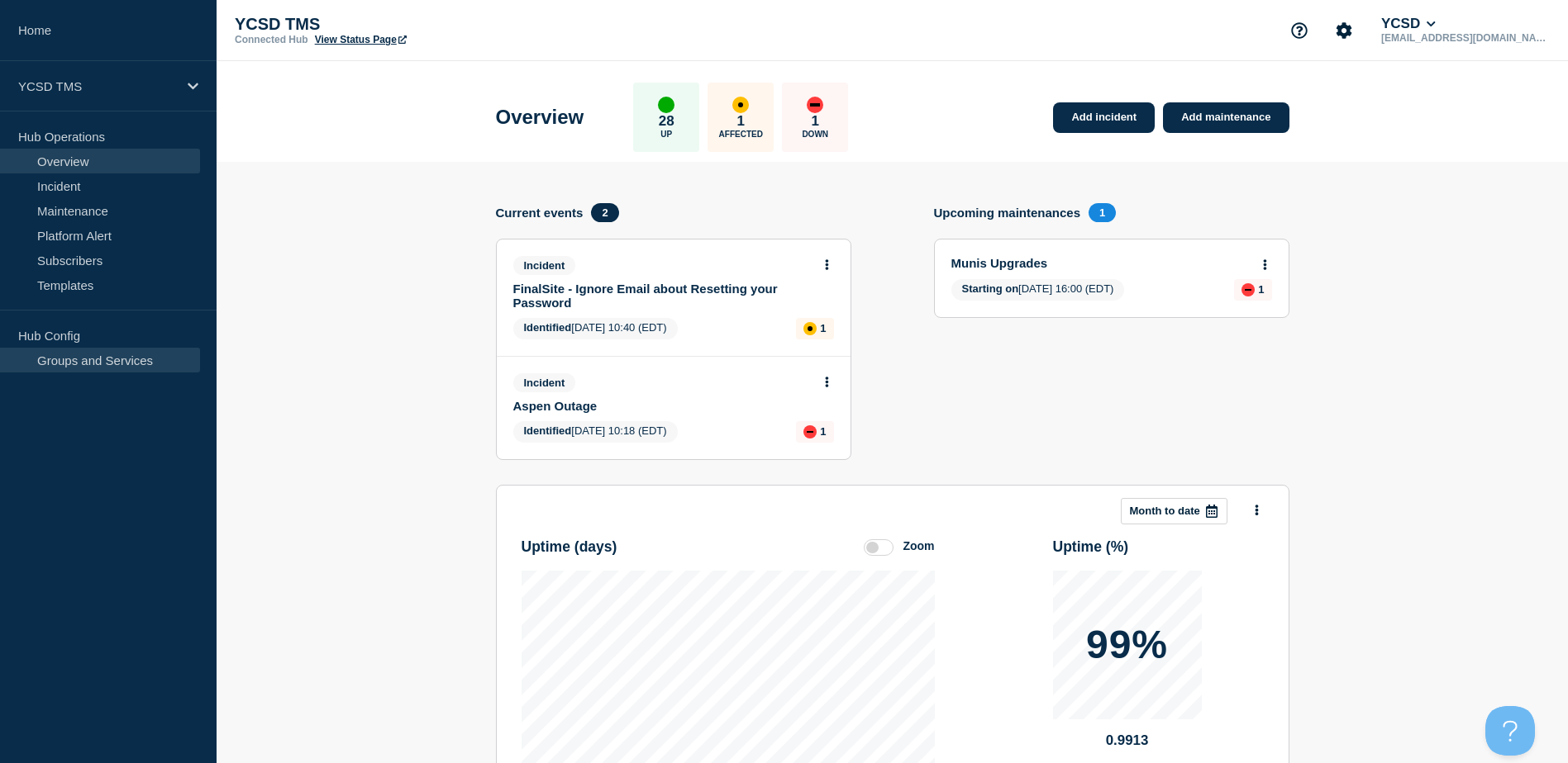
click at [63, 365] on link "Groups and Services" at bounding box center [100, 360] width 200 height 25
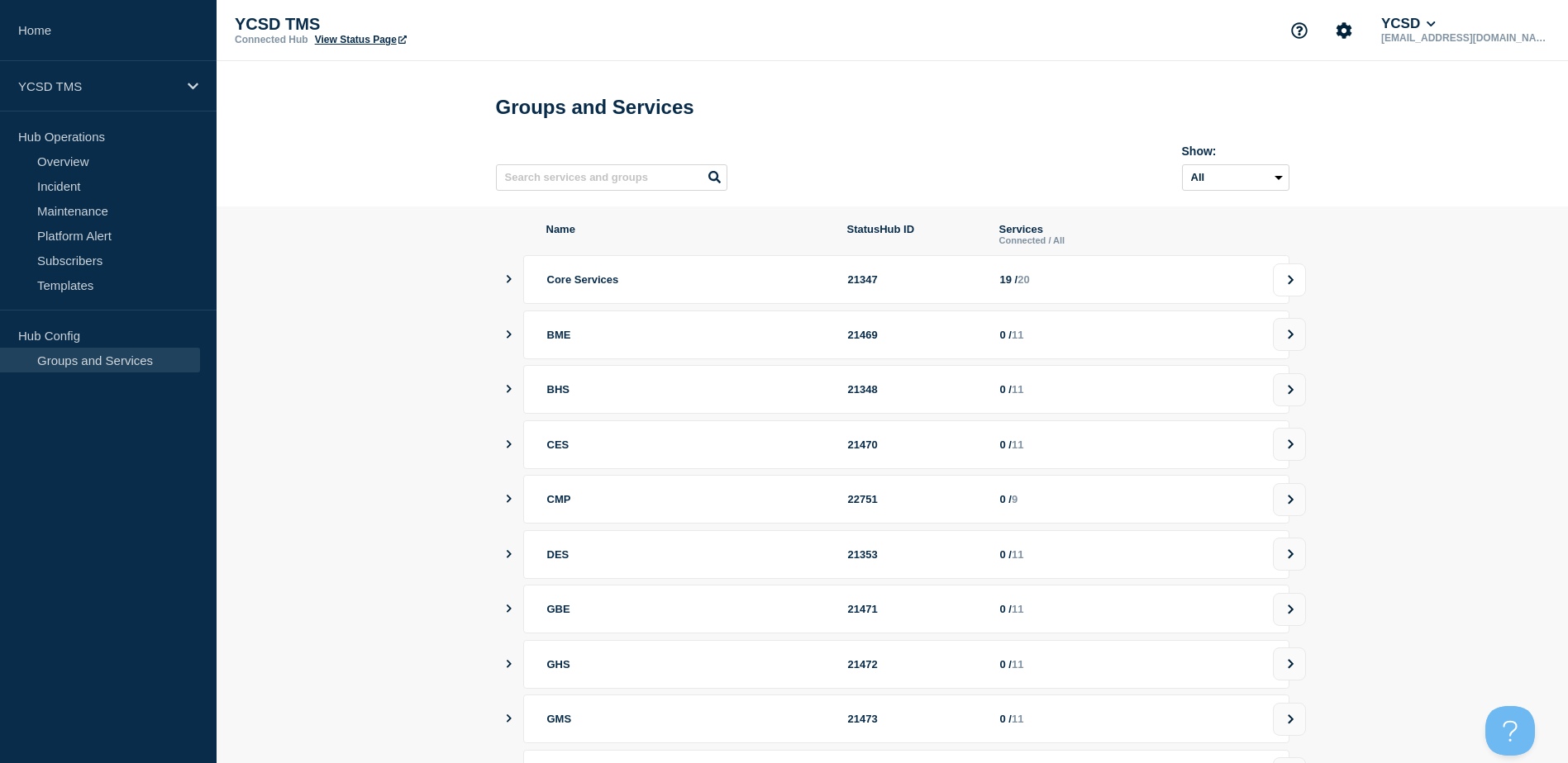
click at [1299, 290] on button at bounding box center [1289, 279] width 33 height 33
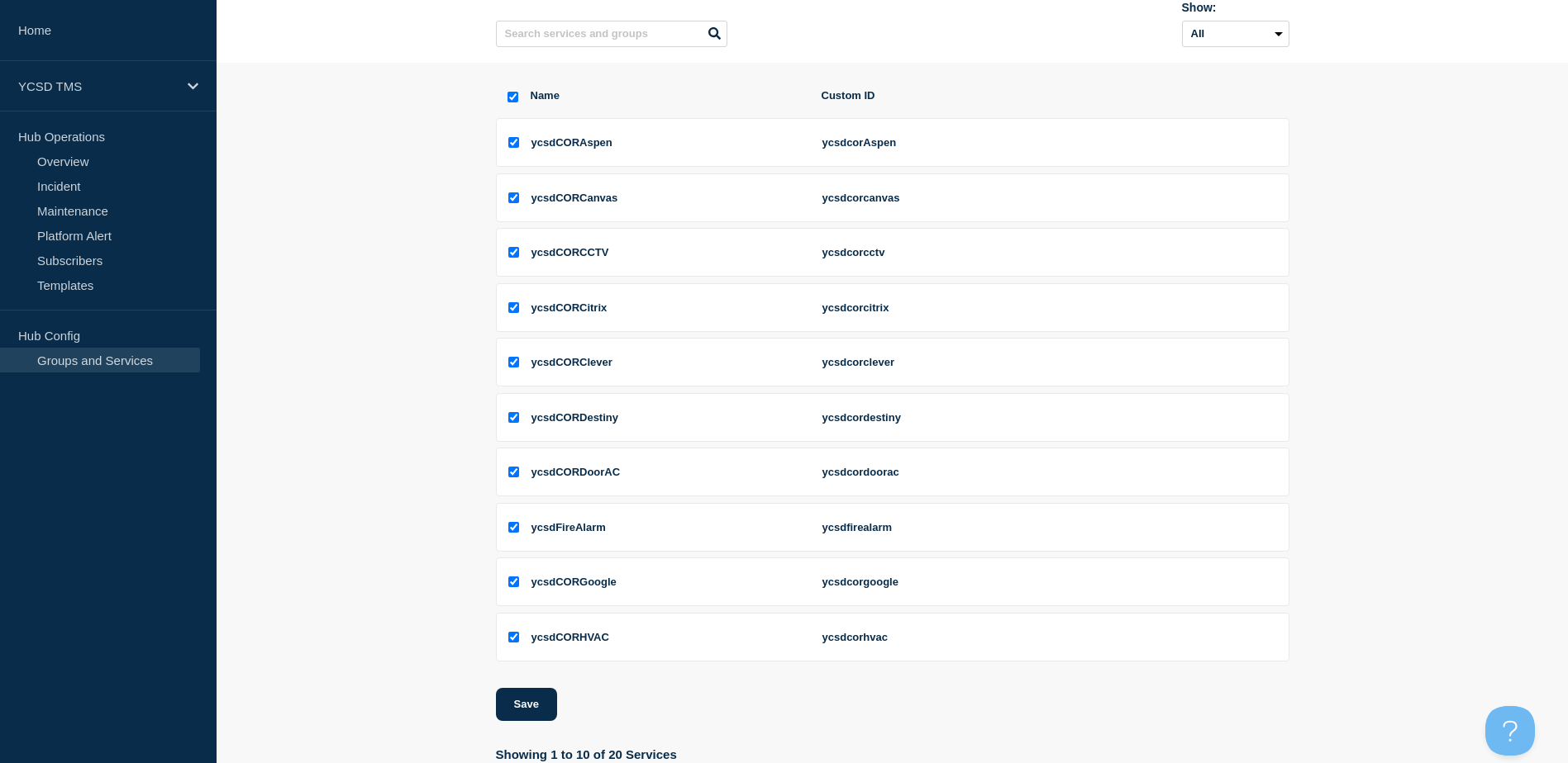
scroll to position [242, 0]
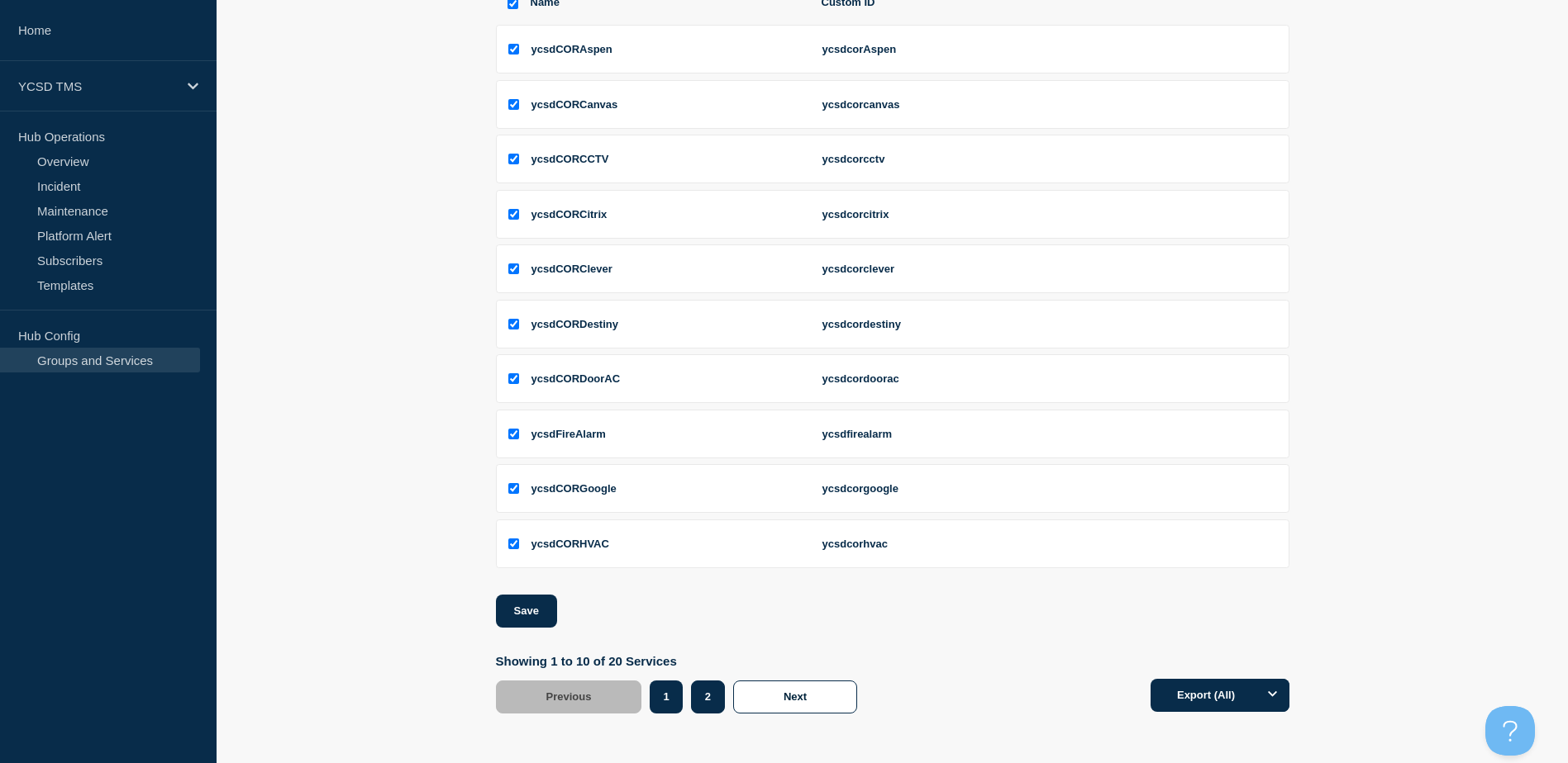
click at [706, 684] on button "2" at bounding box center [708, 697] width 34 height 33
checkbox input "false"
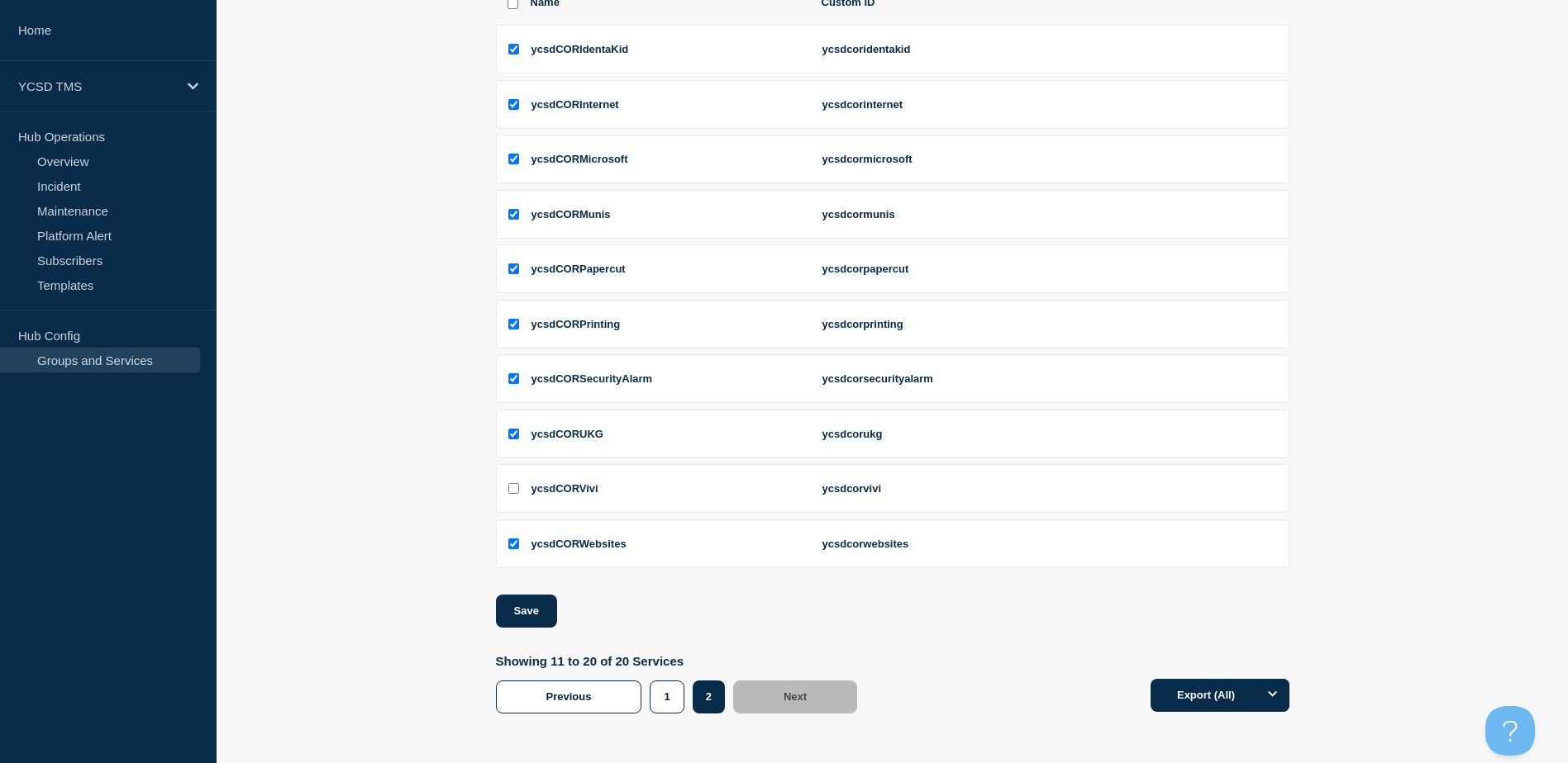
click at [514, 486] on input "ycsdCORVivi checkbox" at bounding box center [513, 488] width 10 height 10
checkbox input "true"
click at [540, 609] on button "Save" at bounding box center [526, 611] width 61 height 33
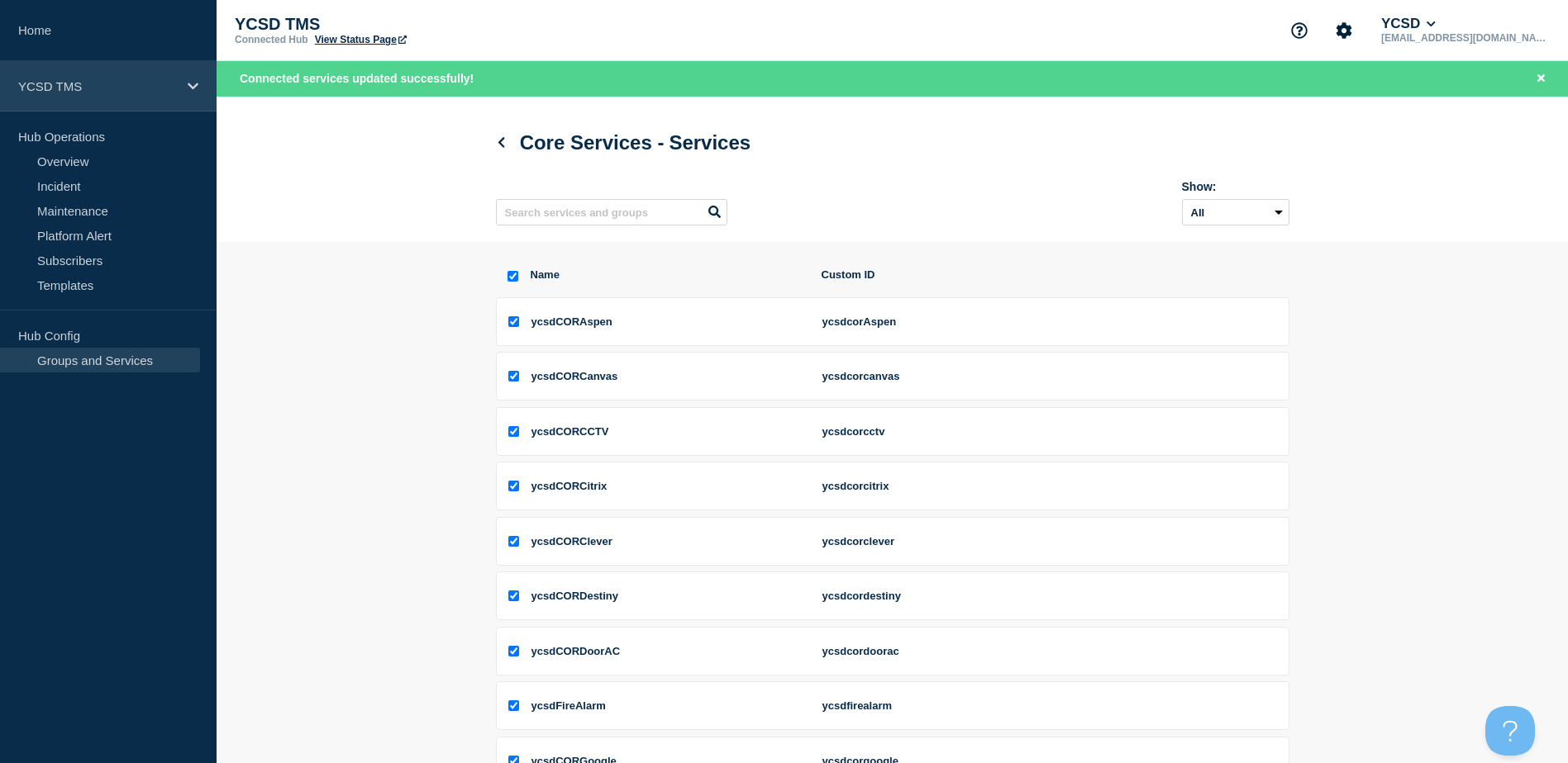
click at [195, 90] on icon at bounding box center [192, 86] width 10 height 12
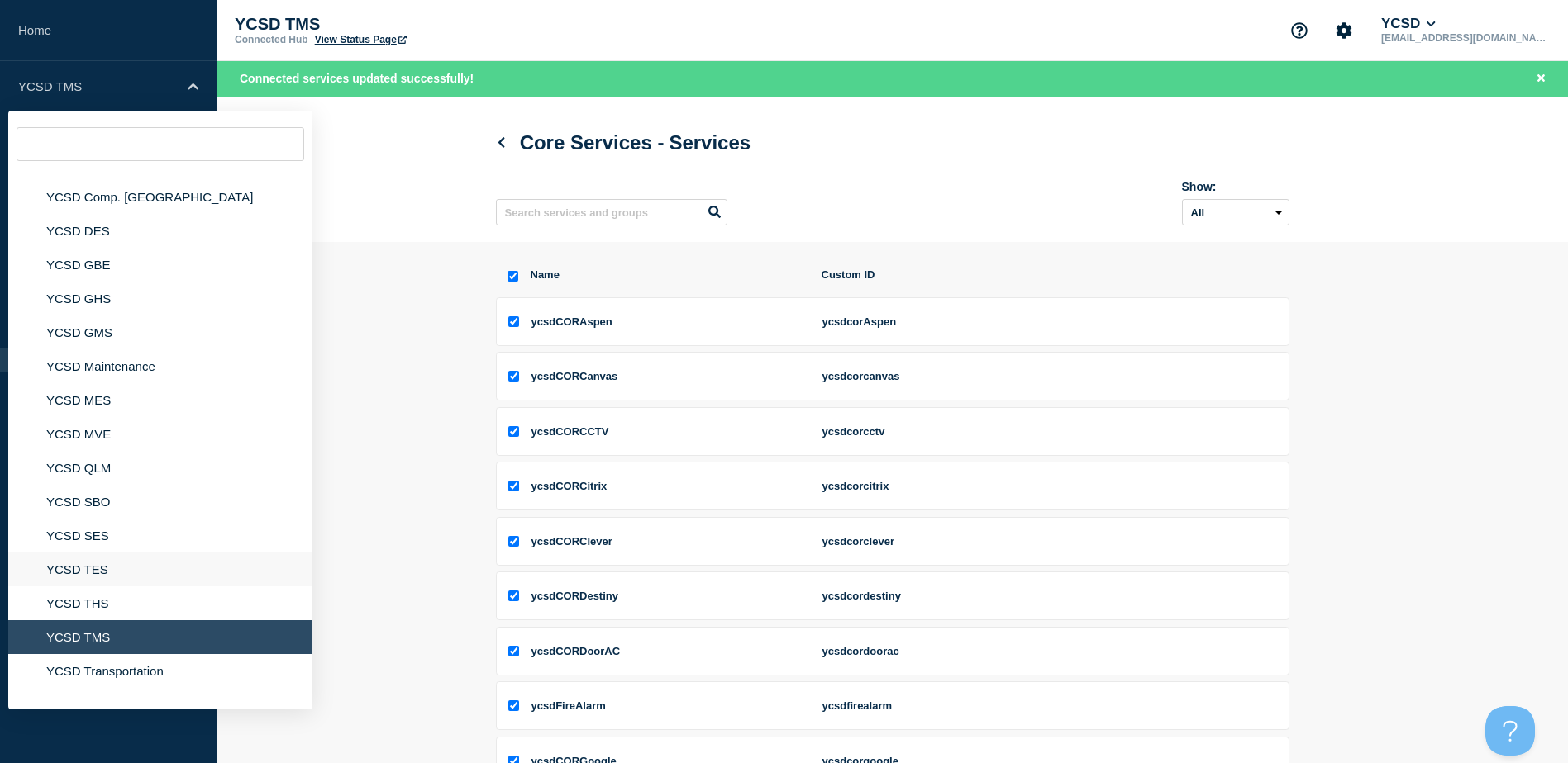
scroll to position [247, 0]
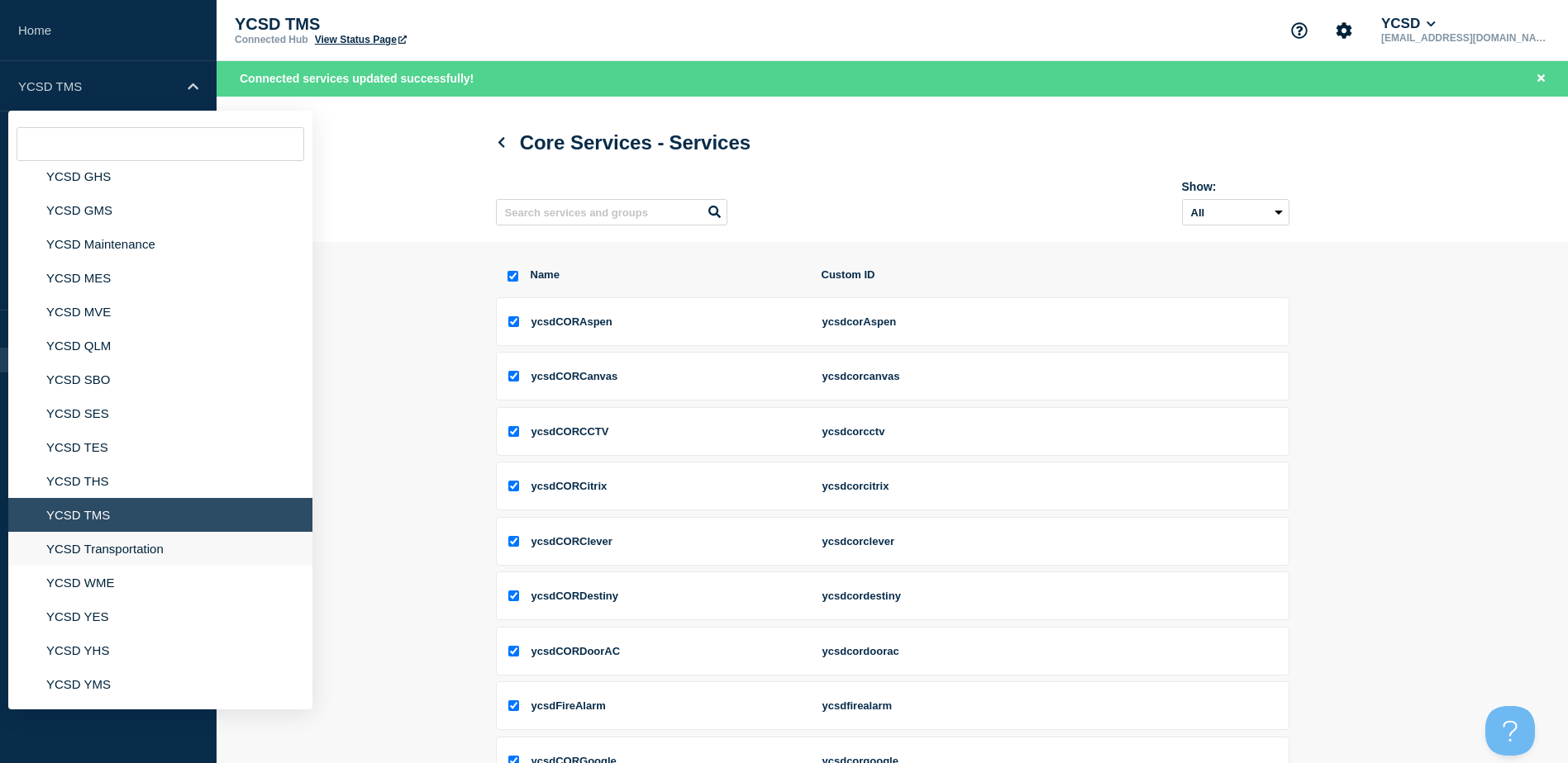
click at [92, 549] on li "YCSD Transportation" at bounding box center [160, 549] width 304 height 34
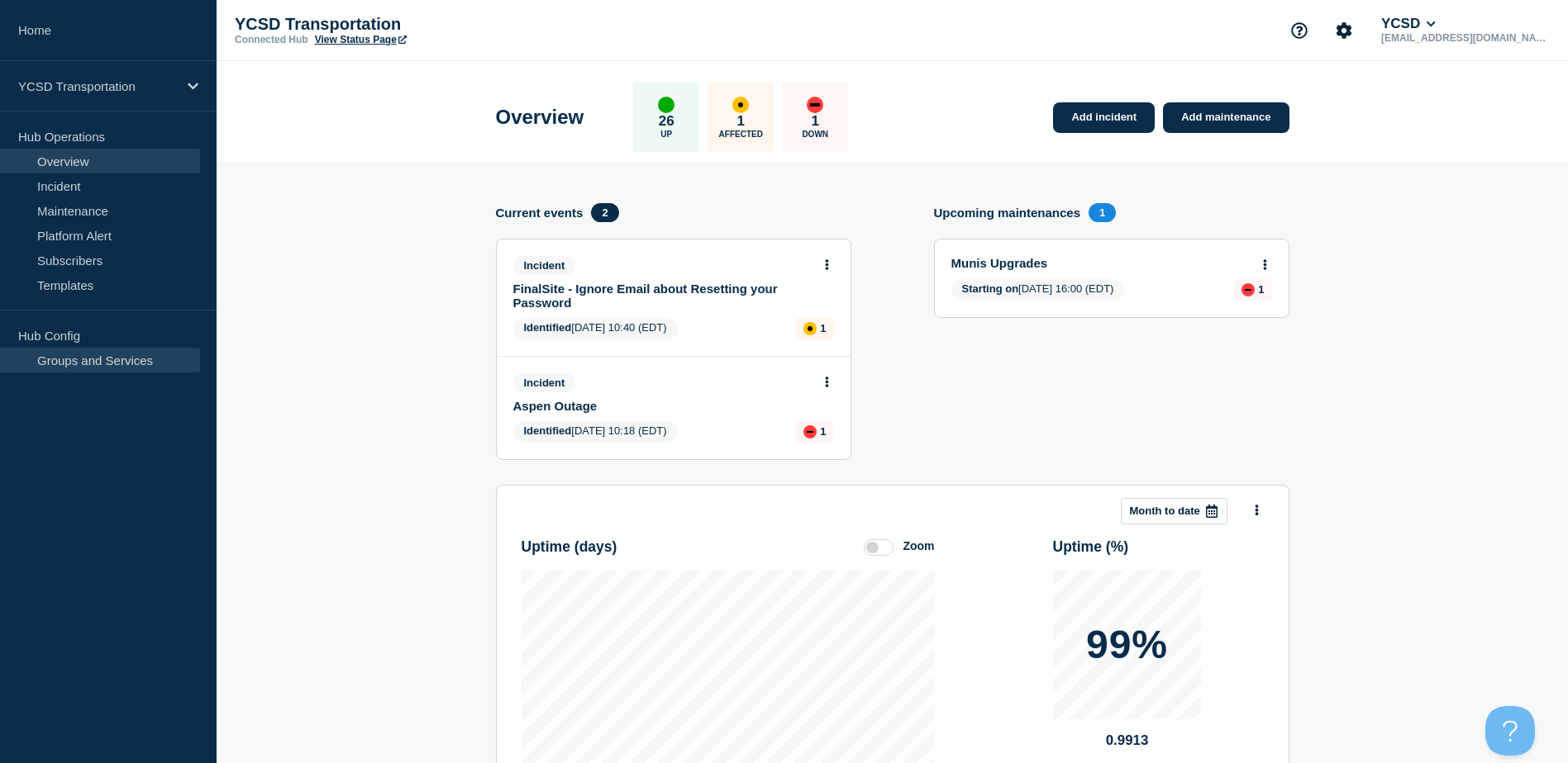
click at [131, 364] on link "Groups and Services" at bounding box center [100, 360] width 200 height 25
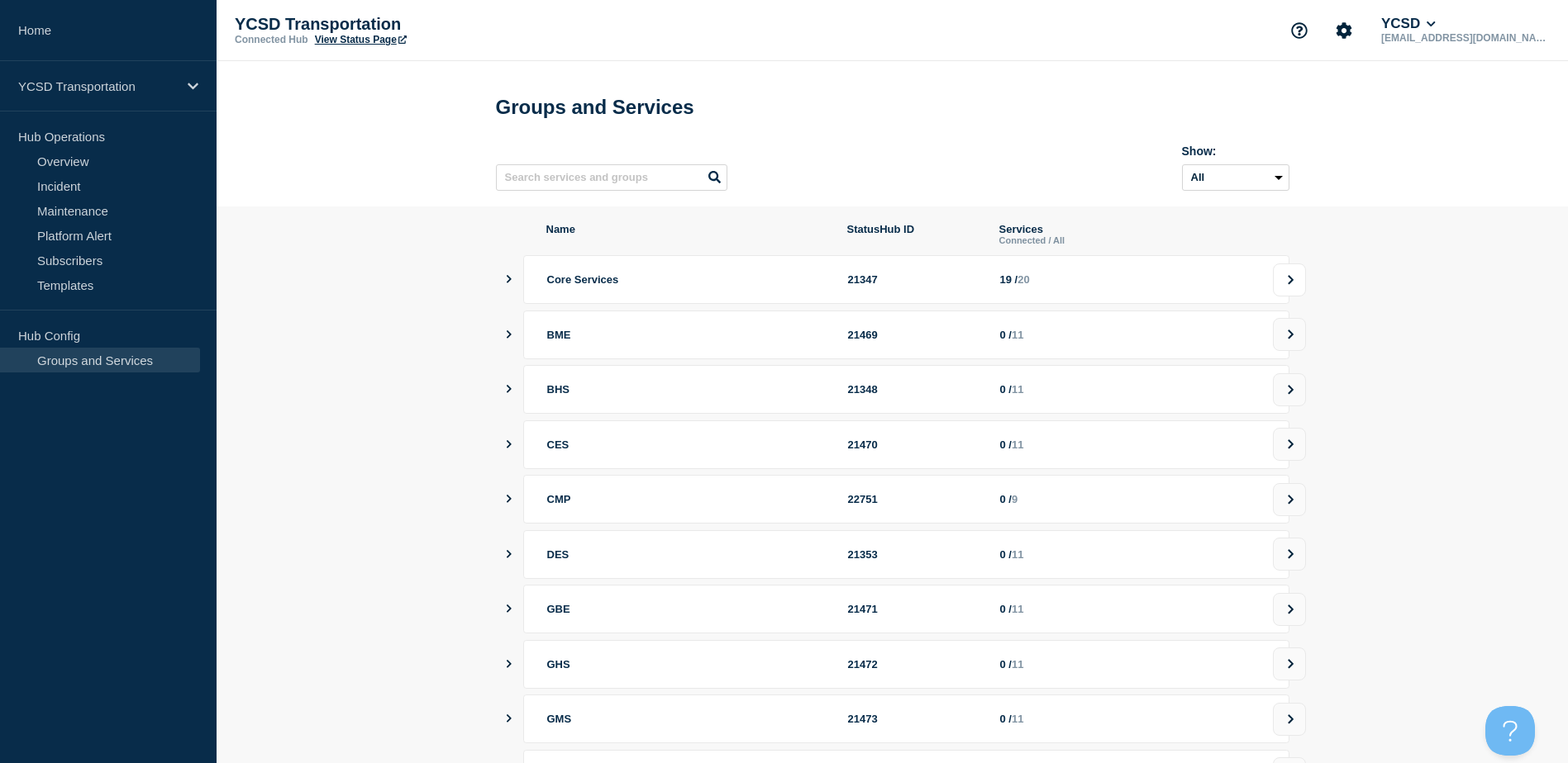
click at [1291, 283] on button at bounding box center [1289, 279] width 33 height 33
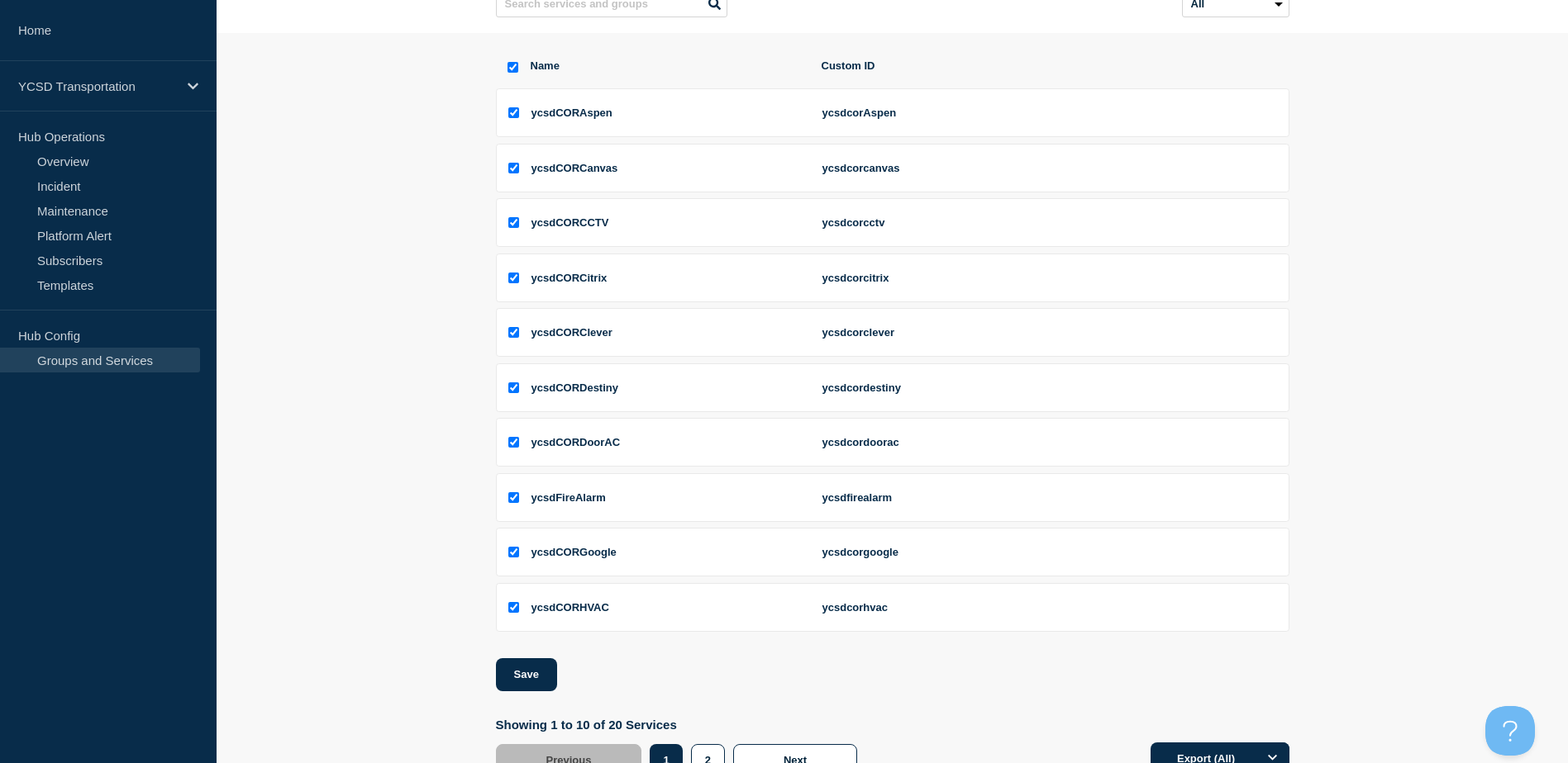
scroll to position [242, 0]
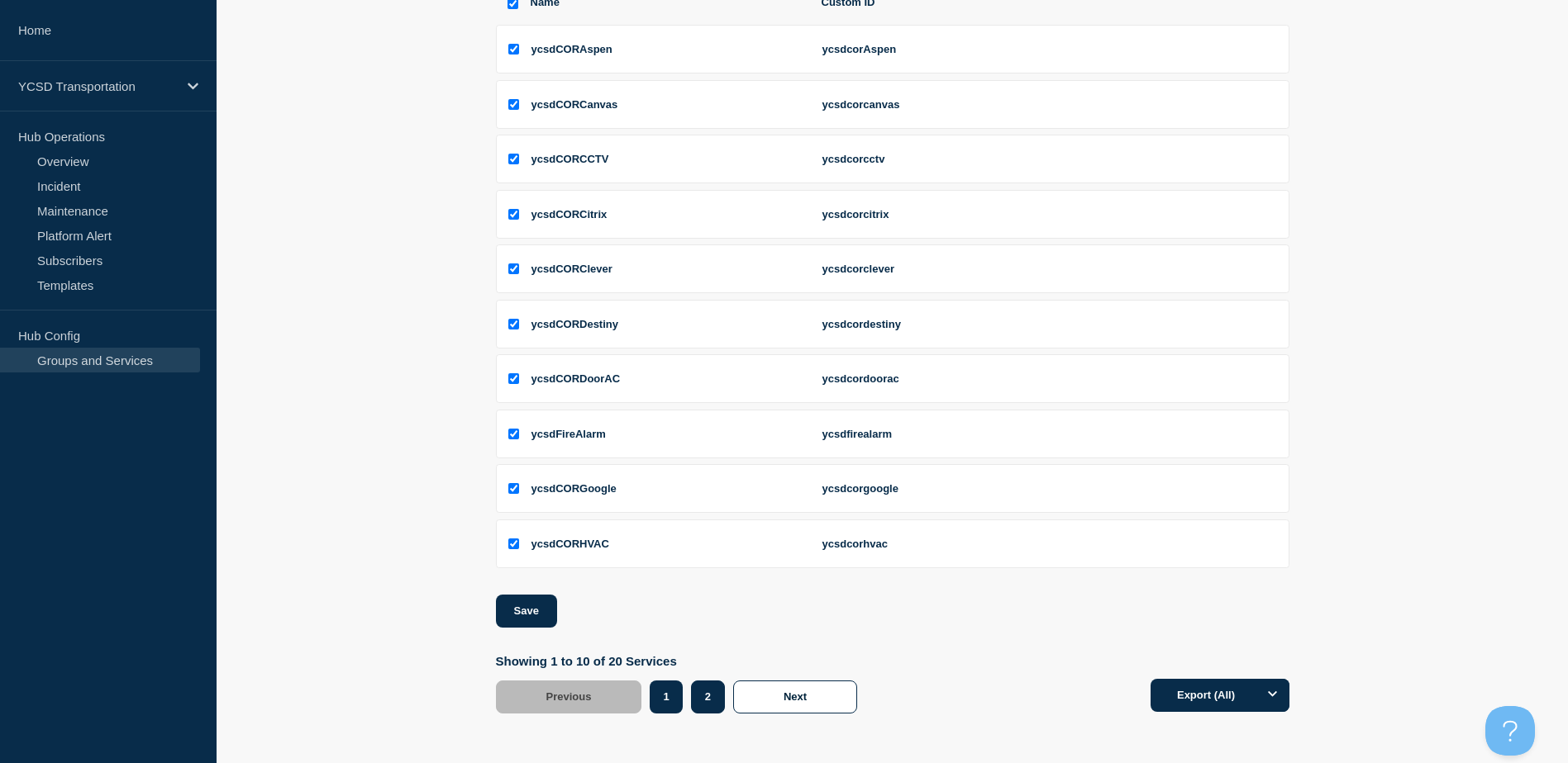
click at [694, 697] on button "2" at bounding box center [708, 697] width 34 height 33
checkbox input "false"
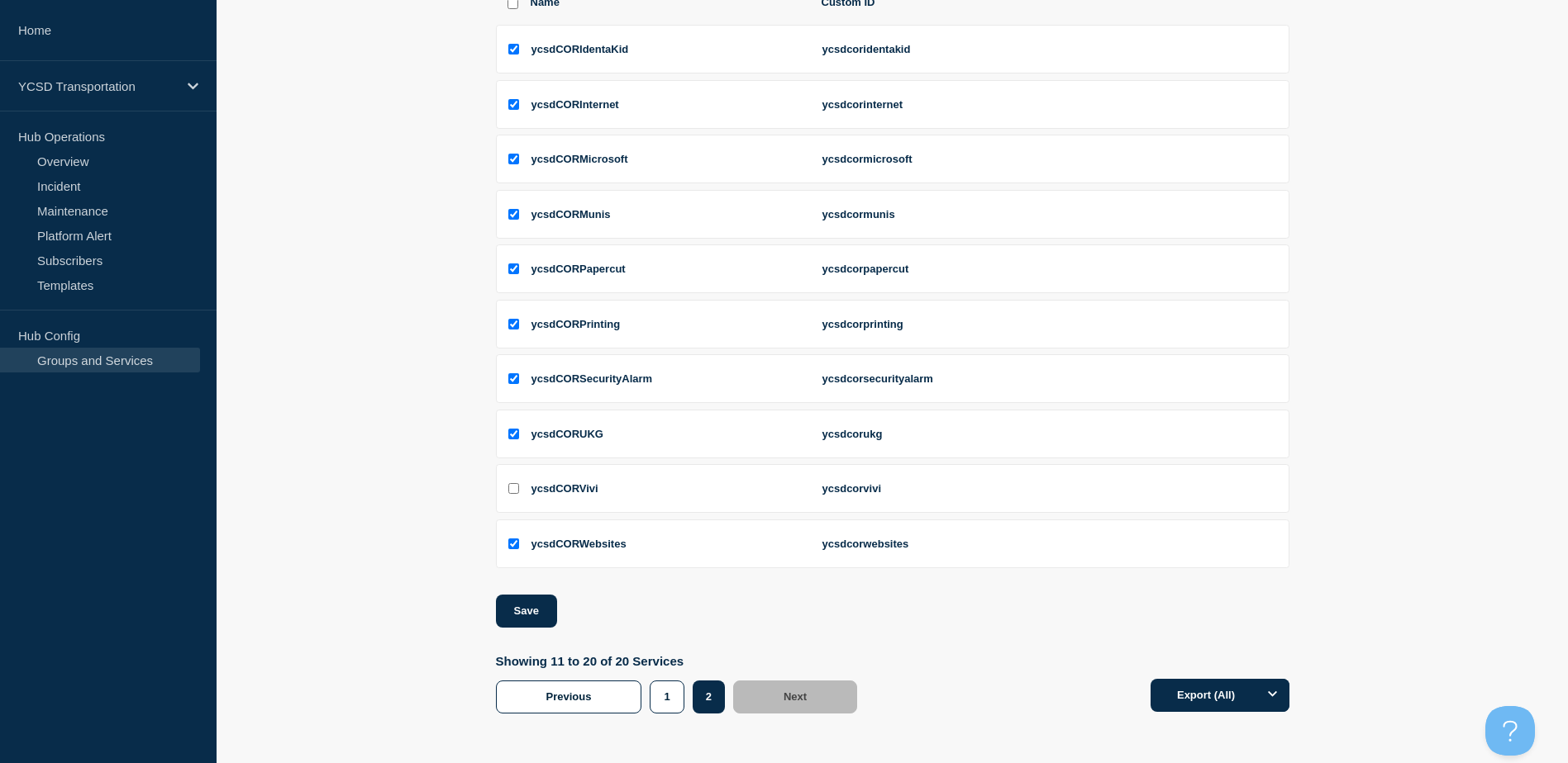
click at [512, 489] on input "ycsdCORVivi checkbox" at bounding box center [513, 488] width 10 height 10
checkbox input "true"
click at [544, 617] on button "Save" at bounding box center [526, 611] width 61 height 33
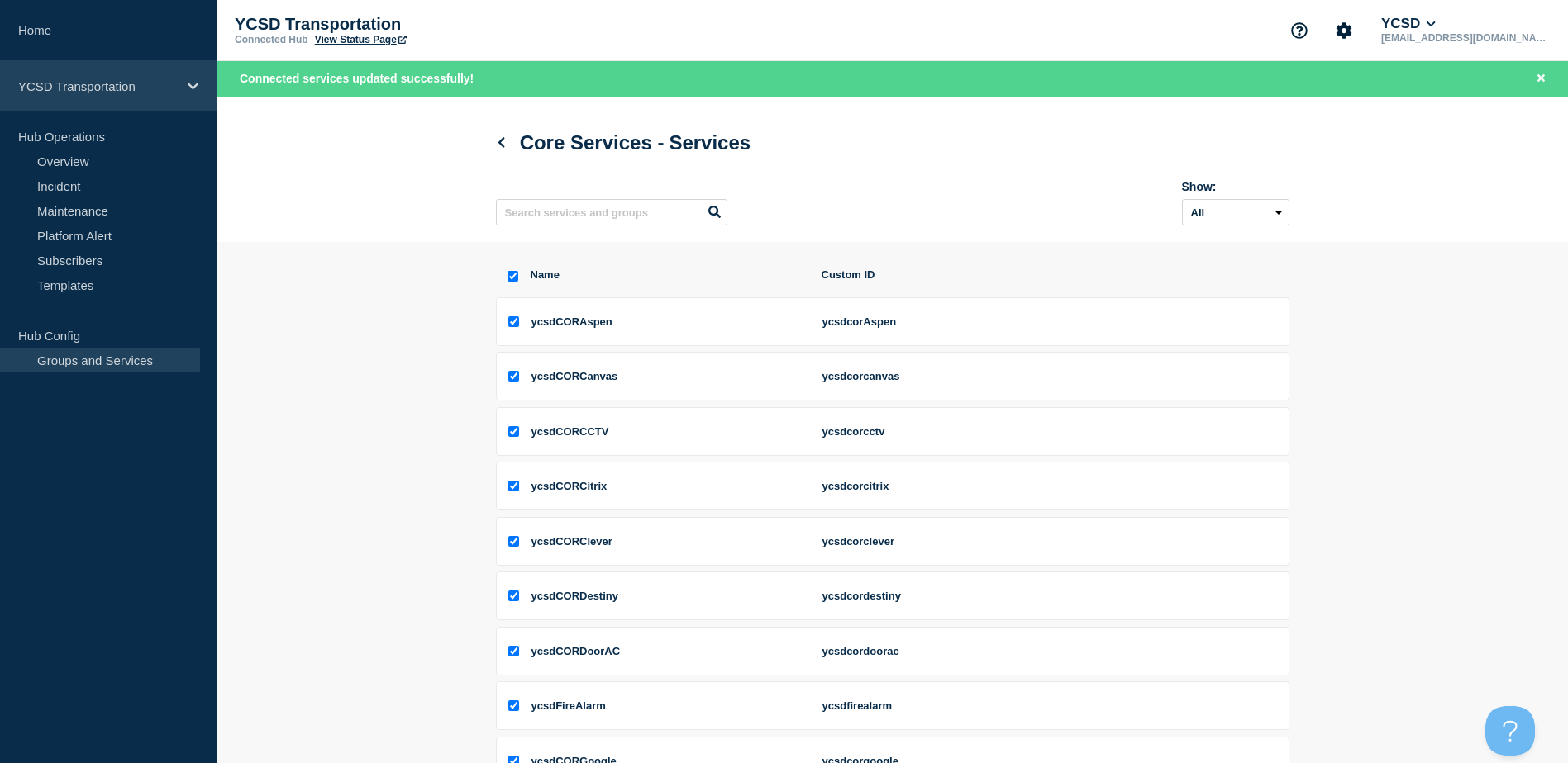
click at [195, 90] on icon at bounding box center [192, 86] width 10 height 12
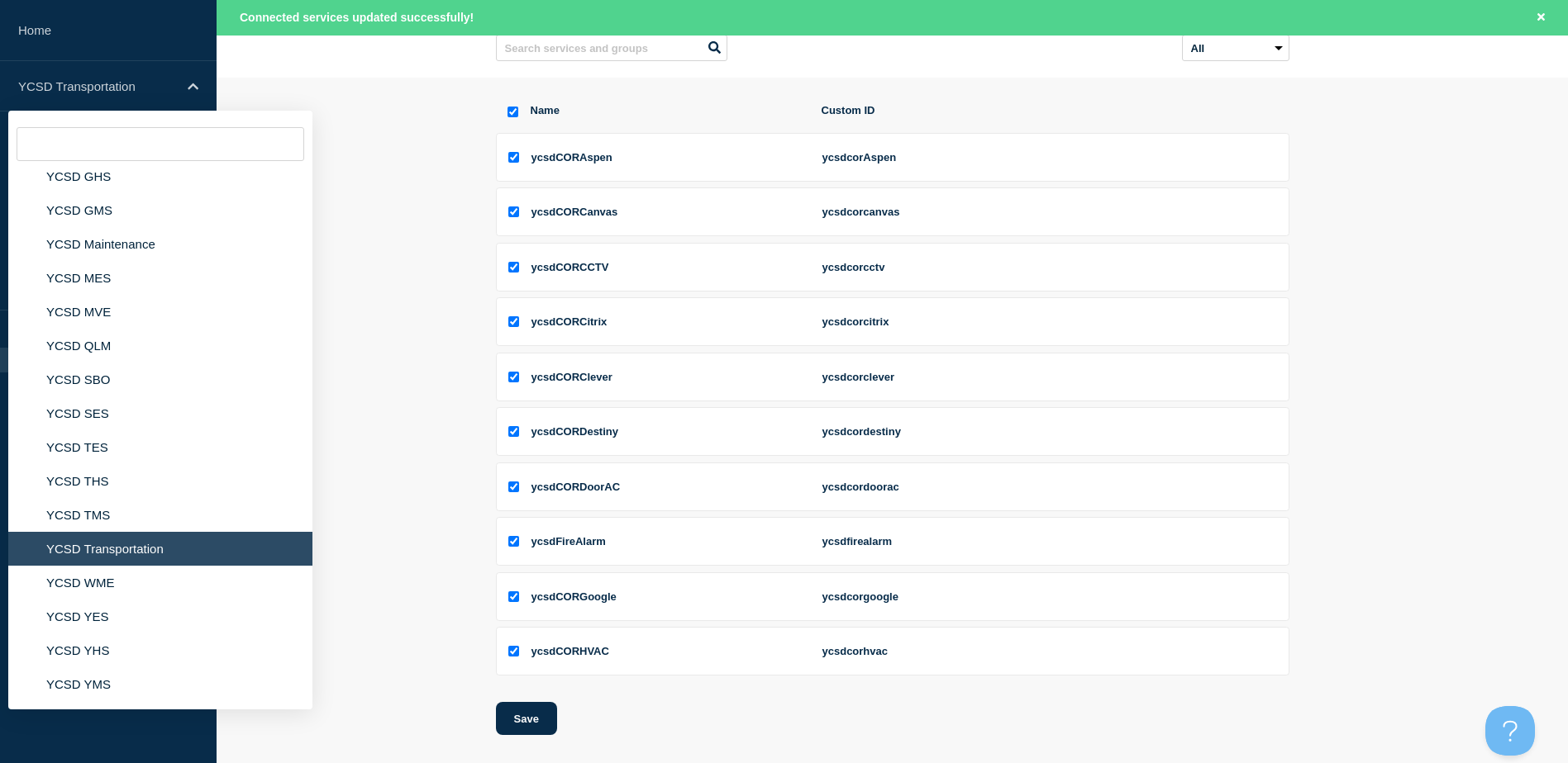
scroll to position [276, 0]
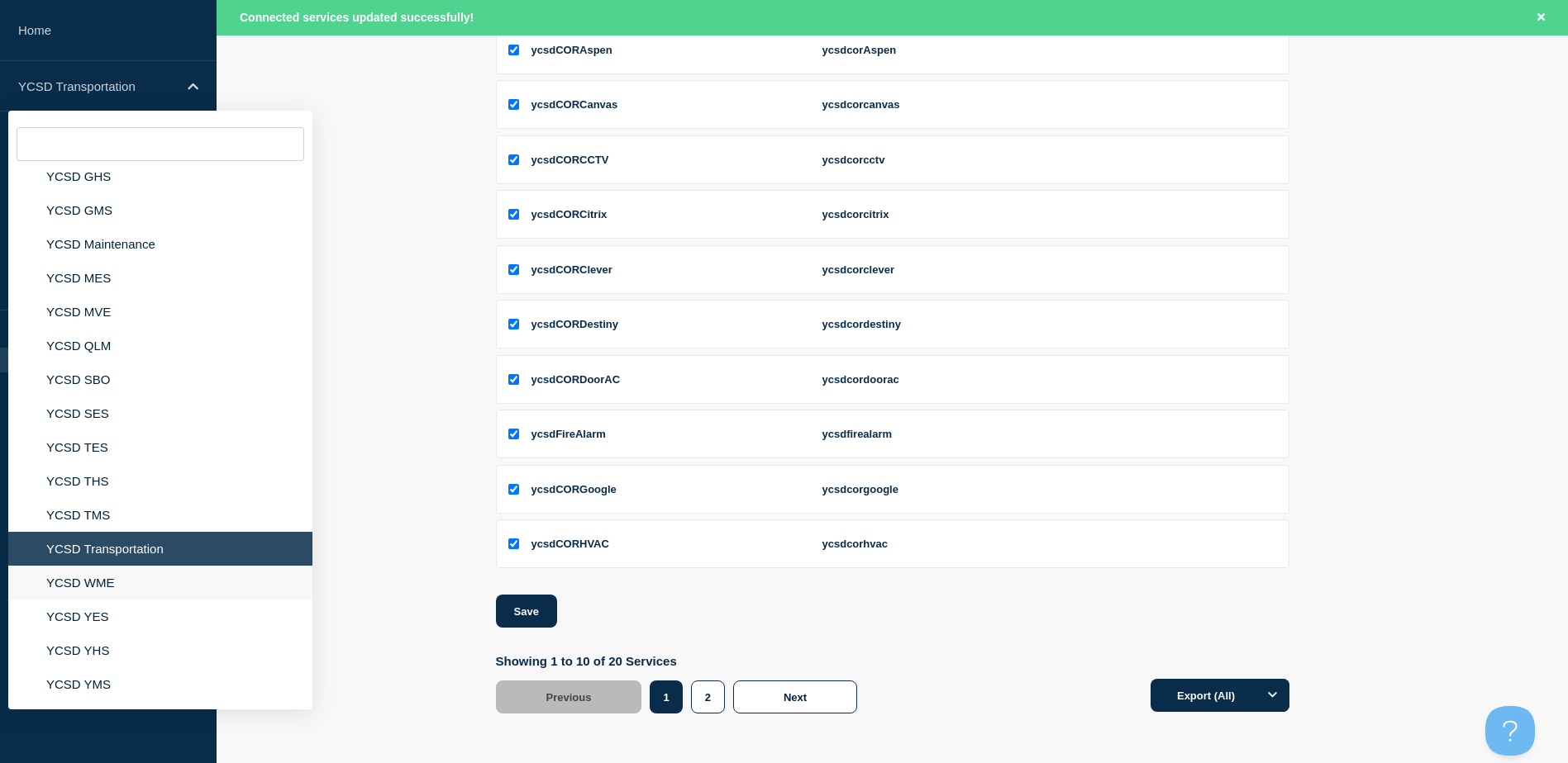
click at [84, 582] on li "YCSD WME" at bounding box center [160, 583] width 304 height 34
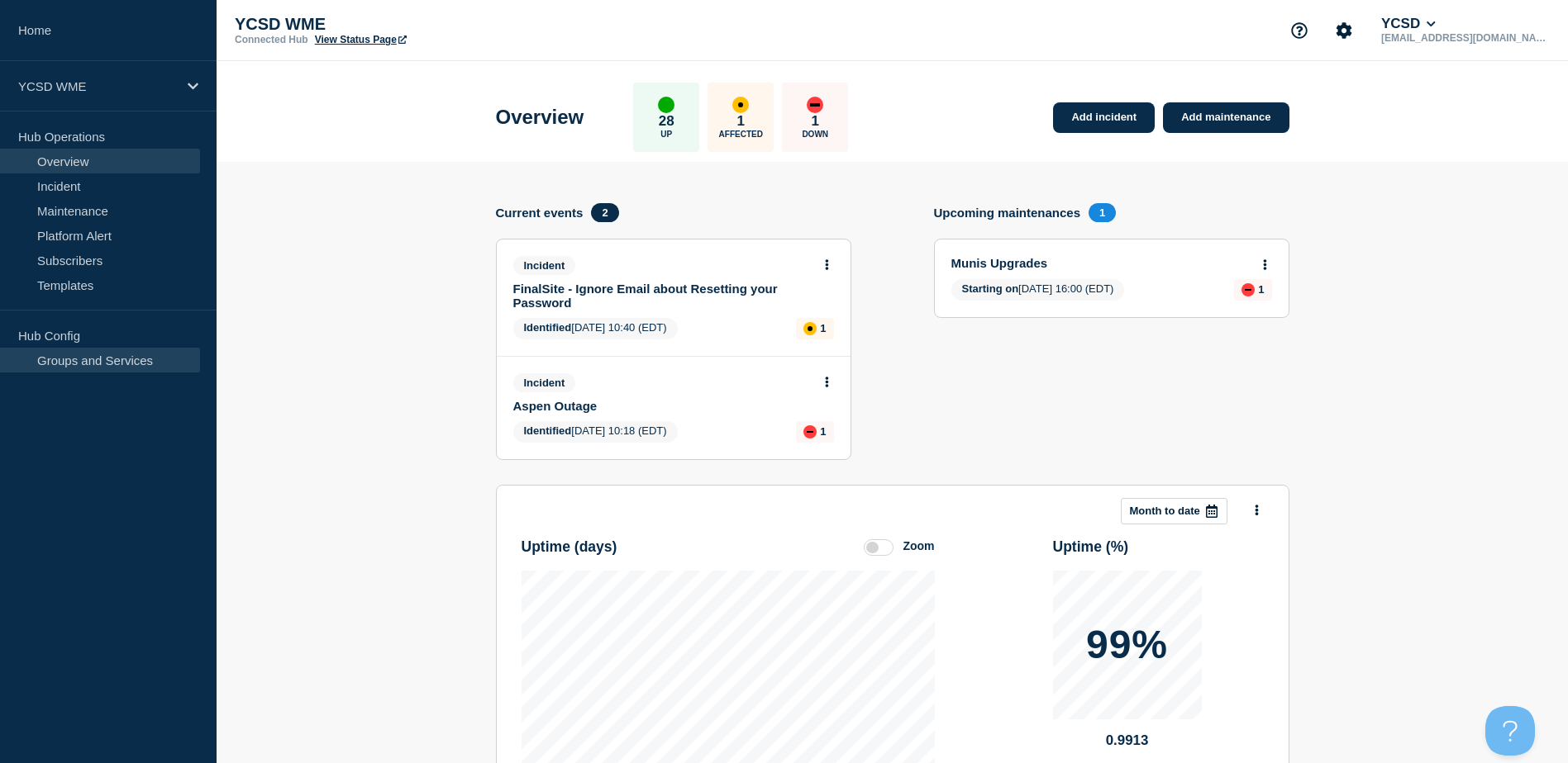
click at [102, 350] on link "Groups and Services" at bounding box center [100, 360] width 200 height 25
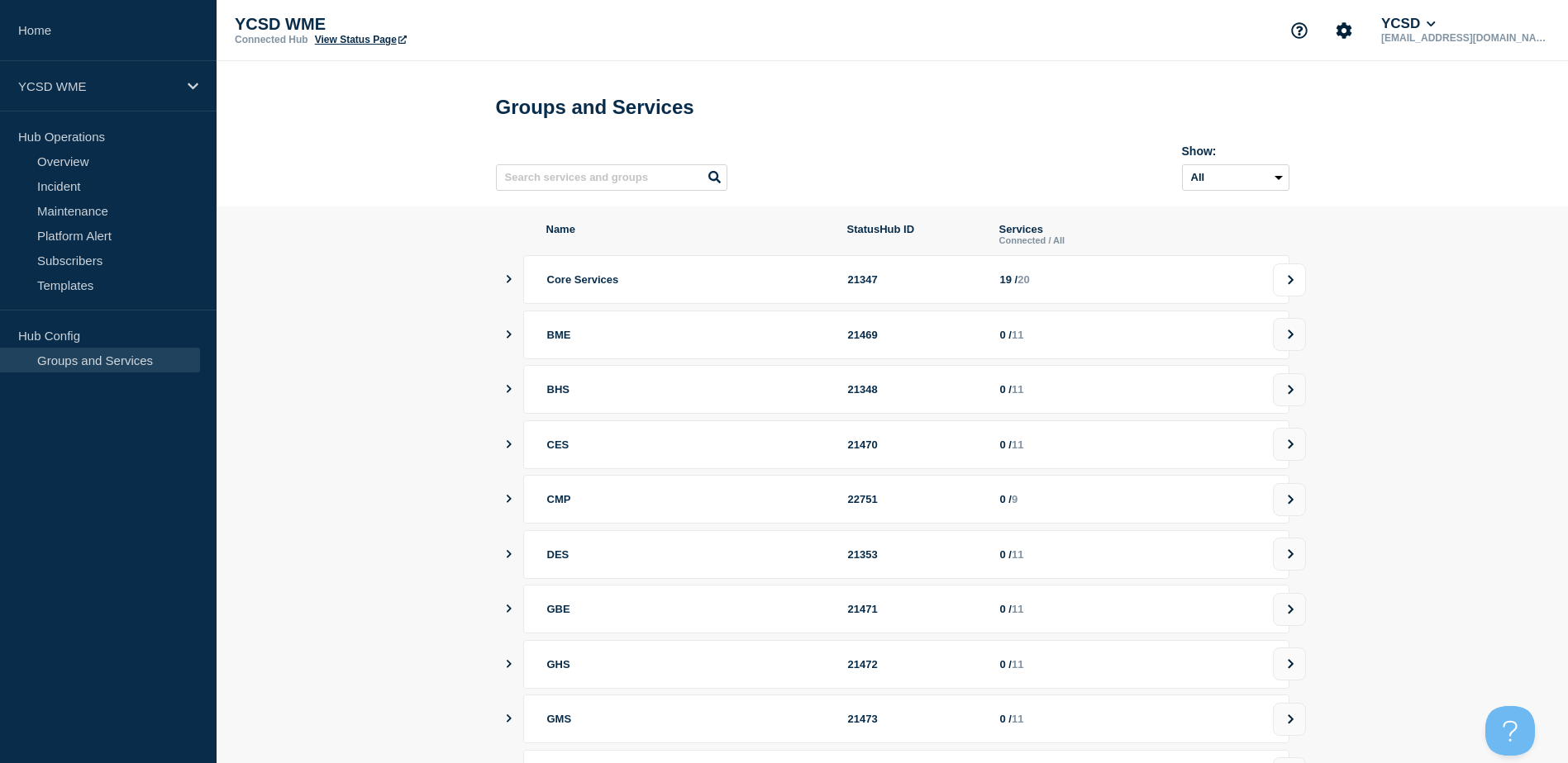
click at [1292, 285] on icon at bounding box center [1290, 280] width 10 height 10
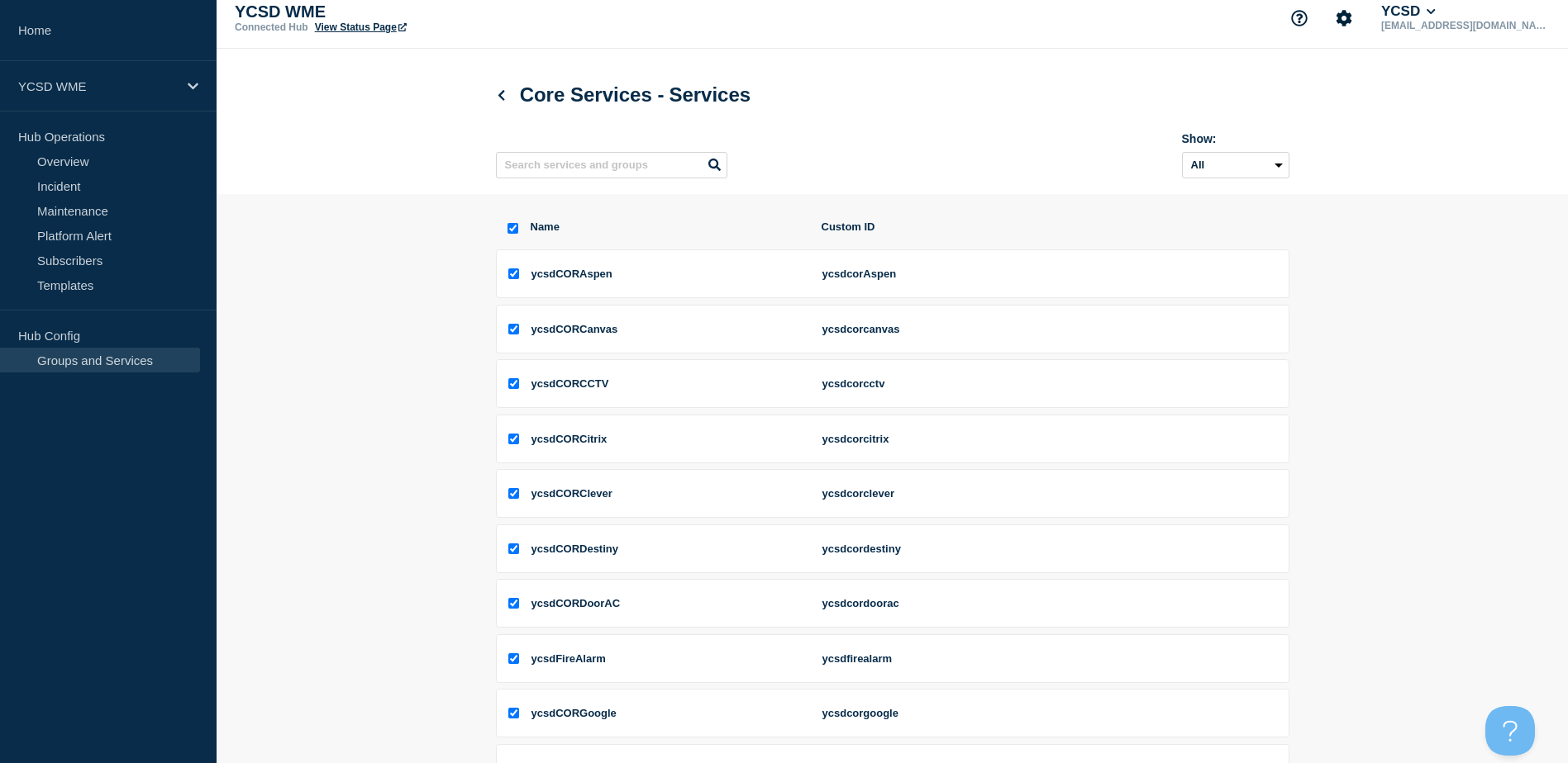
scroll to position [242, 0]
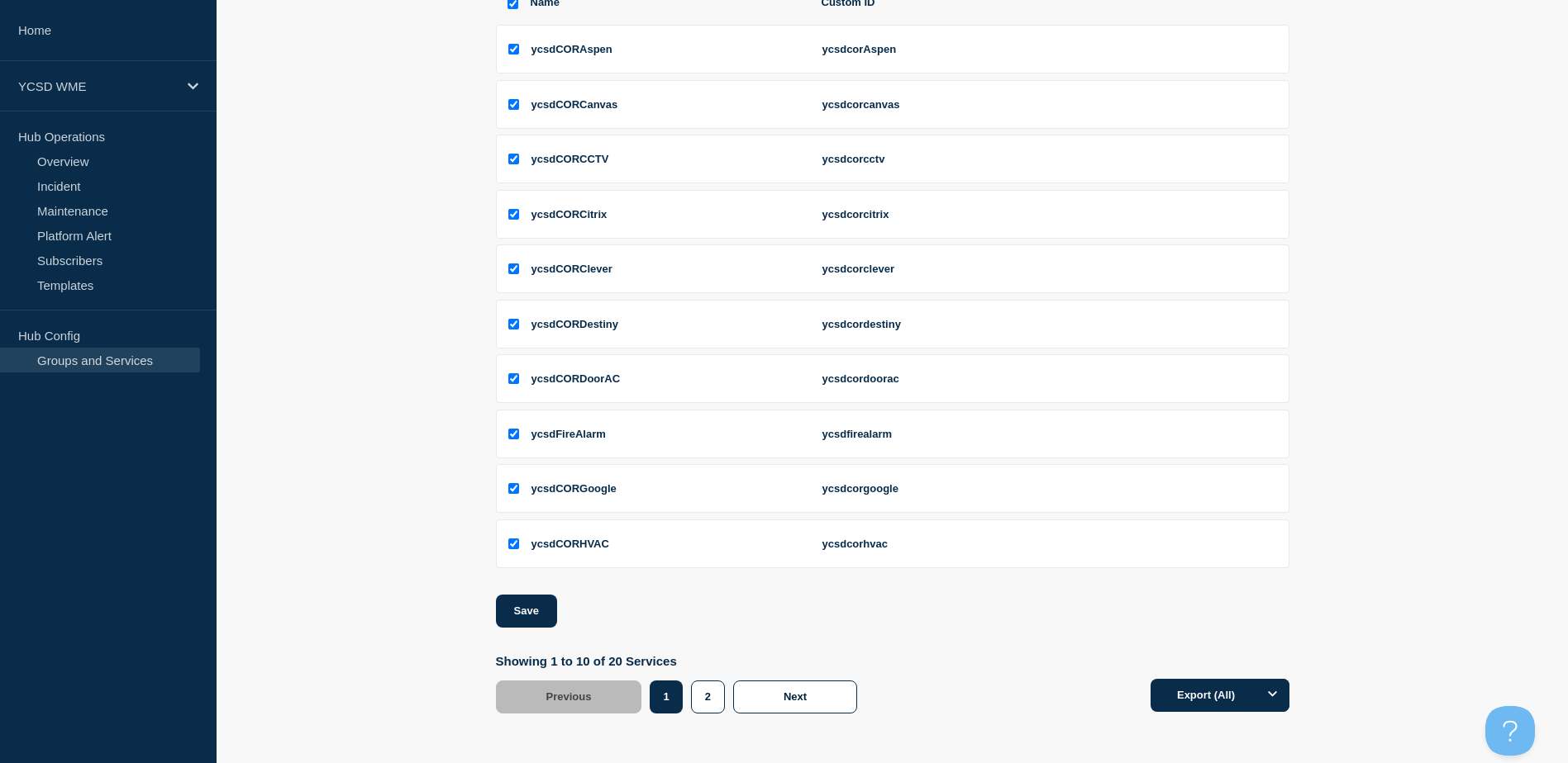
click at [726, 703] on div "2" at bounding box center [711, 697] width 42 height 33
click at [717, 702] on button "2" at bounding box center [708, 697] width 34 height 33
checkbox input "false"
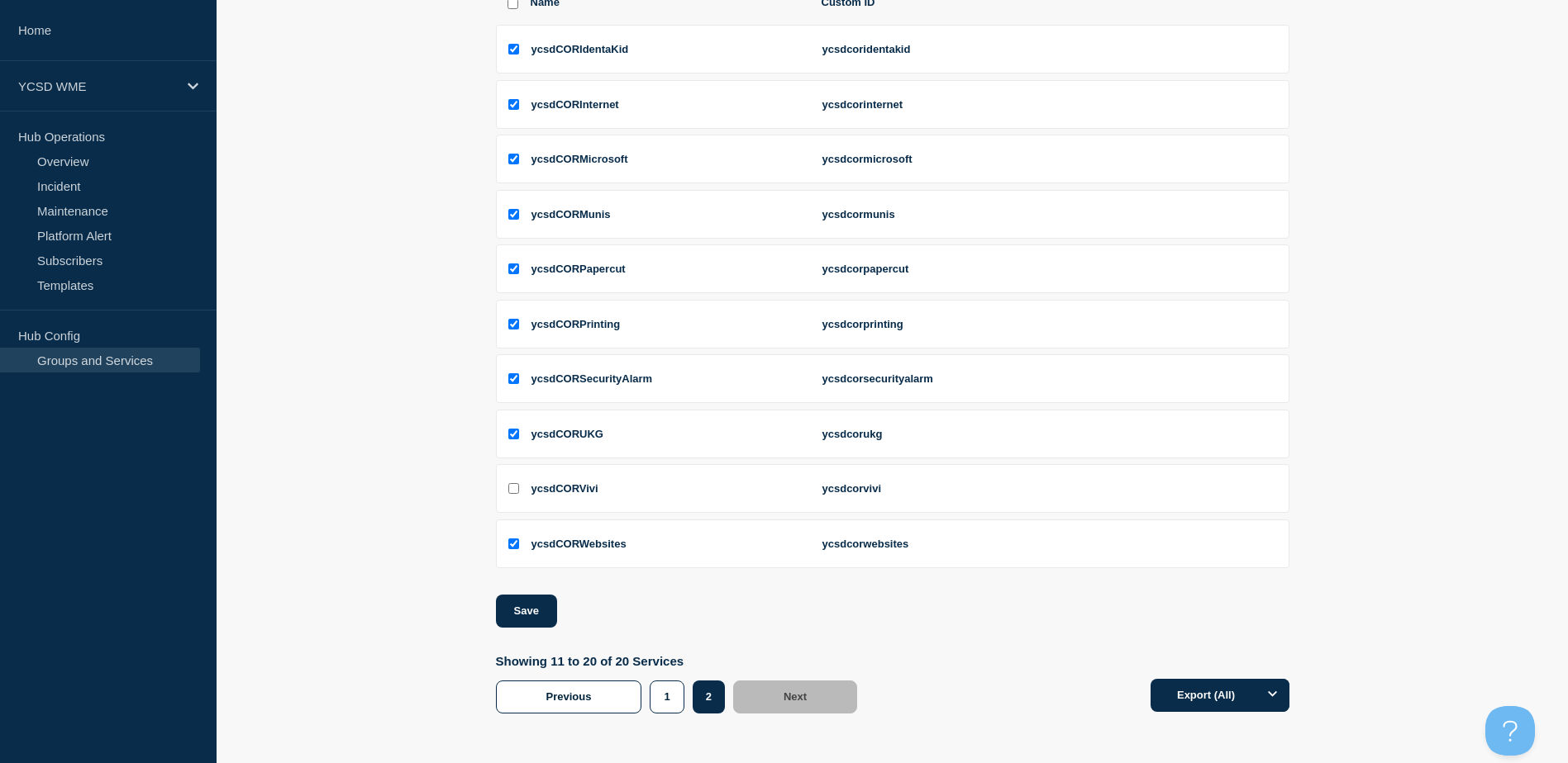
click at [514, 492] on input "ycsdCORVivi checkbox" at bounding box center [513, 488] width 10 height 10
checkbox input "true"
click at [533, 603] on button "Save" at bounding box center [526, 611] width 61 height 33
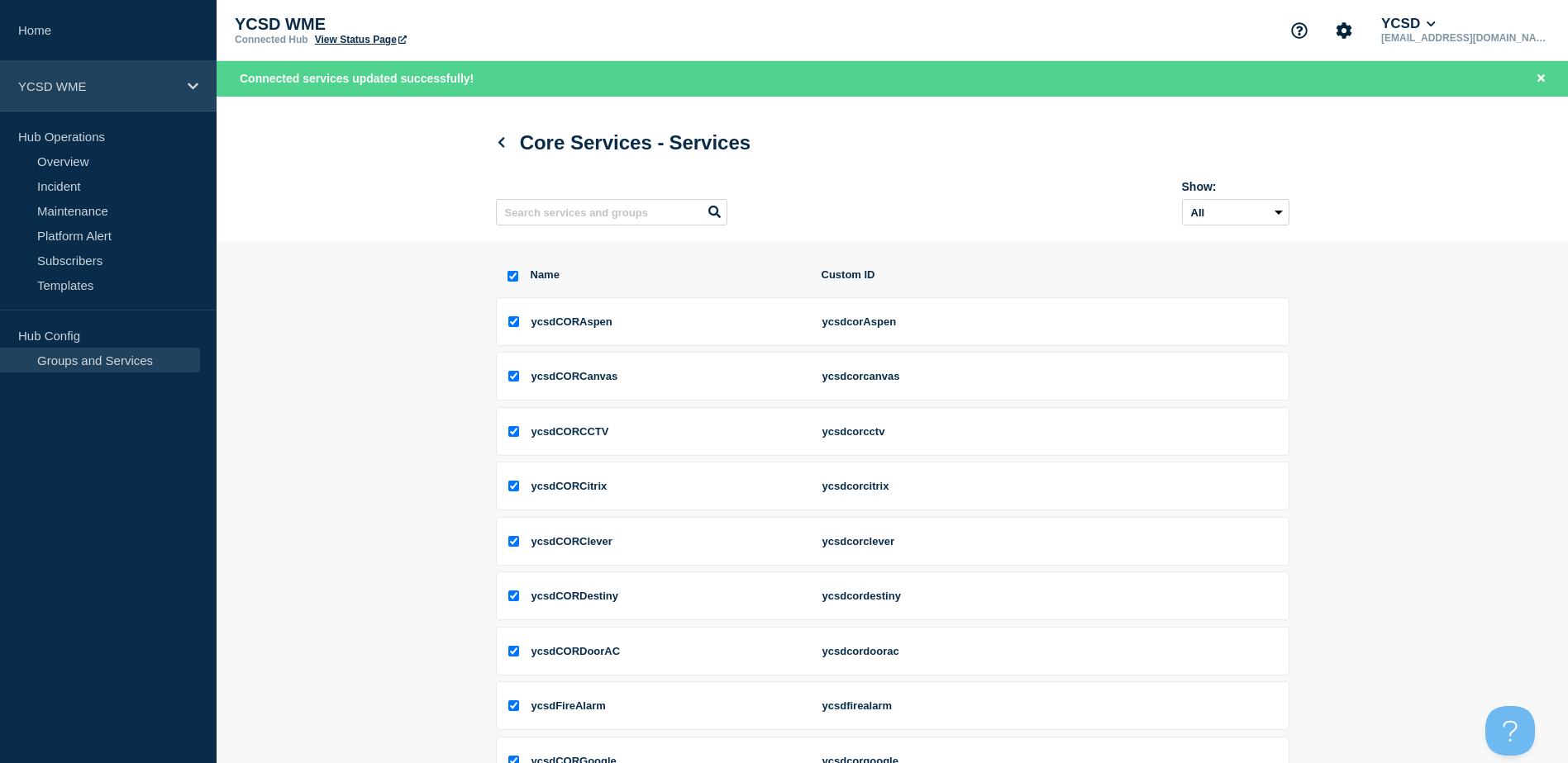
click at [194, 86] on icon at bounding box center [192, 86] width 10 height 7
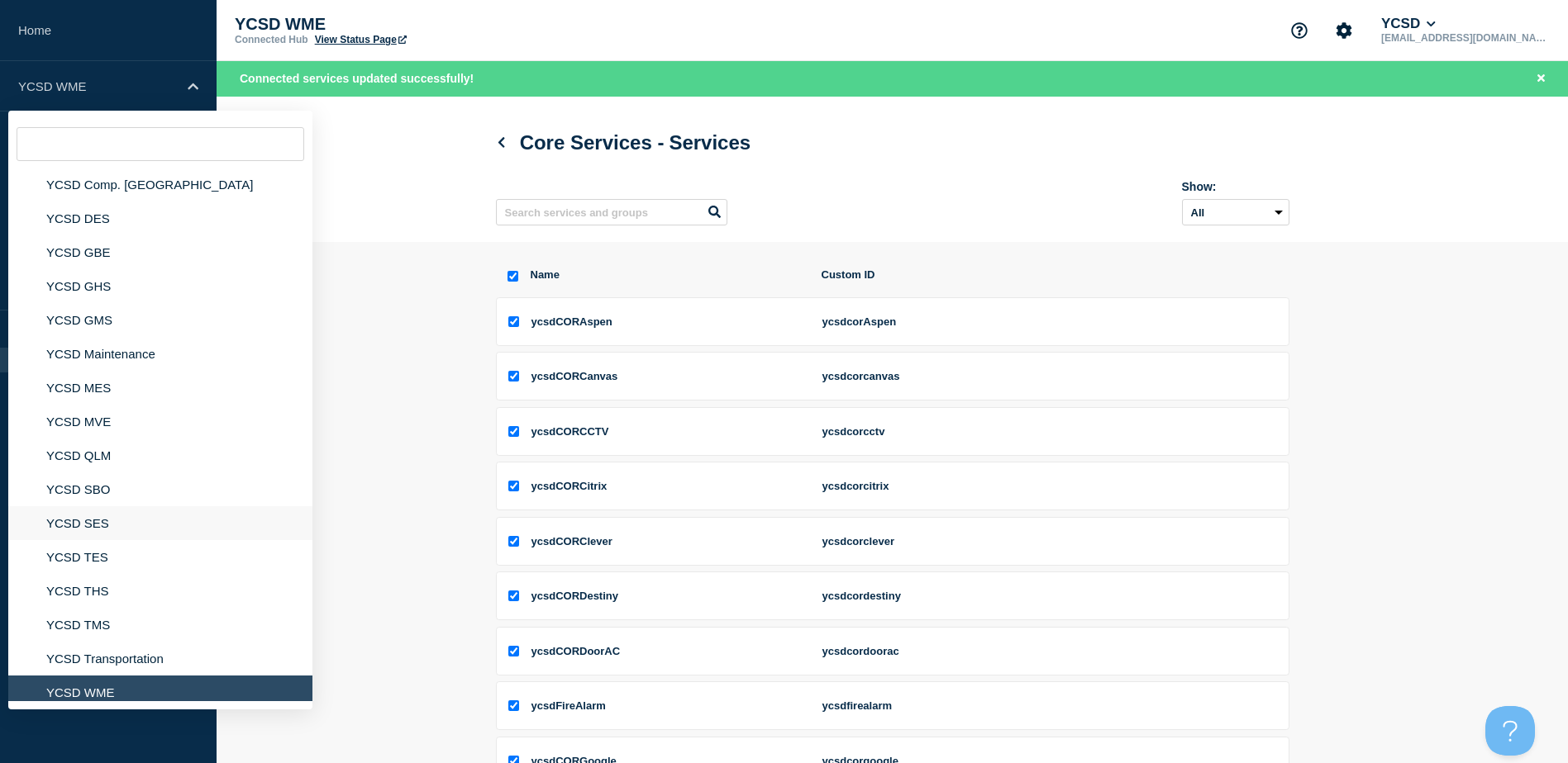
scroll to position [247, 0]
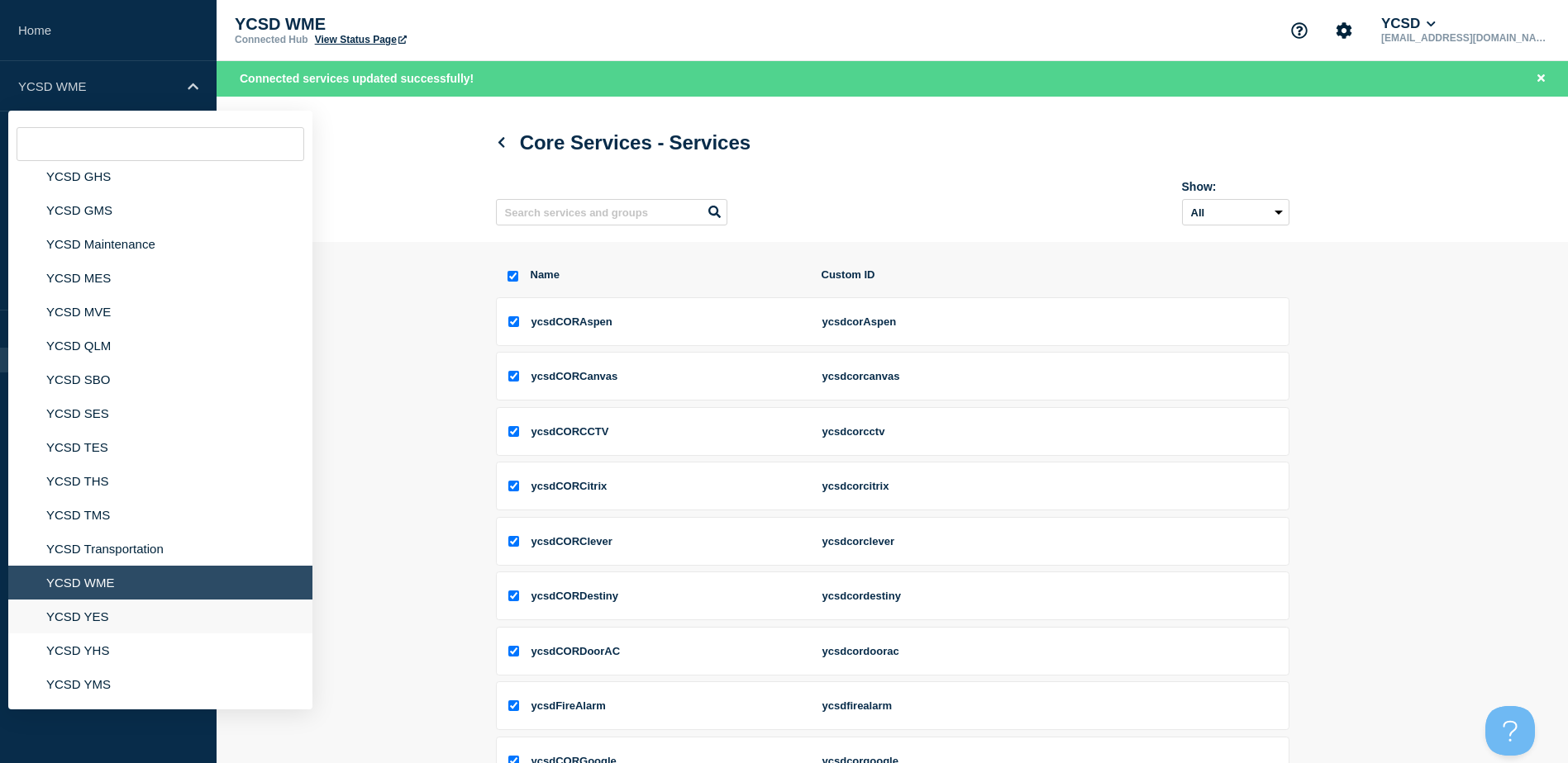
click at [92, 618] on li "YCSD YES" at bounding box center [160, 617] width 304 height 34
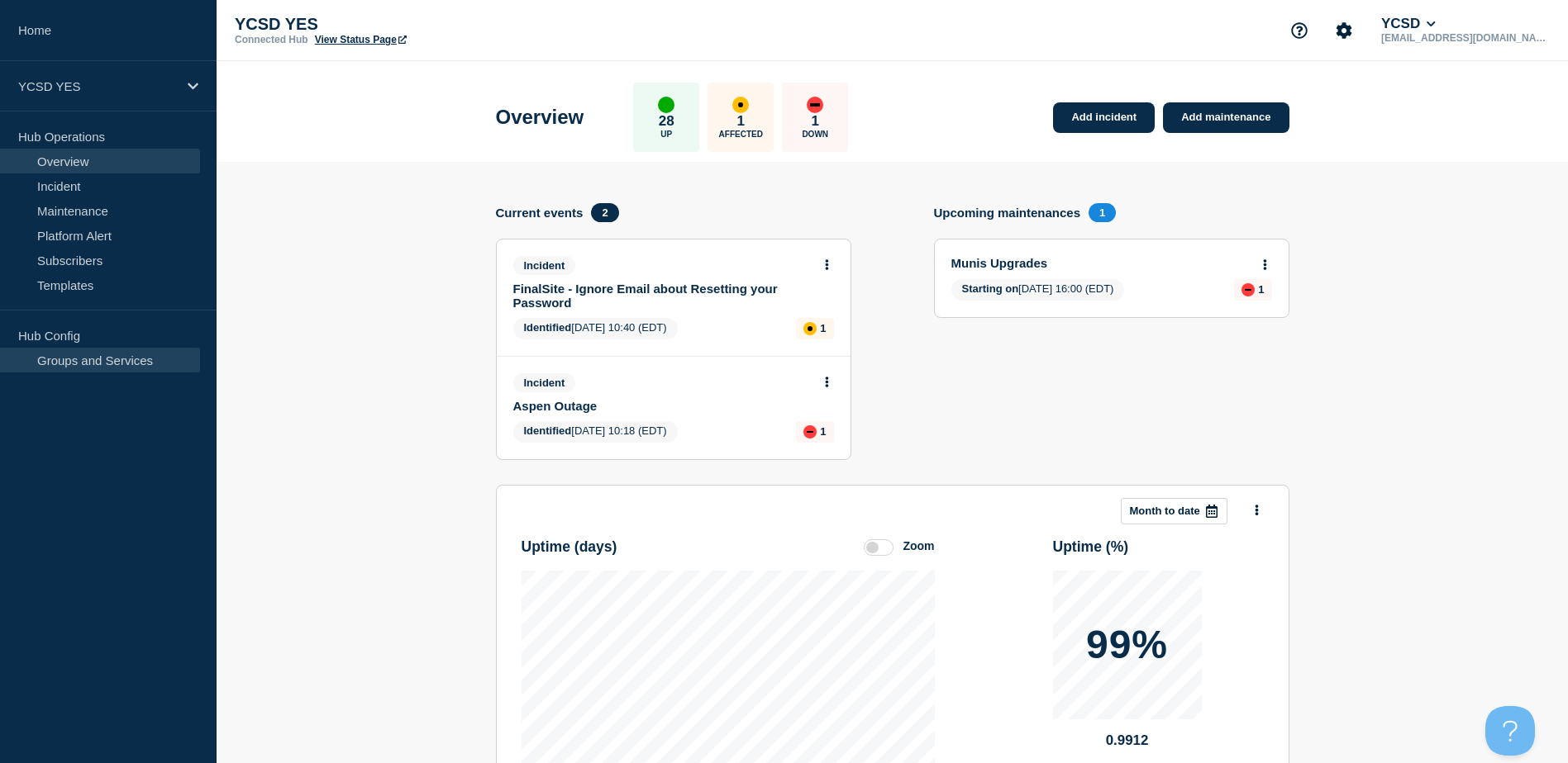
click at [136, 359] on link "Groups and Services" at bounding box center [100, 360] width 200 height 25
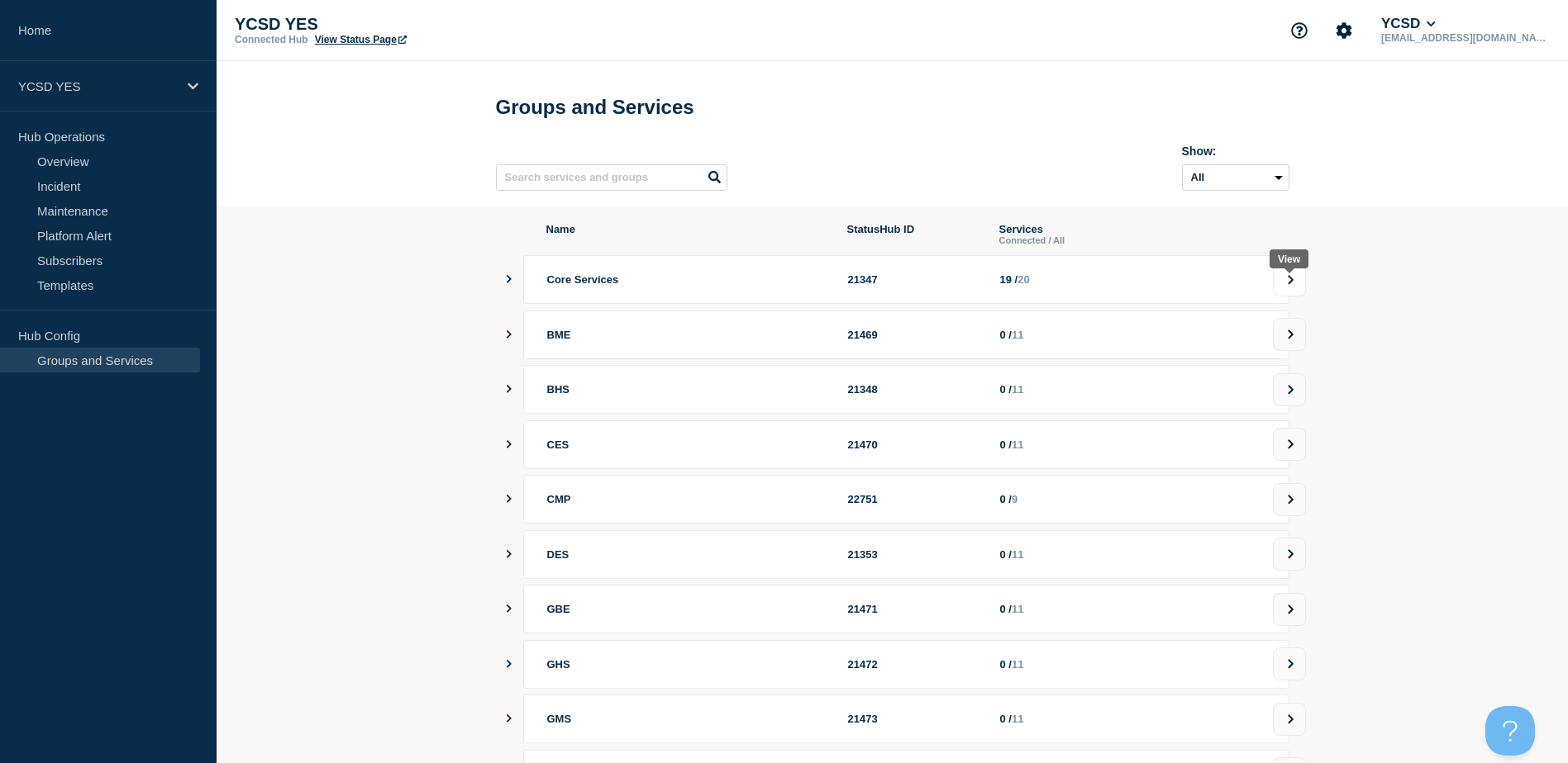
click at [1294, 278] on button at bounding box center [1289, 279] width 33 height 33
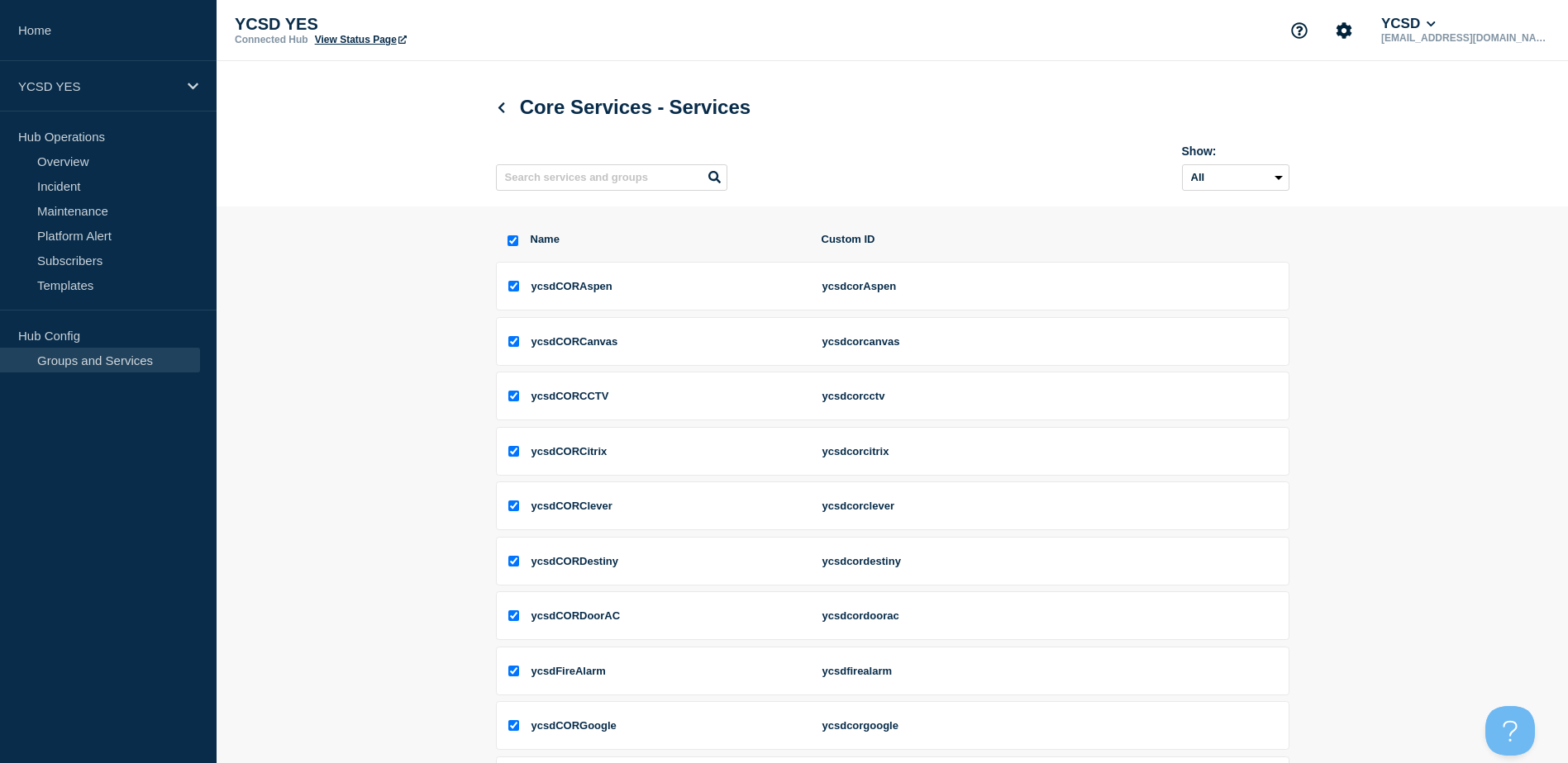
scroll to position [242, 0]
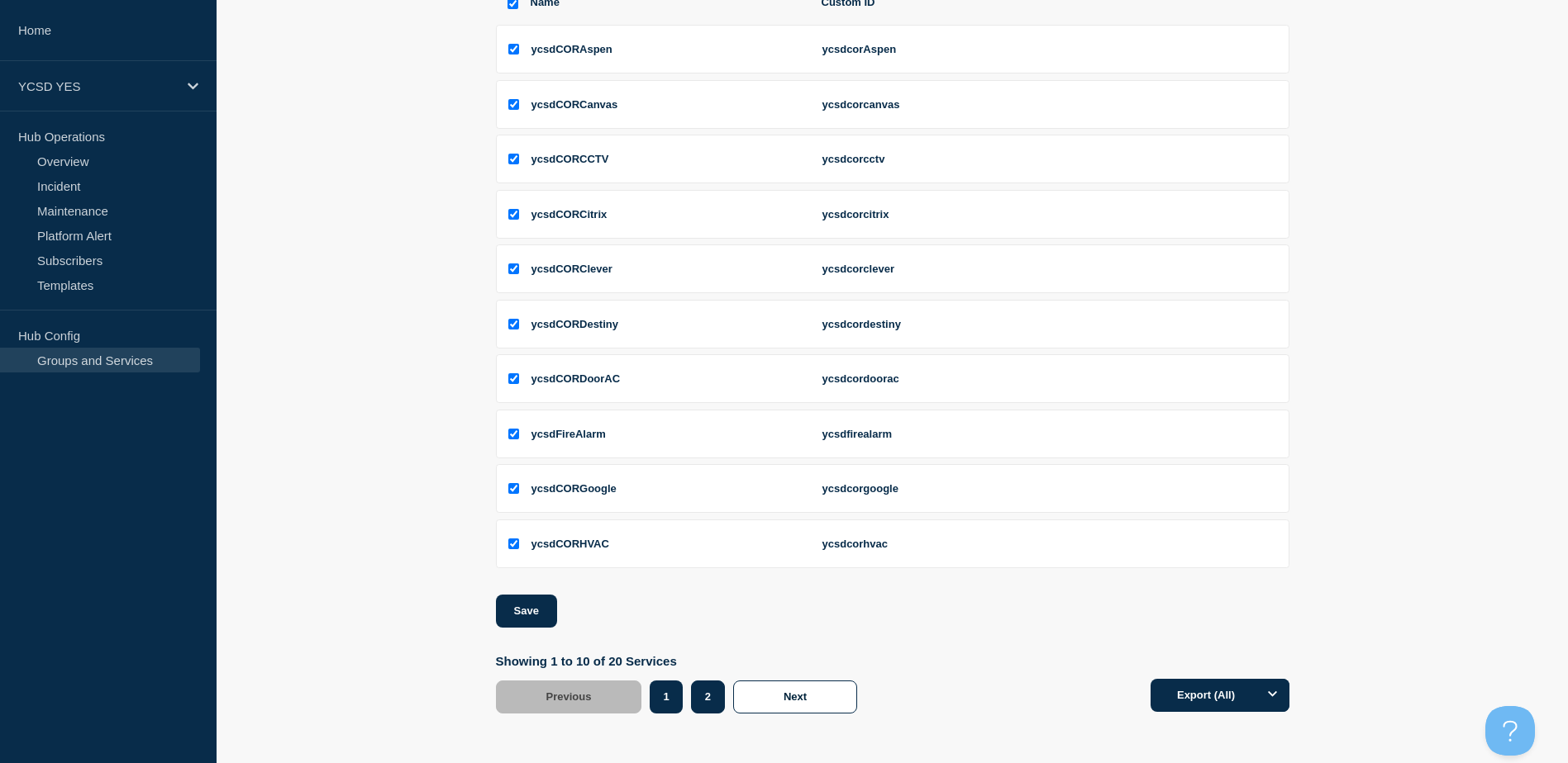
click at [714, 699] on button "2" at bounding box center [708, 697] width 34 height 33
checkbox input "false"
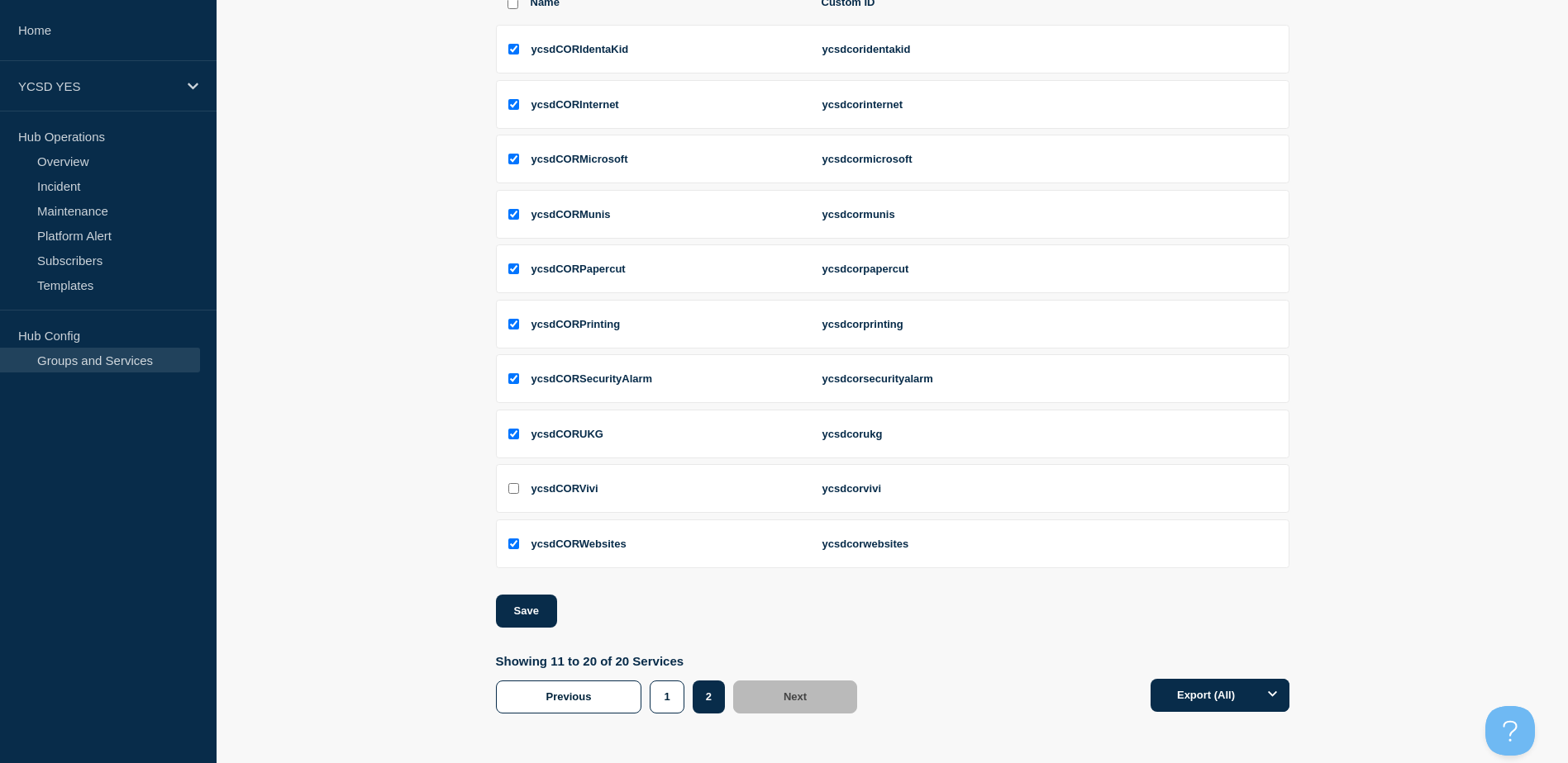
click at [510, 488] on input "ycsdCORVivi checkbox" at bounding box center [513, 488] width 10 height 10
checkbox input "true"
click at [541, 607] on button "Save" at bounding box center [526, 611] width 61 height 33
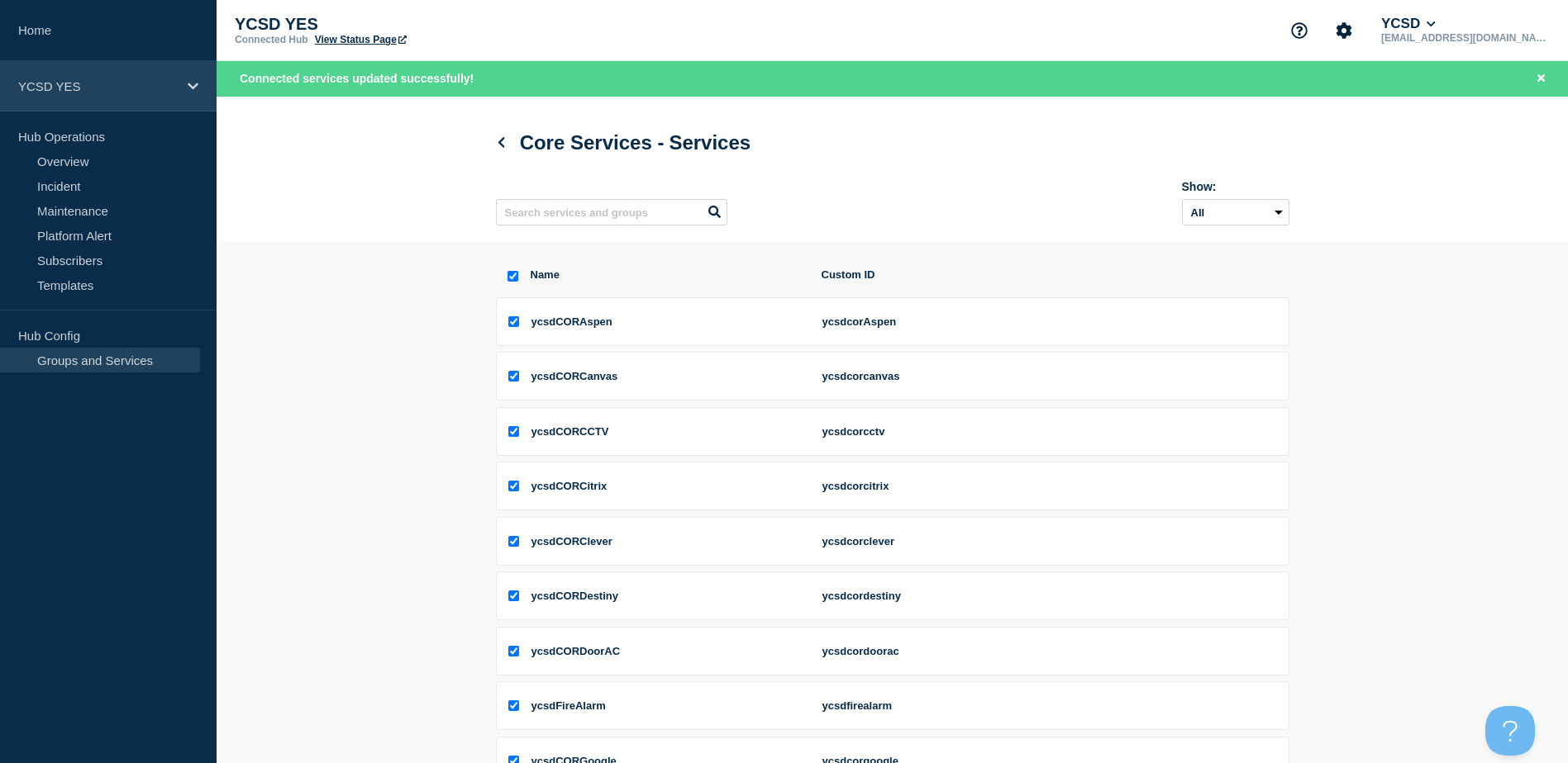
click at [196, 94] on div "YCSD YES" at bounding box center [108, 86] width 216 height 50
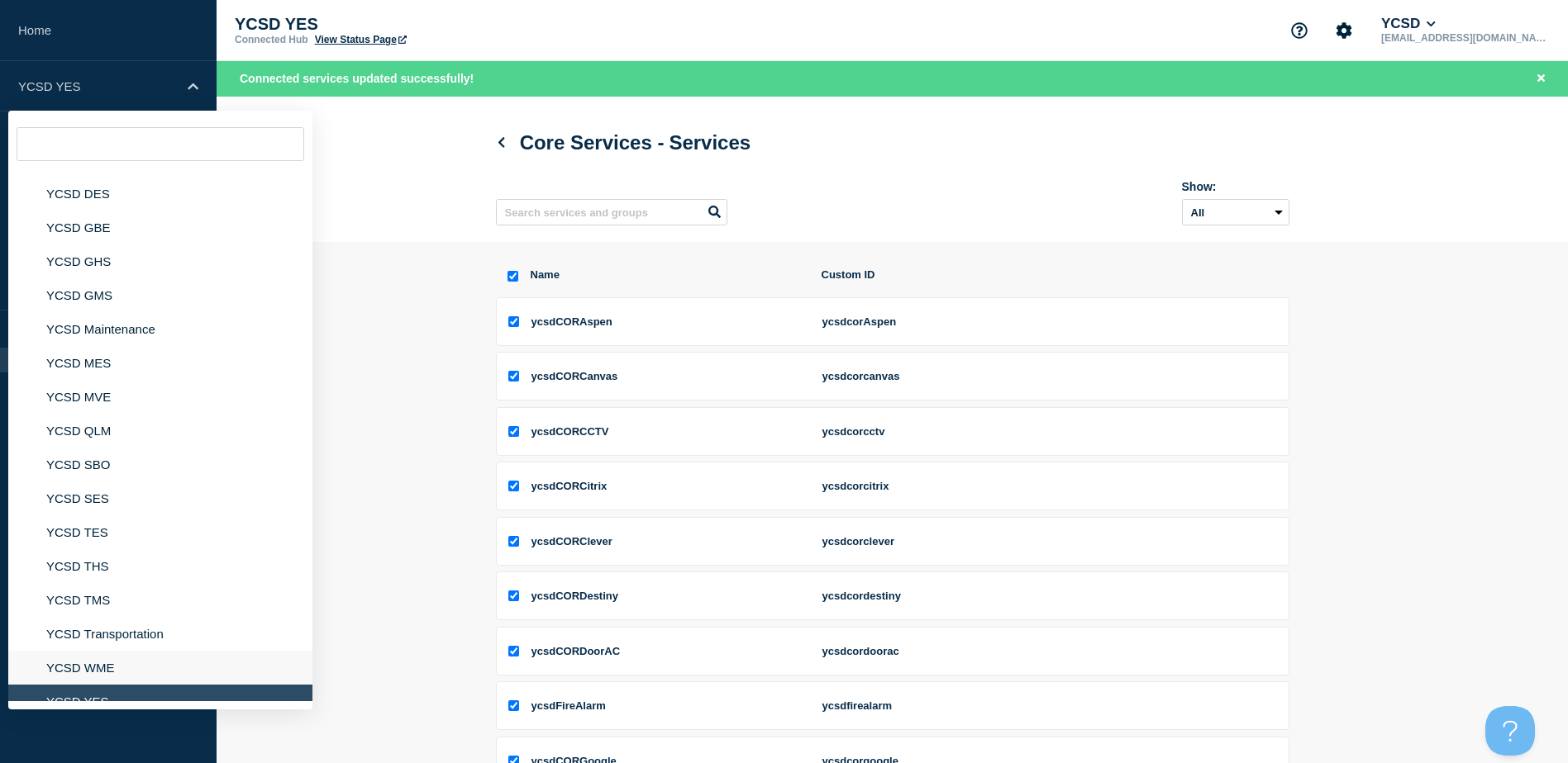
scroll to position [247, 0]
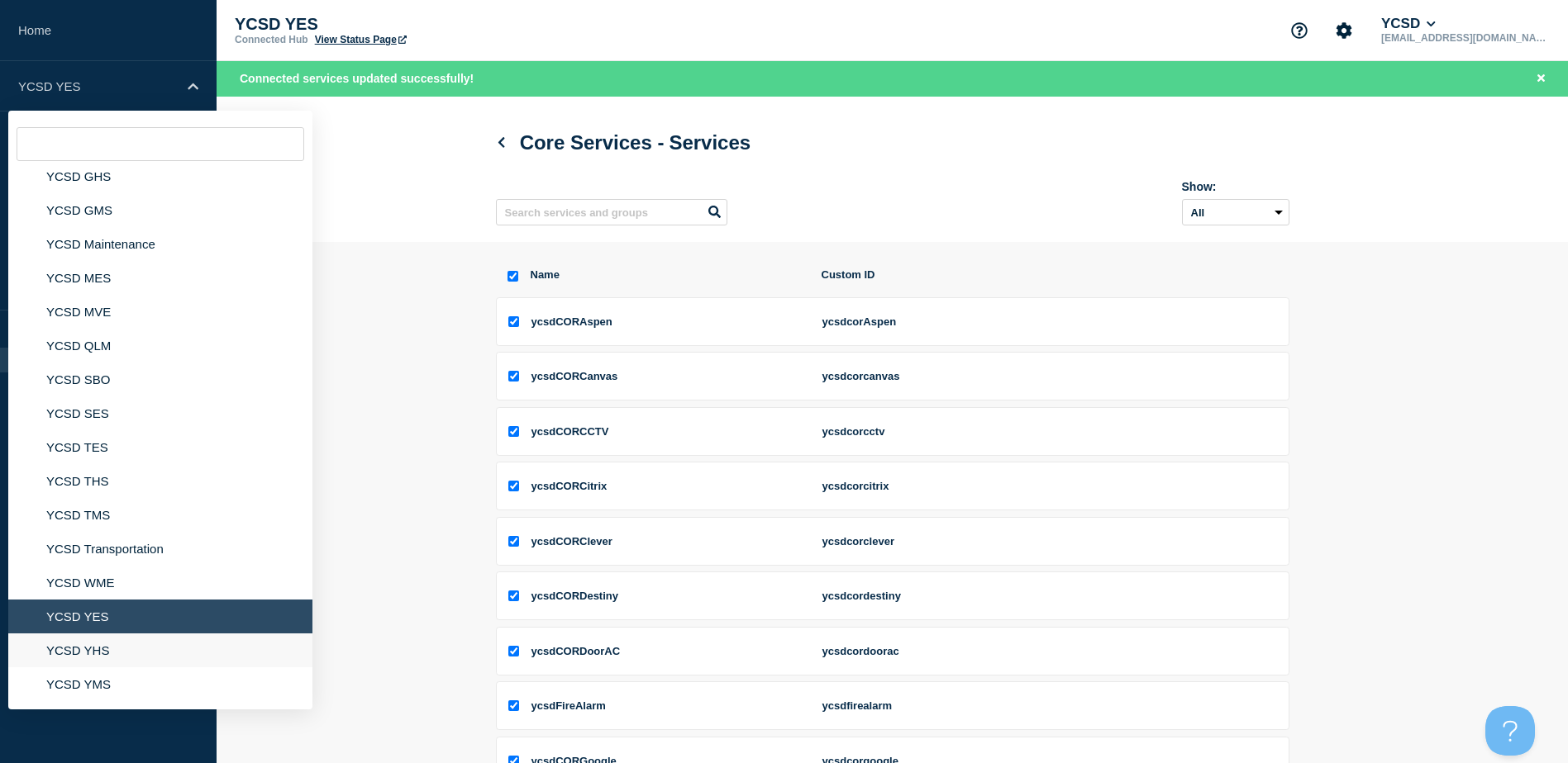
click at [92, 644] on li "YCSD YHS" at bounding box center [160, 651] width 304 height 34
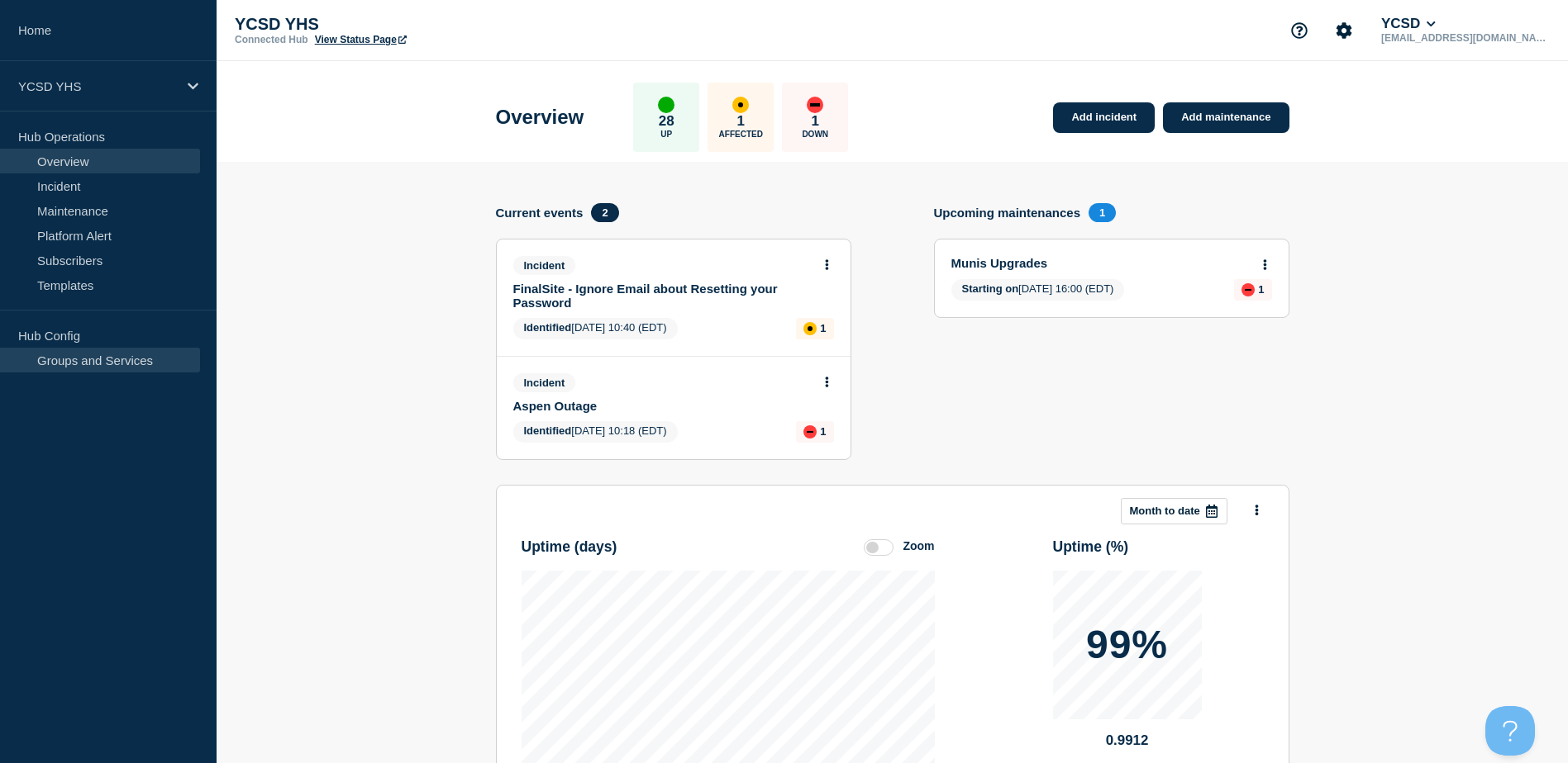
click at [140, 361] on link "Groups and Services" at bounding box center [100, 360] width 200 height 25
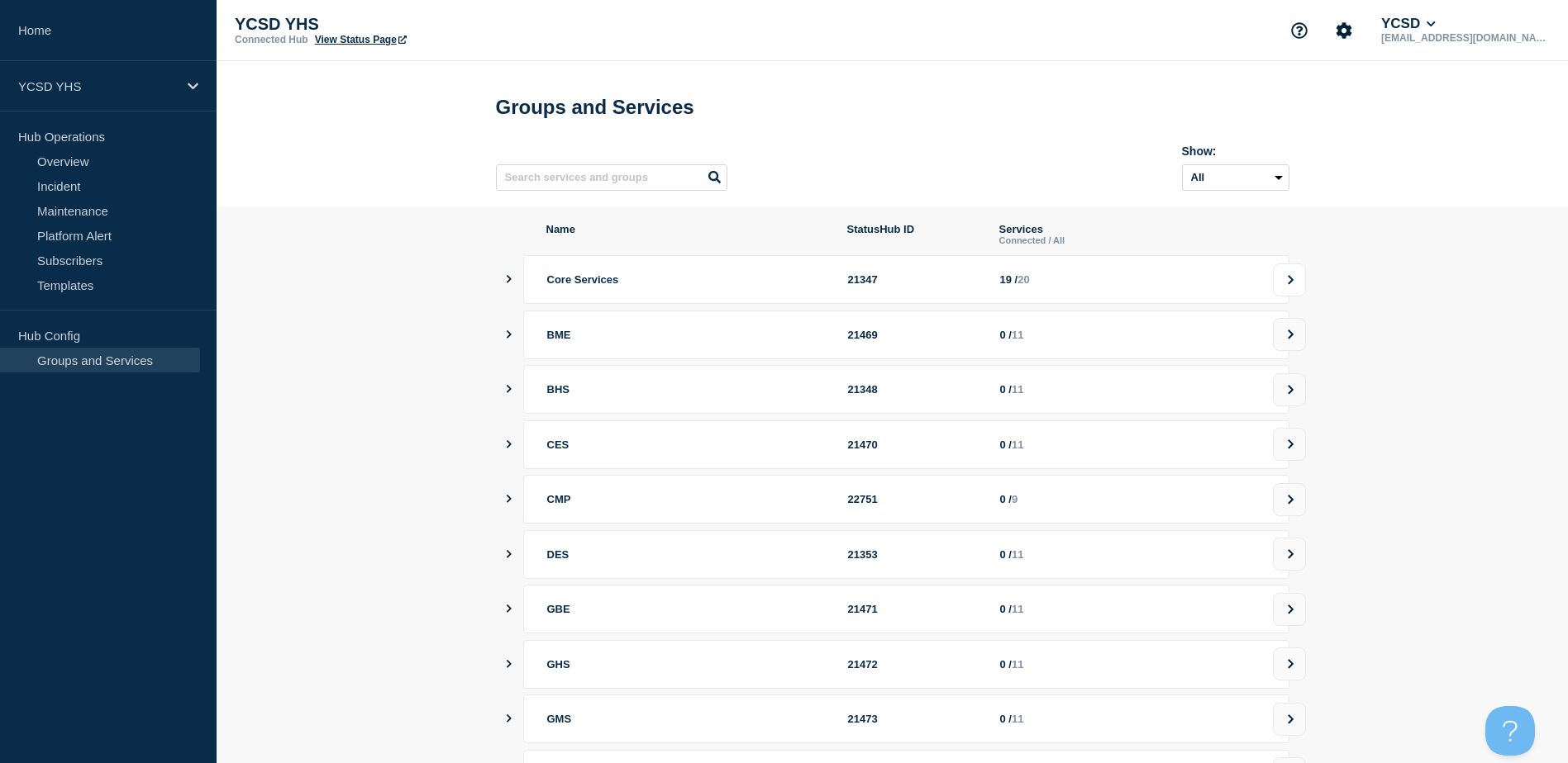
click at [1291, 284] on icon at bounding box center [1291, 280] width 6 height 9
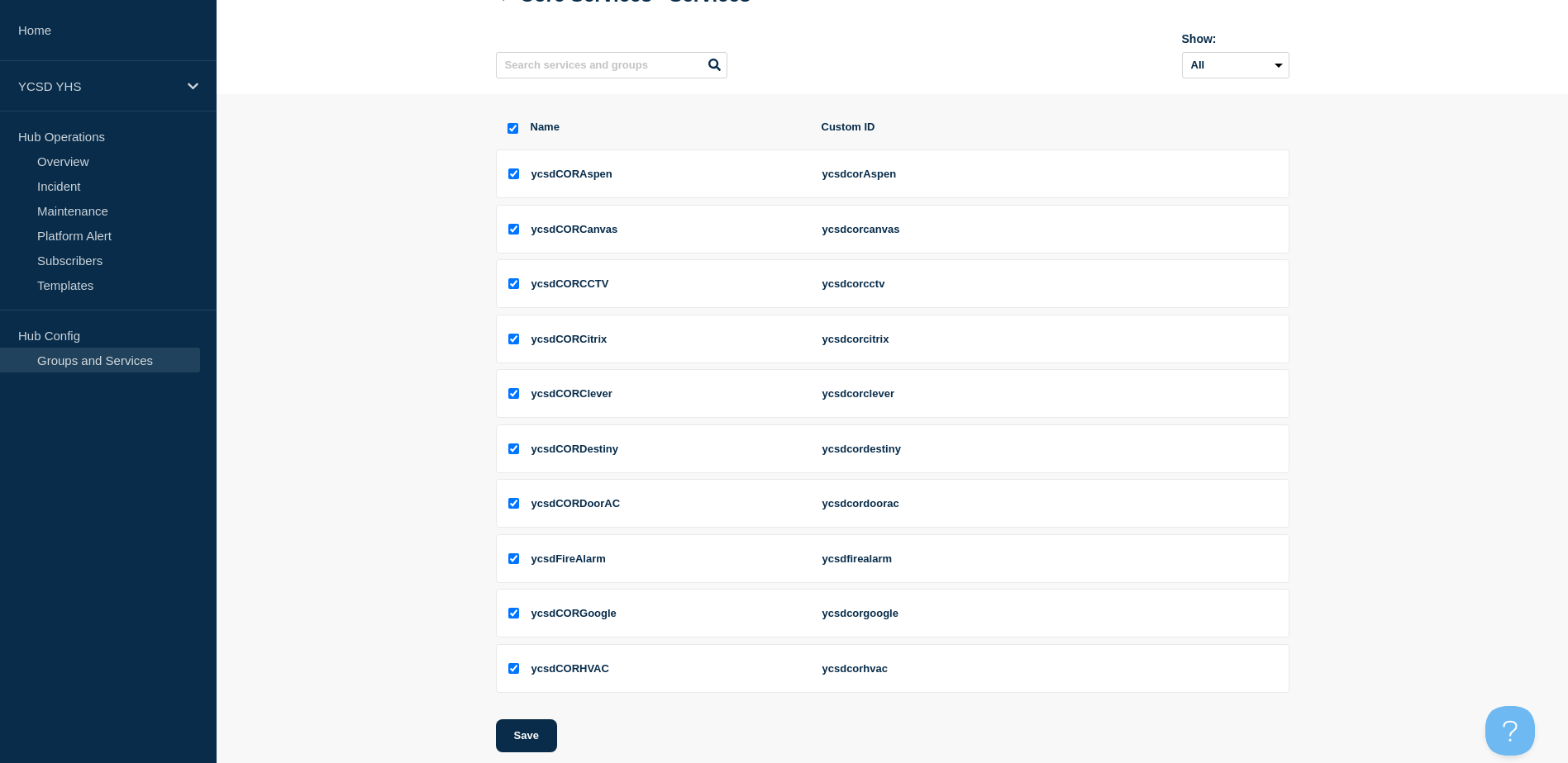
scroll to position [242, 0]
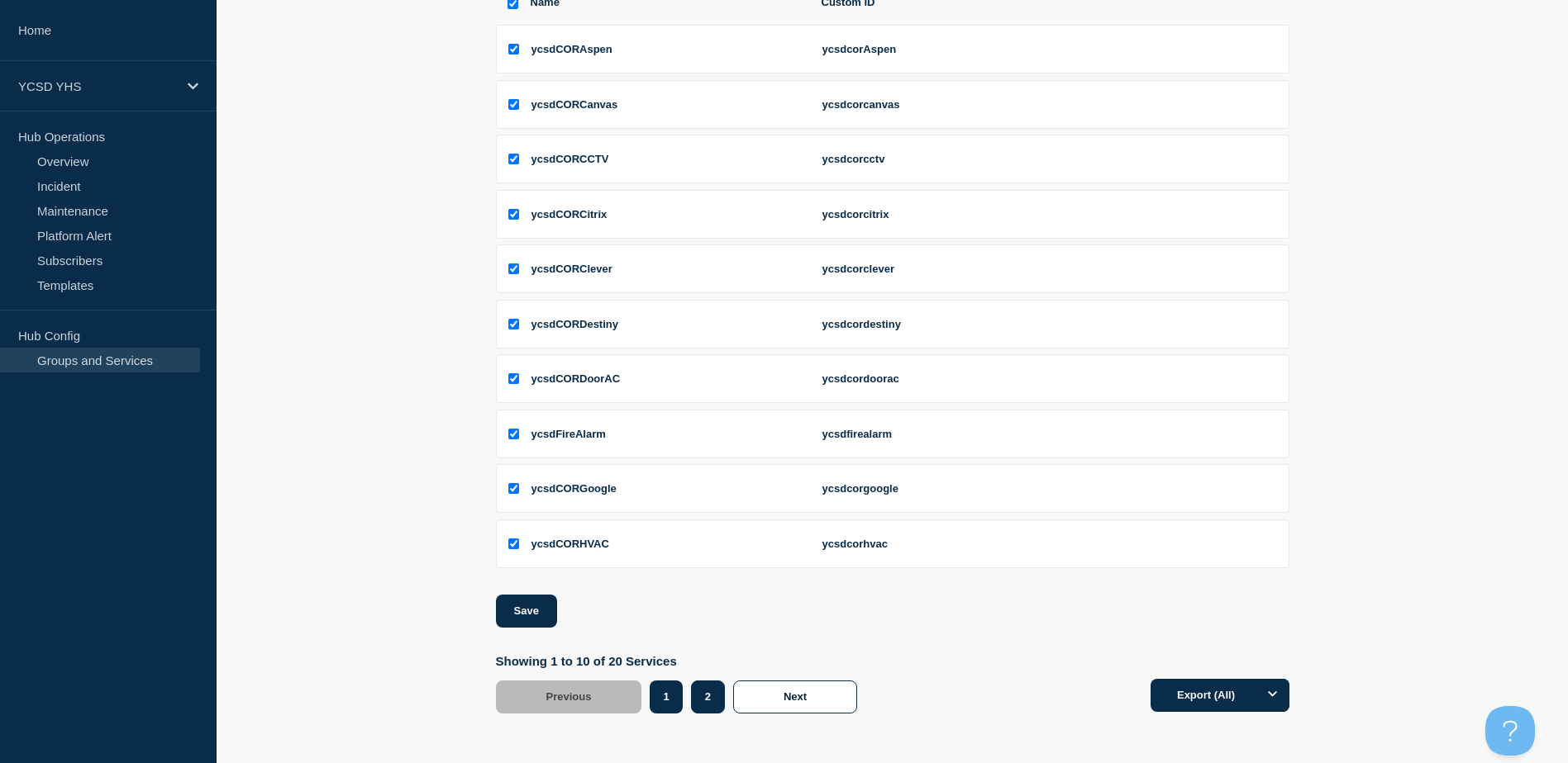
click at [718, 695] on button "2" at bounding box center [708, 697] width 34 height 33
checkbox input "false"
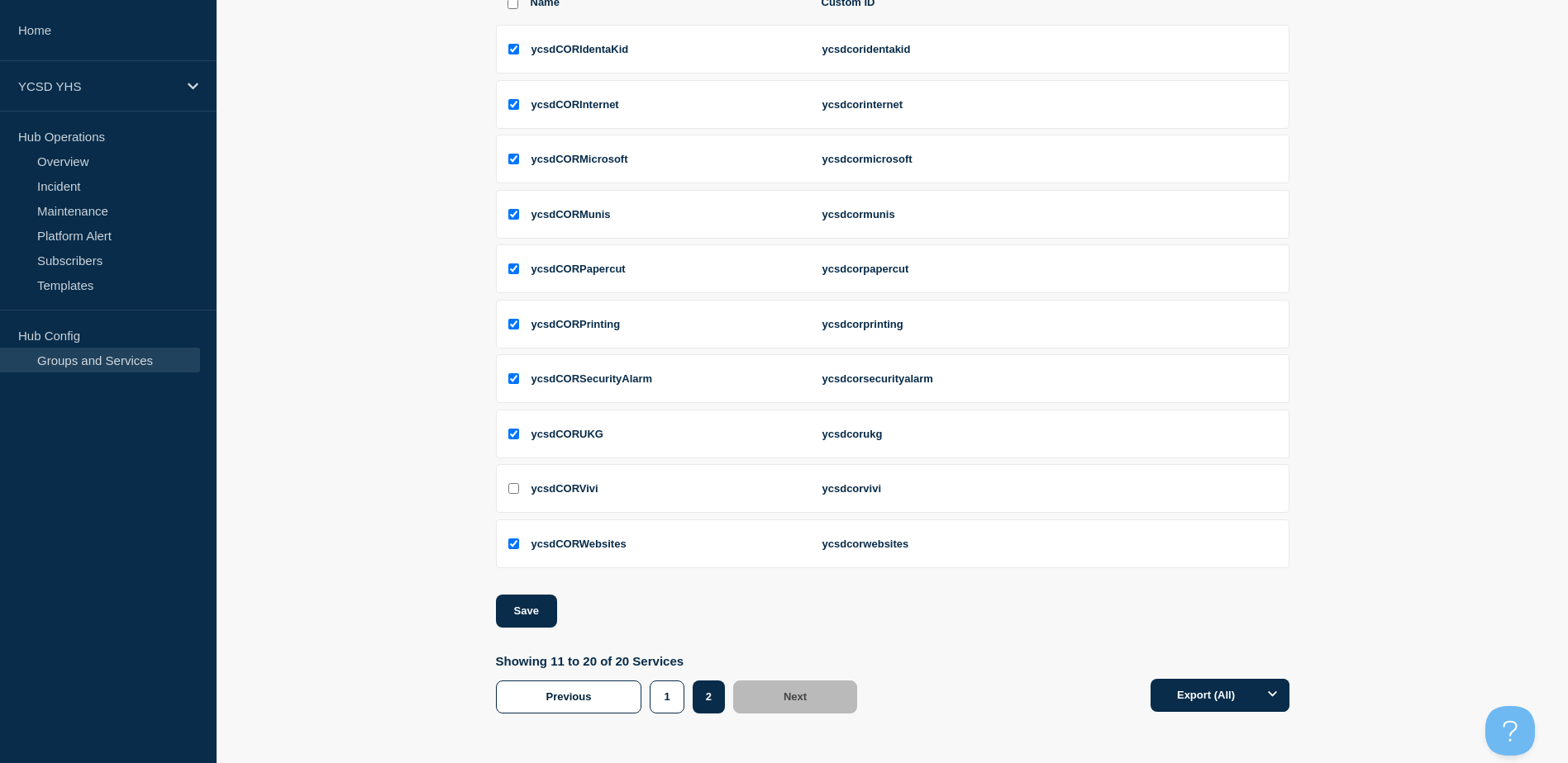
click at [516, 490] on input "ycsdCORVivi checkbox" at bounding box center [513, 488] width 10 height 10
checkbox input "true"
click at [543, 601] on button "Save" at bounding box center [526, 611] width 61 height 33
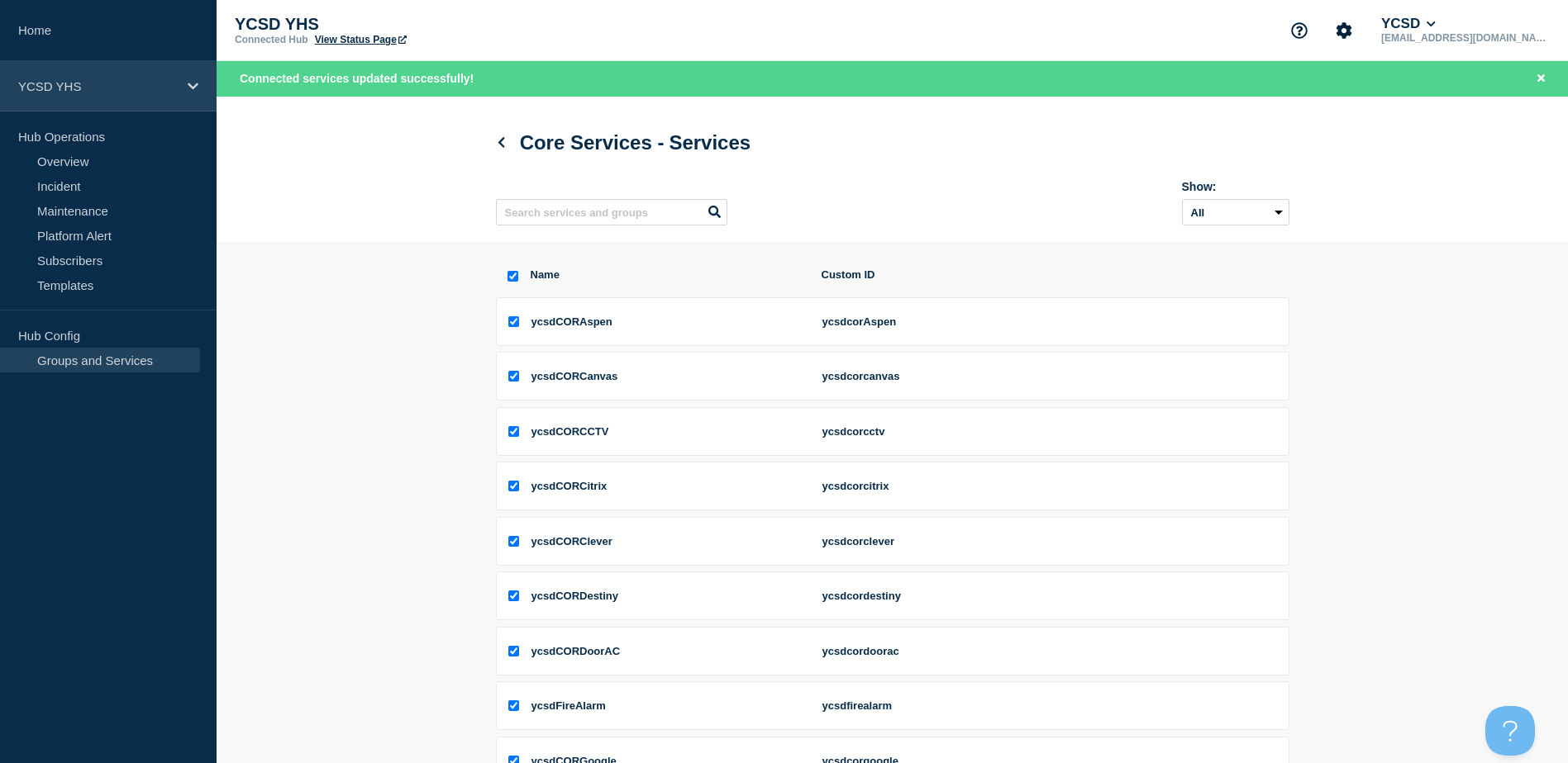
click at [192, 87] on icon at bounding box center [192, 86] width 10 height 7
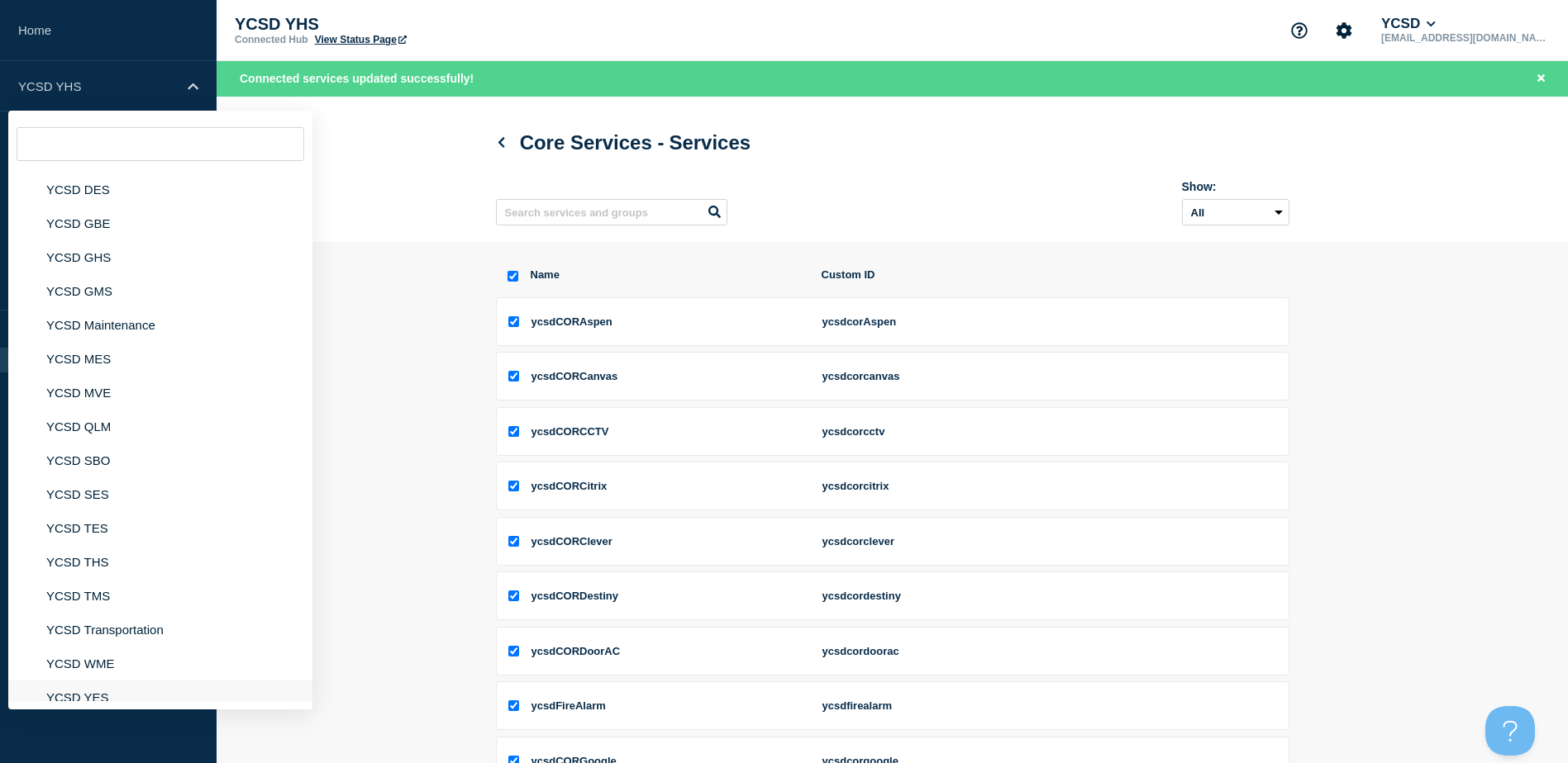
scroll to position [247, 0]
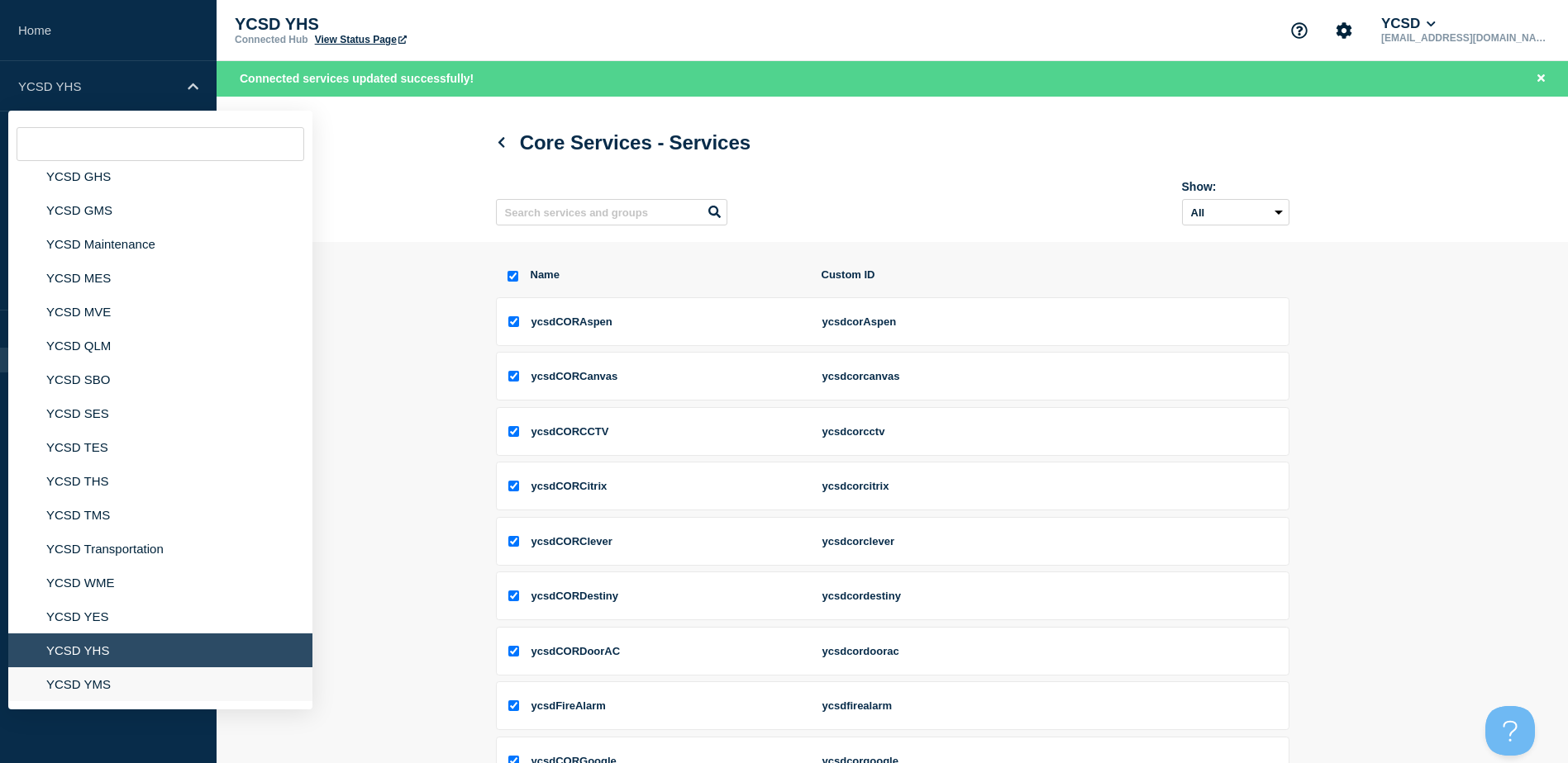
click at [96, 684] on li "YCSD YMS" at bounding box center [160, 685] width 304 height 34
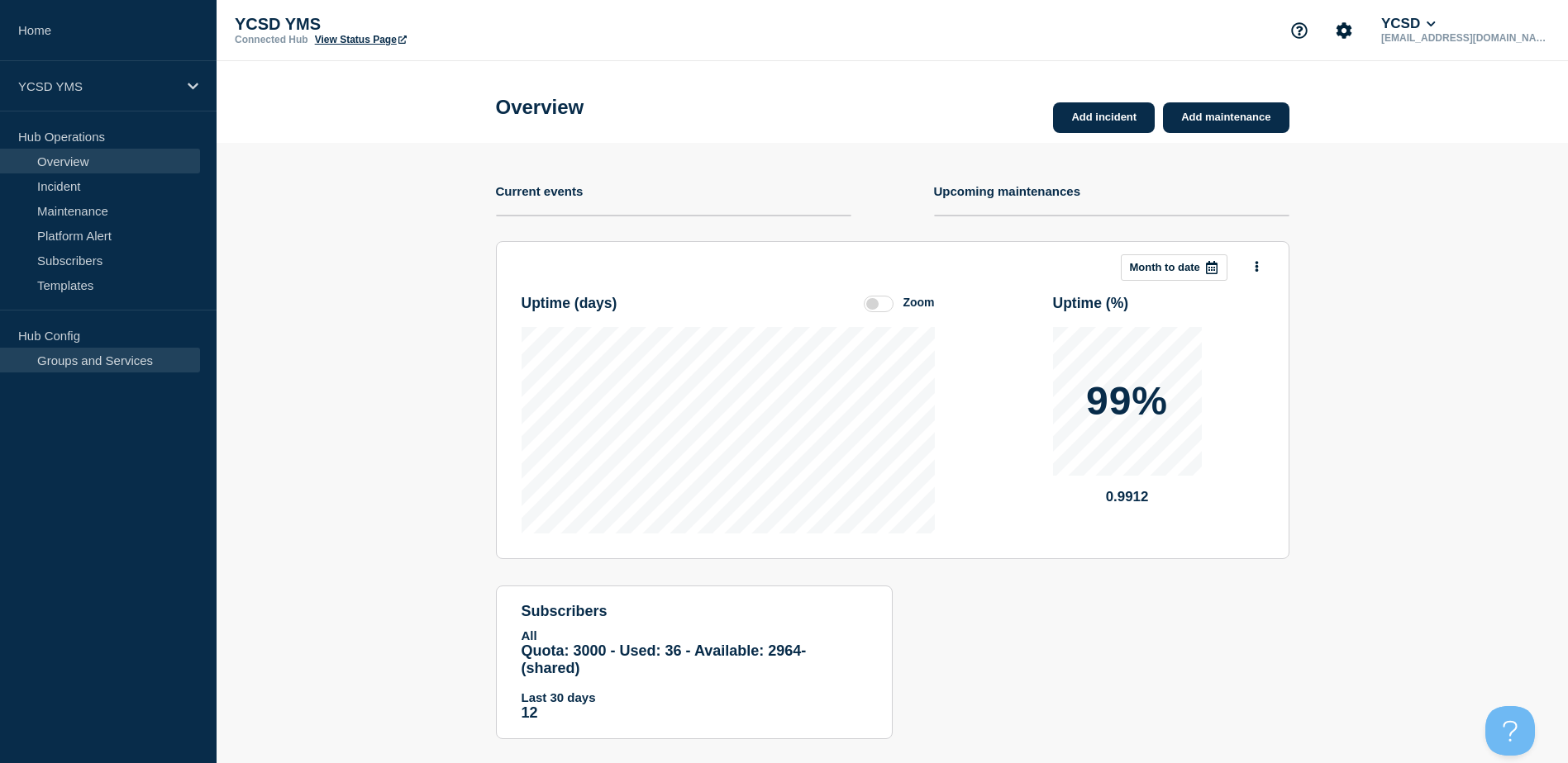
click at [96, 363] on link "Groups and Services" at bounding box center [100, 360] width 200 height 25
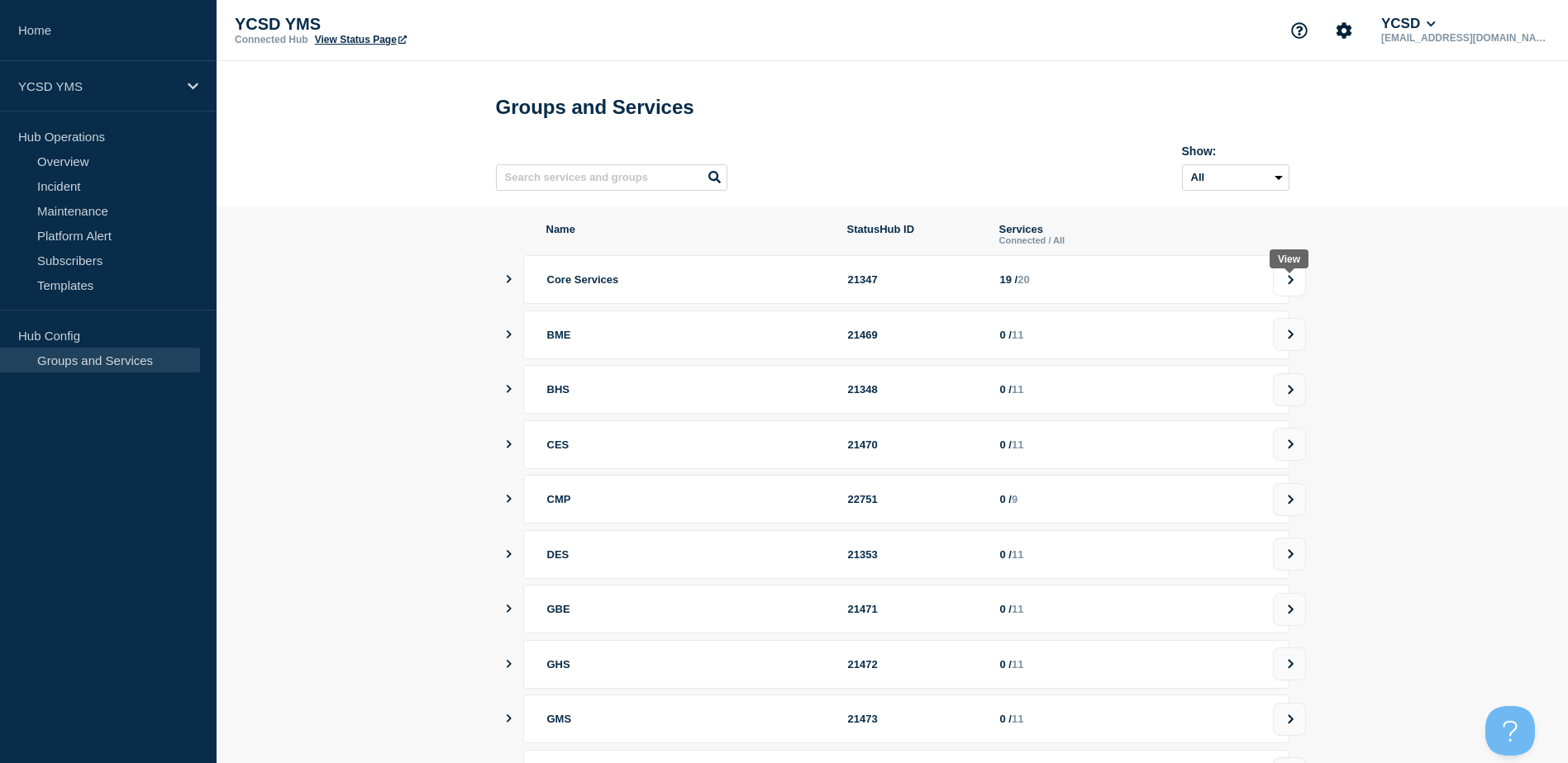
click at [1294, 285] on icon at bounding box center [1290, 280] width 10 height 10
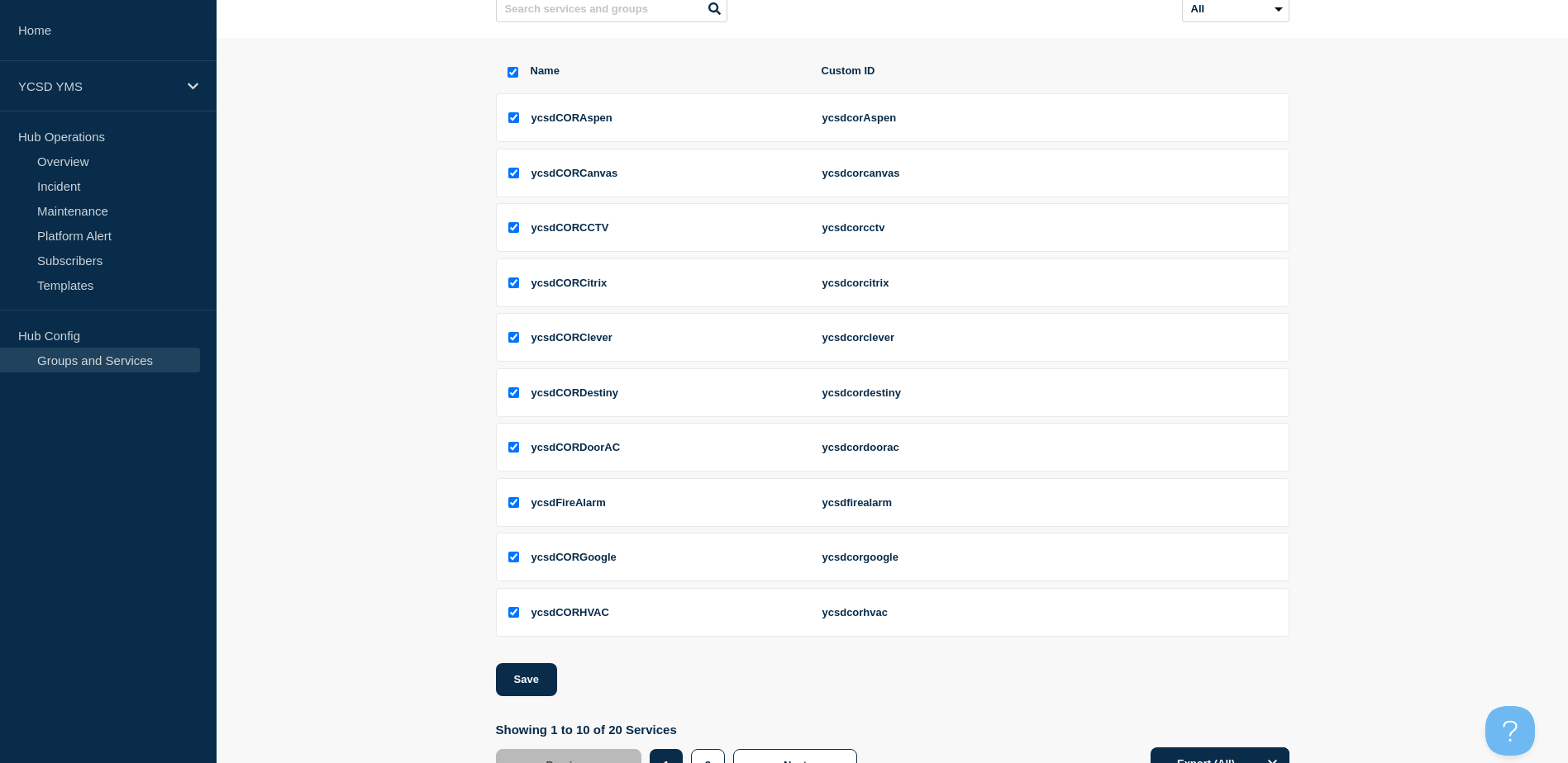
scroll to position [242, 0]
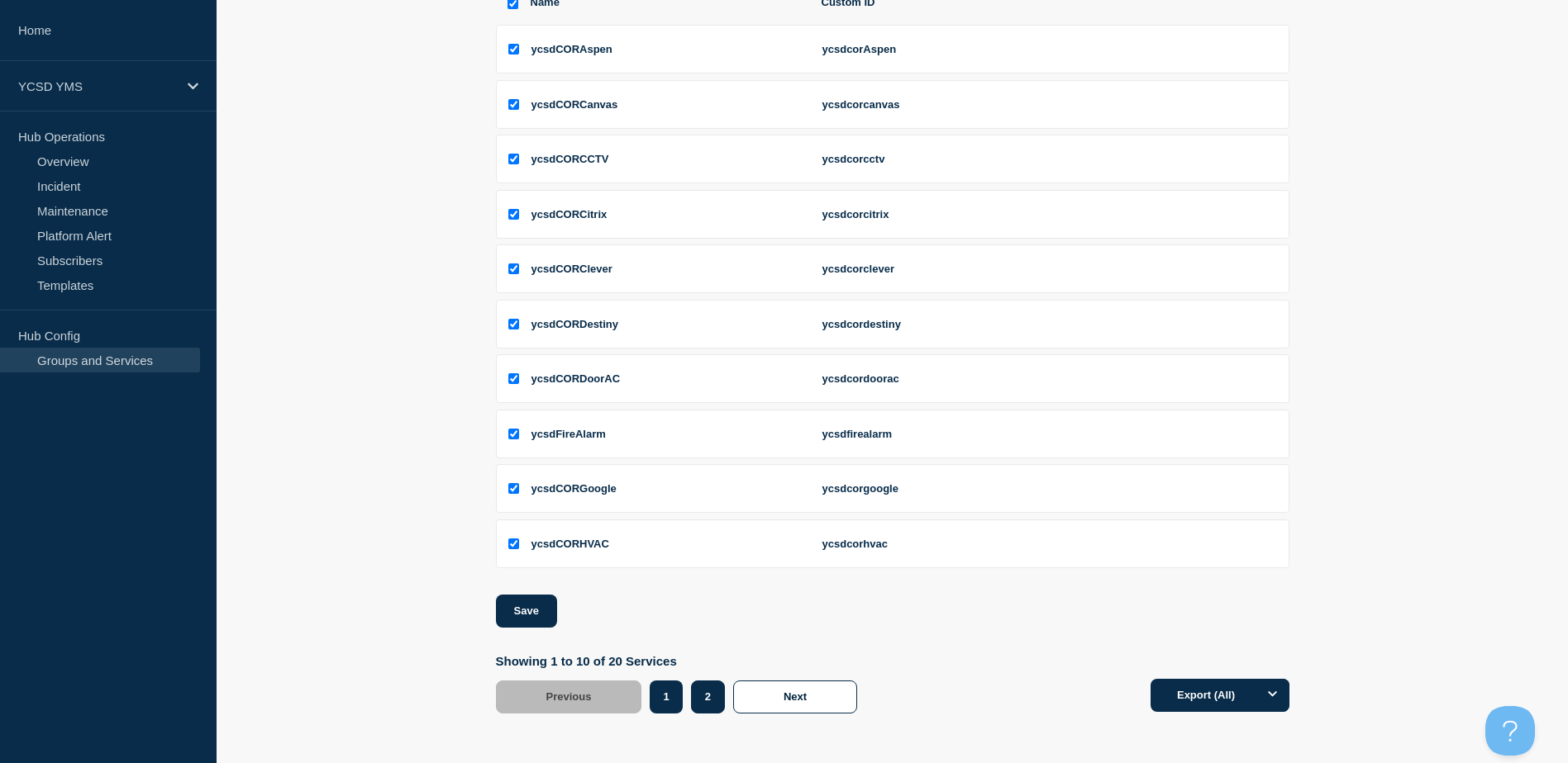
click at [709, 693] on button "2" at bounding box center [708, 697] width 34 height 33
checkbox input "false"
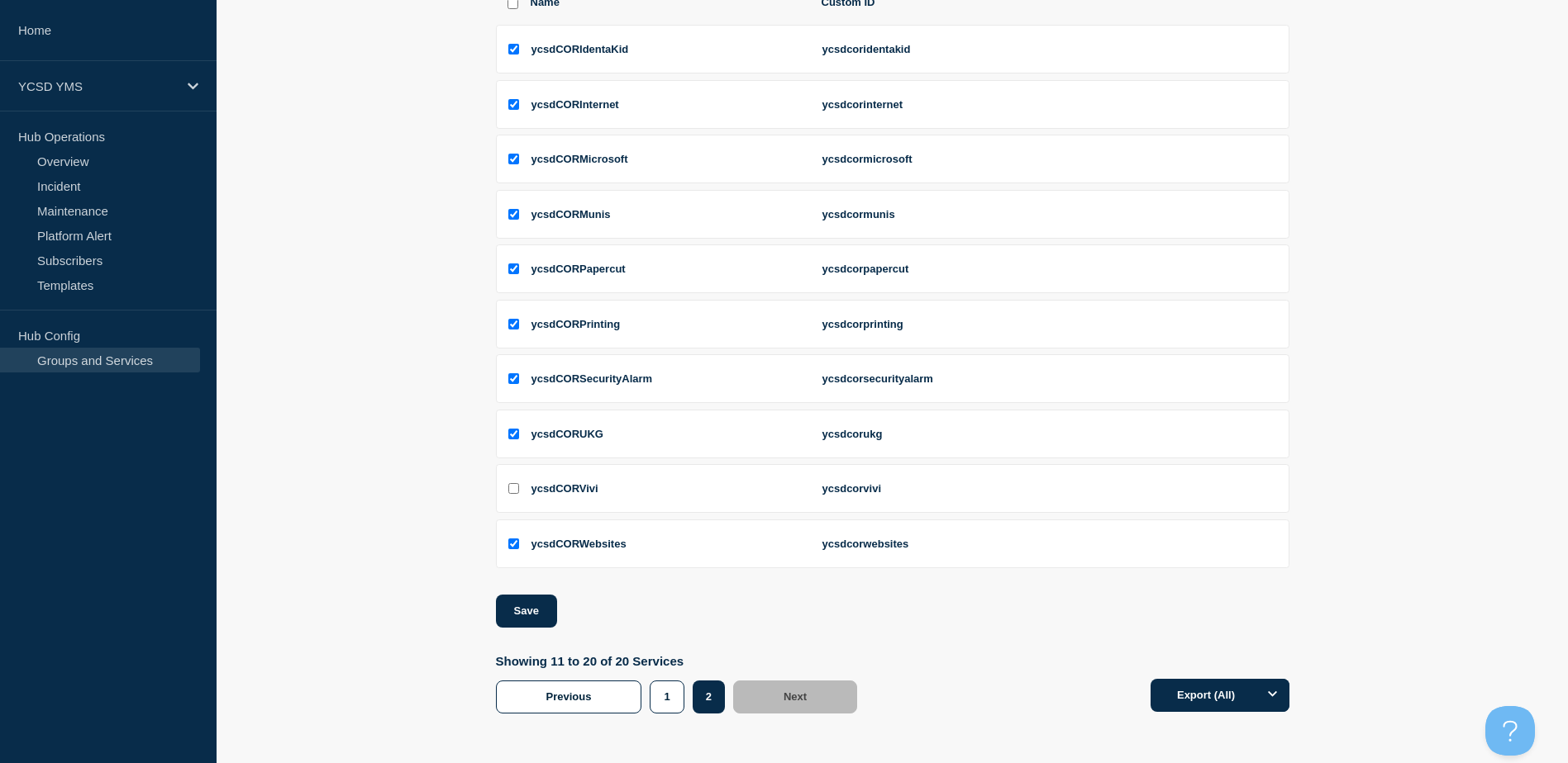
click at [515, 493] on input "ycsdCORVivi checkbox" at bounding box center [513, 488] width 10 height 10
checkbox input "true"
click at [525, 608] on button "Save" at bounding box center [526, 611] width 61 height 33
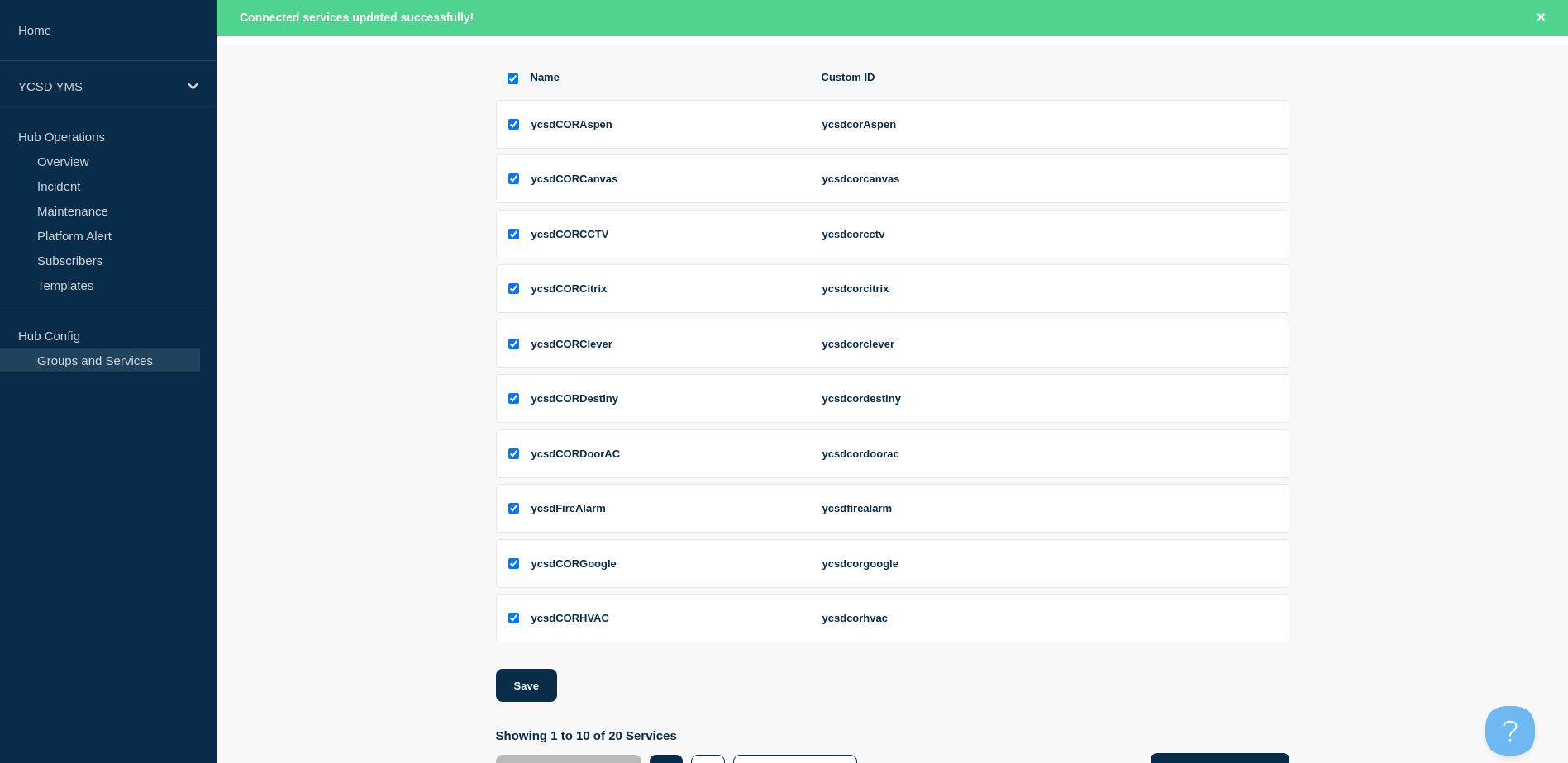
scroll to position [276, 0]
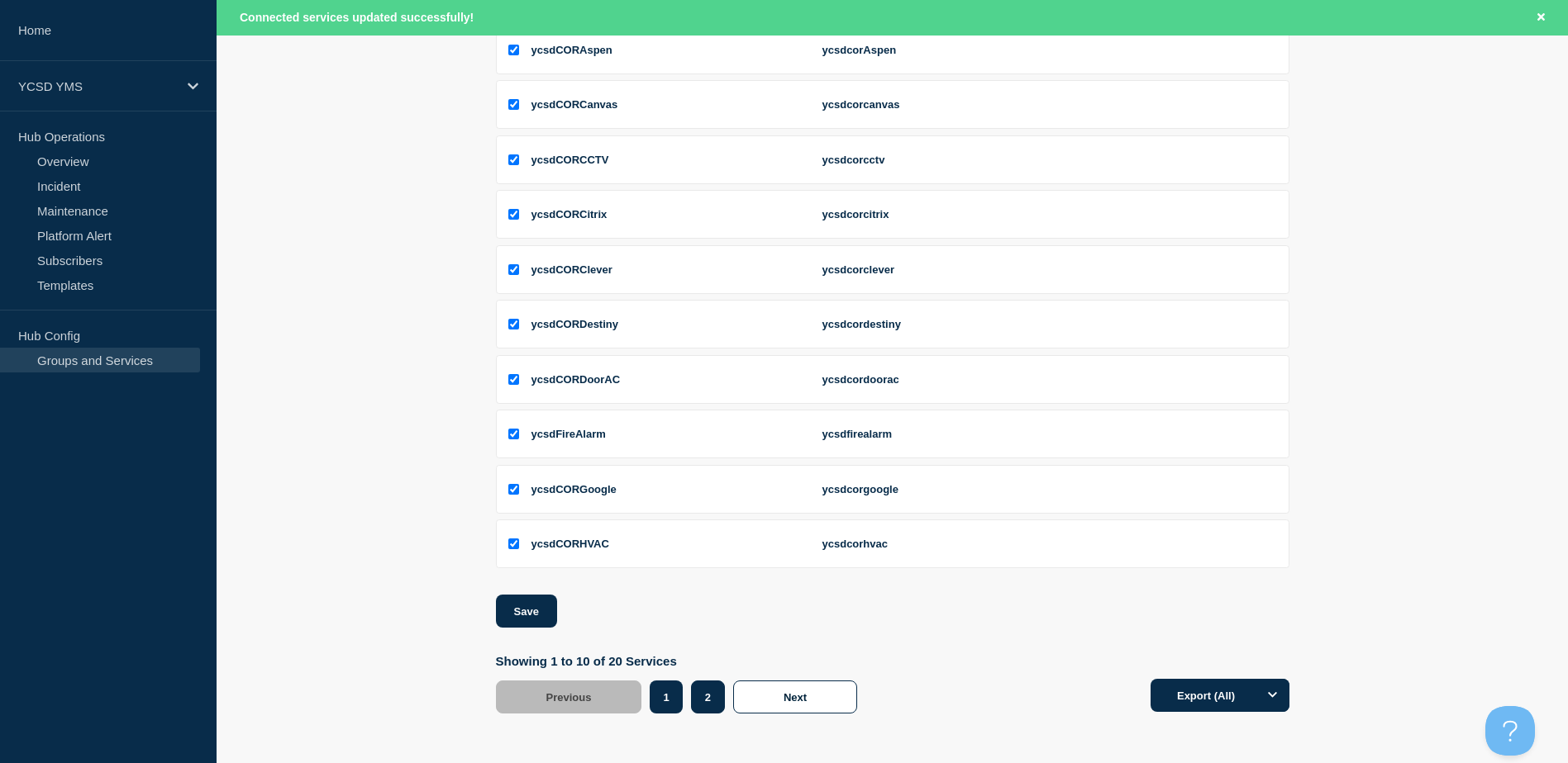
click at [698, 690] on button "2" at bounding box center [708, 697] width 34 height 33
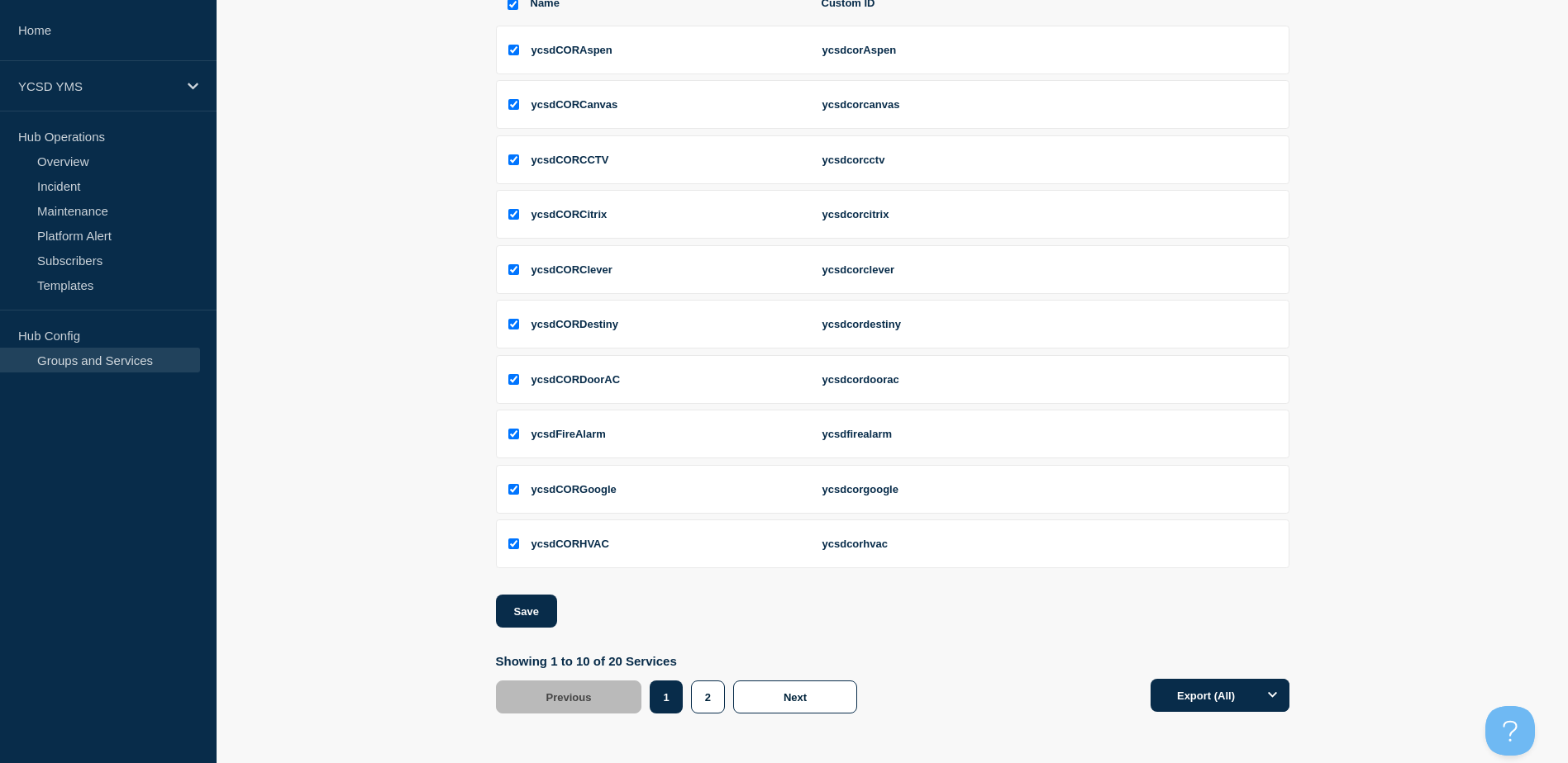
scroll to position [241, 0]
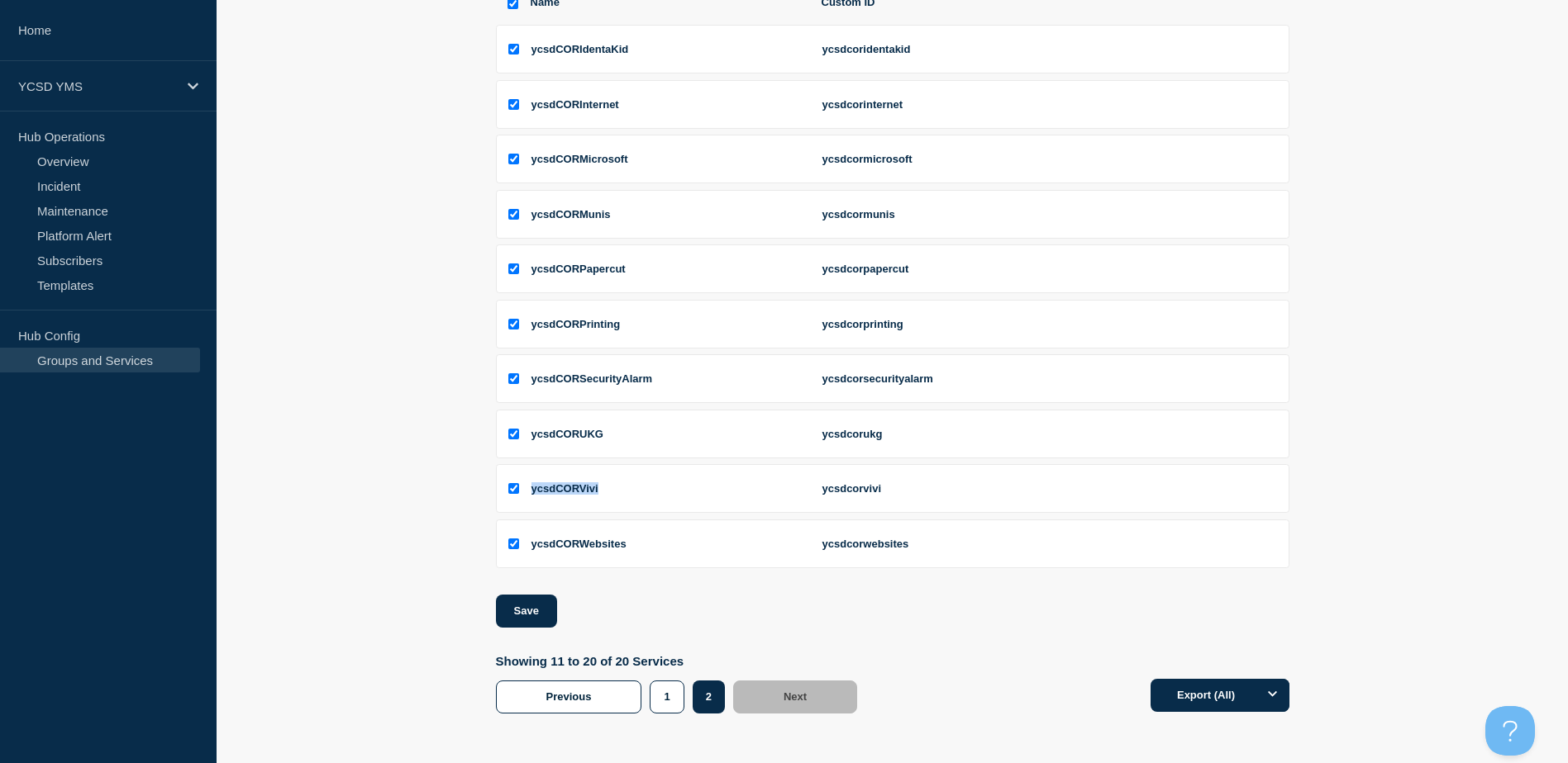
drag, startPoint x: 623, startPoint y: 490, endPoint x: 533, endPoint y: 486, distance: 90.1
click at [533, 486] on div "ycsdCORVivi" at bounding box center [666, 489] width 271 height 12
copy span "ycsdCORVivi"
click at [508, 603] on button "Save" at bounding box center [526, 611] width 61 height 33
